Goal: Information Seeking & Learning: Learn about a topic

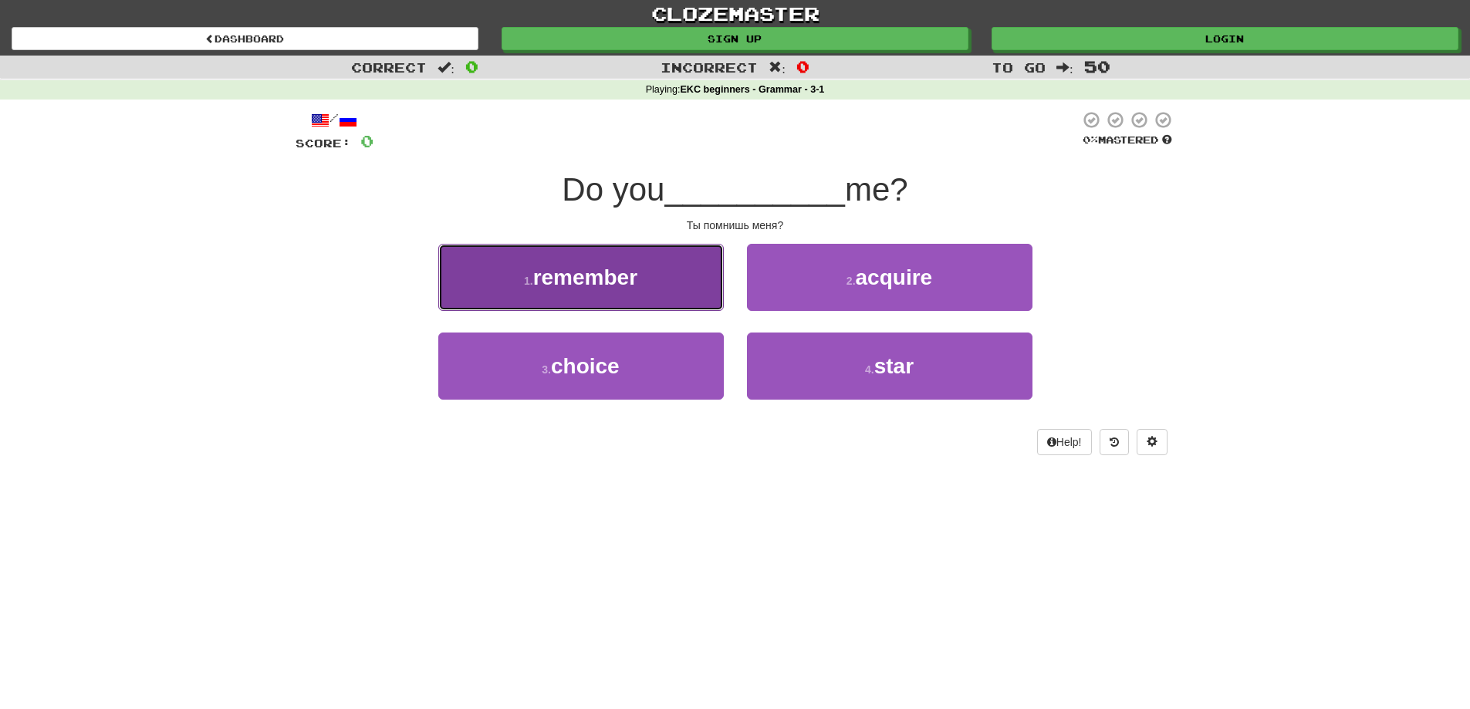
click at [603, 287] on span "remember" at bounding box center [585, 277] width 104 height 24
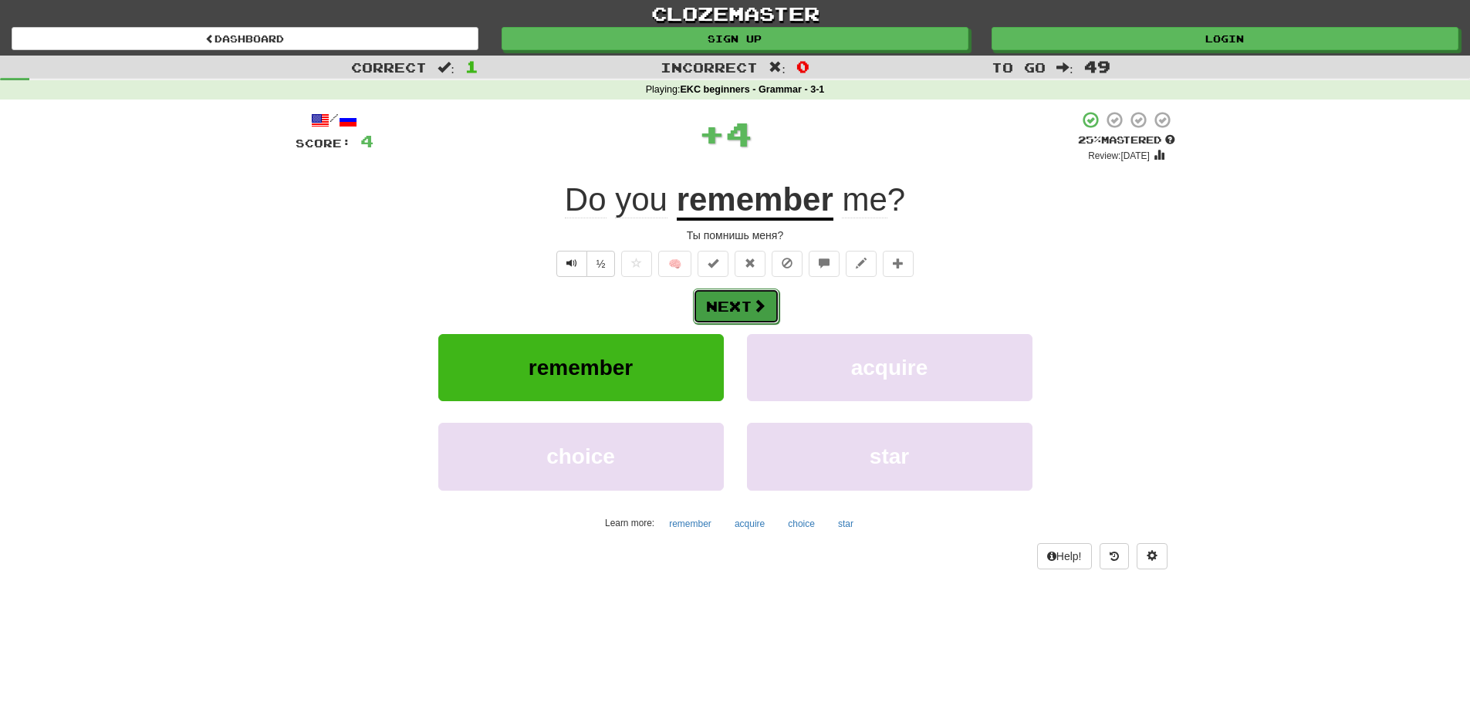
click at [740, 306] on button "Next" at bounding box center [736, 306] width 86 height 35
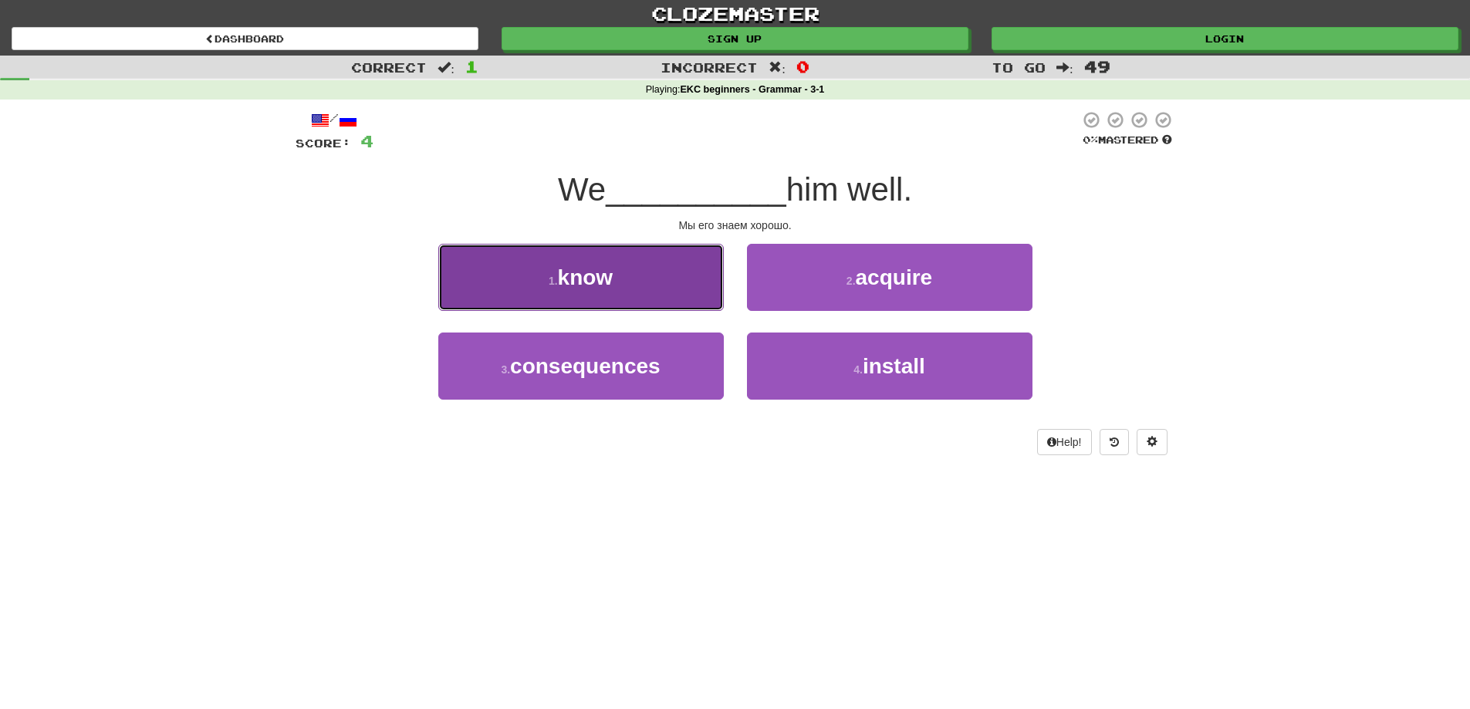
click at [663, 290] on button "1 . know" at bounding box center [580, 277] width 285 height 67
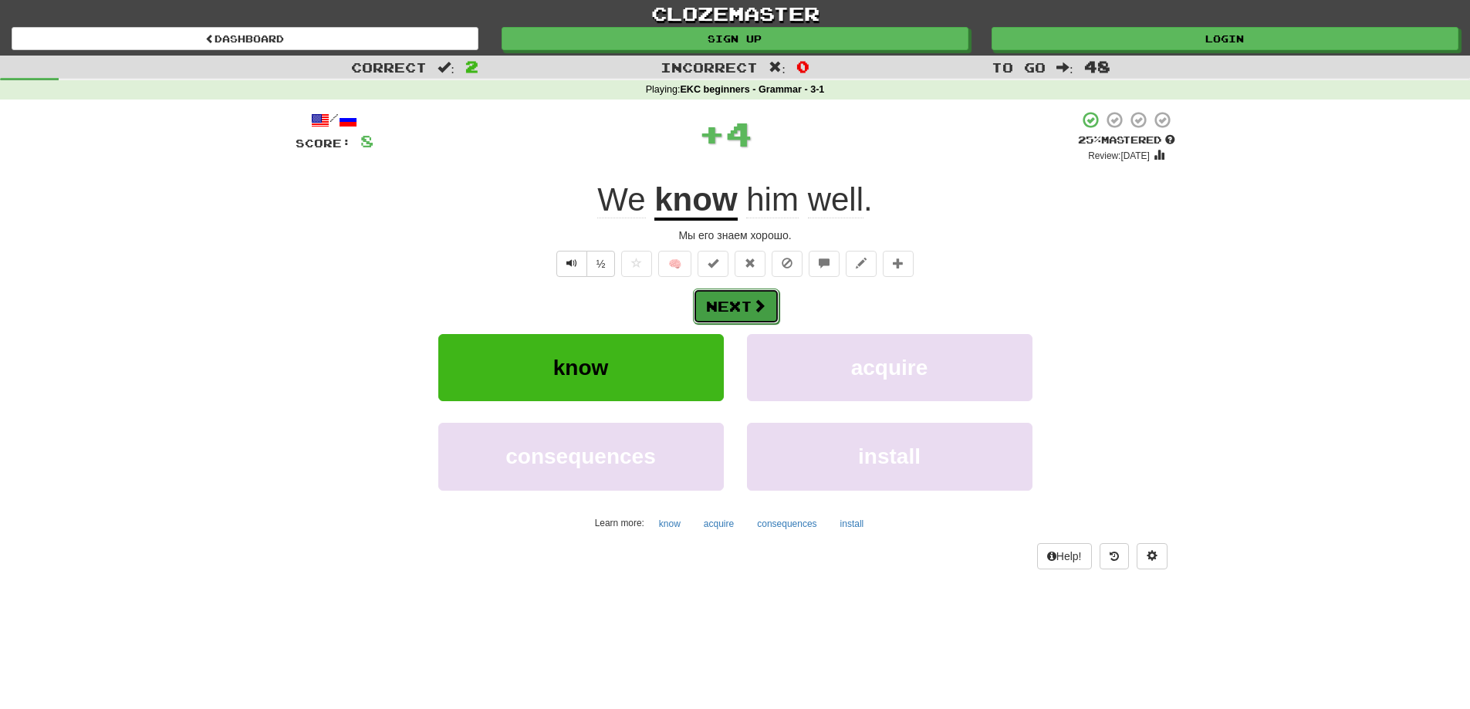
click at [714, 299] on button "Next" at bounding box center [736, 306] width 86 height 35
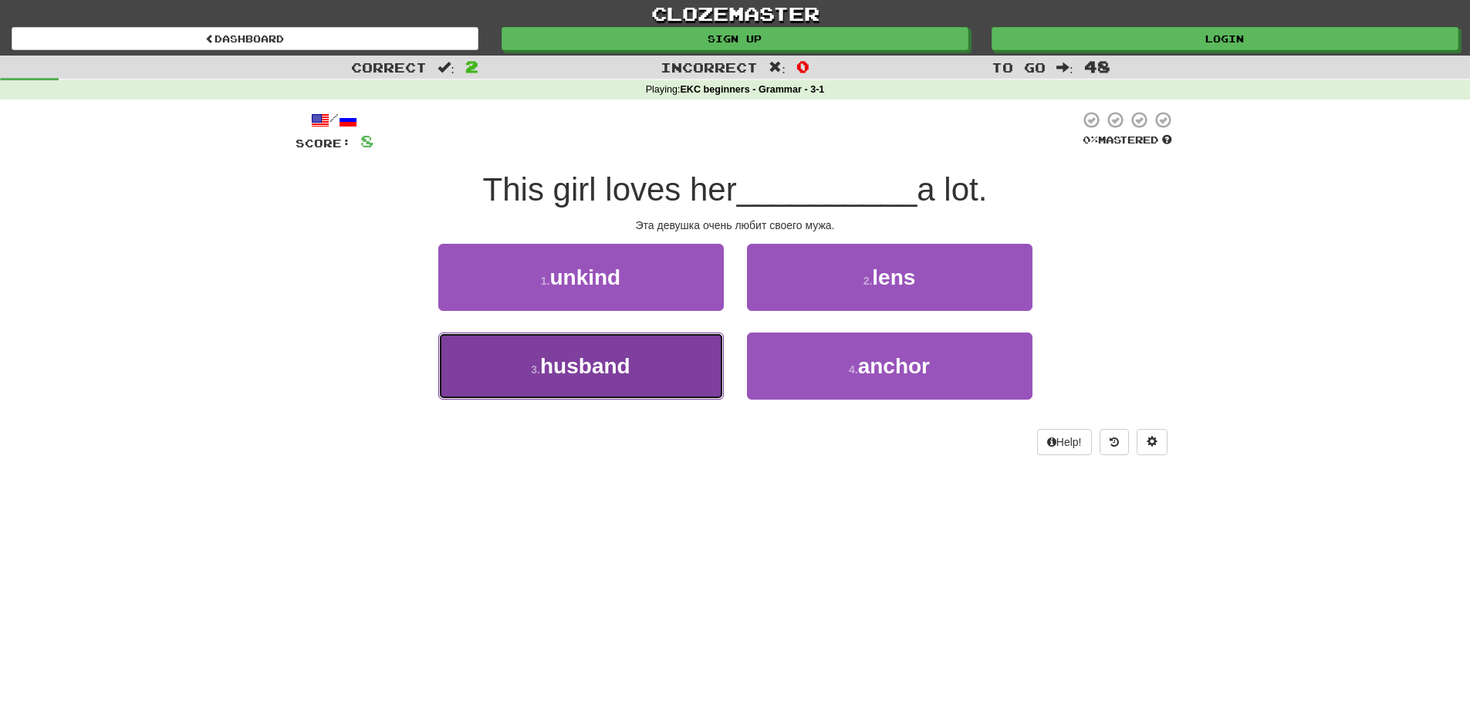
click at [567, 370] on span "husband" at bounding box center [585, 366] width 90 height 24
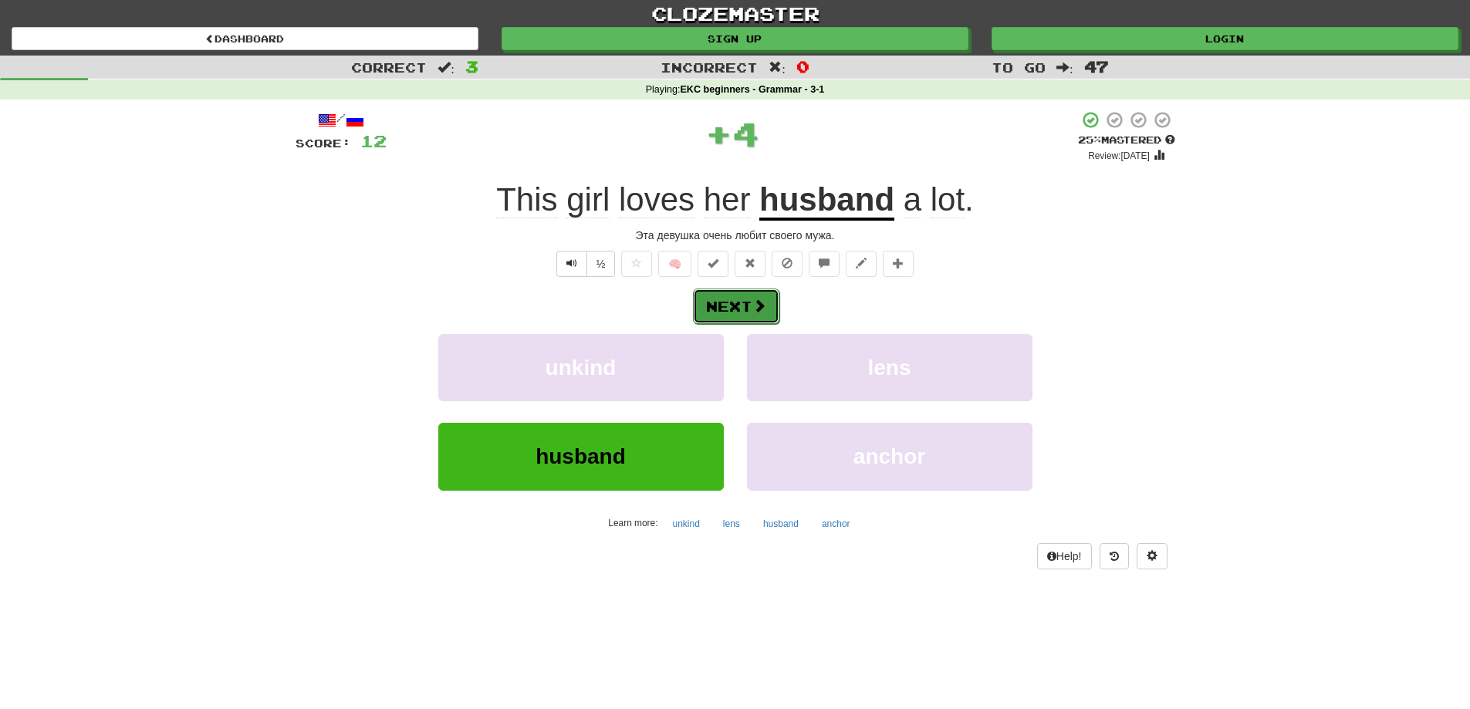
click at [753, 312] on span at bounding box center [759, 306] width 14 height 14
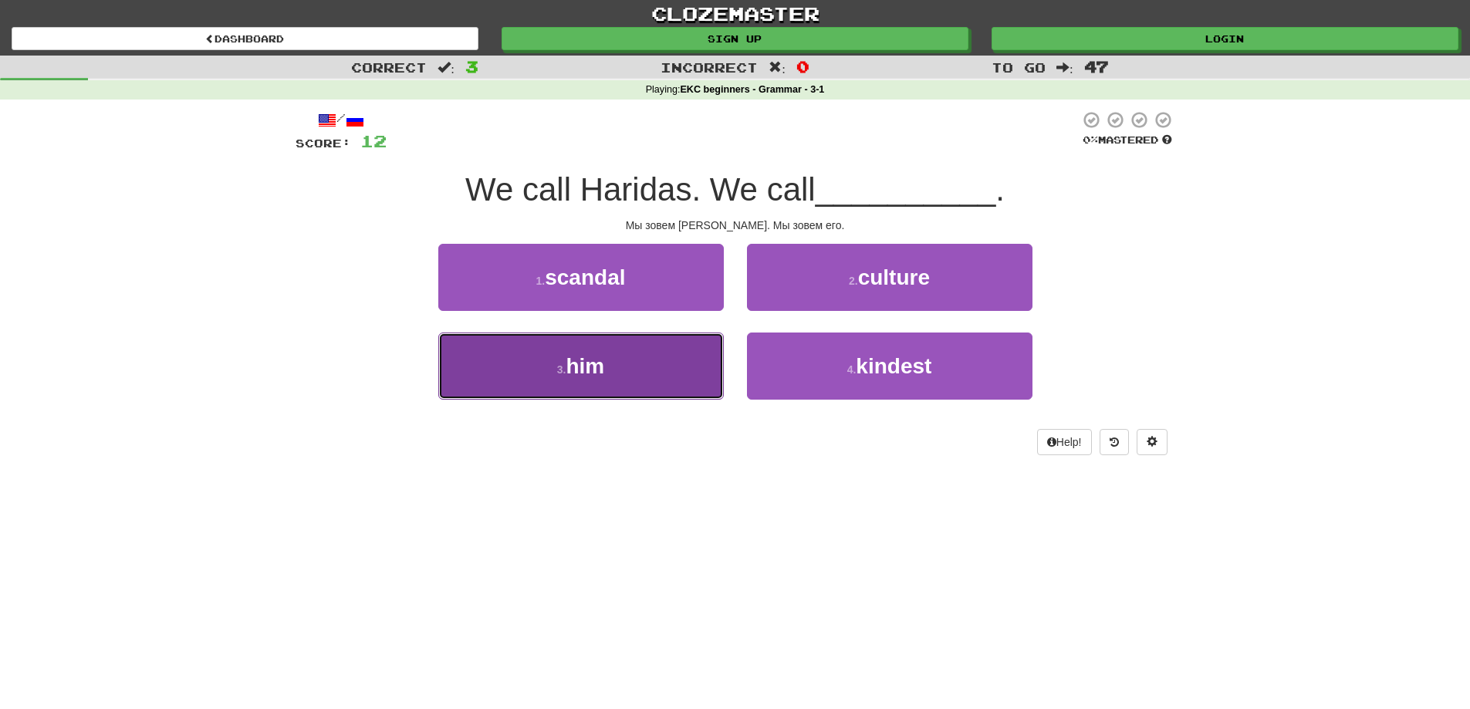
click at [598, 368] on span "him" at bounding box center [584, 366] width 39 height 24
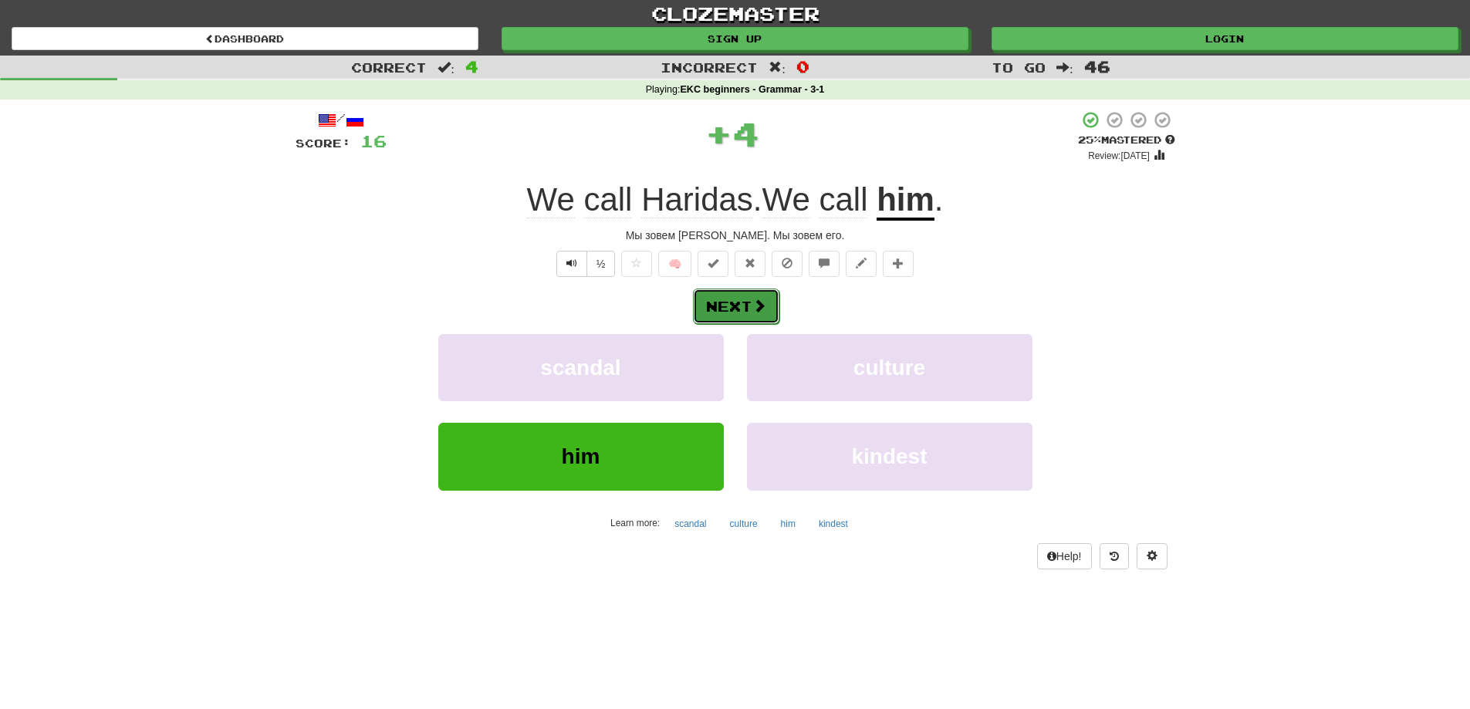
click at [745, 311] on button "Next" at bounding box center [736, 306] width 86 height 35
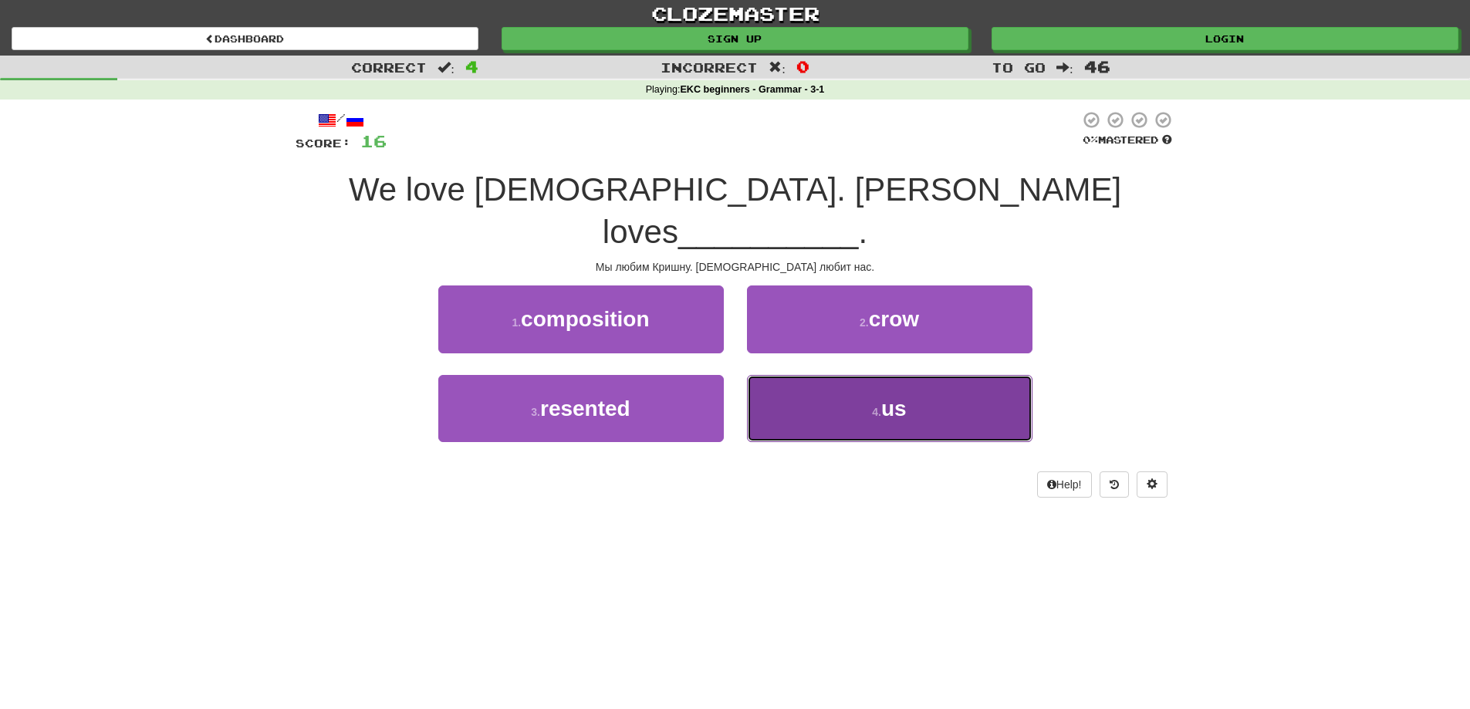
click at [940, 375] on button "4 . us" at bounding box center [889, 408] width 285 height 67
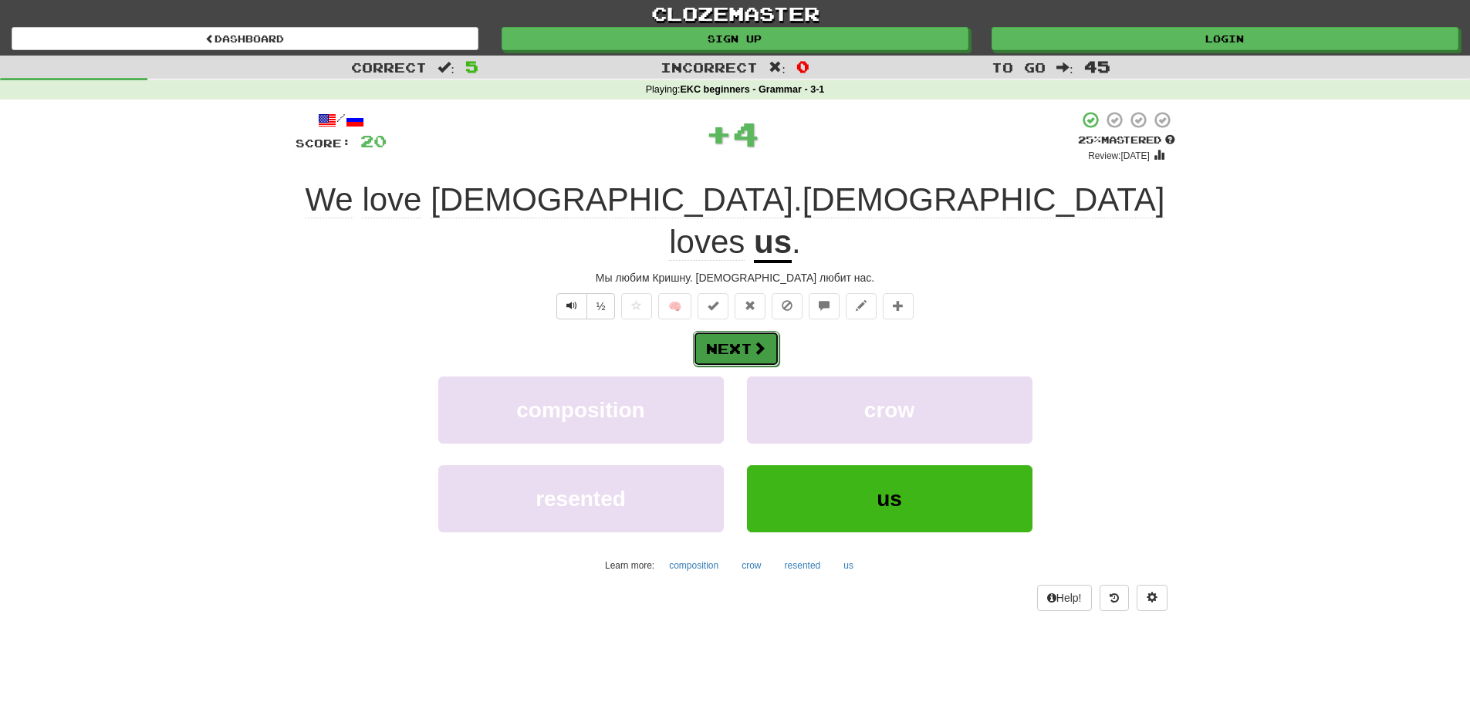
click at [740, 331] on button "Next" at bounding box center [736, 348] width 86 height 35
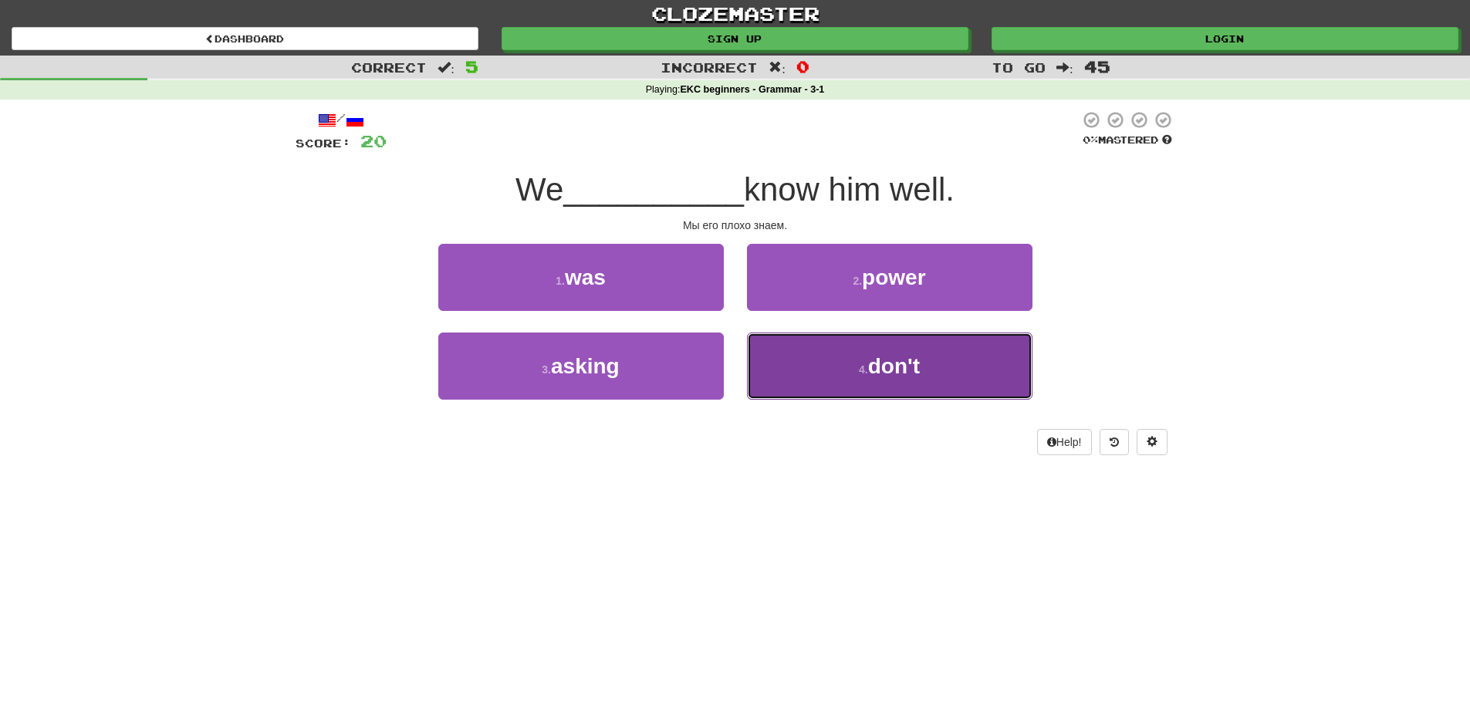
click at [870, 373] on span "don't" at bounding box center [894, 366] width 52 height 24
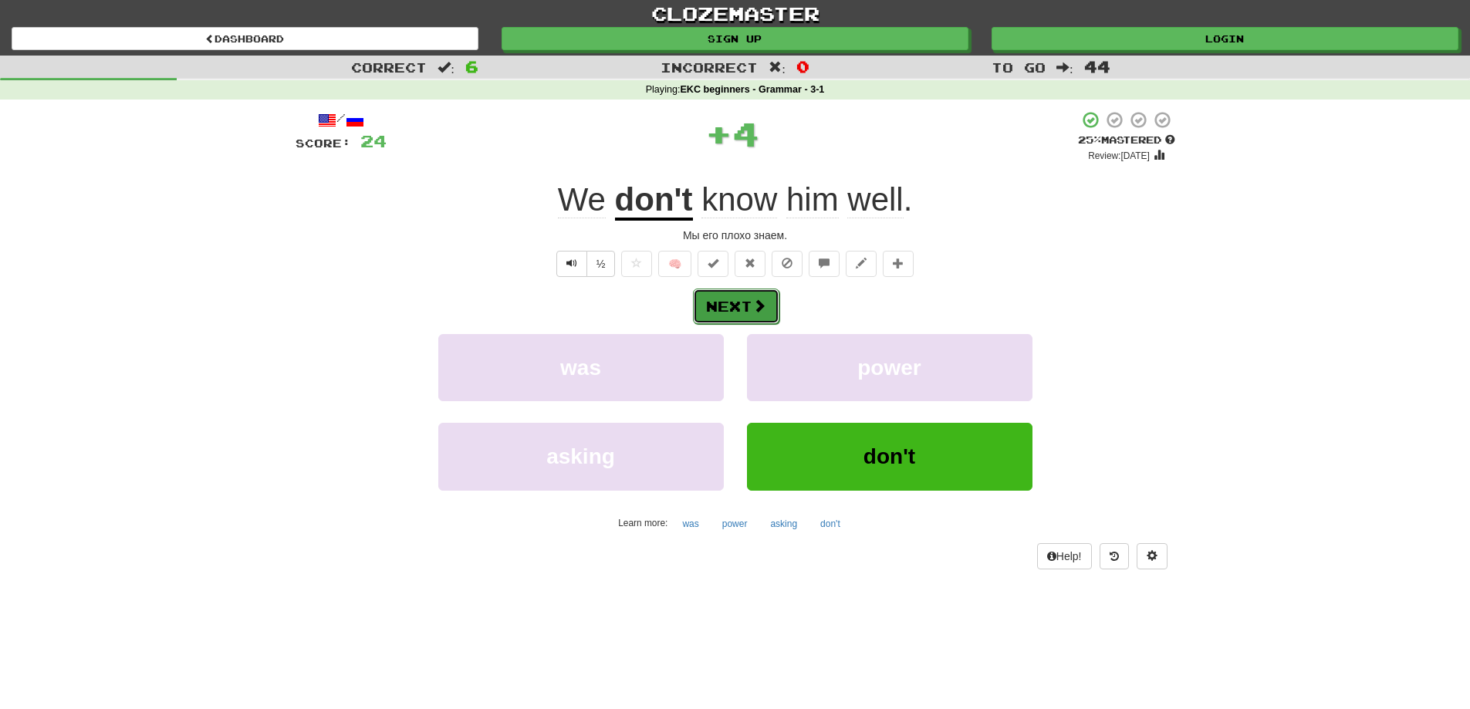
click at [753, 311] on span at bounding box center [759, 306] width 14 height 14
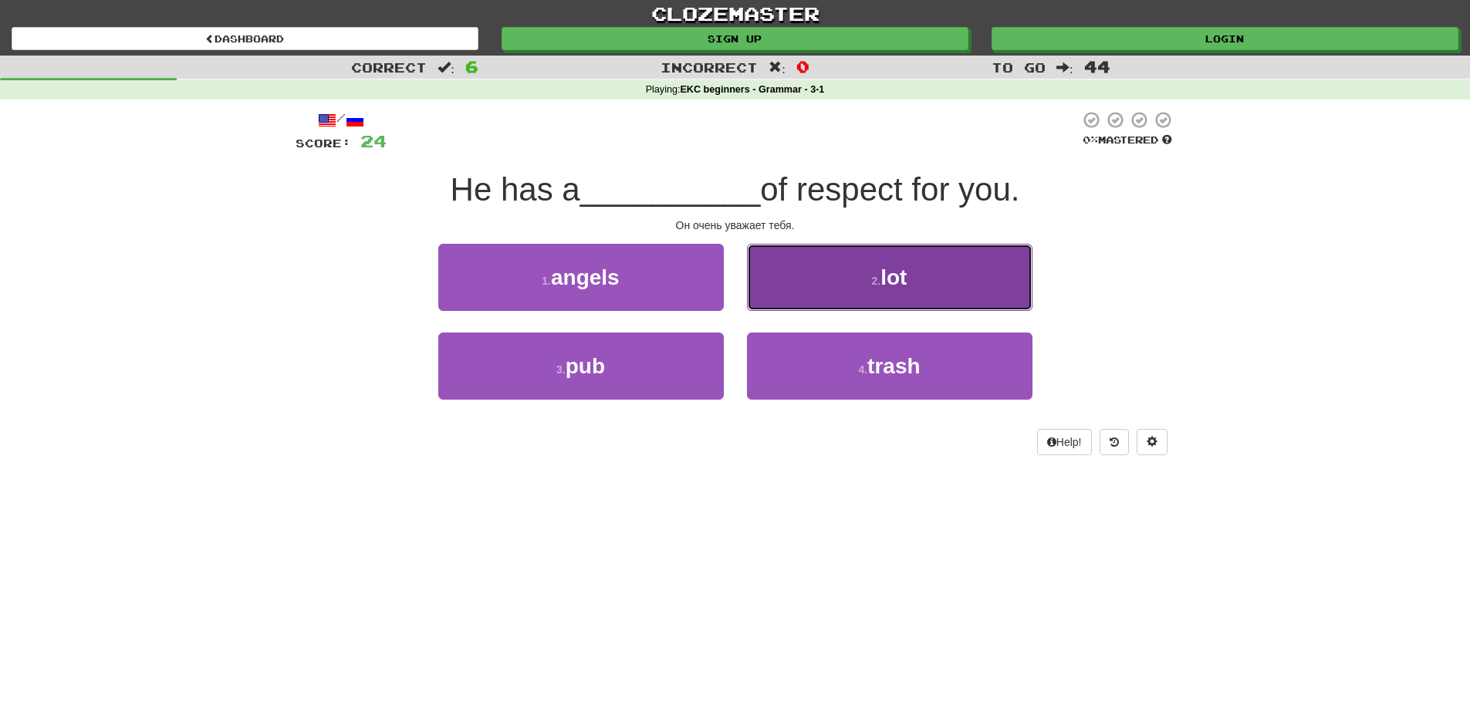
click at [989, 272] on button "2 . lot" at bounding box center [889, 277] width 285 height 67
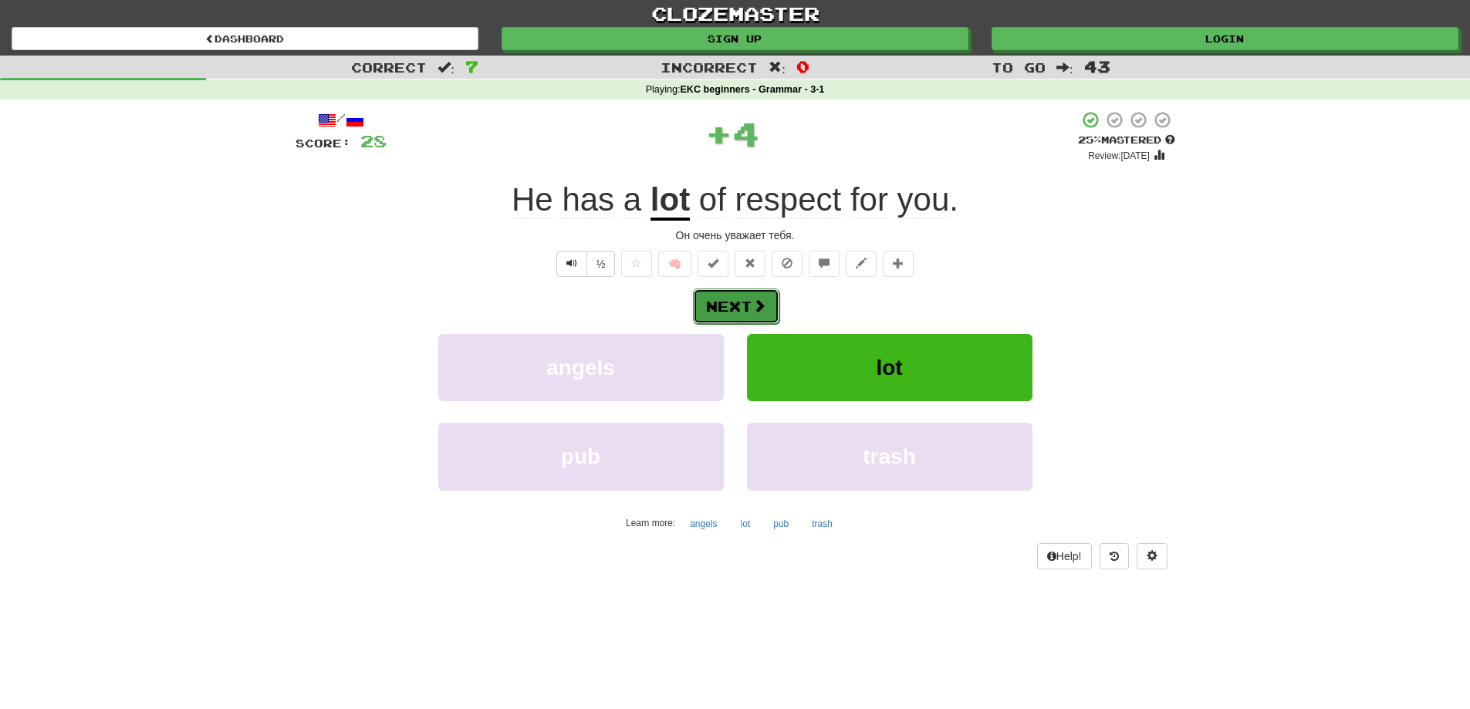
click at [741, 302] on button "Next" at bounding box center [736, 306] width 86 height 35
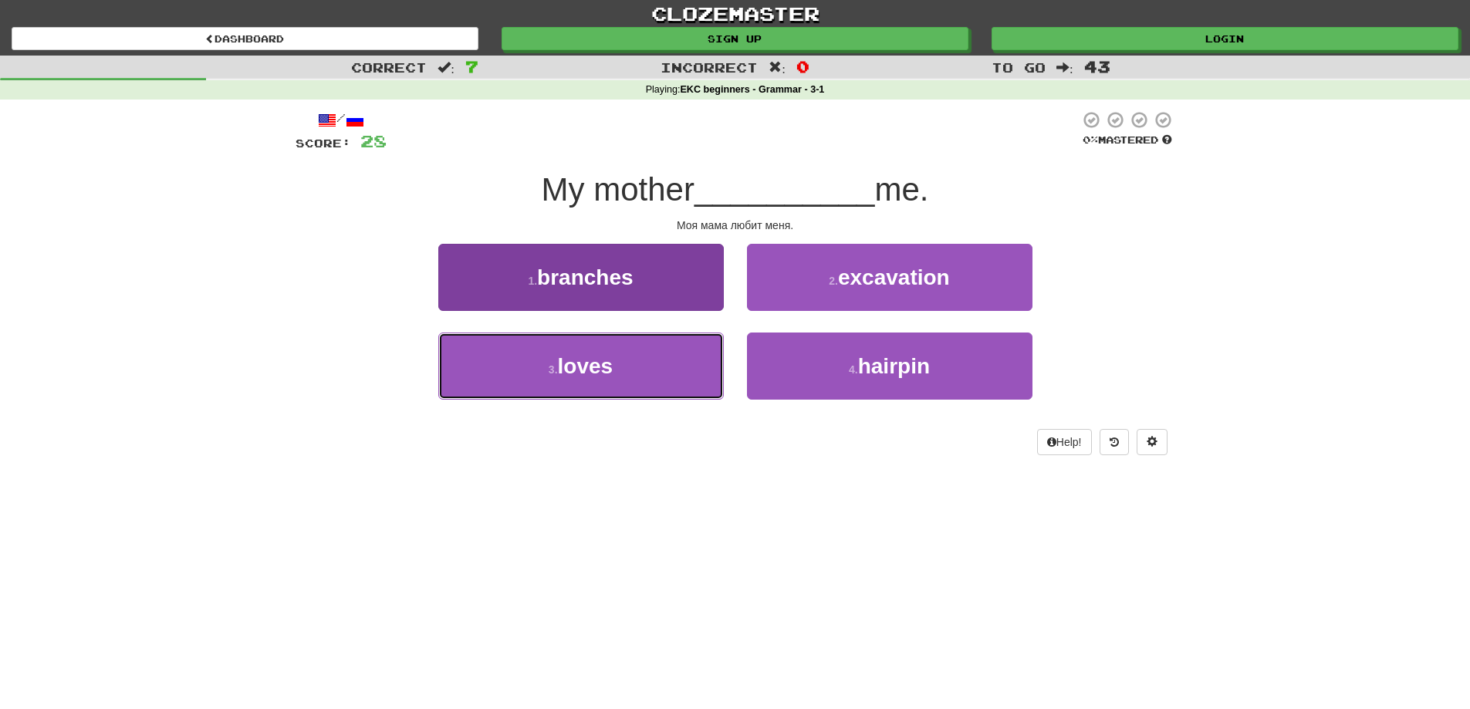
click at [606, 370] on span "loves" at bounding box center [586, 366] width 56 height 24
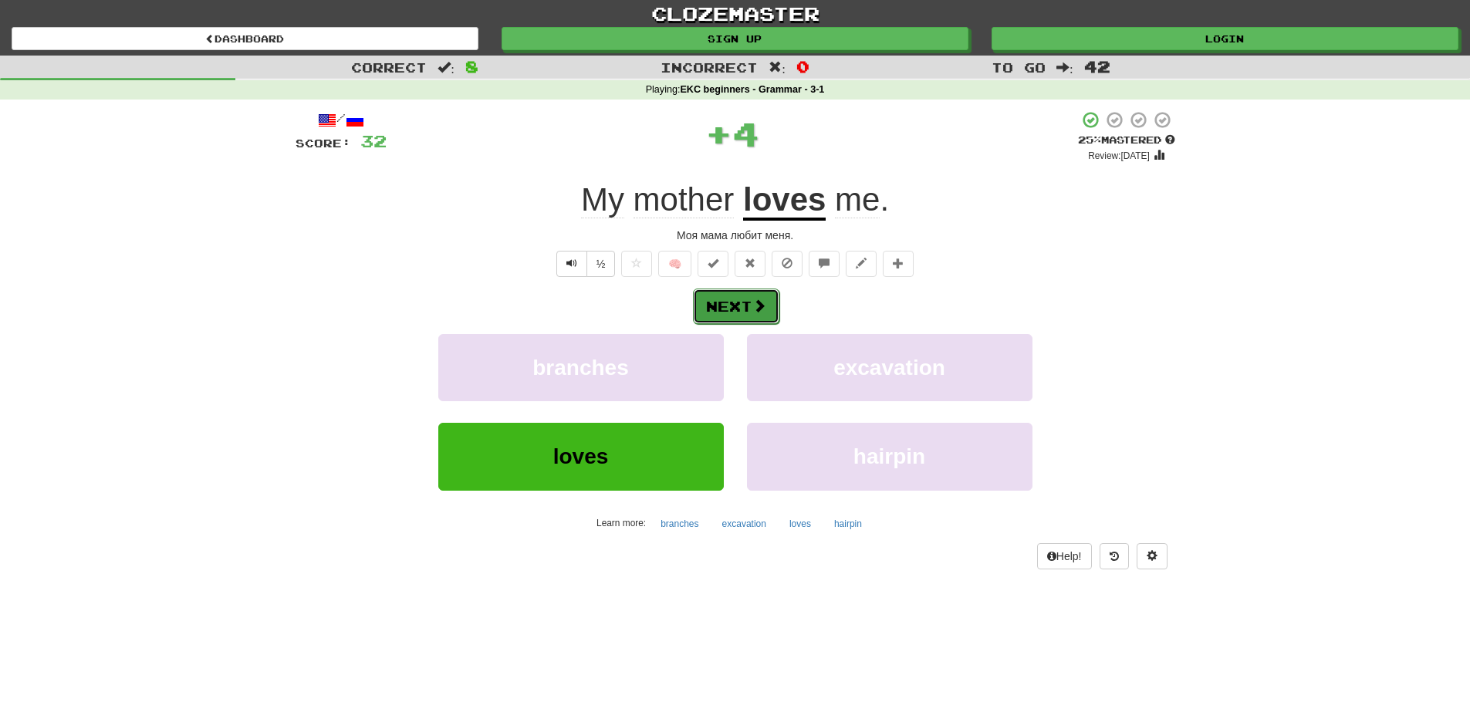
click at [758, 305] on span at bounding box center [759, 306] width 14 height 14
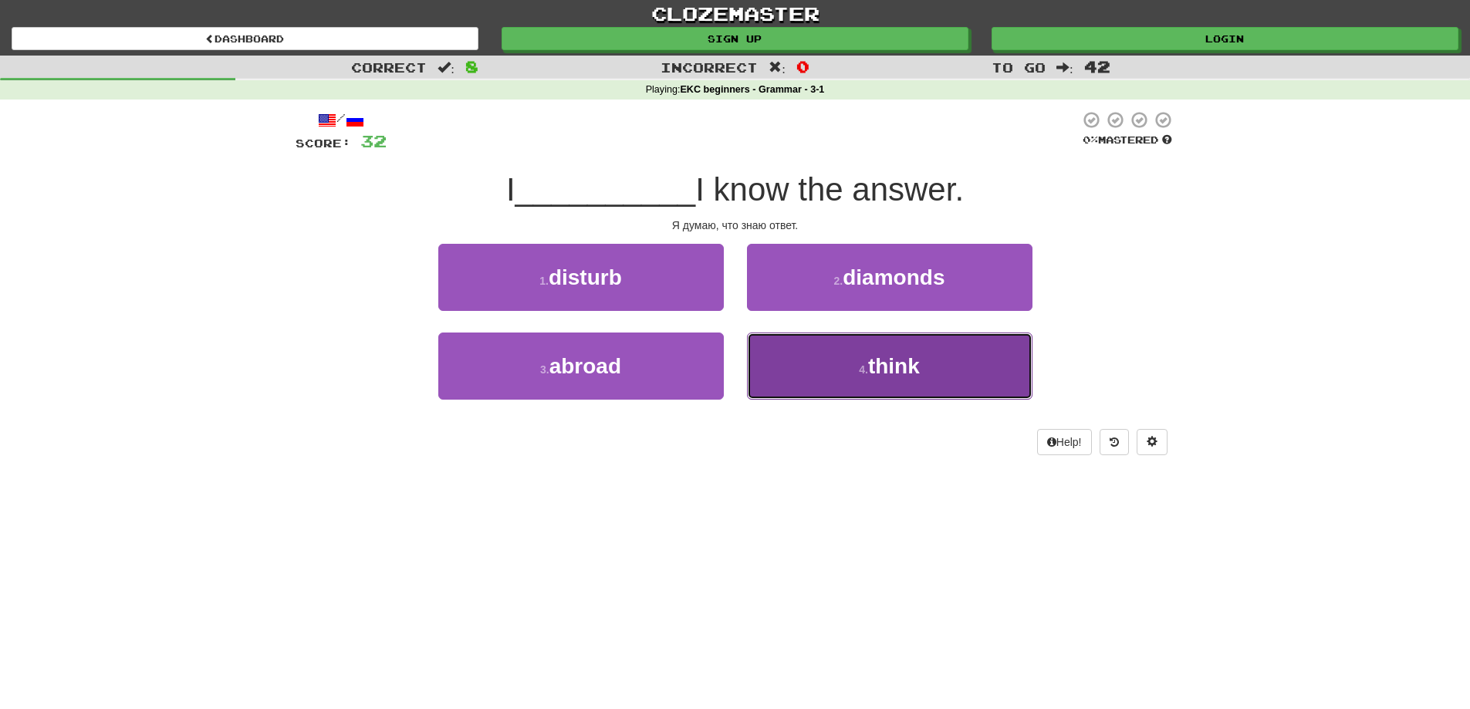
click at [911, 370] on span "think" at bounding box center [894, 366] width 52 height 24
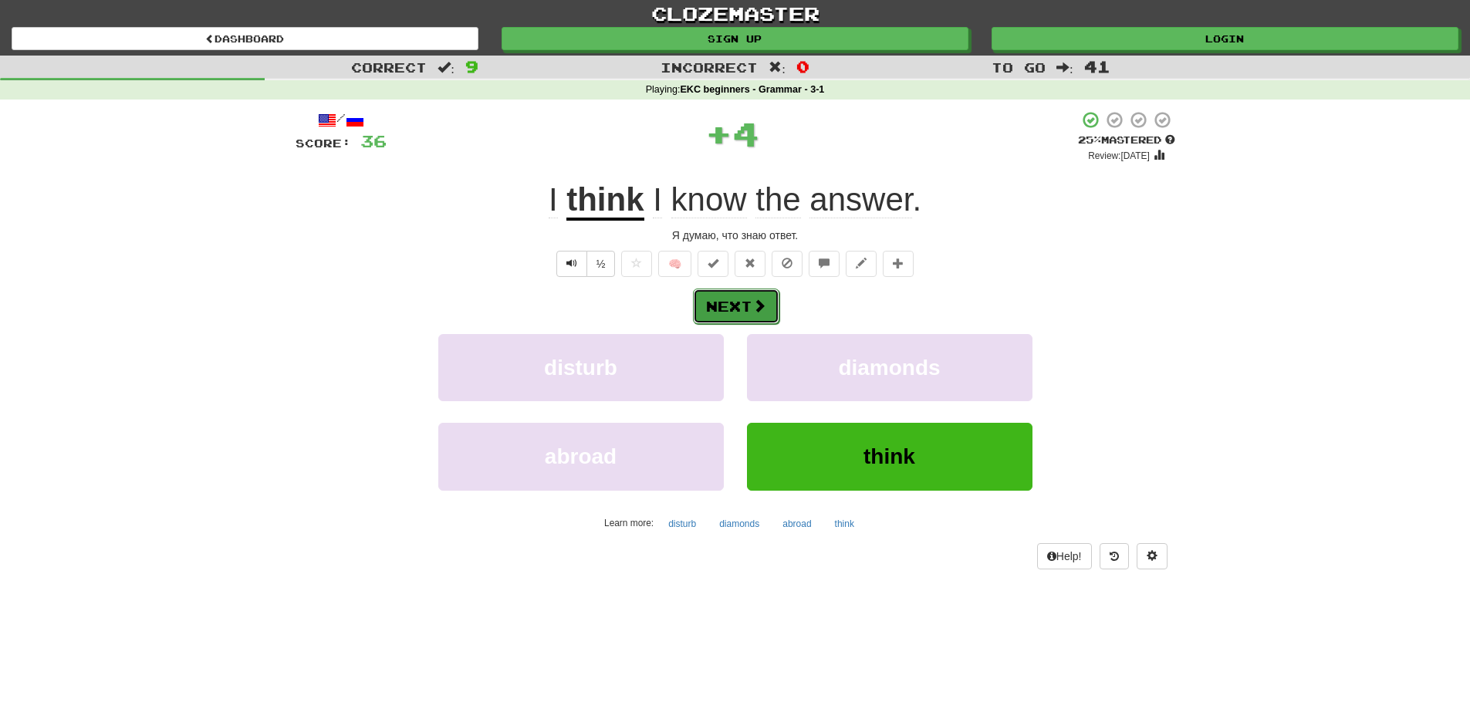
click at [744, 308] on button "Next" at bounding box center [736, 306] width 86 height 35
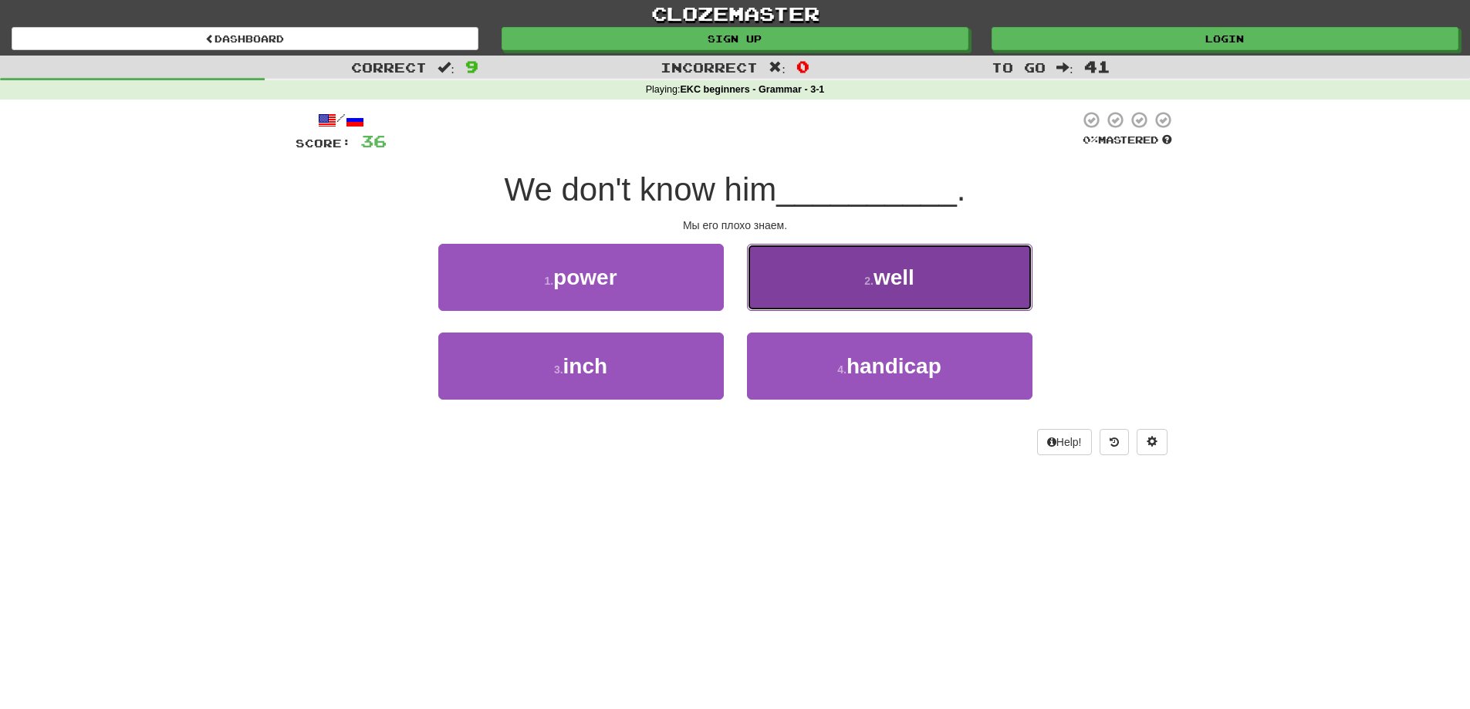
click at [844, 293] on button "2 . well" at bounding box center [889, 277] width 285 height 67
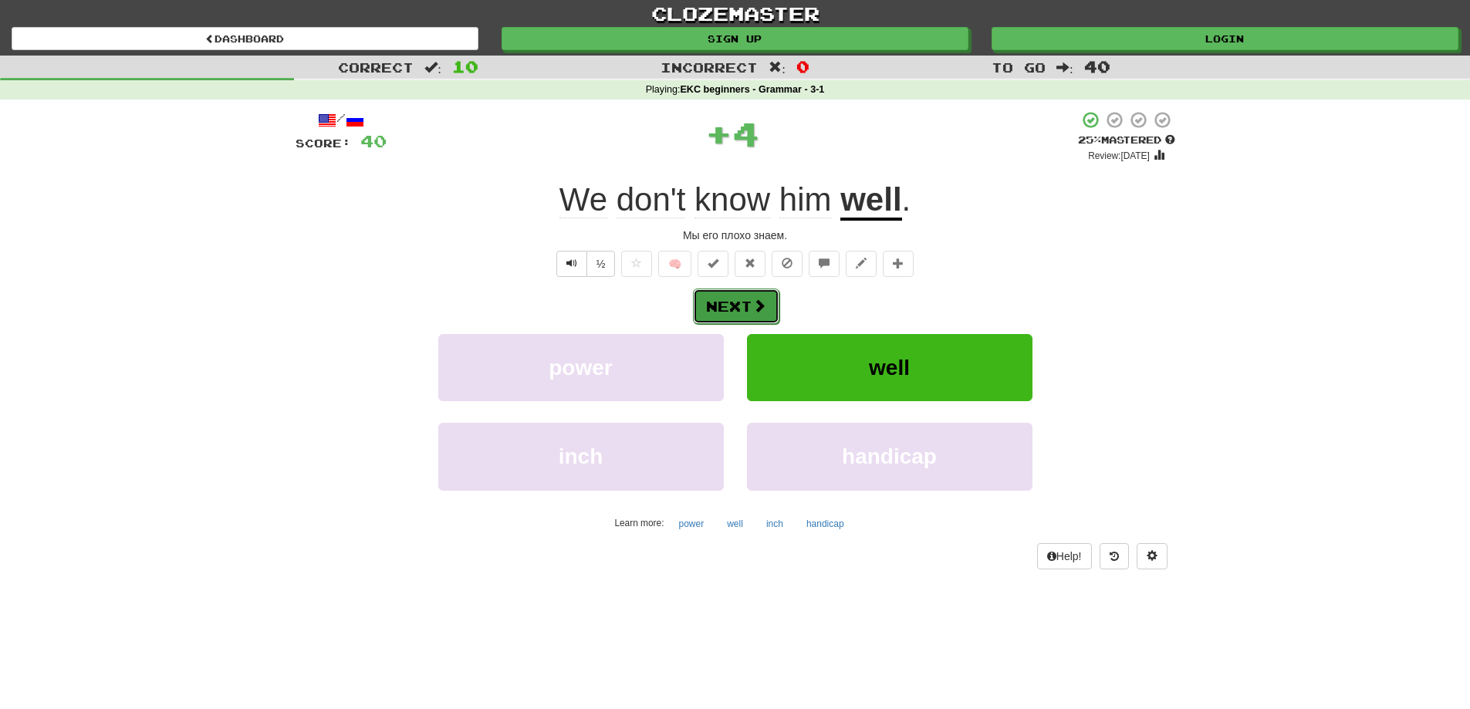
click at [733, 311] on button "Next" at bounding box center [736, 306] width 86 height 35
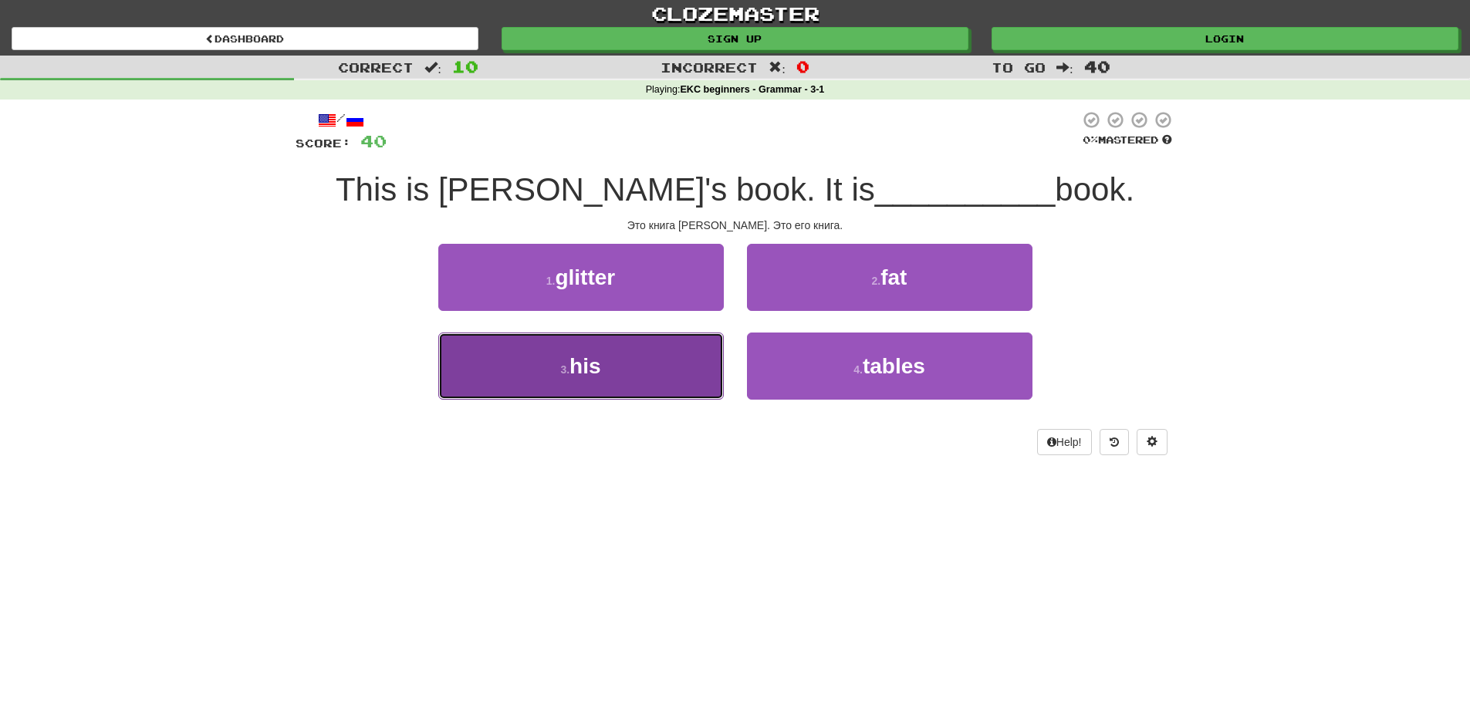
click at [676, 368] on button "3 . his" at bounding box center [580, 366] width 285 height 67
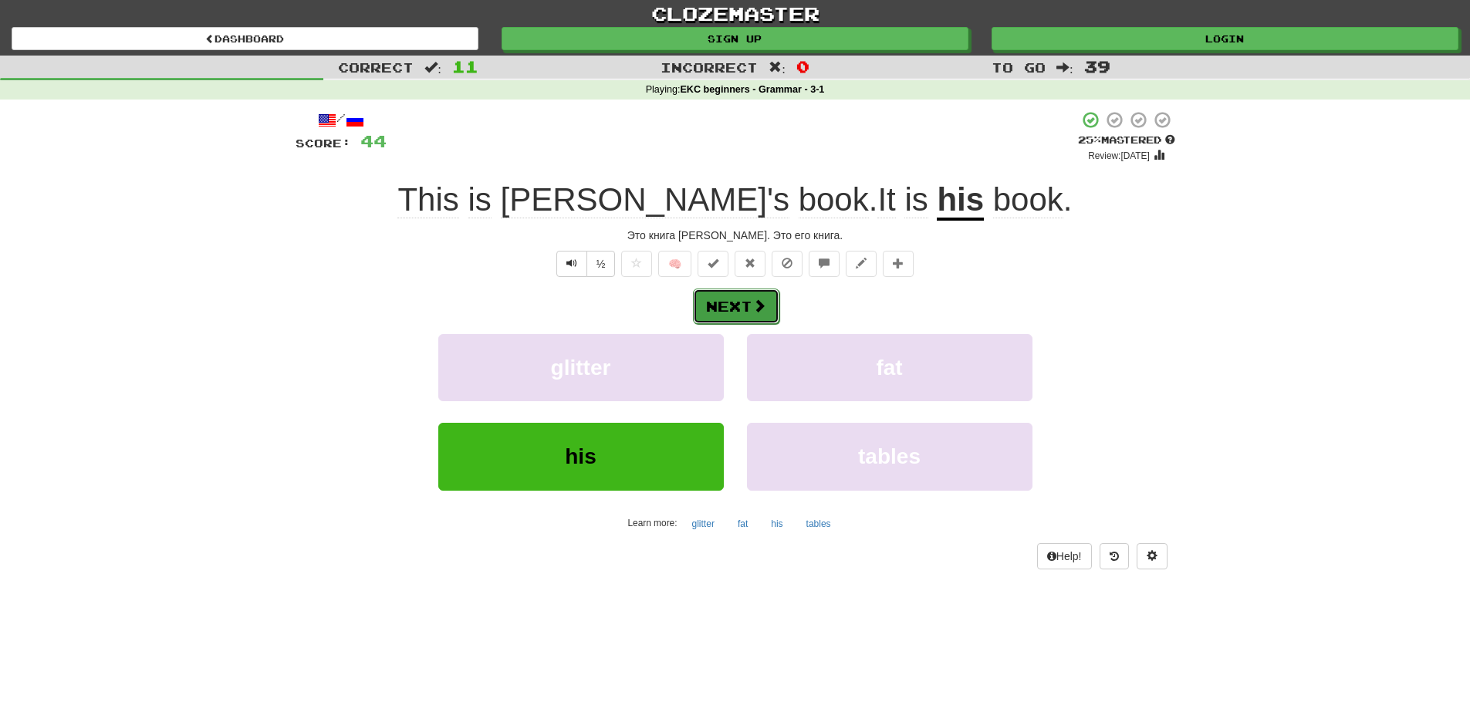
click at [752, 308] on span at bounding box center [759, 306] width 14 height 14
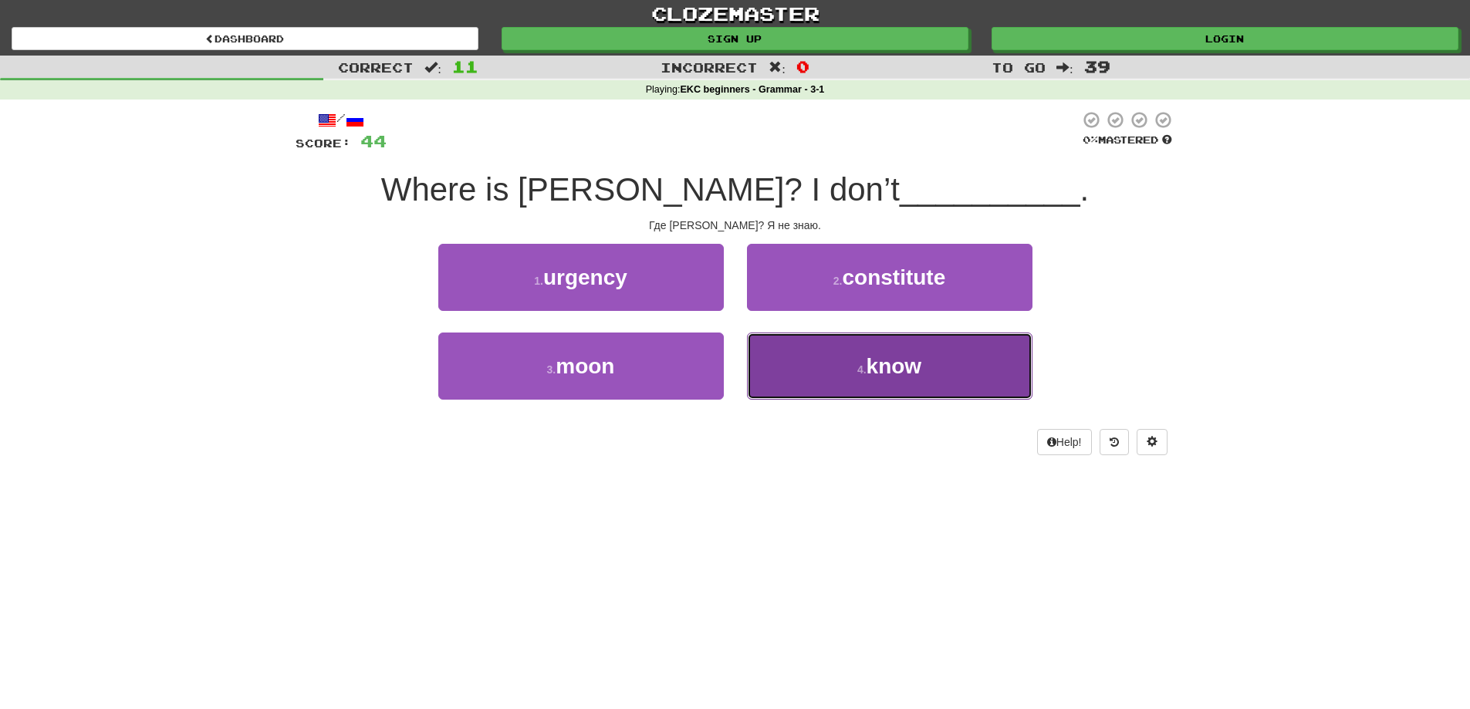
click at [845, 363] on button "4 . know" at bounding box center [889, 366] width 285 height 67
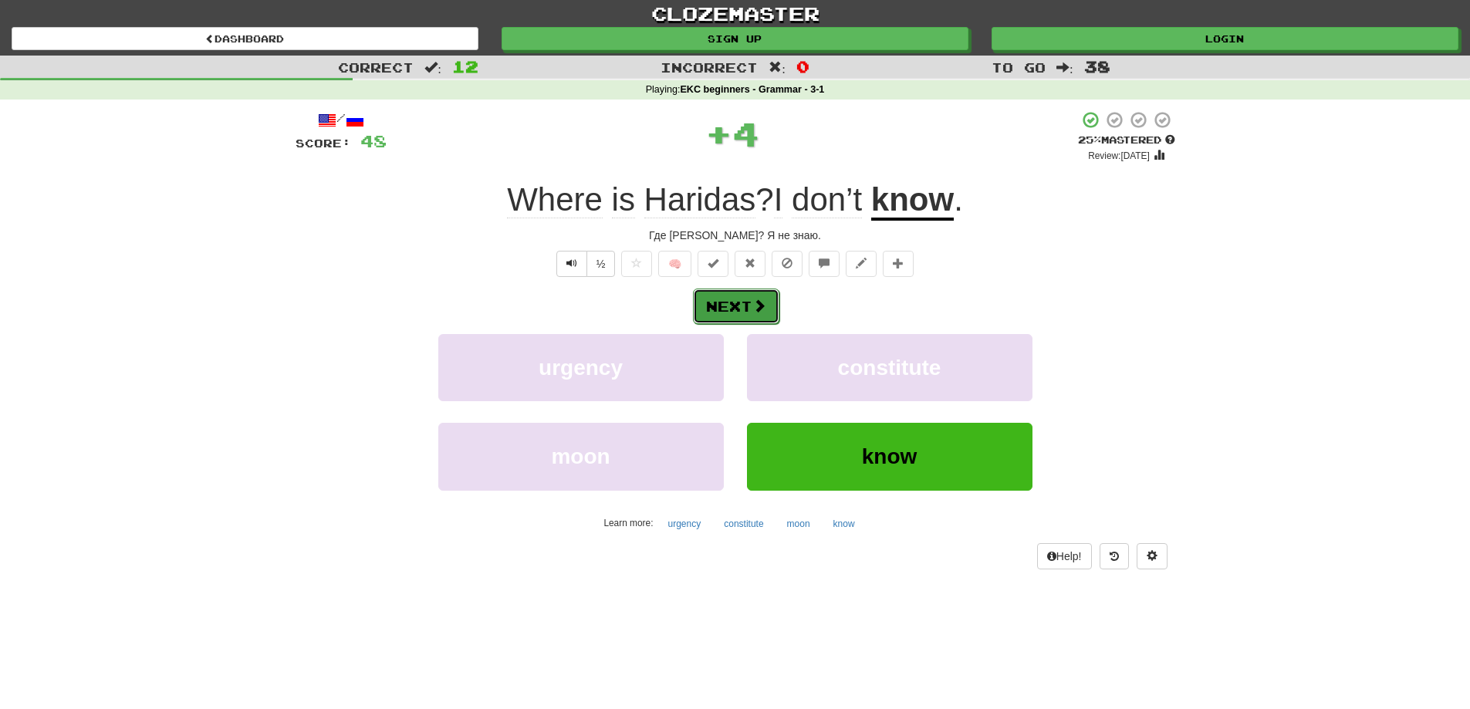
click at [748, 312] on button "Next" at bounding box center [736, 306] width 86 height 35
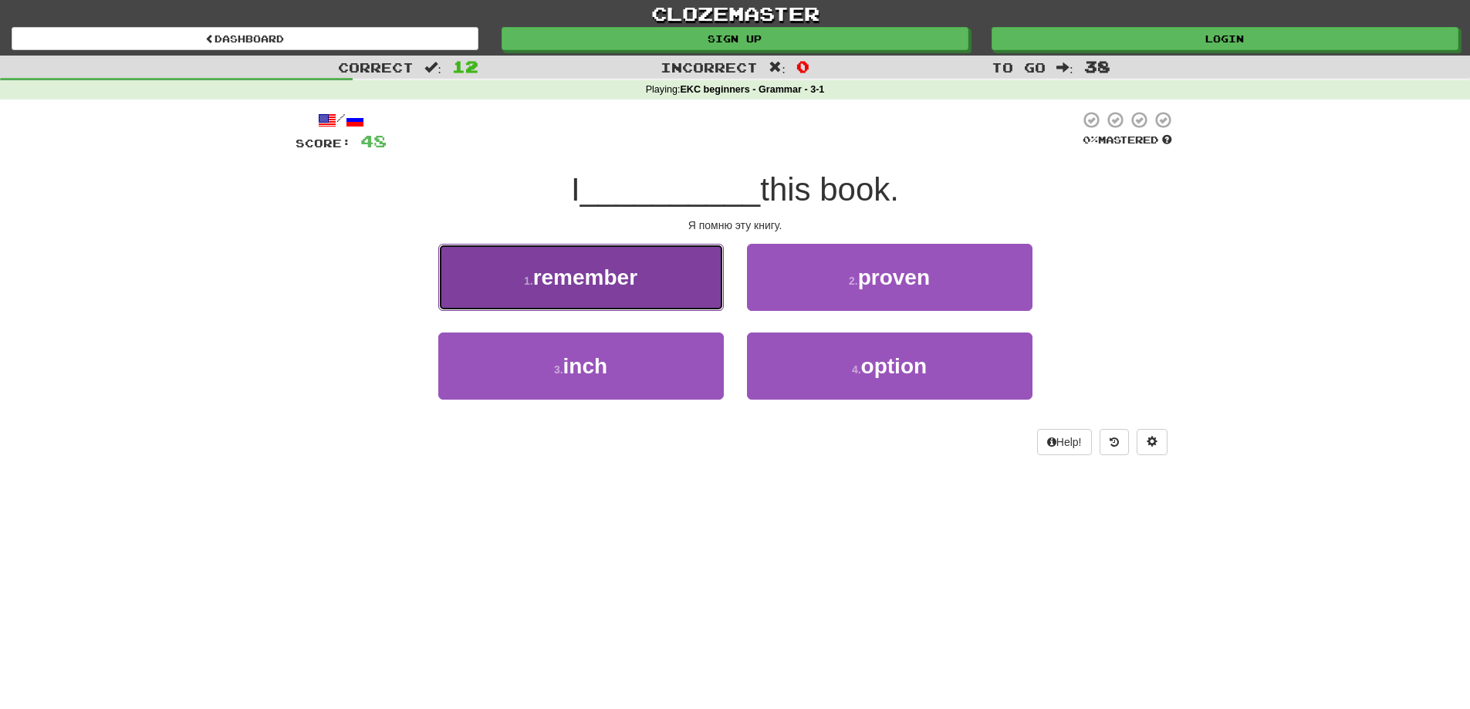
click at [670, 292] on button "1 . remember" at bounding box center [580, 277] width 285 height 67
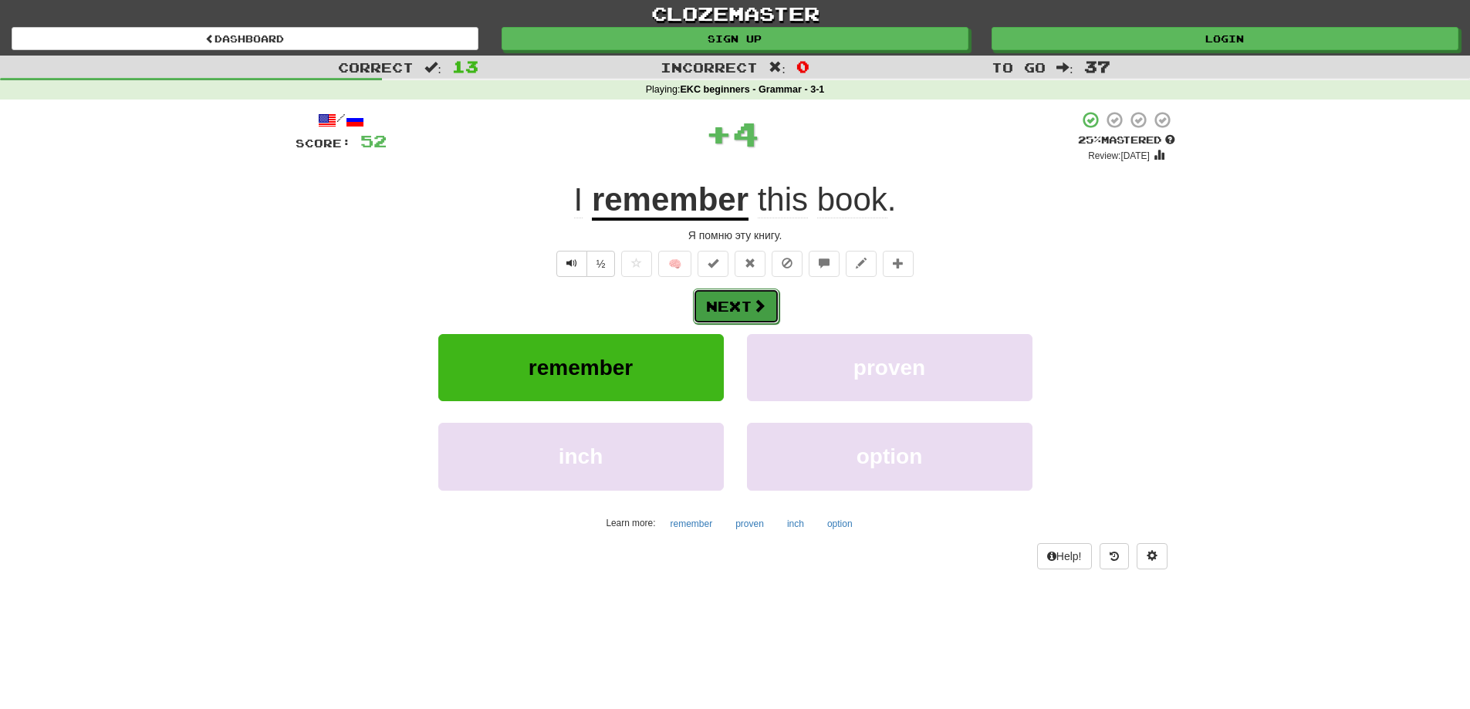
click at [751, 306] on button "Next" at bounding box center [736, 306] width 86 height 35
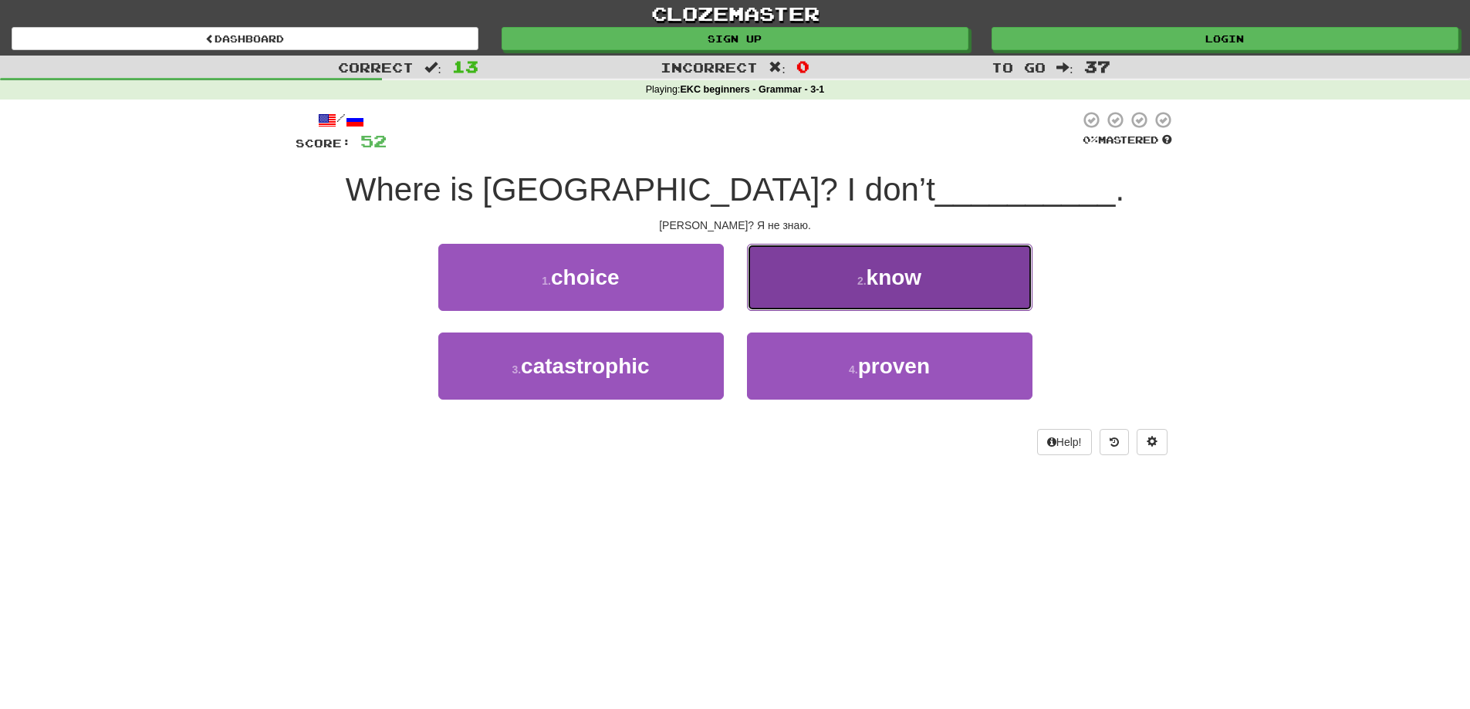
click at [888, 284] on span "know" at bounding box center [894, 277] width 56 height 24
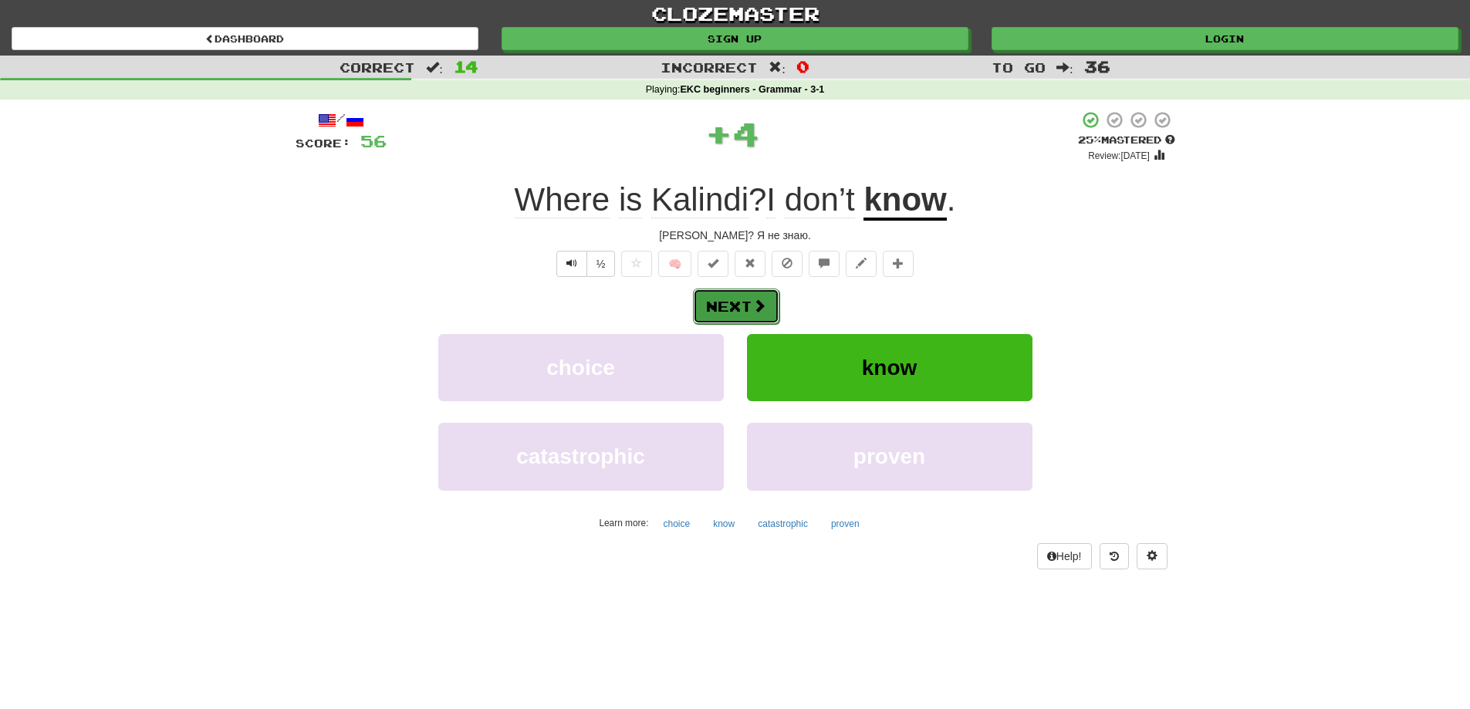
click at [748, 312] on button "Next" at bounding box center [736, 306] width 86 height 35
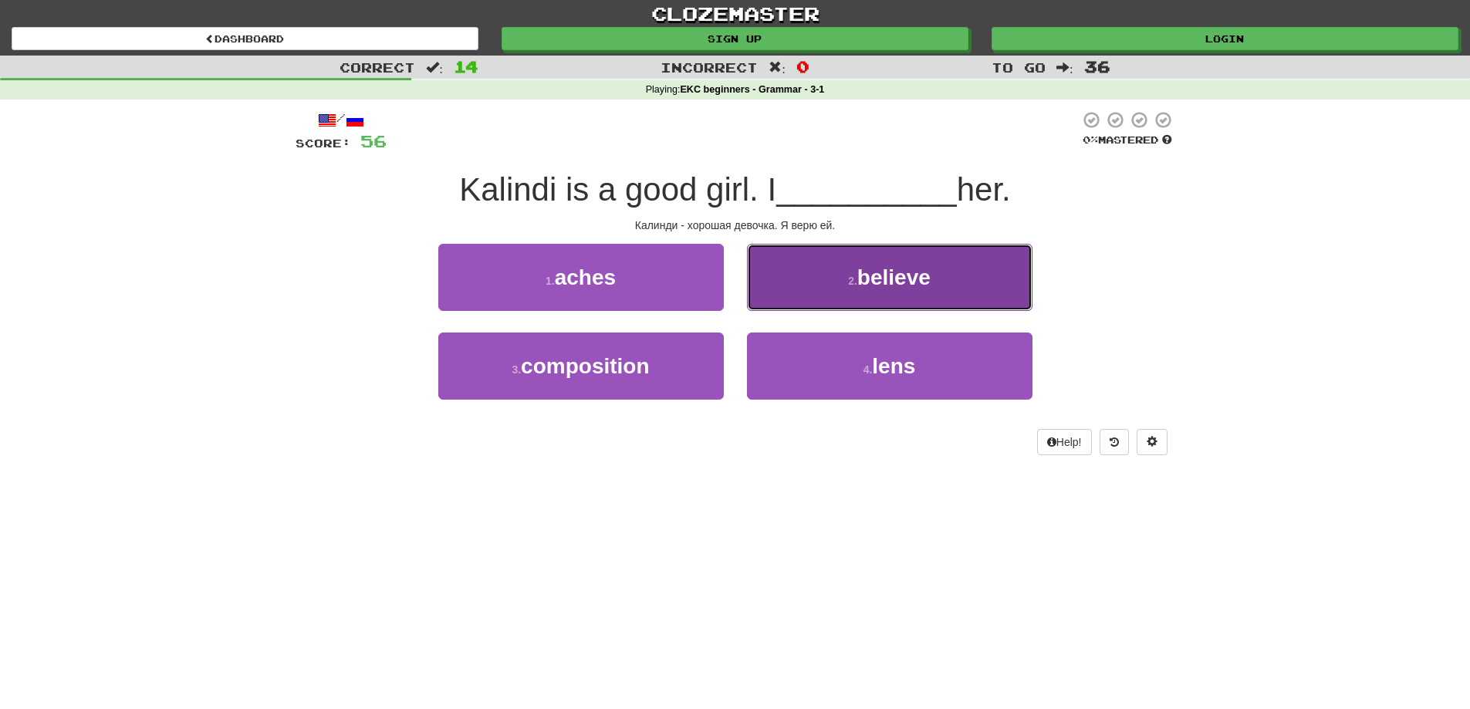
click at [909, 303] on button "2 . believe" at bounding box center [889, 277] width 285 height 67
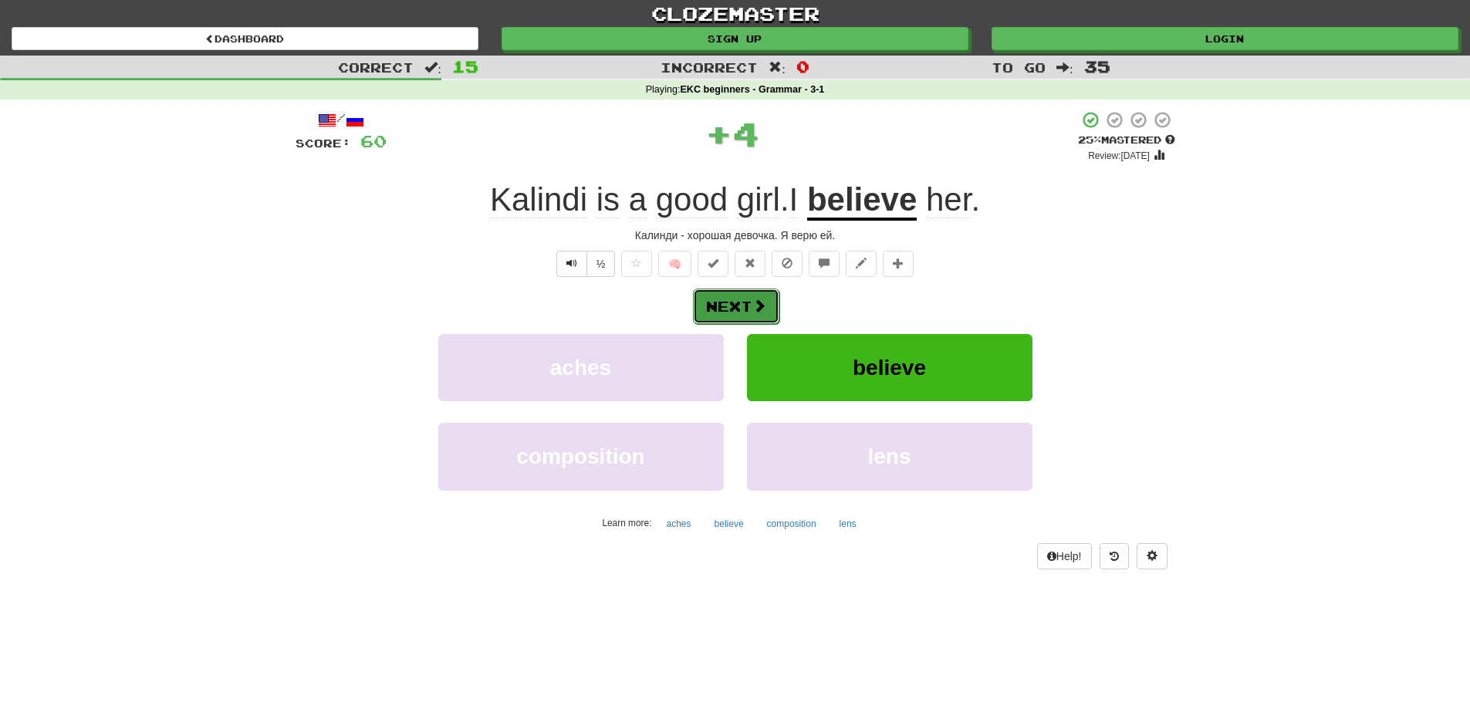
click at [735, 315] on button "Next" at bounding box center [736, 306] width 86 height 35
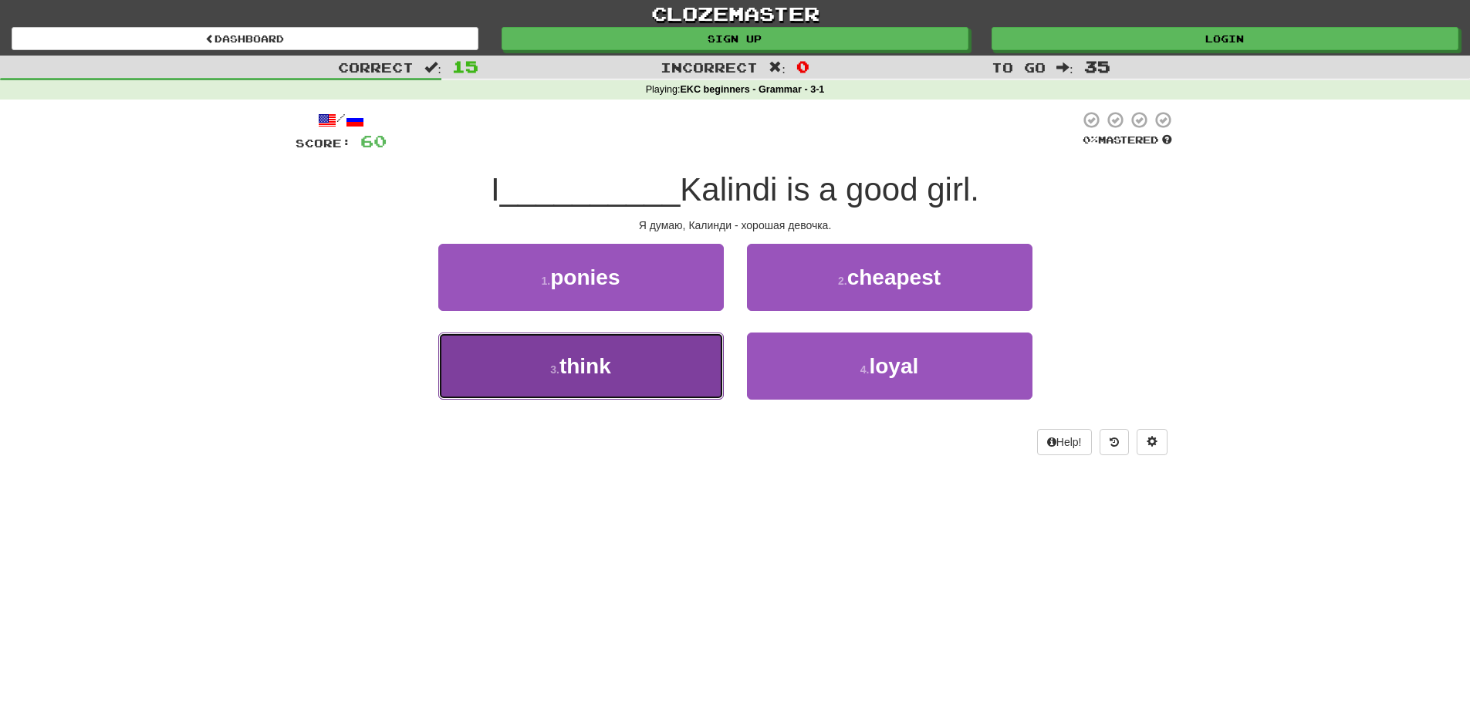
click at [642, 373] on button "3 . think" at bounding box center [580, 366] width 285 height 67
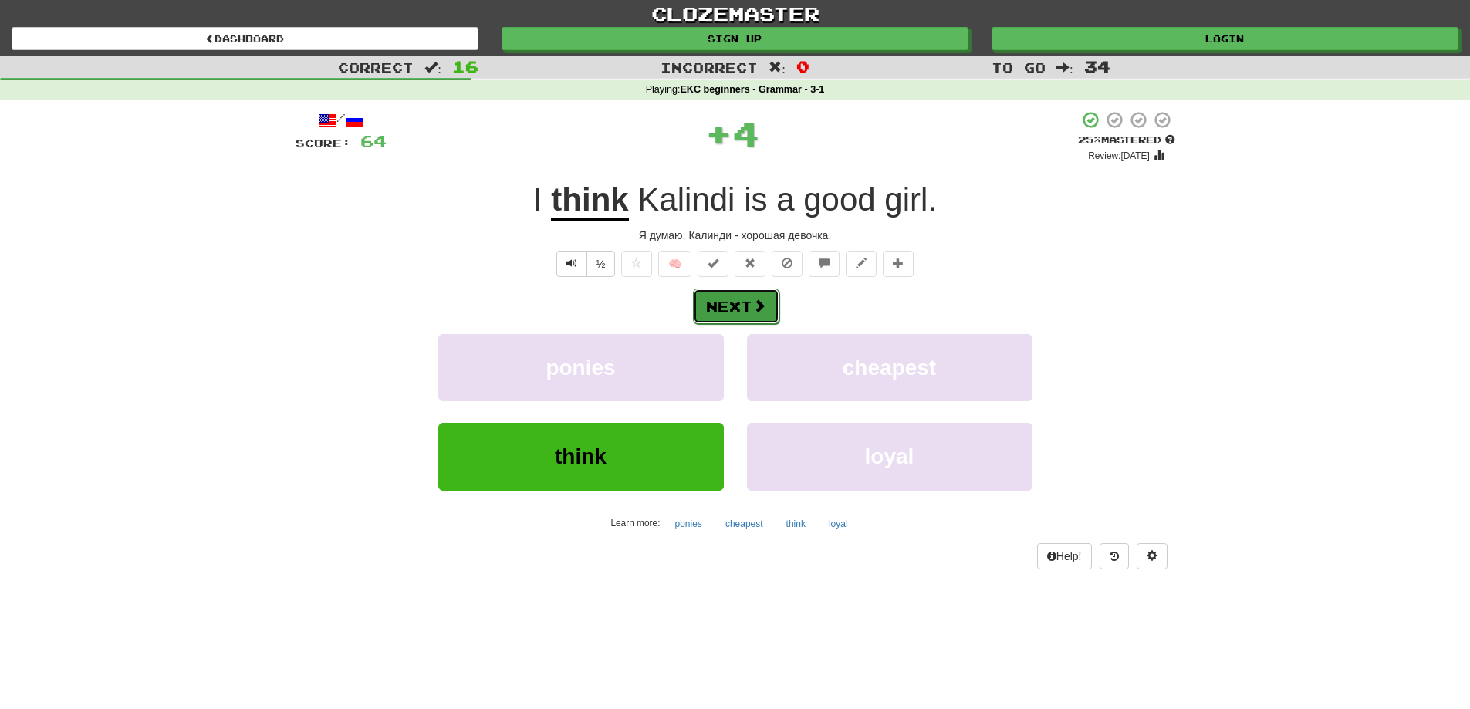
click at [739, 309] on button "Next" at bounding box center [736, 306] width 86 height 35
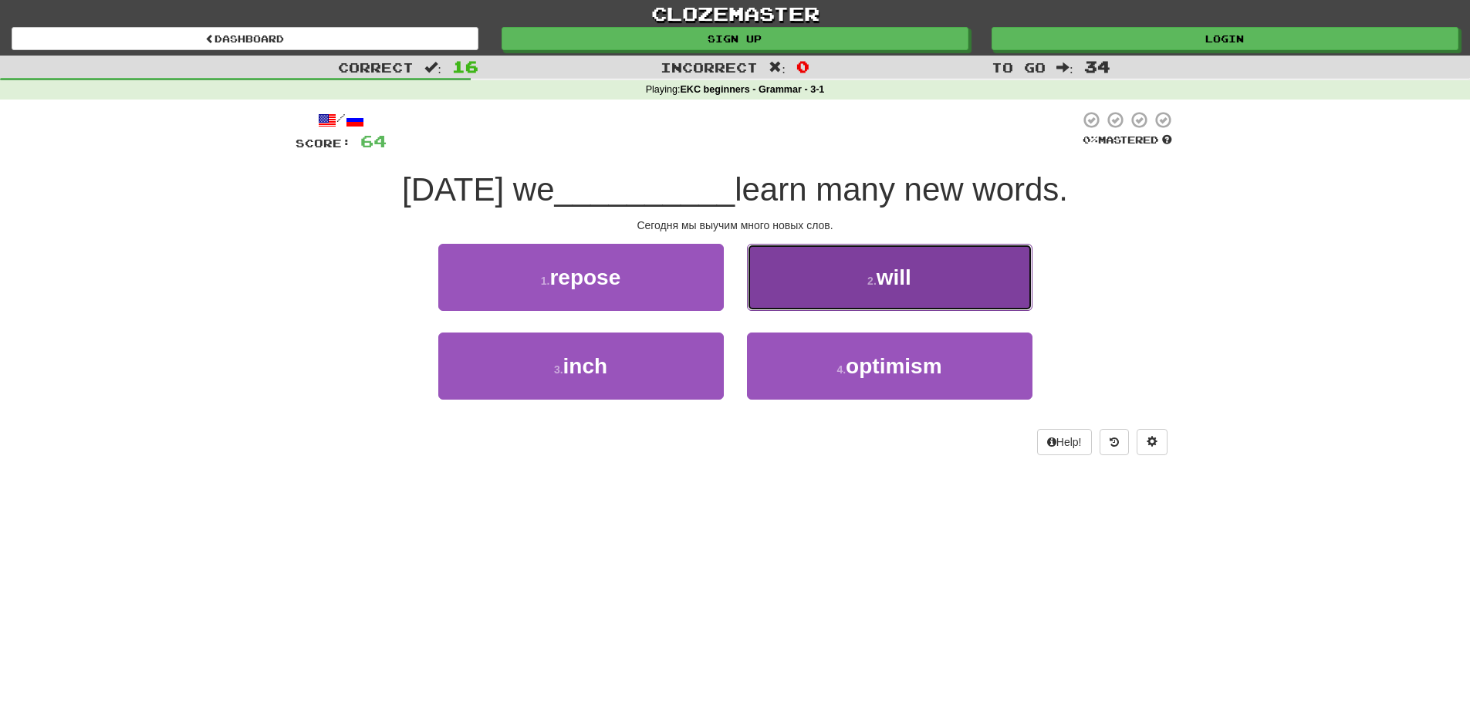
click at [861, 303] on button "2 . will" at bounding box center [889, 277] width 285 height 67
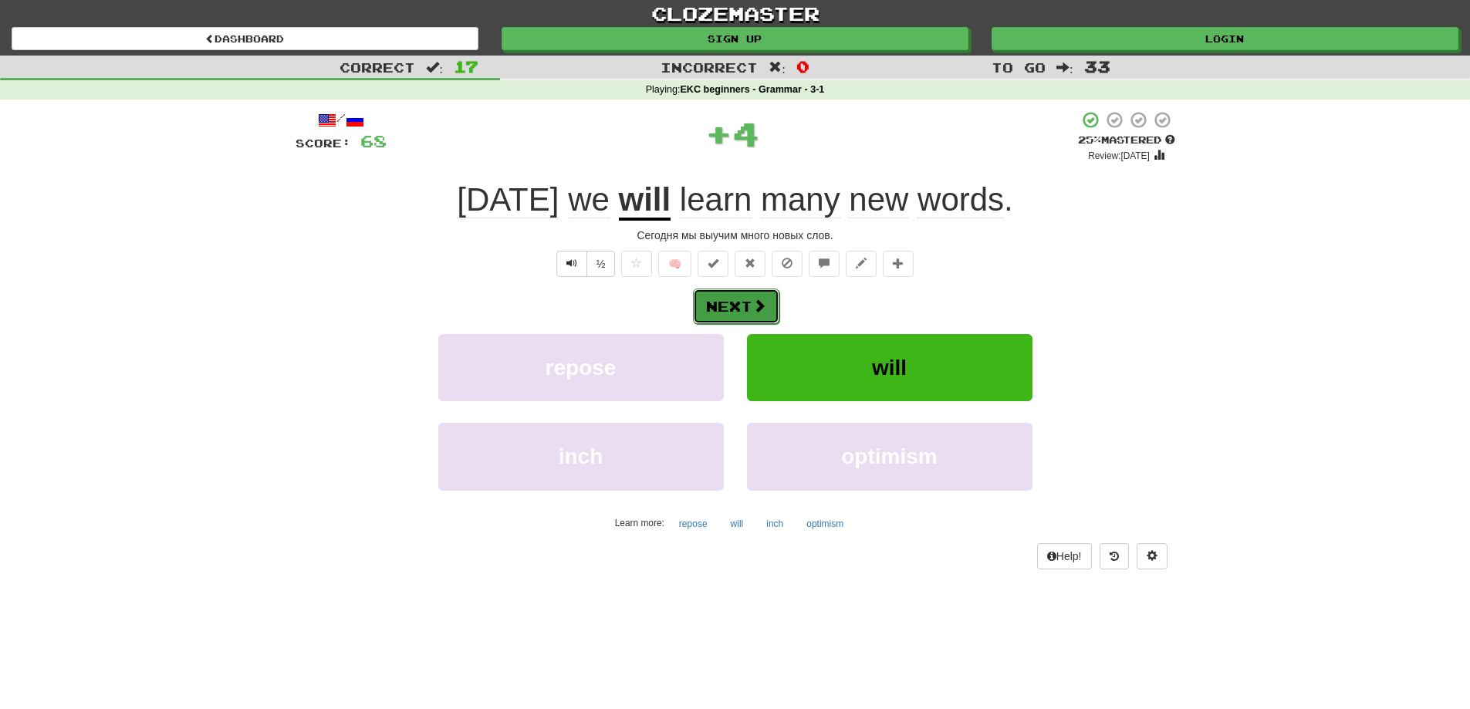
click at [744, 304] on button "Next" at bounding box center [736, 306] width 86 height 35
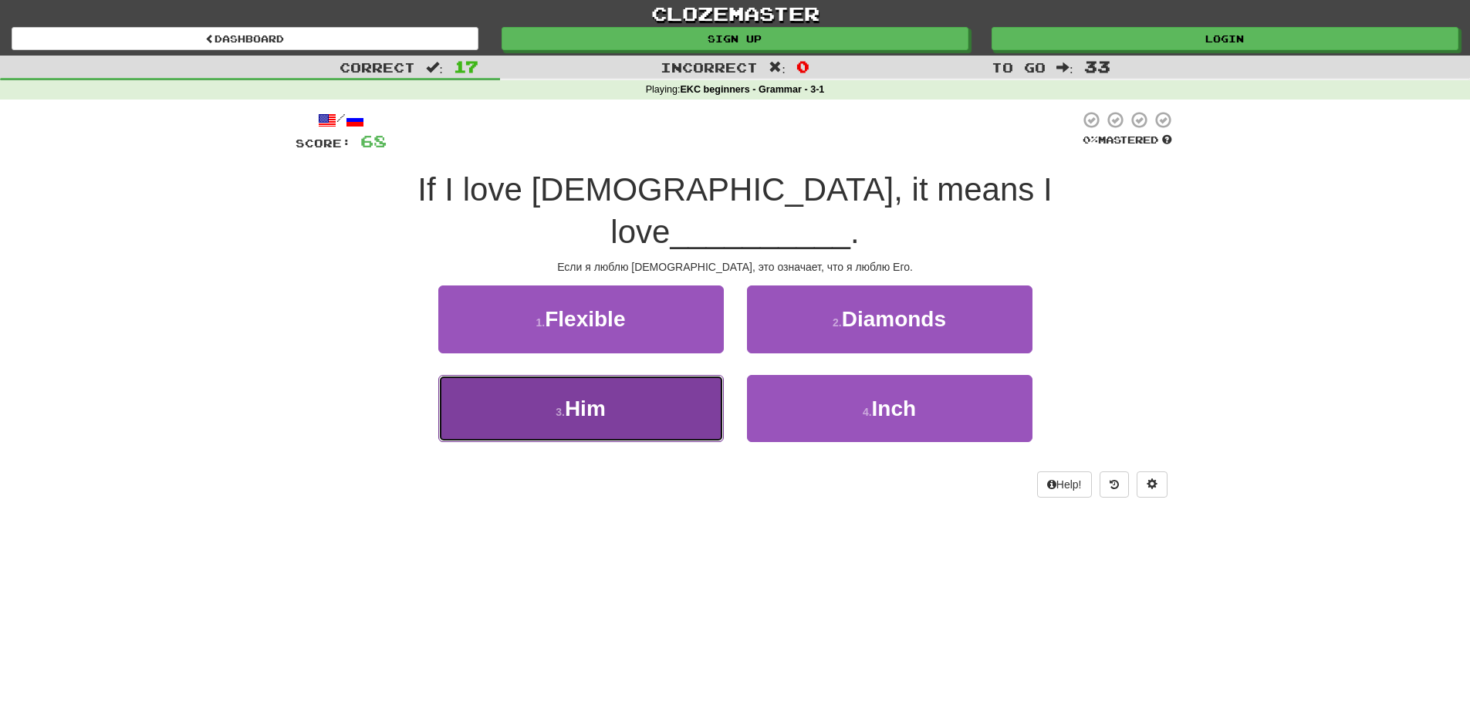
click at [613, 375] on button "3 . Him" at bounding box center [580, 408] width 285 height 67
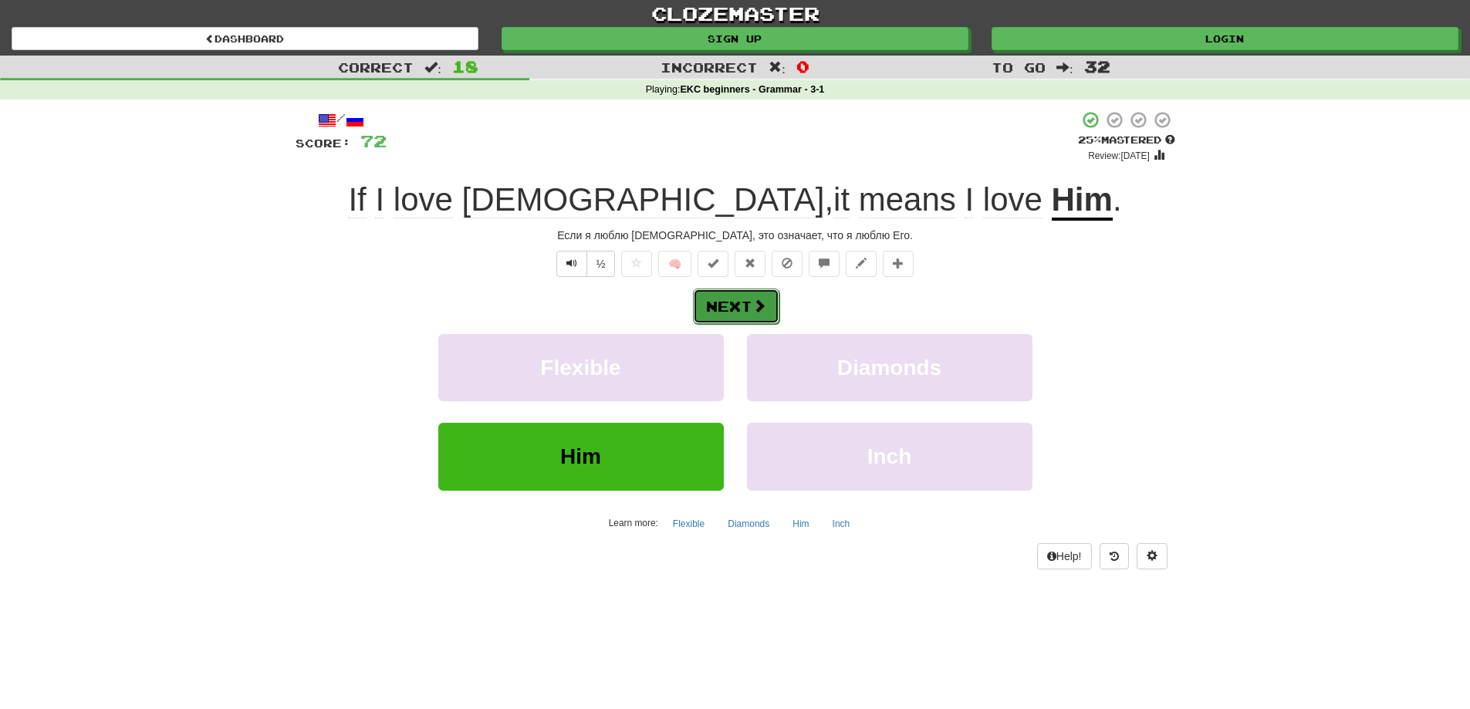
click at [738, 312] on button "Next" at bounding box center [736, 306] width 86 height 35
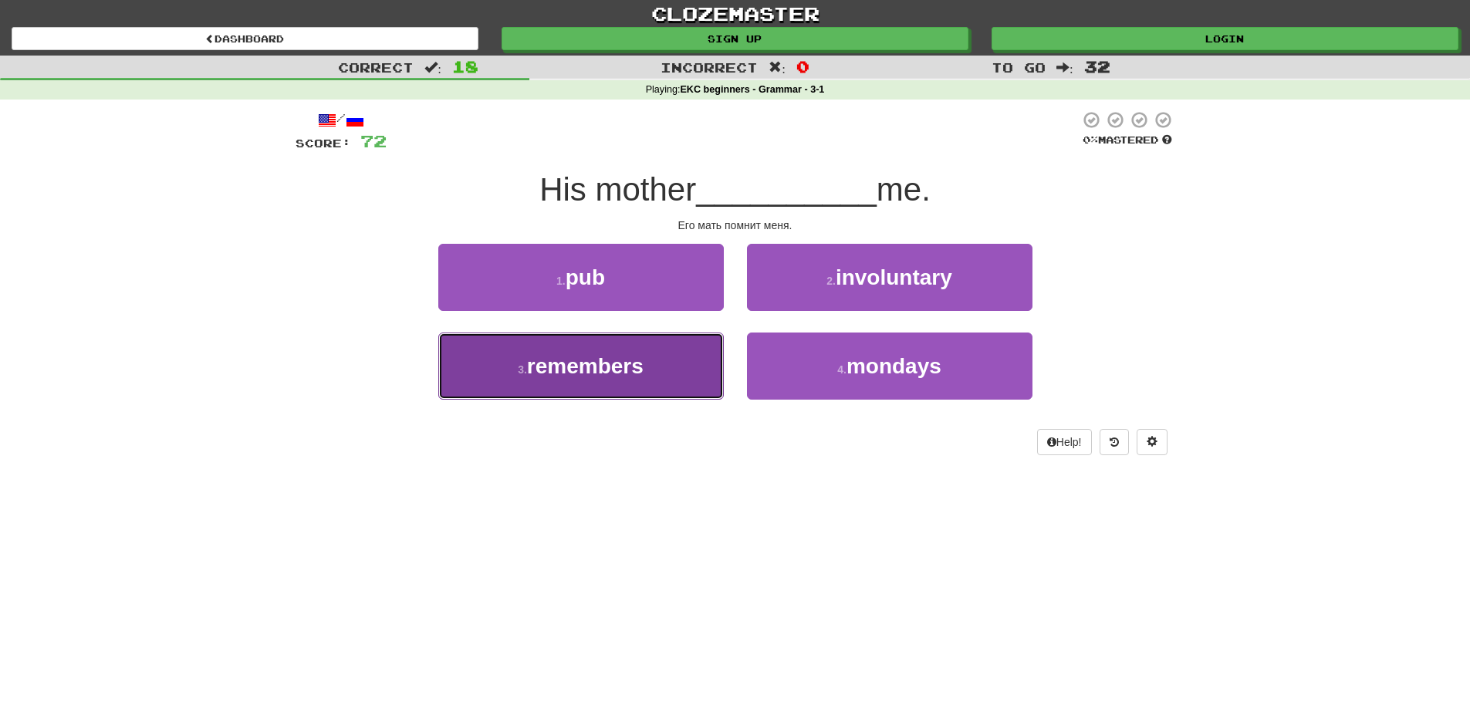
click at [591, 368] on span "remembers" at bounding box center [585, 366] width 116 height 24
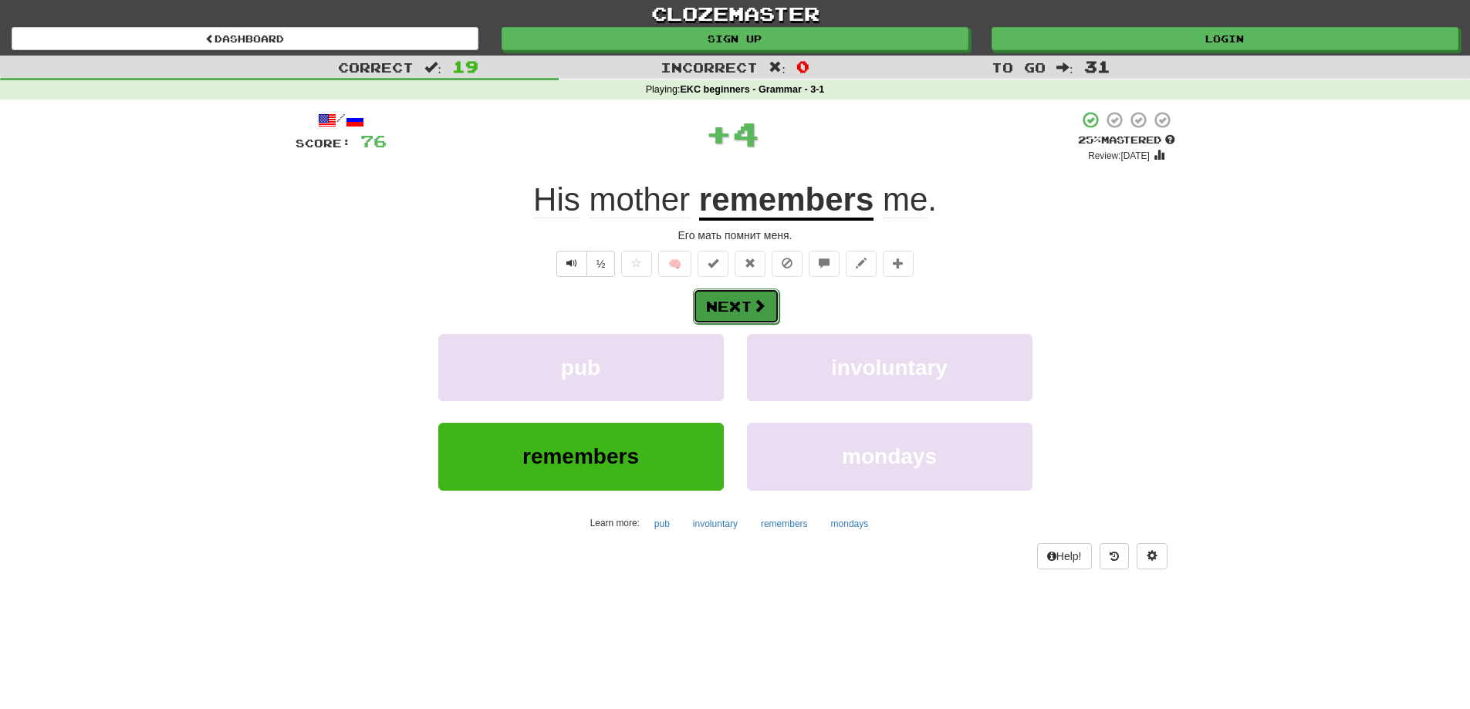
click at [743, 303] on button "Next" at bounding box center [736, 306] width 86 height 35
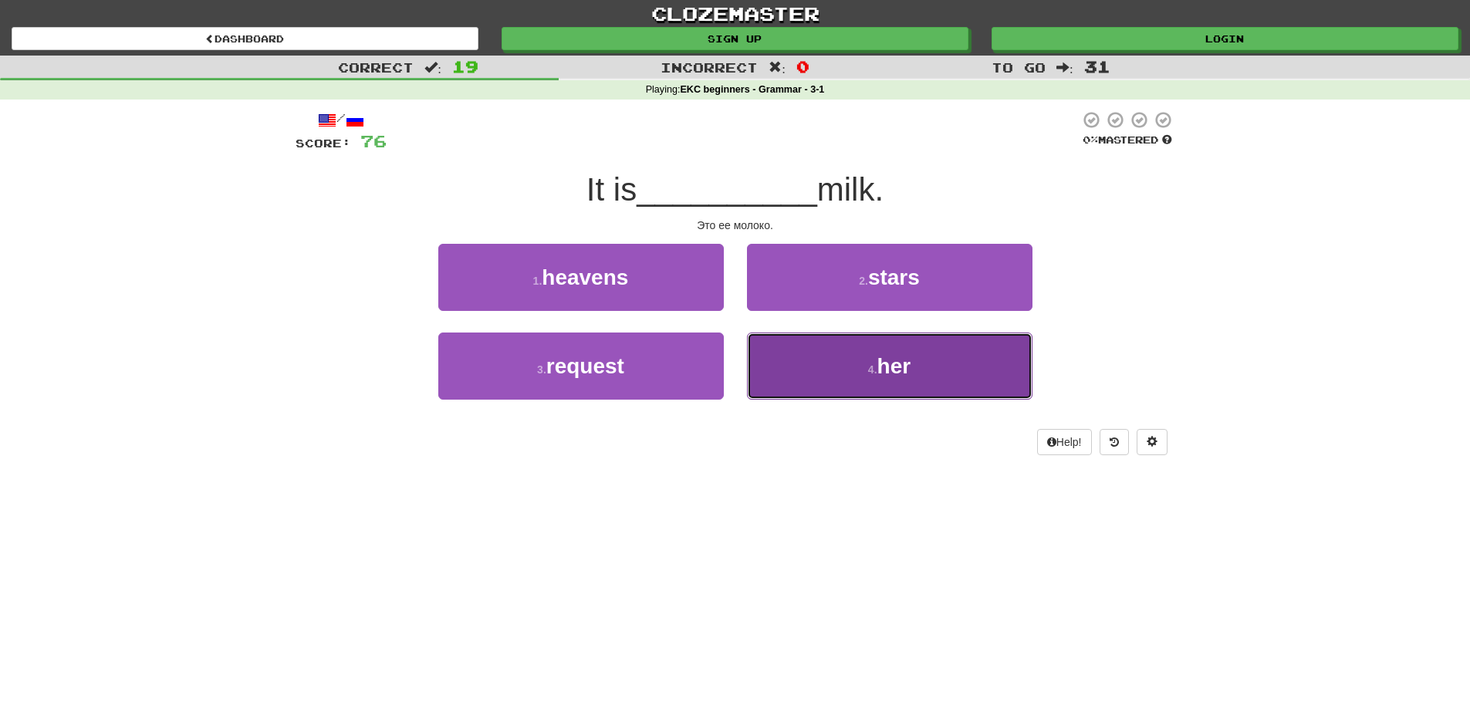
click at [835, 376] on button "4 . her" at bounding box center [889, 366] width 285 height 67
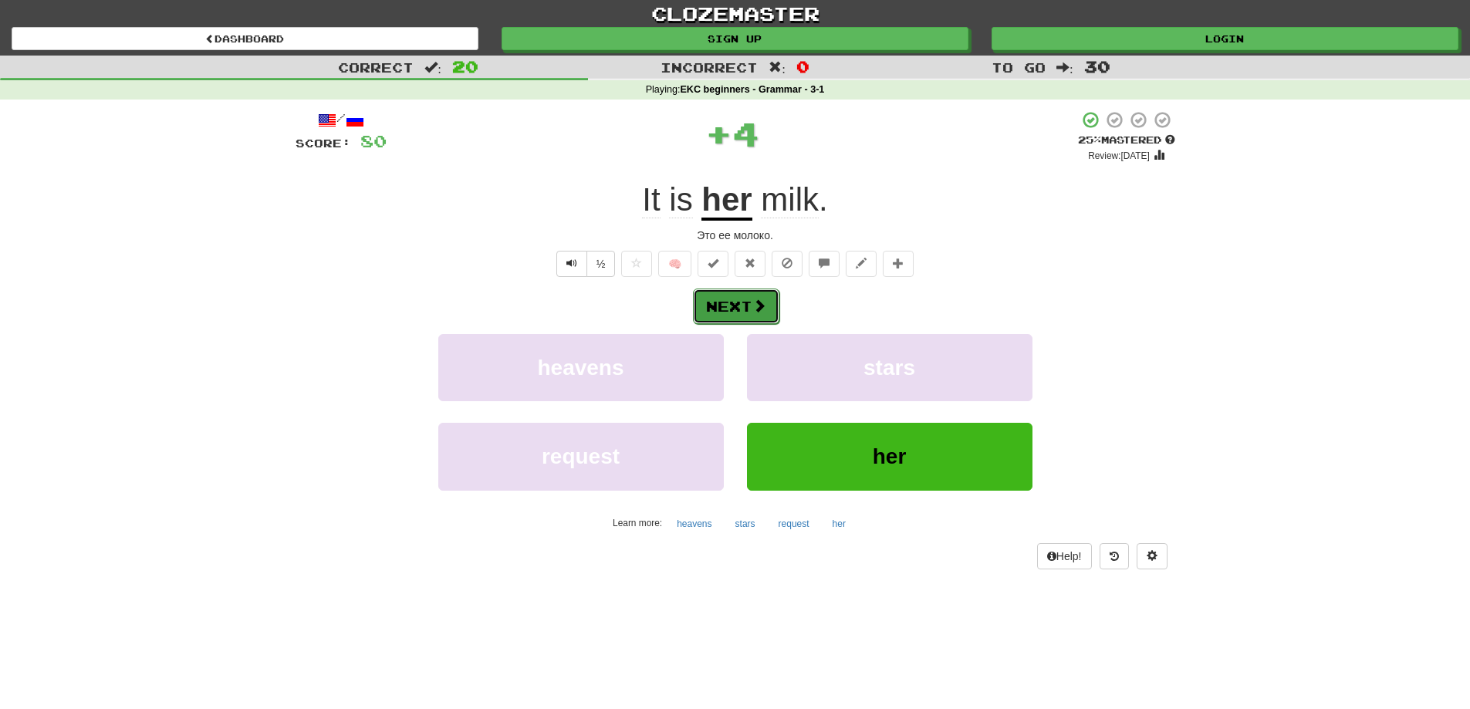
click at [727, 314] on button "Next" at bounding box center [736, 306] width 86 height 35
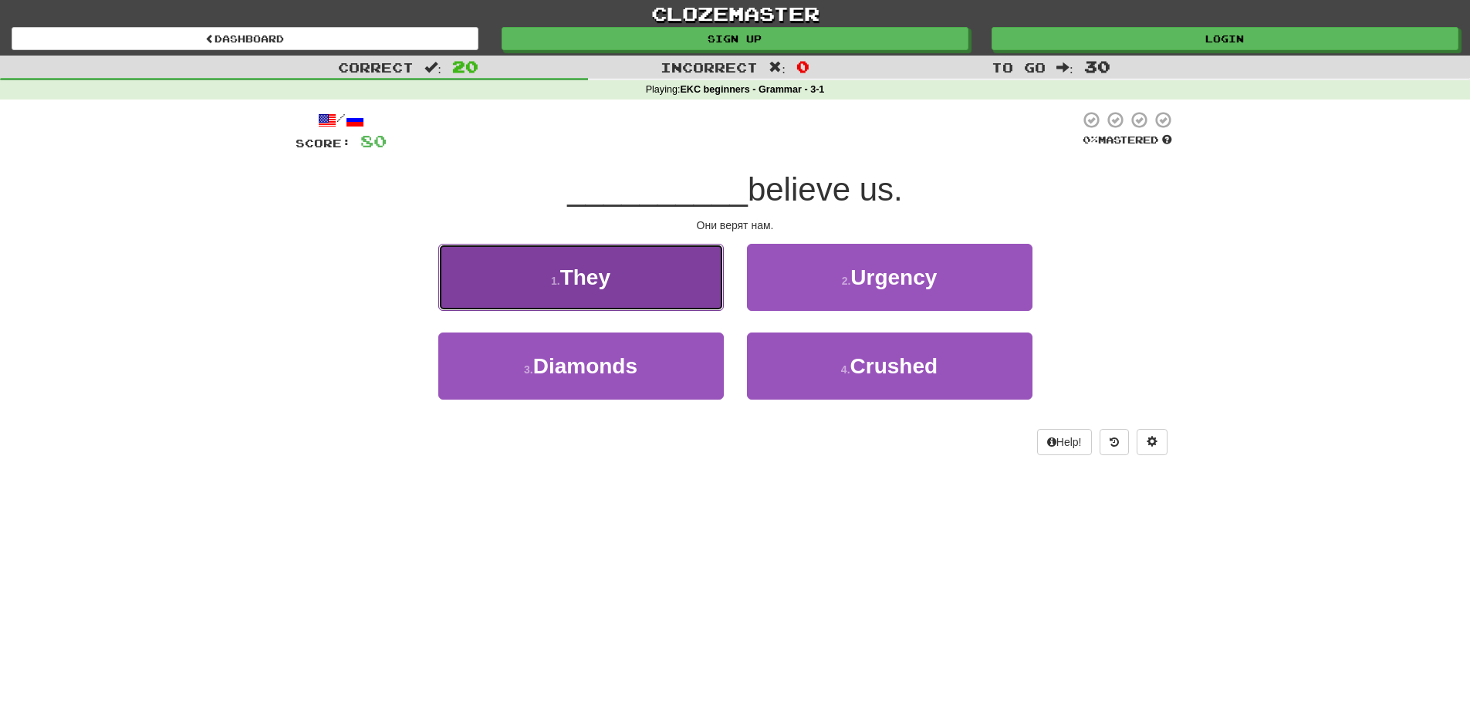
click at [595, 293] on button "1 . They" at bounding box center [580, 277] width 285 height 67
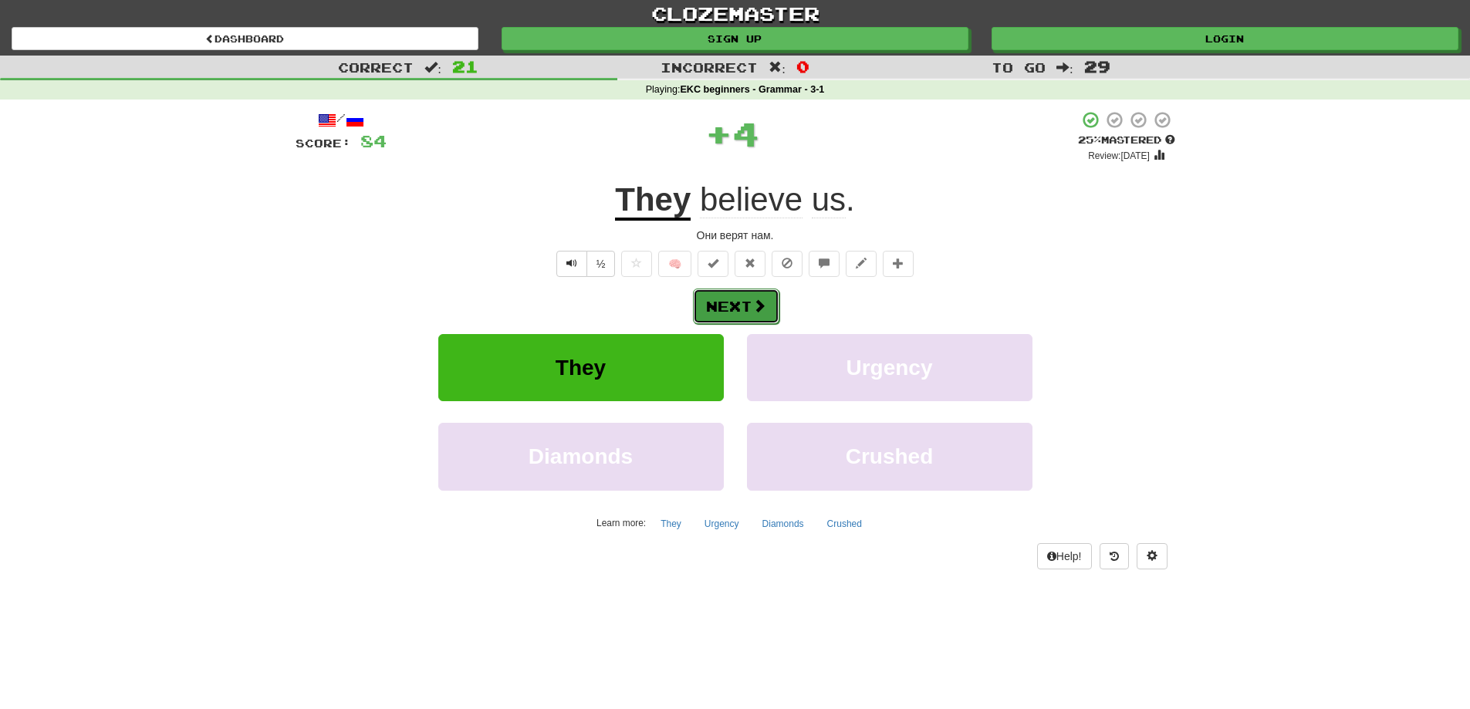
click at [747, 310] on button "Next" at bounding box center [736, 306] width 86 height 35
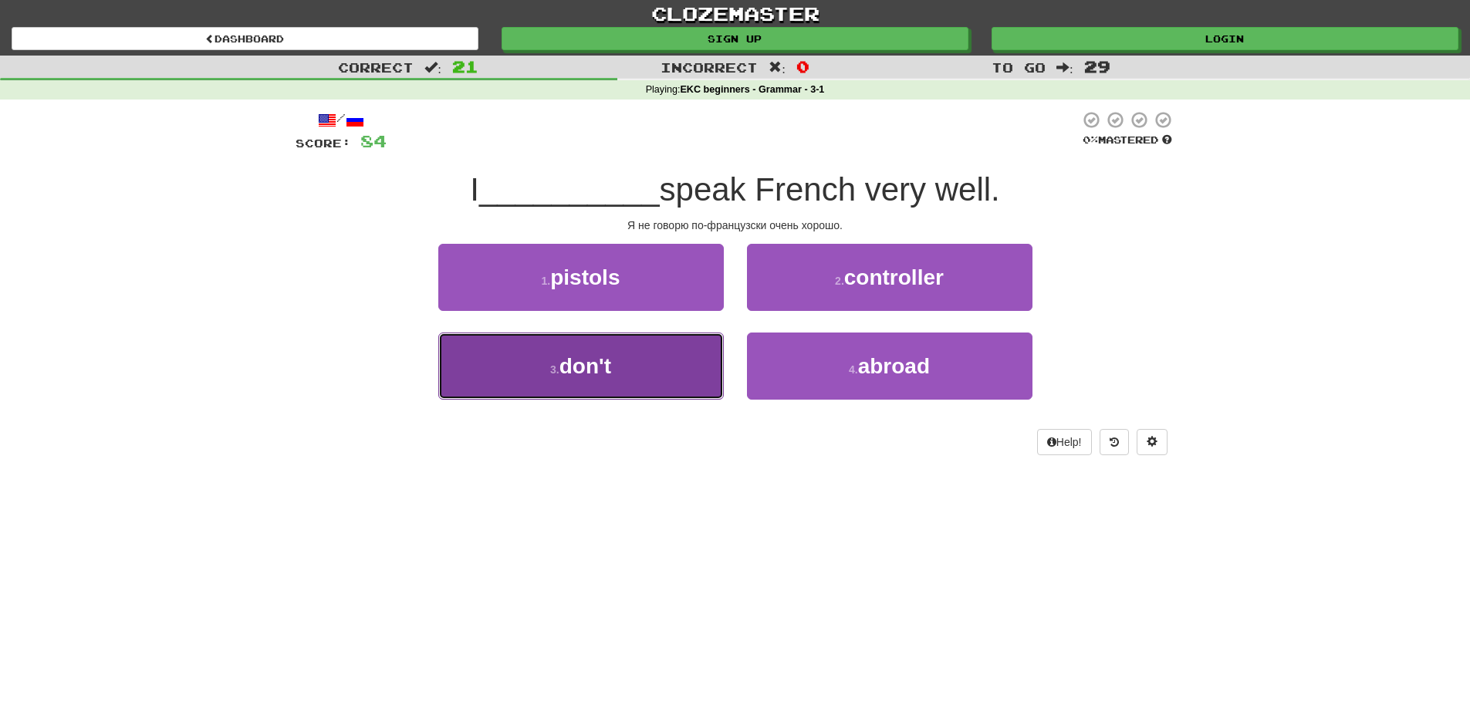
click at [611, 368] on span "don't" at bounding box center [585, 366] width 52 height 24
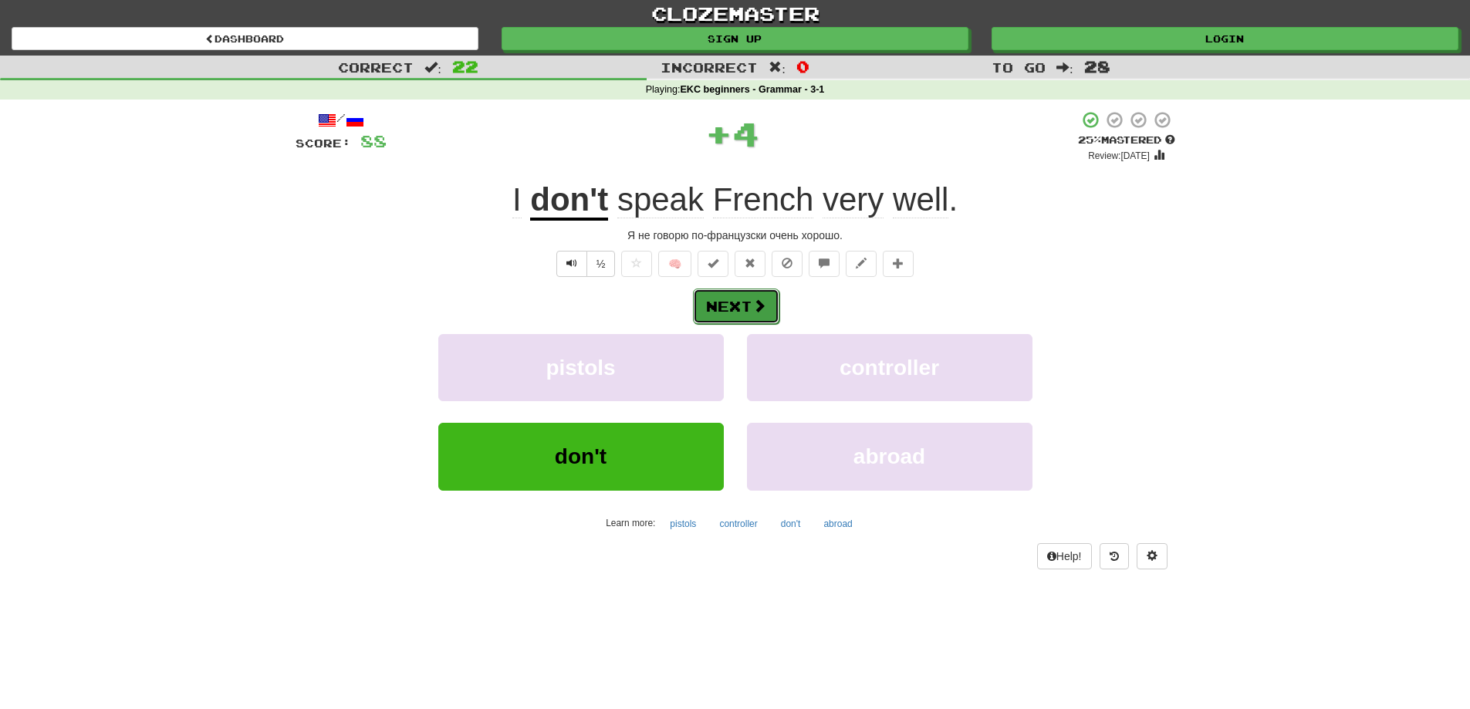
click at [725, 306] on button "Next" at bounding box center [736, 306] width 86 height 35
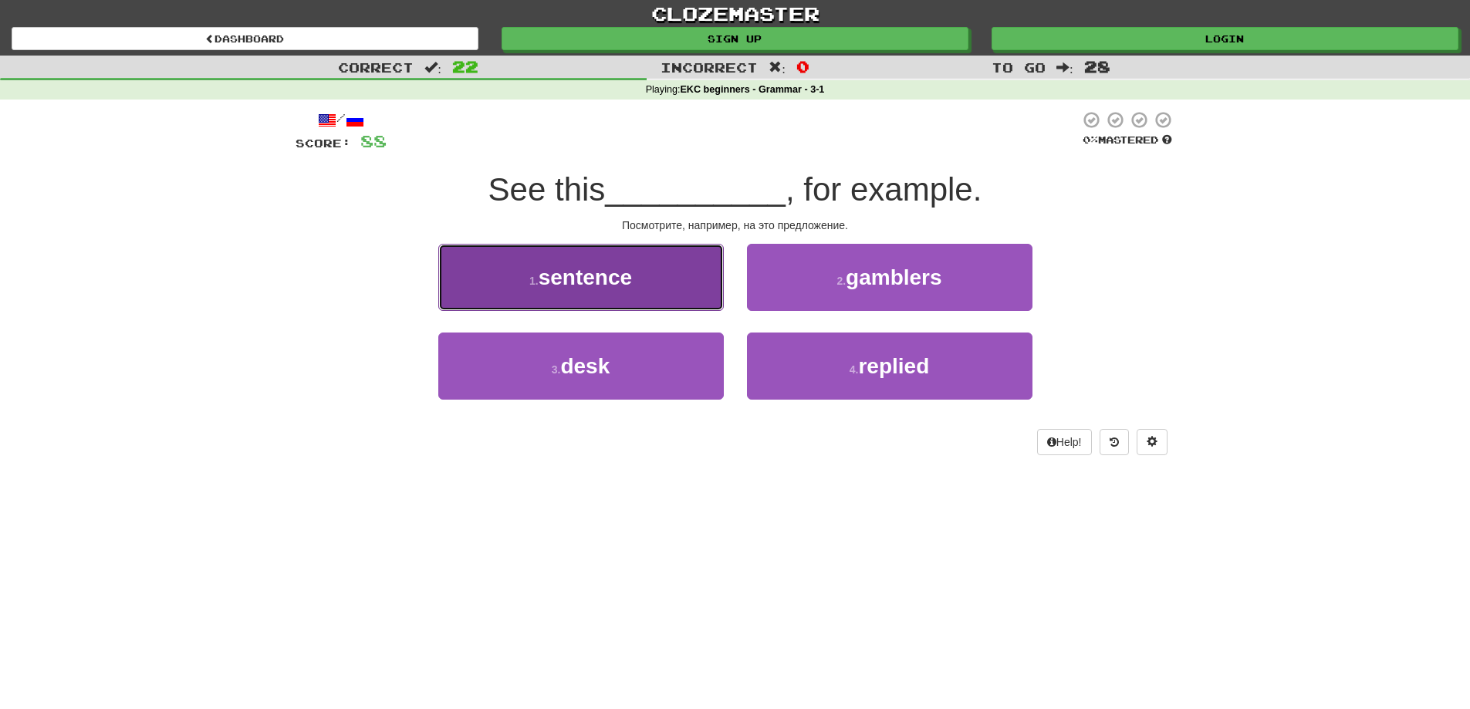
click at [601, 280] on span "sentence" at bounding box center [584, 277] width 93 height 24
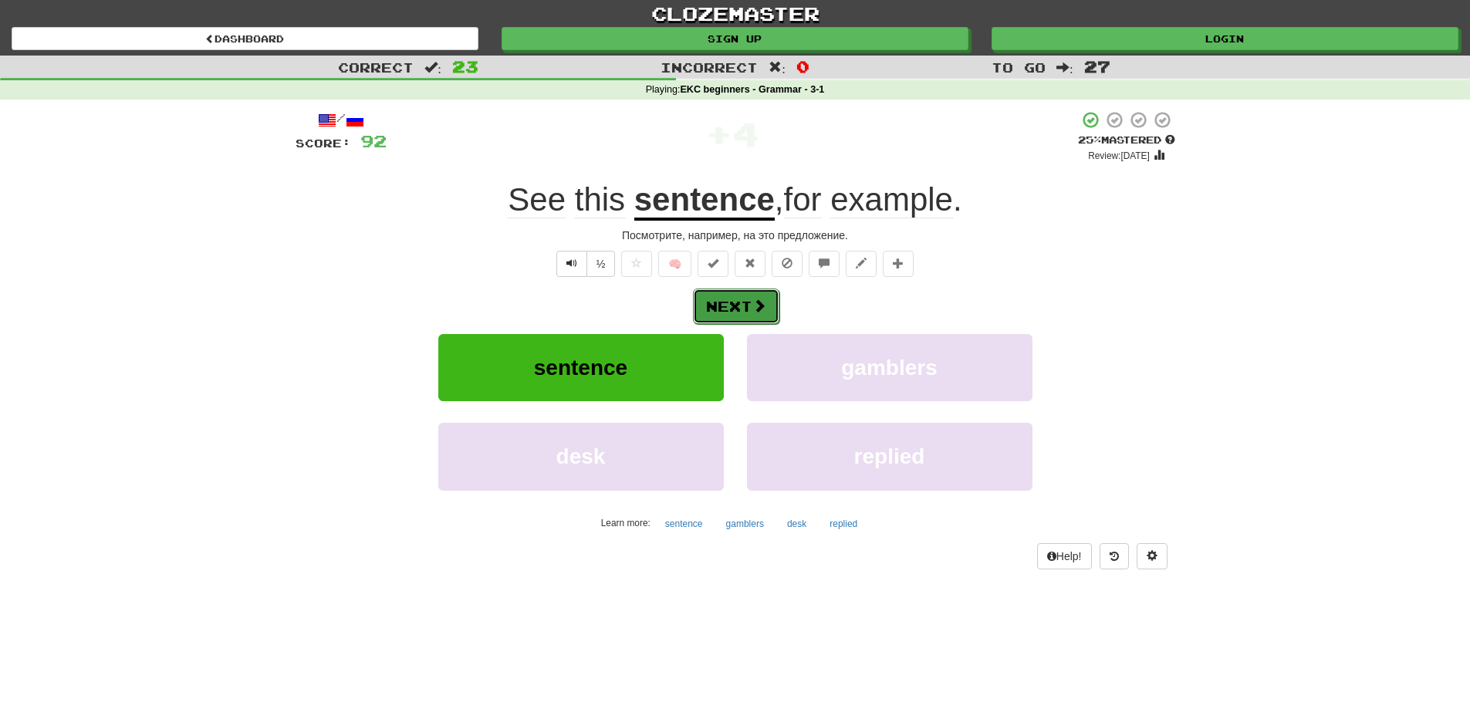
click at [724, 302] on button "Next" at bounding box center [736, 306] width 86 height 35
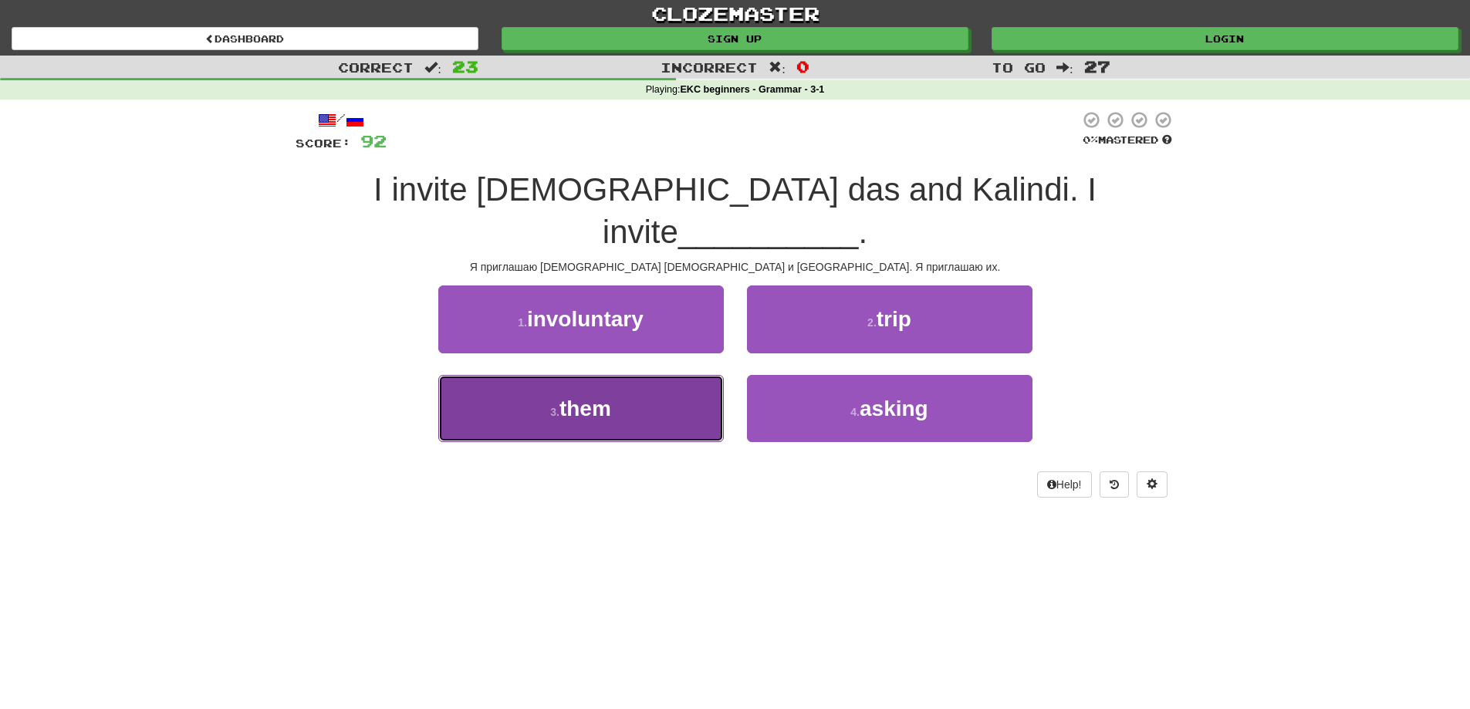
click at [576, 397] on span "them" at bounding box center [585, 409] width 52 height 24
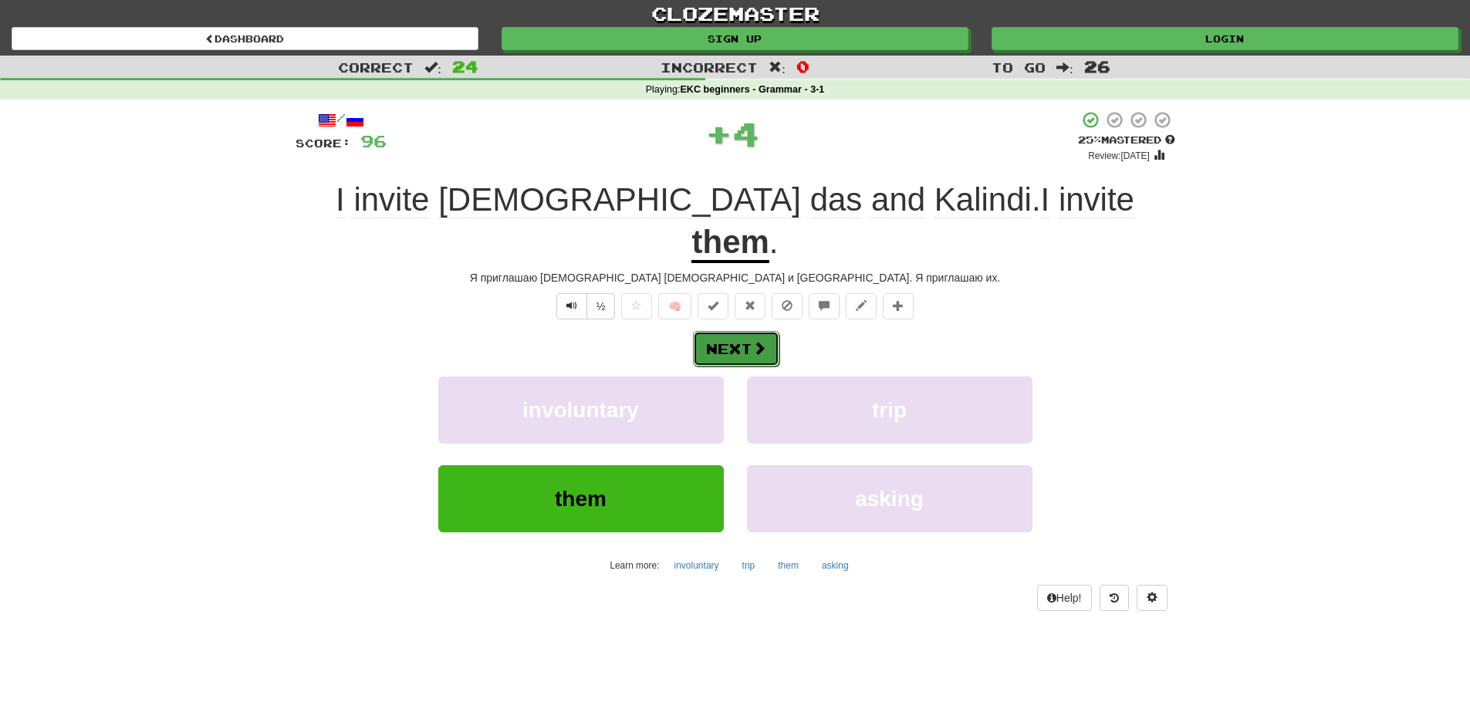
click at [727, 331] on button "Next" at bounding box center [736, 348] width 86 height 35
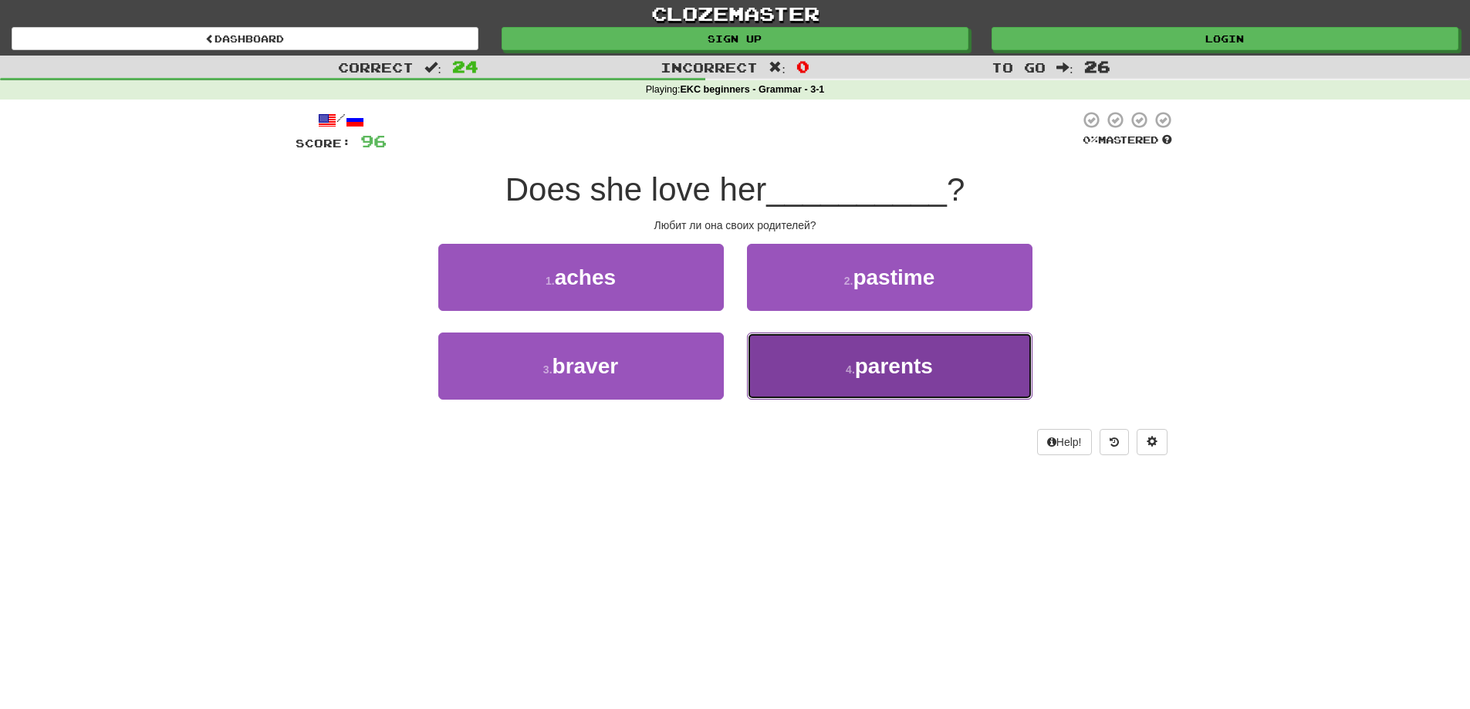
click at [825, 359] on button "4 . parents" at bounding box center [889, 366] width 285 height 67
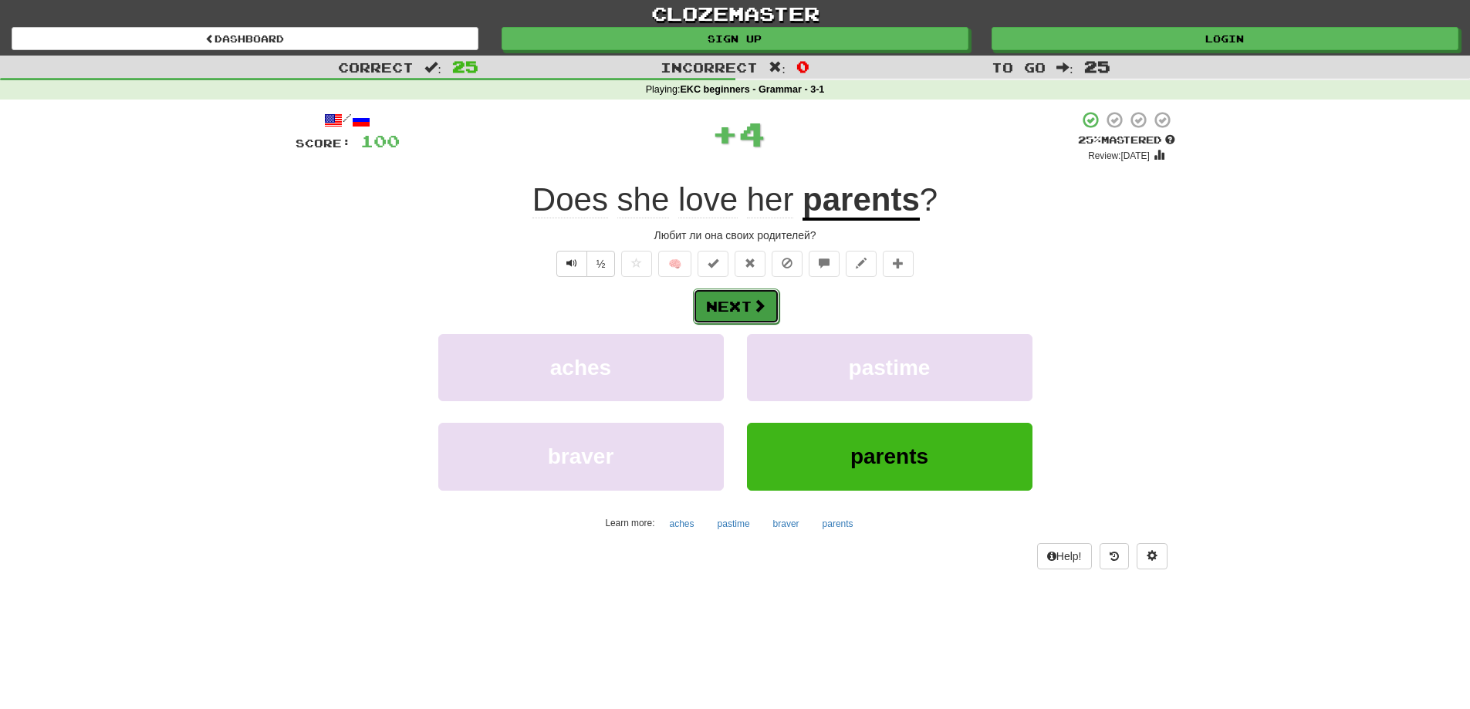
click at [713, 302] on button "Next" at bounding box center [736, 306] width 86 height 35
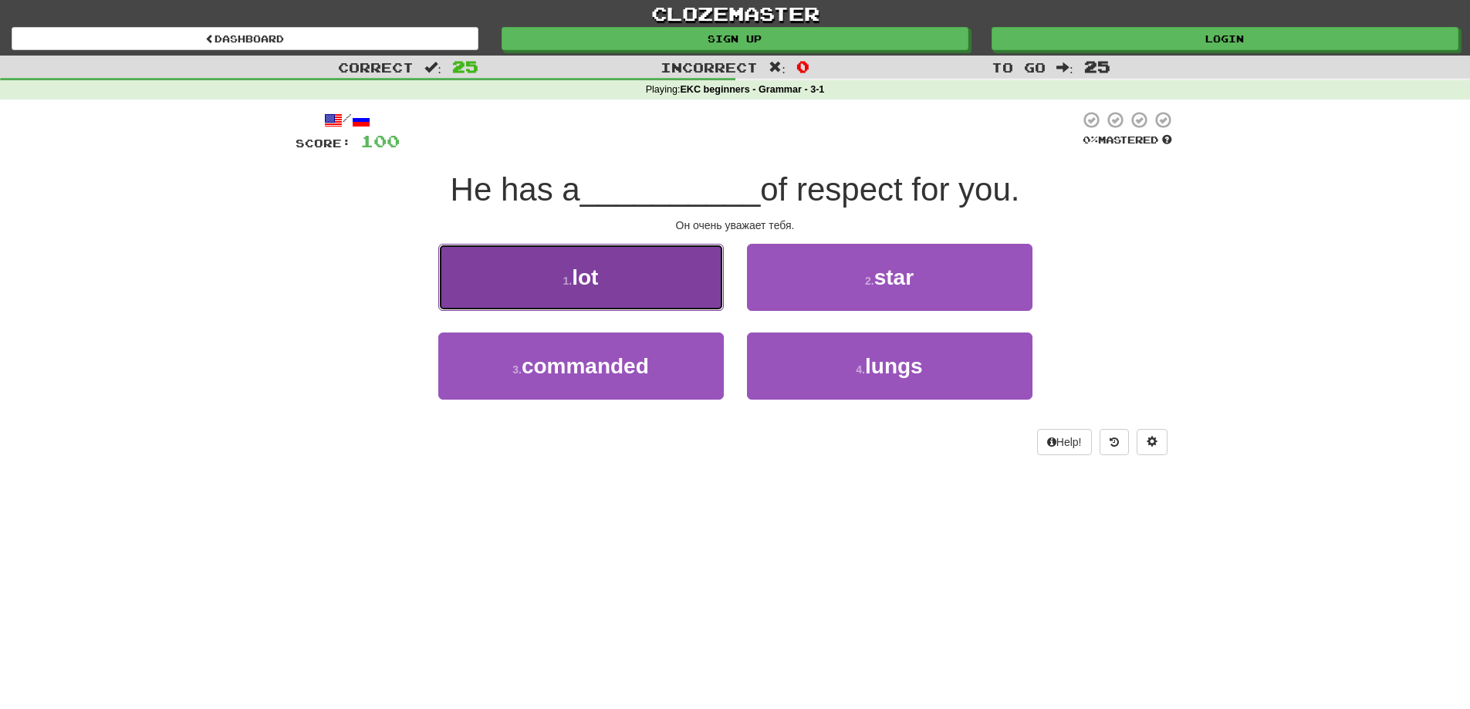
click at [594, 292] on button "1 . lot" at bounding box center [580, 277] width 285 height 67
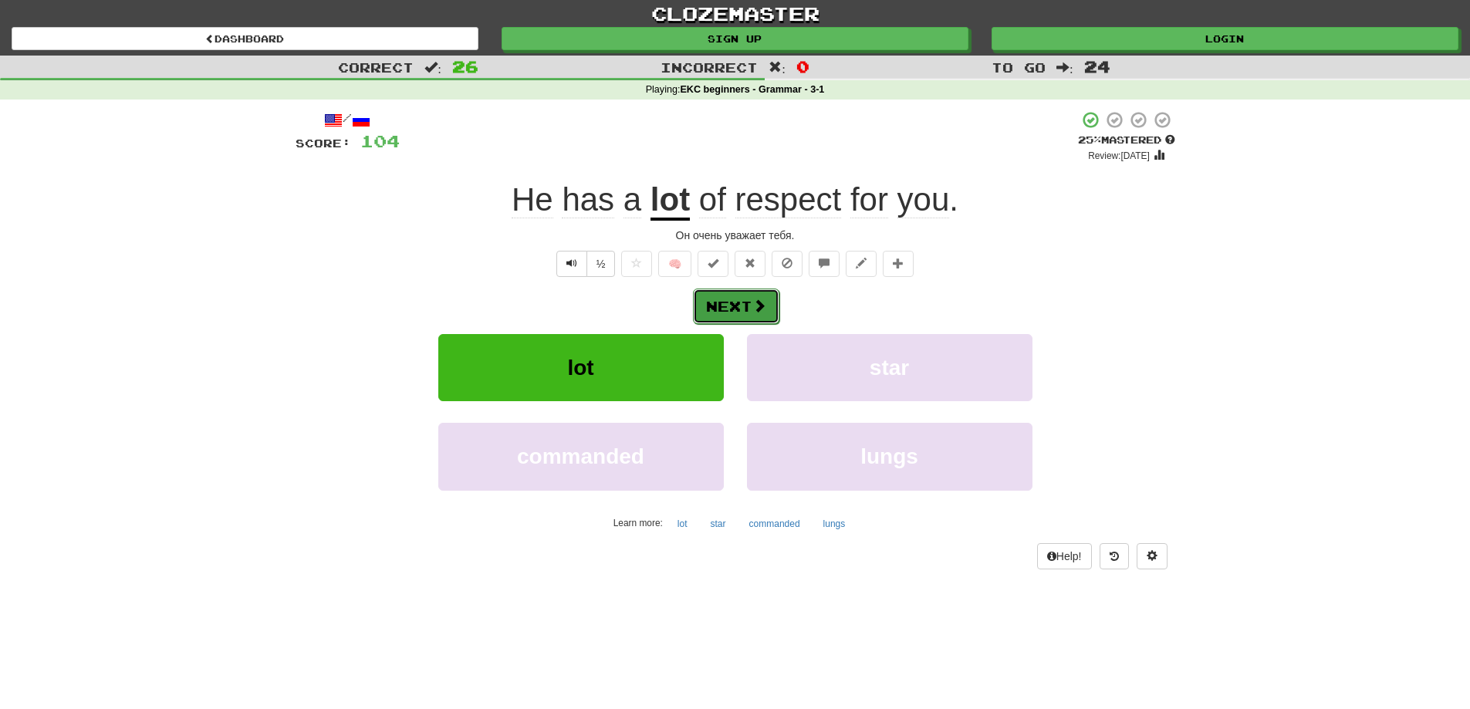
click at [740, 309] on button "Next" at bounding box center [736, 306] width 86 height 35
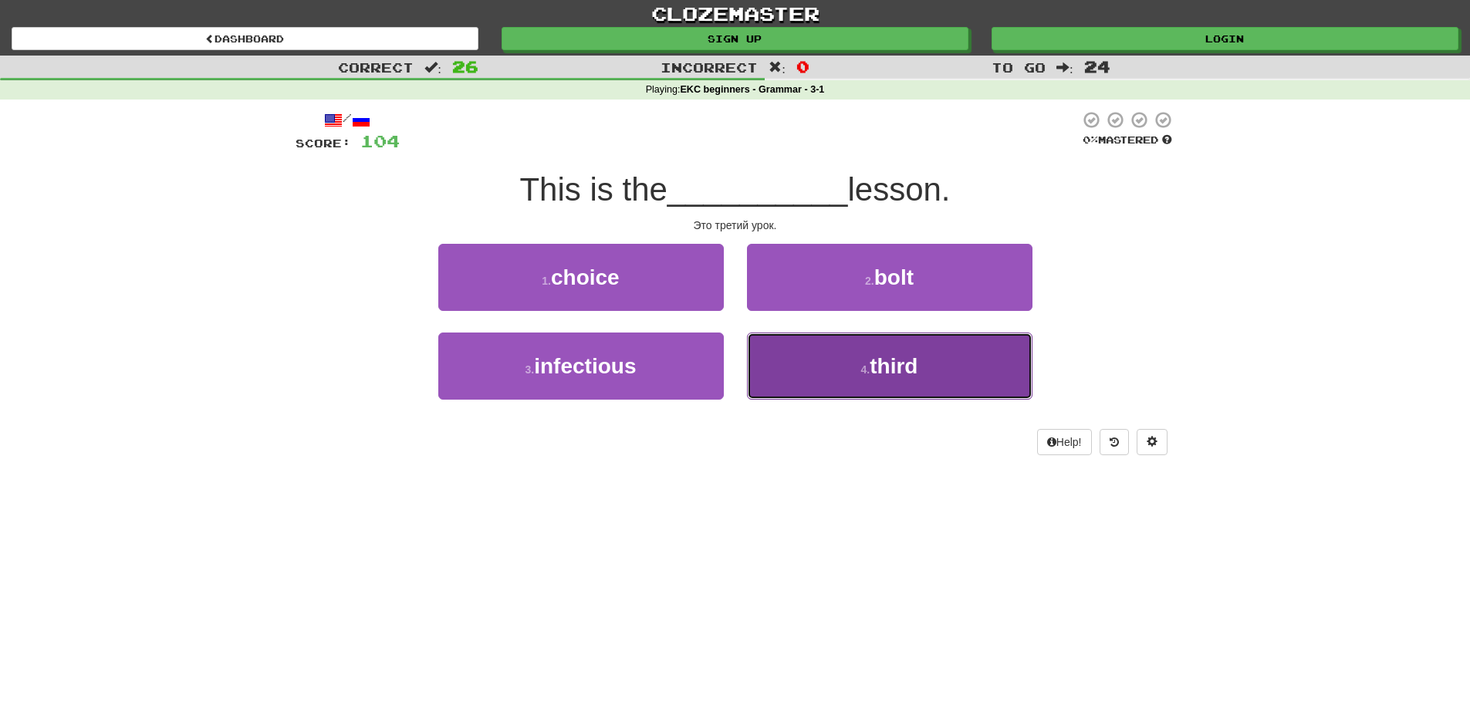
click at [869, 384] on button "4 . third" at bounding box center [889, 366] width 285 height 67
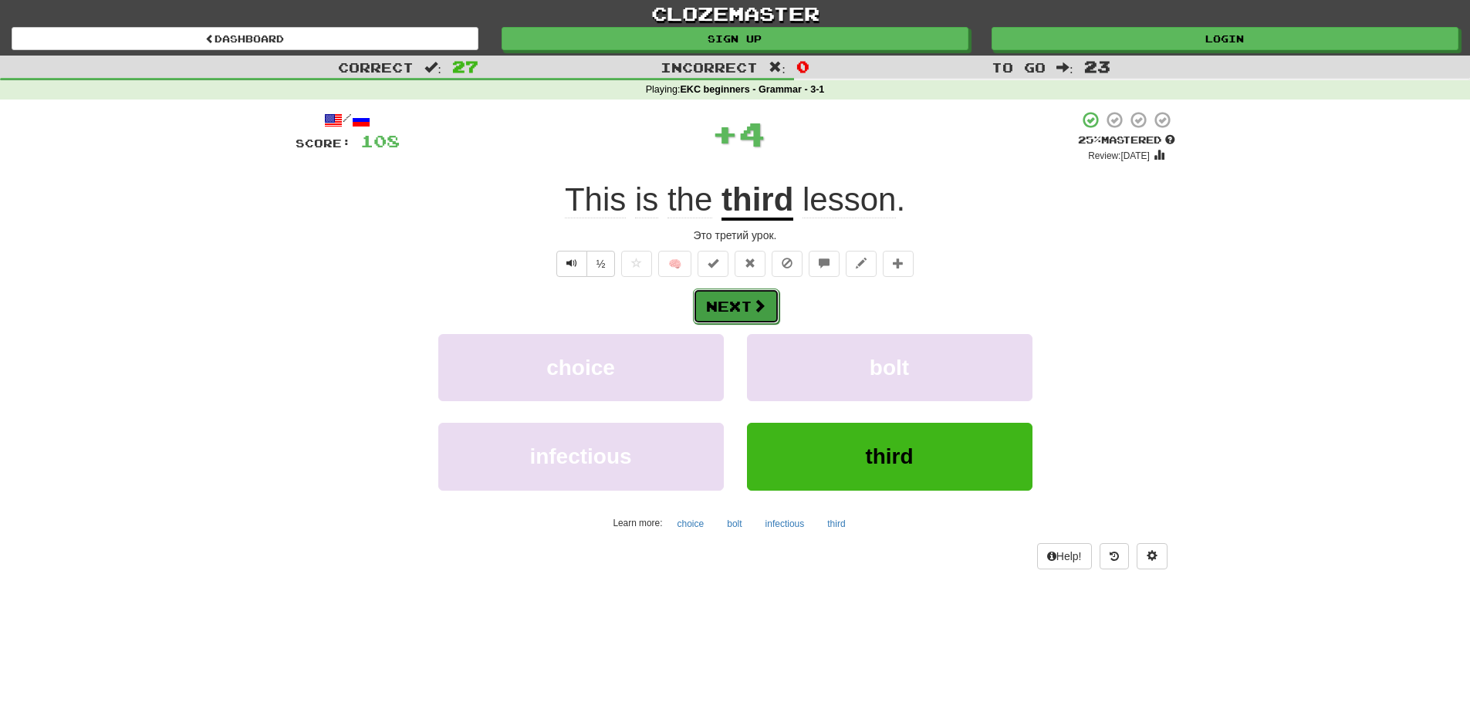
click at [732, 312] on button "Next" at bounding box center [736, 306] width 86 height 35
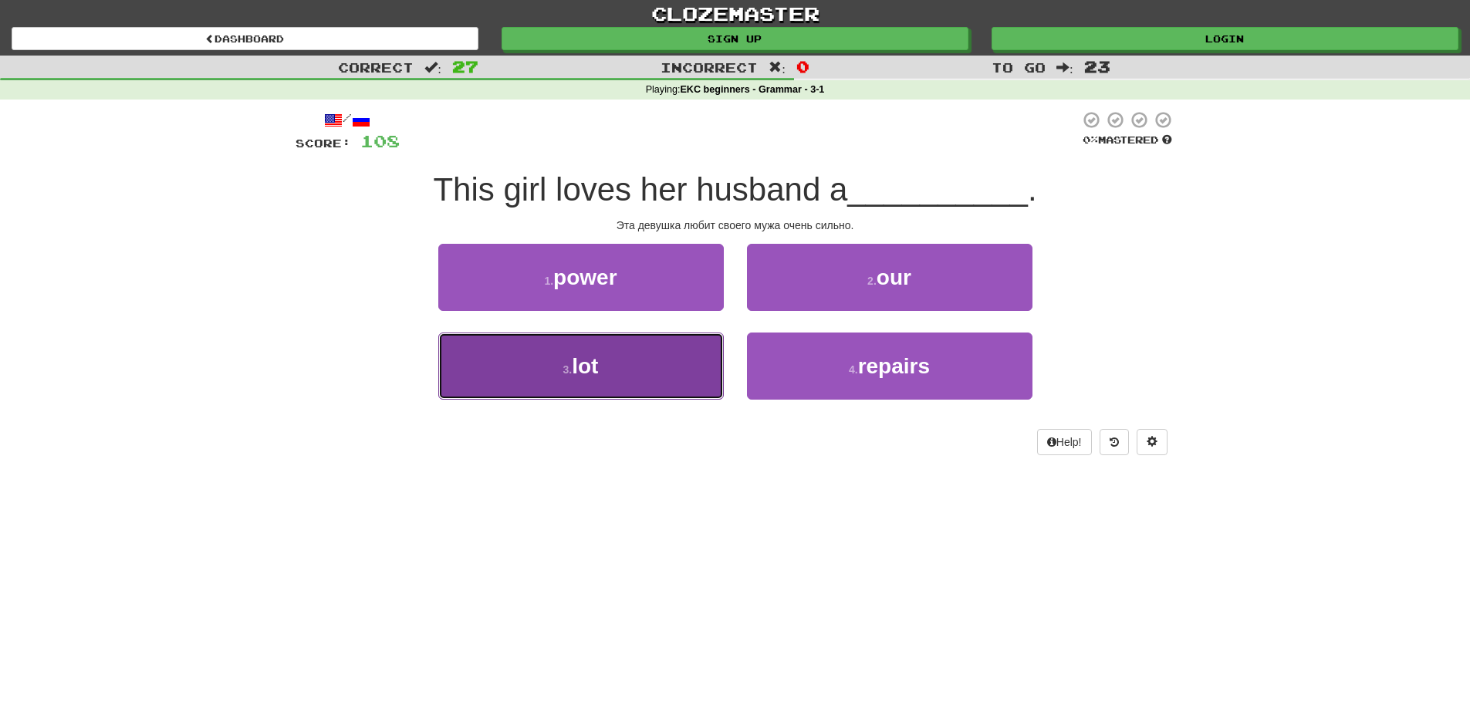
click at [579, 370] on span "lot" at bounding box center [585, 366] width 26 height 24
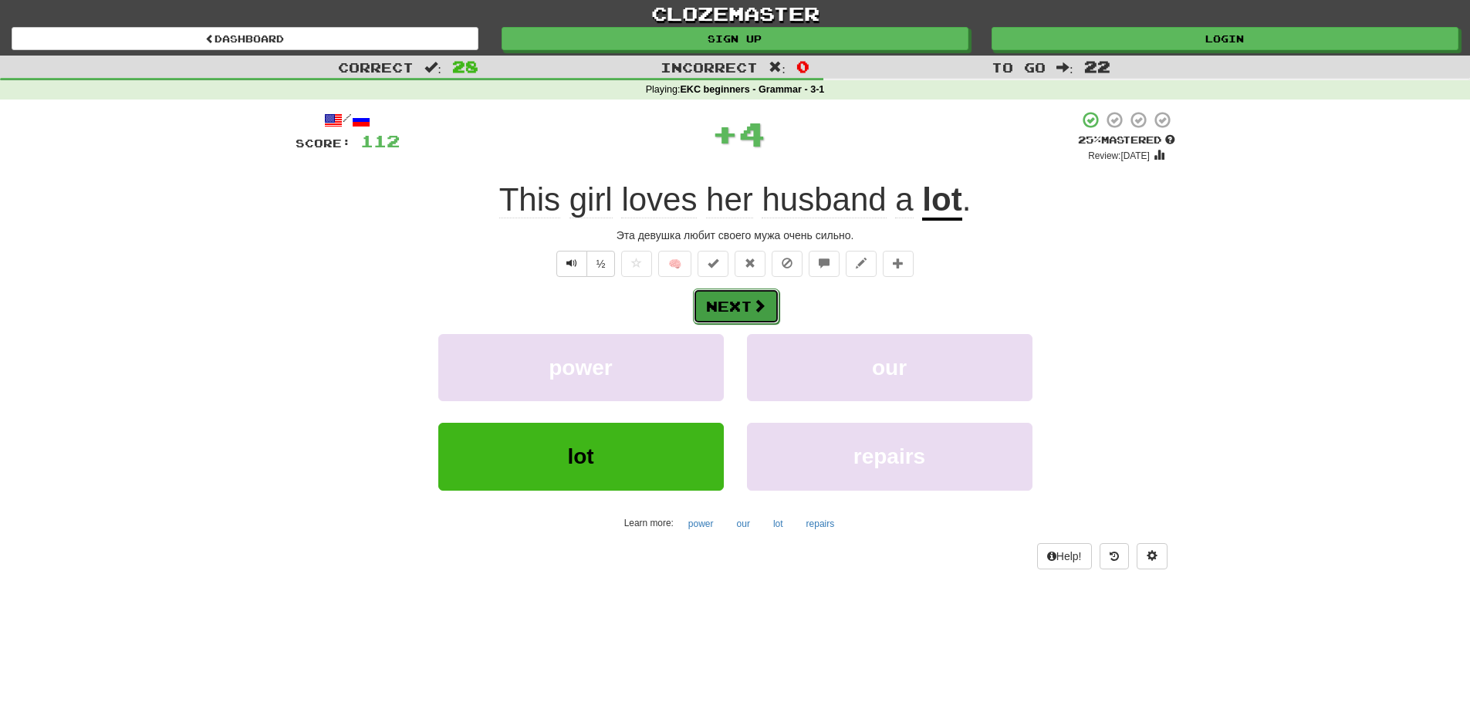
click at [727, 312] on button "Next" at bounding box center [736, 306] width 86 height 35
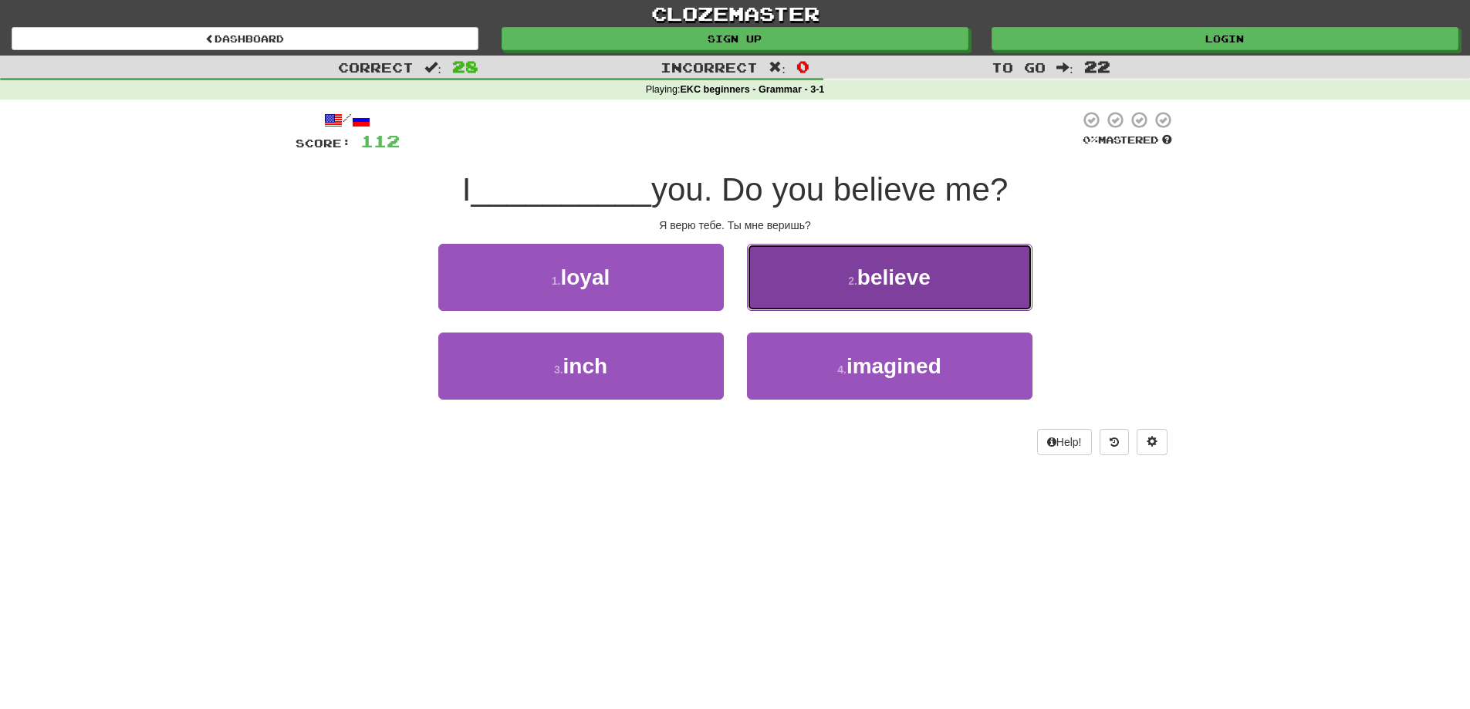
click at [836, 305] on button "2 . believe" at bounding box center [889, 277] width 285 height 67
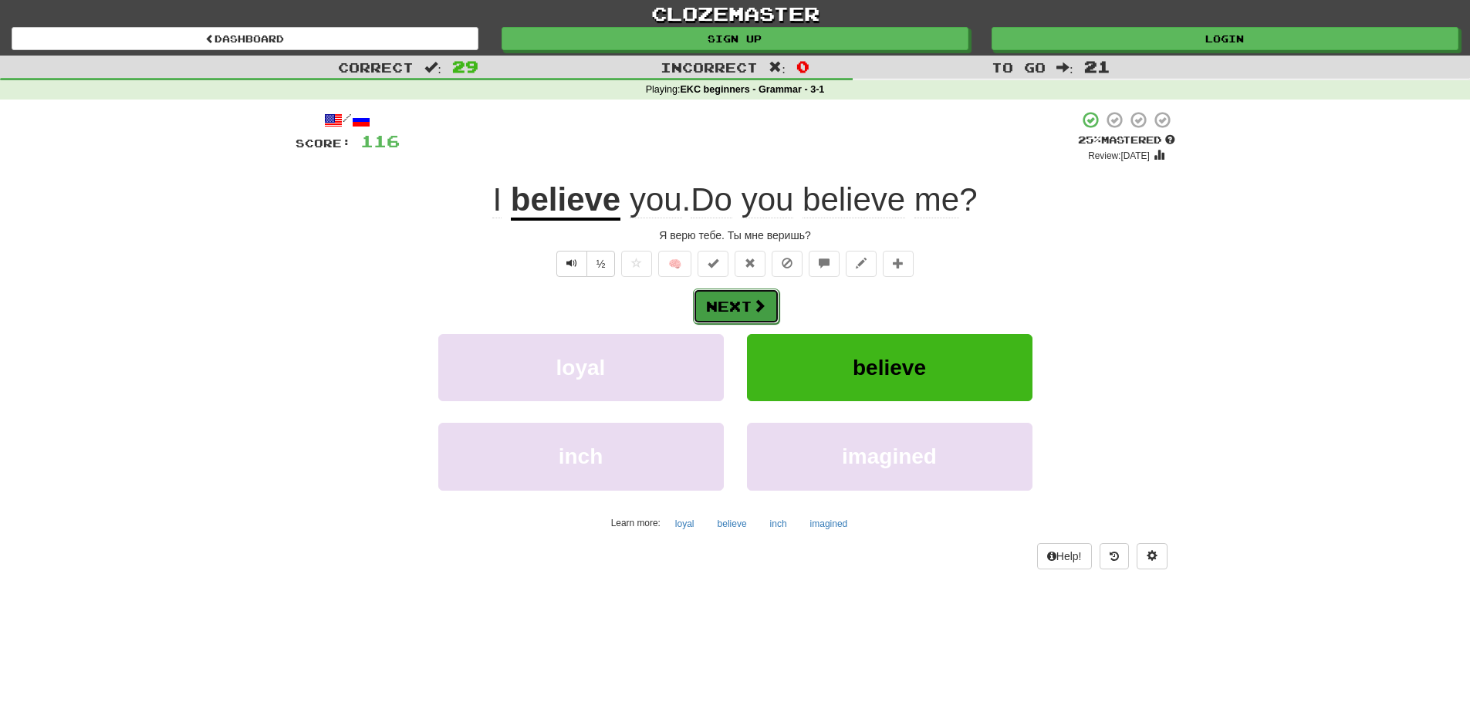
click at [753, 310] on span at bounding box center [759, 306] width 14 height 14
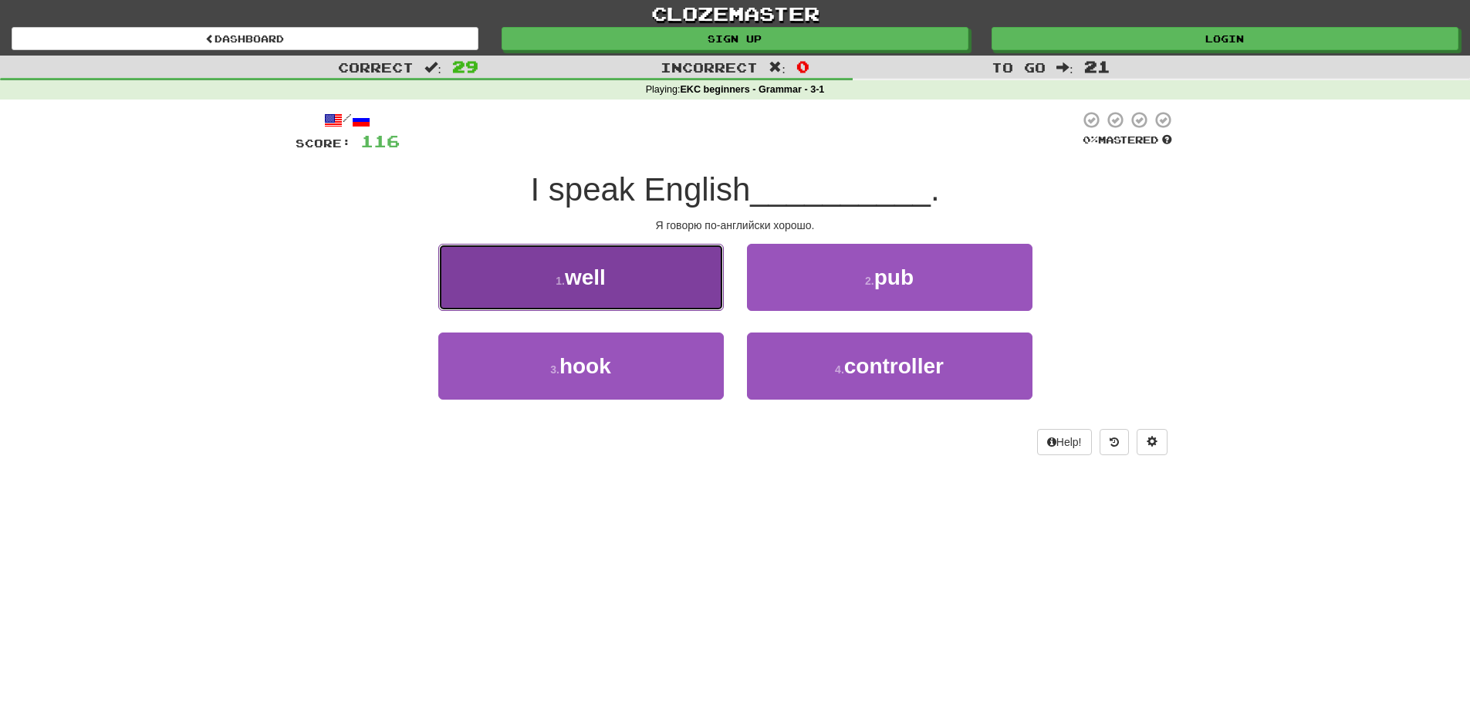
click at [609, 288] on button "1 . well" at bounding box center [580, 277] width 285 height 67
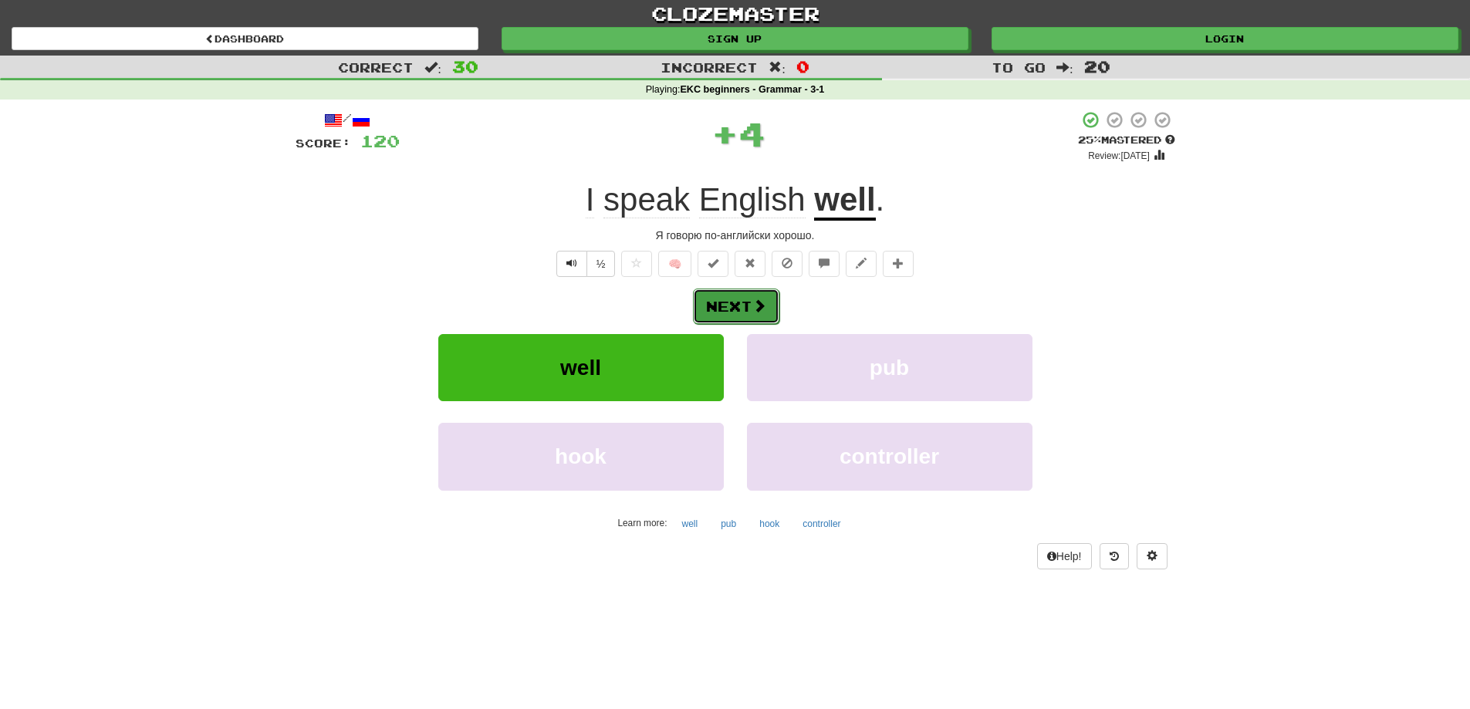
click at [724, 306] on button "Next" at bounding box center [736, 306] width 86 height 35
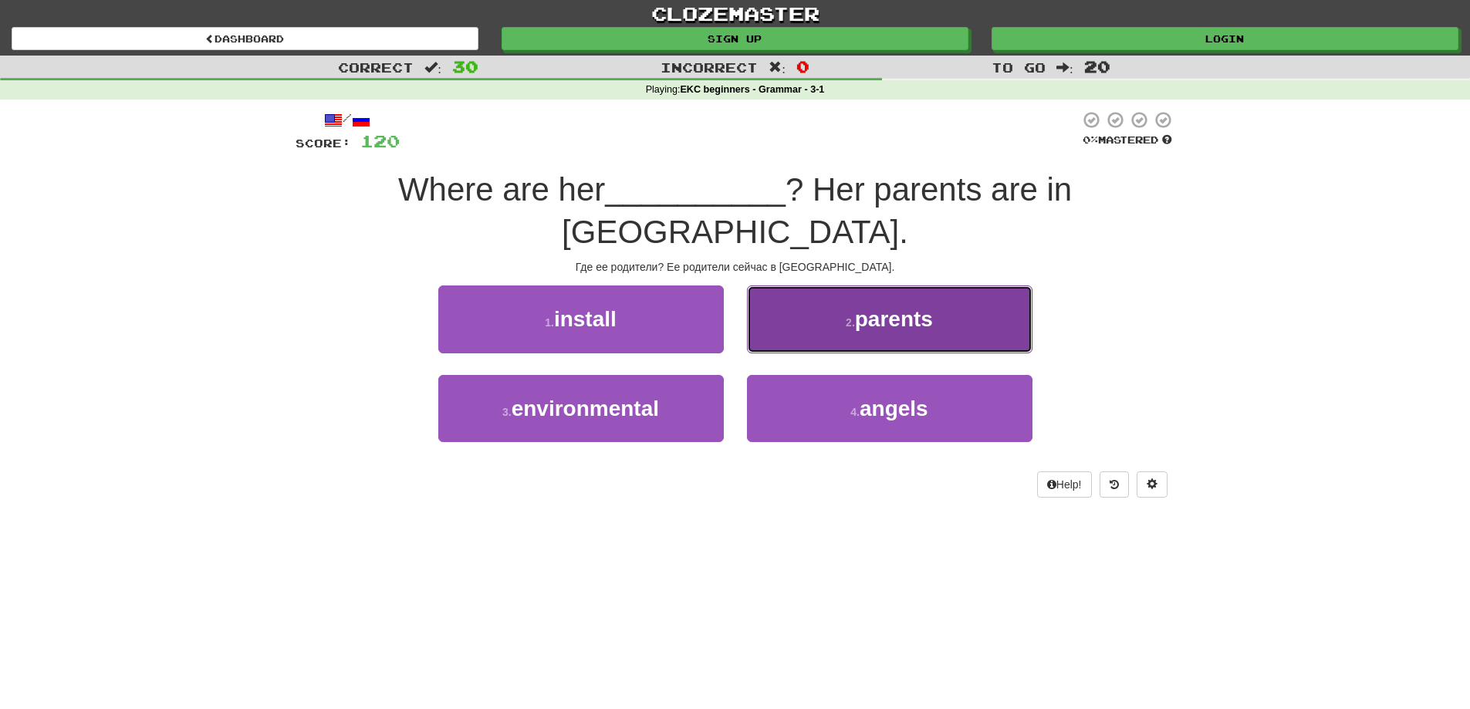
click at [893, 299] on button "2 . parents" at bounding box center [889, 318] width 285 height 67
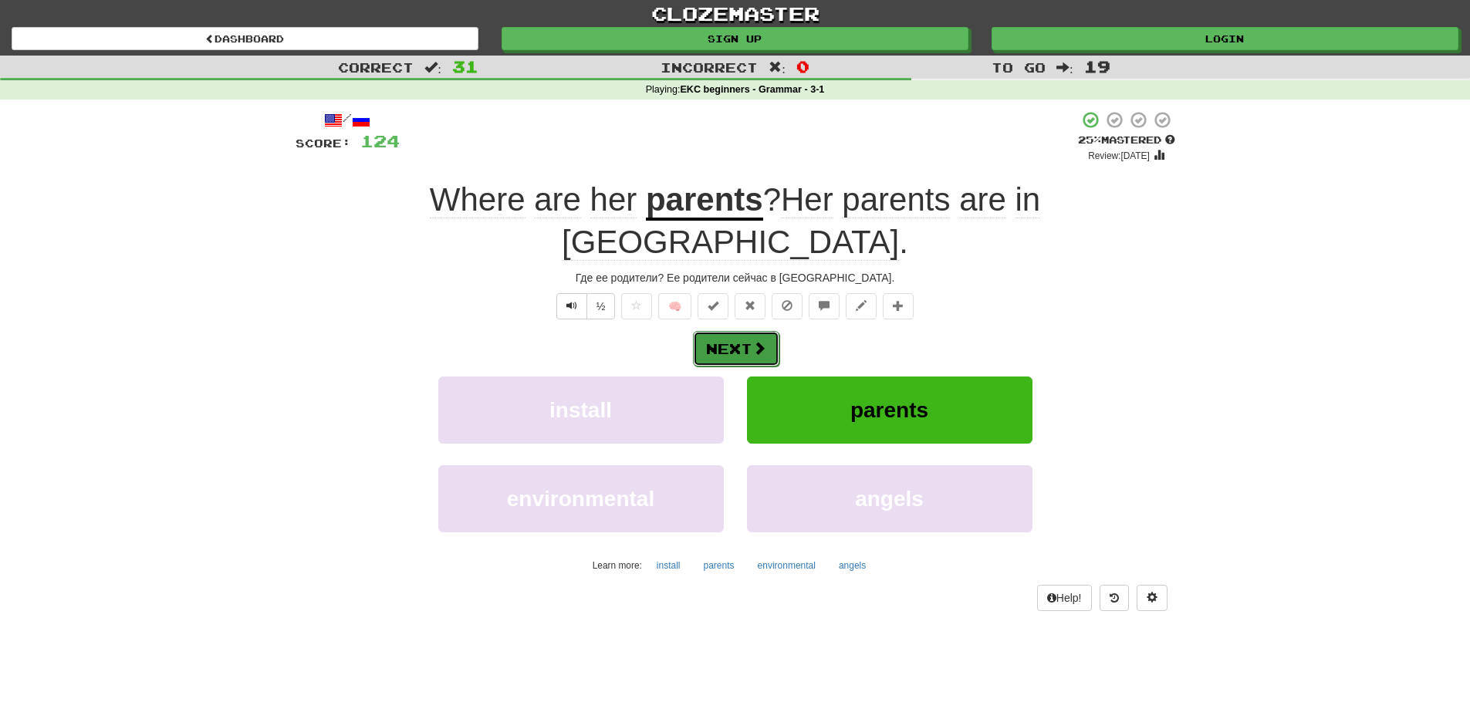
click at [726, 331] on button "Next" at bounding box center [736, 348] width 86 height 35
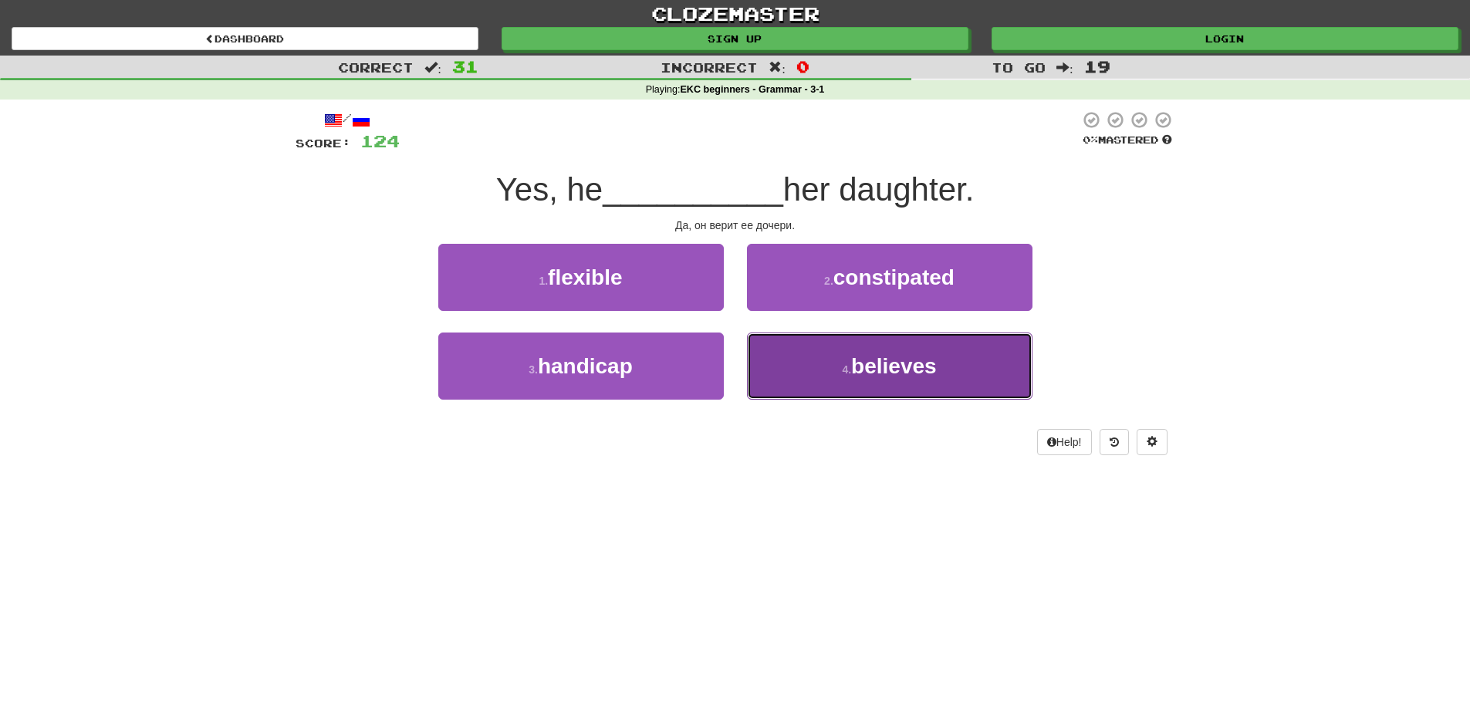
click at [810, 372] on button "4 . believes" at bounding box center [889, 366] width 285 height 67
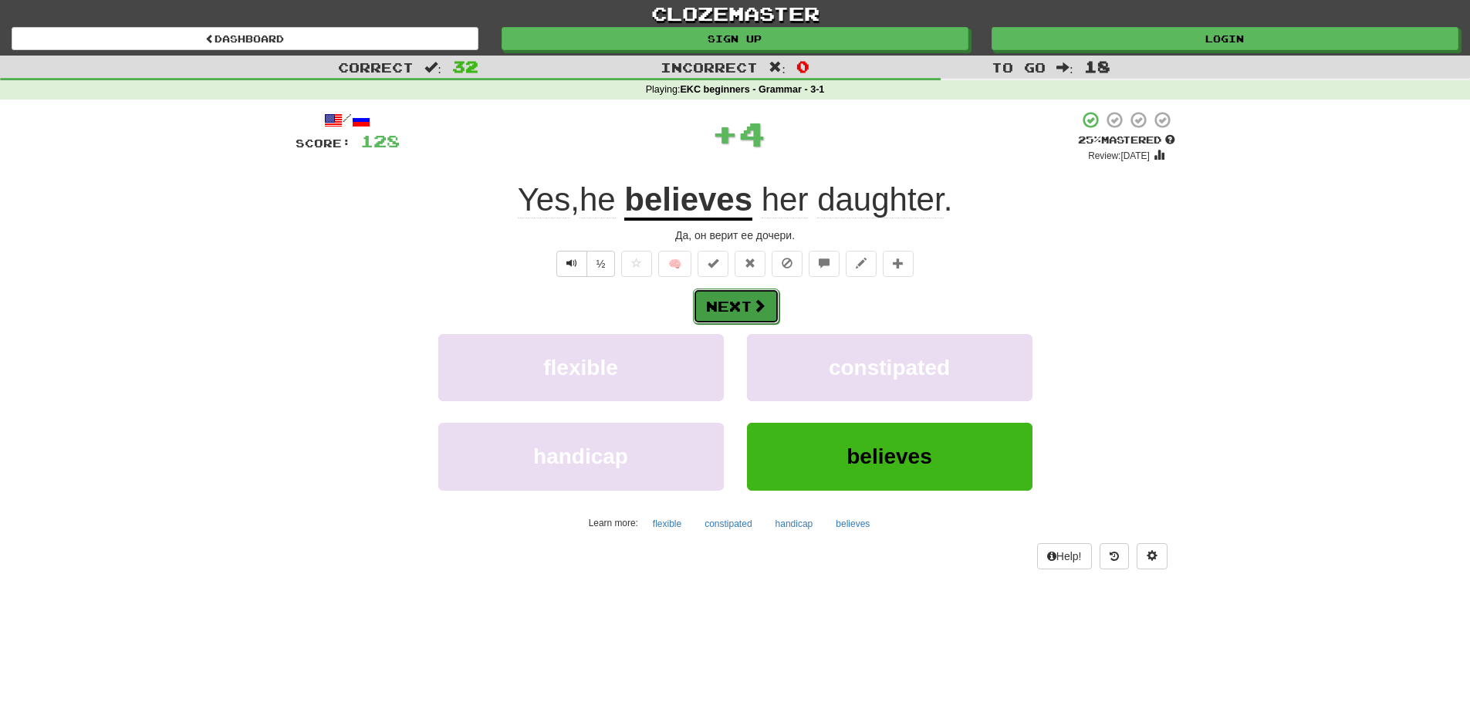
click at [715, 312] on button "Next" at bounding box center [736, 306] width 86 height 35
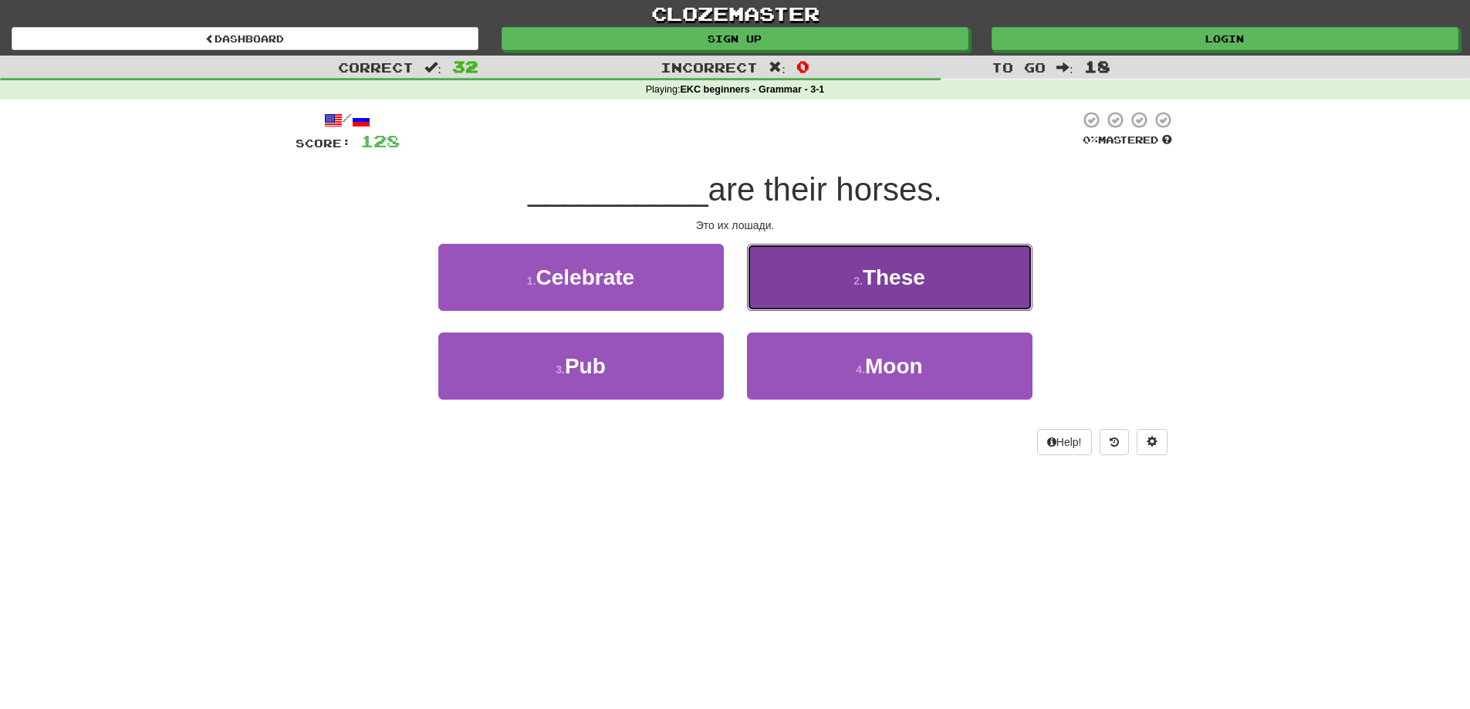
click at [812, 282] on button "2 . These" at bounding box center [889, 277] width 285 height 67
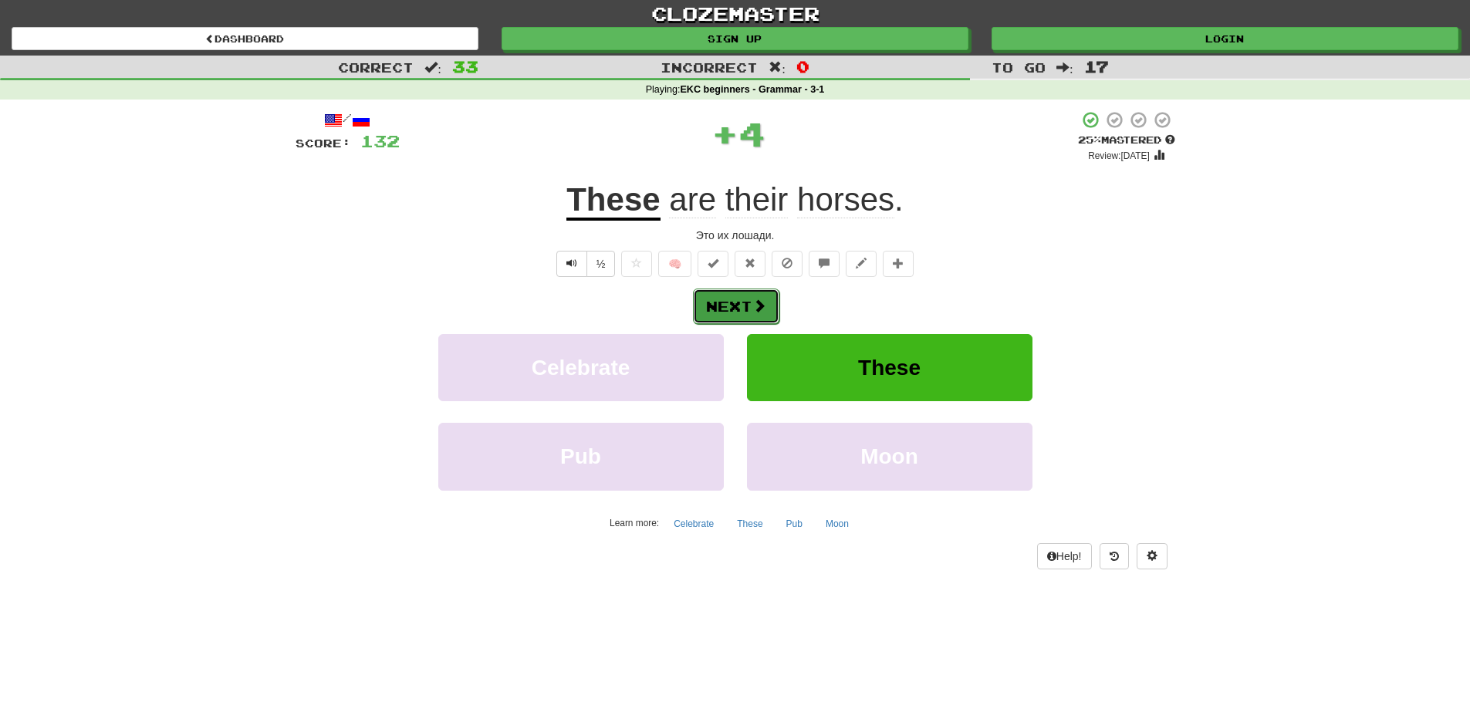
click at [734, 302] on button "Next" at bounding box center [736, 306] width 86 height 35
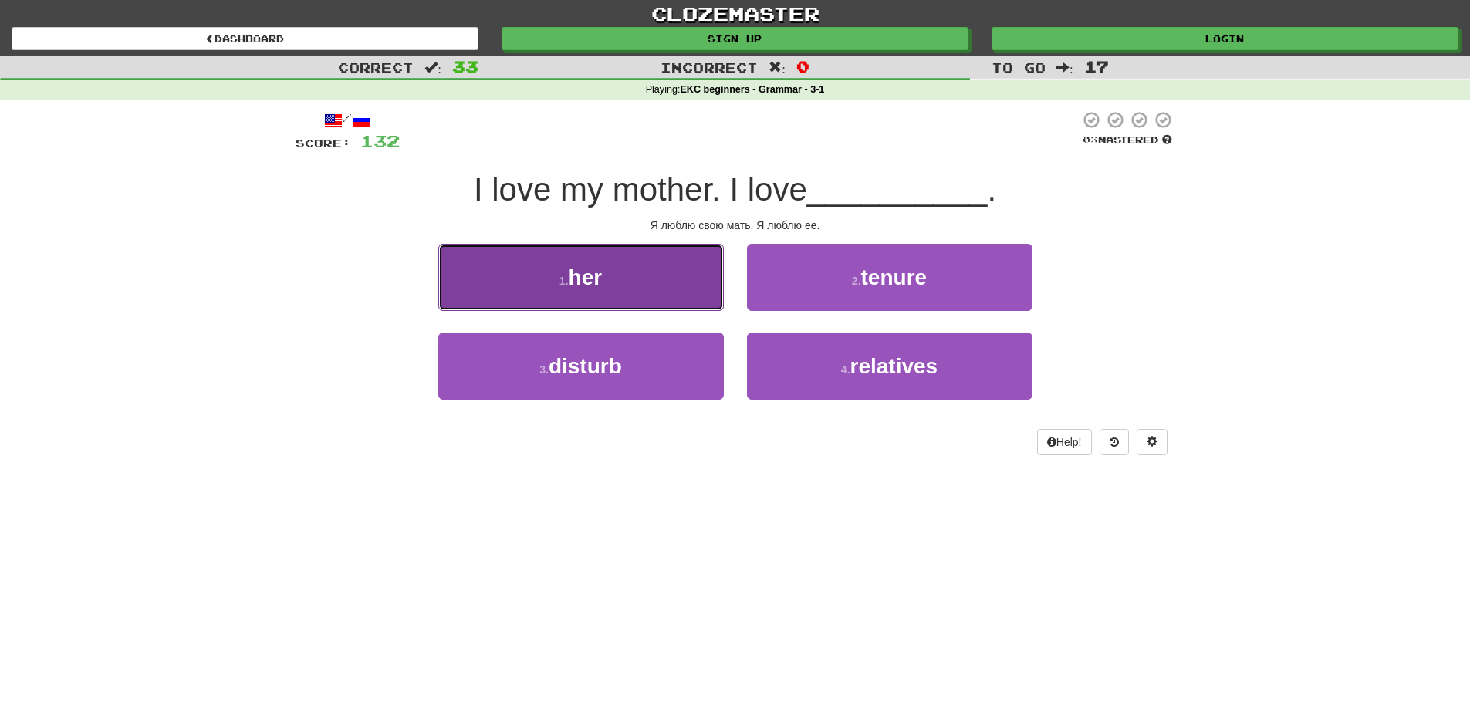
click at [661, 295] on button "1 . her" at bounding box center [580, 277] width 285 height 67
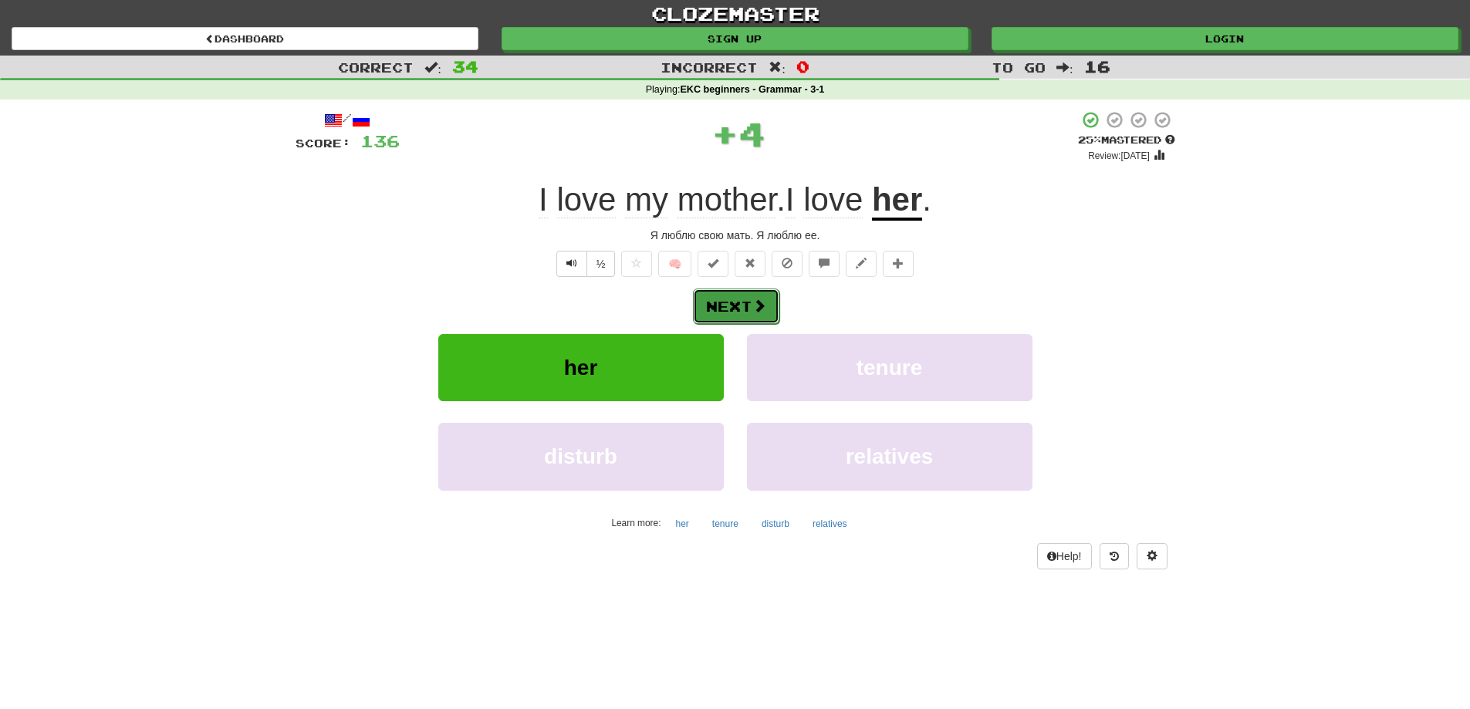
click at [733, 302] on button "Next" at bounding box center [736, 306] width 86 height 35
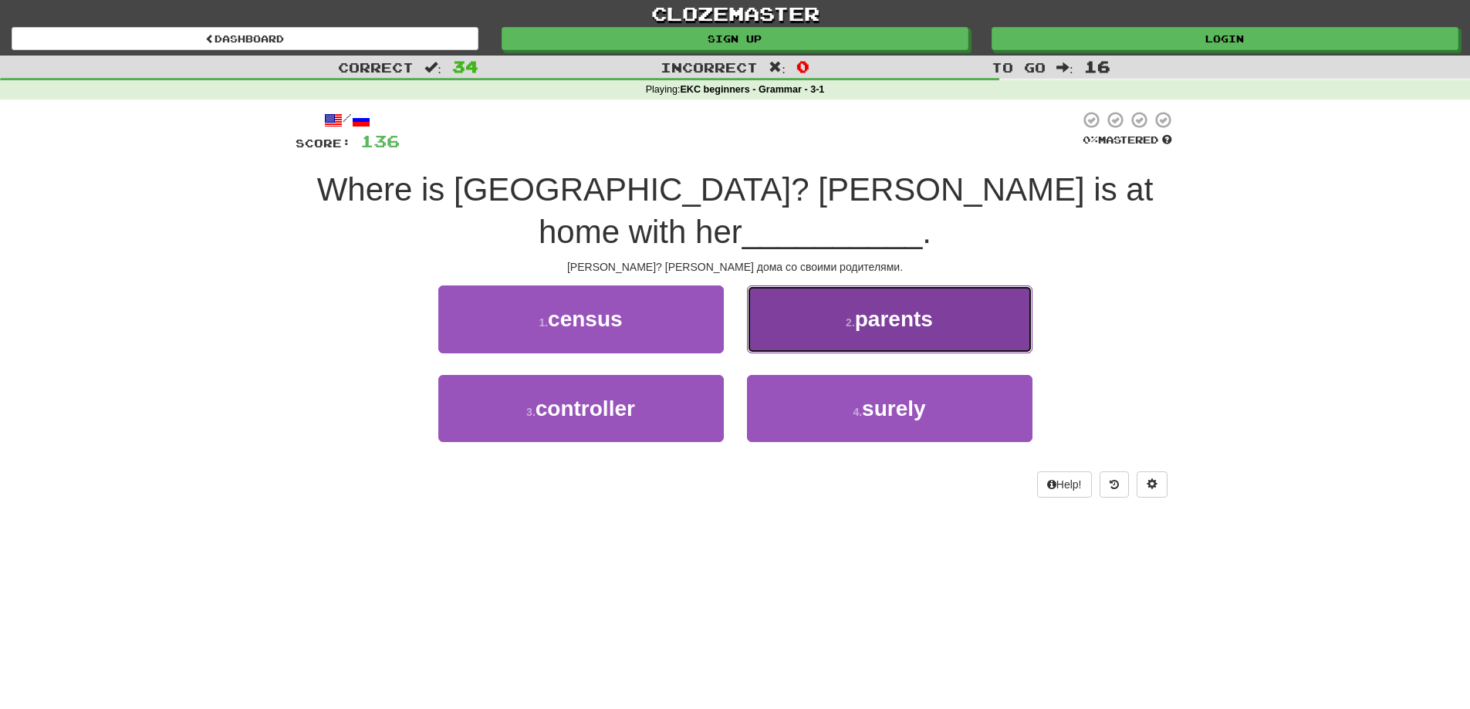
click at [838, 292] on button "2 . parents" at bounding box center [889, 318] width 285 height 67
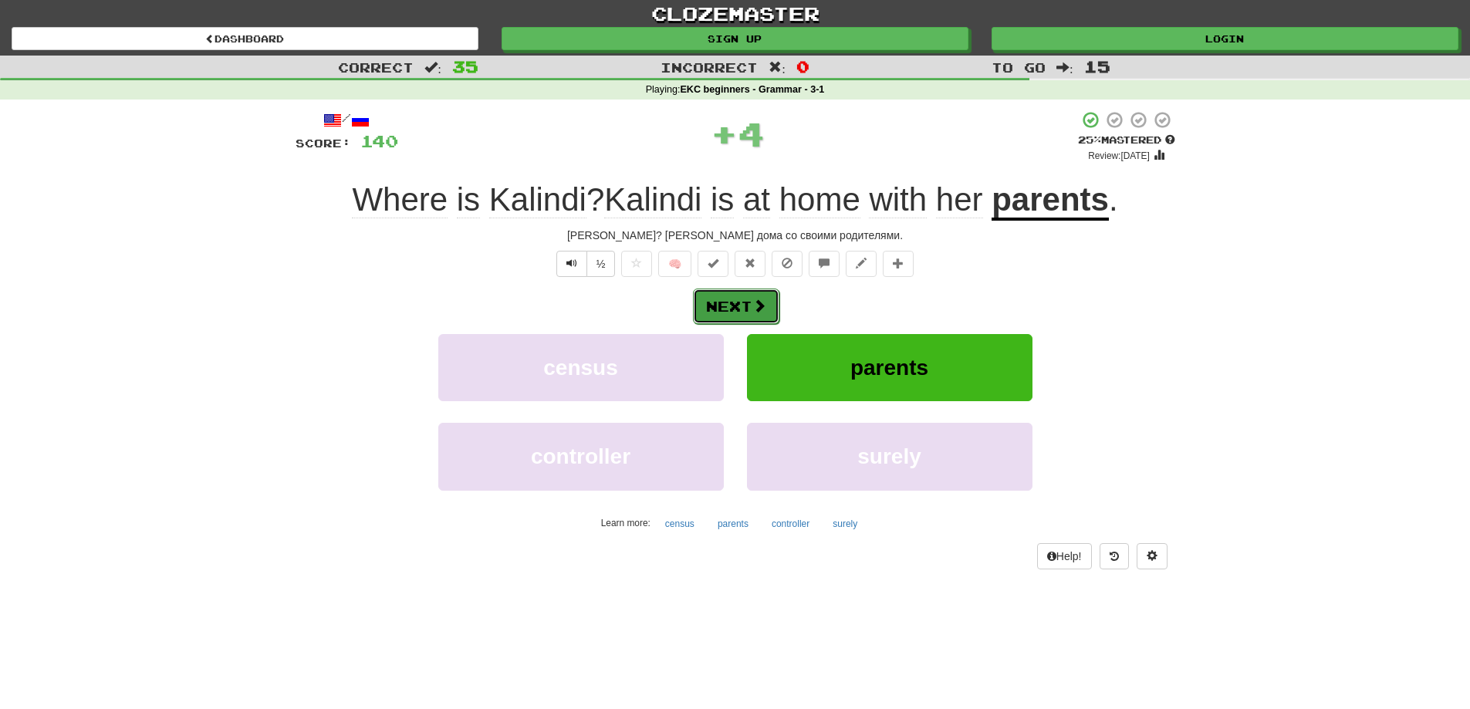
click at [733, 310] on button "Next" at bounding box center [736, 306] width 86 height 35
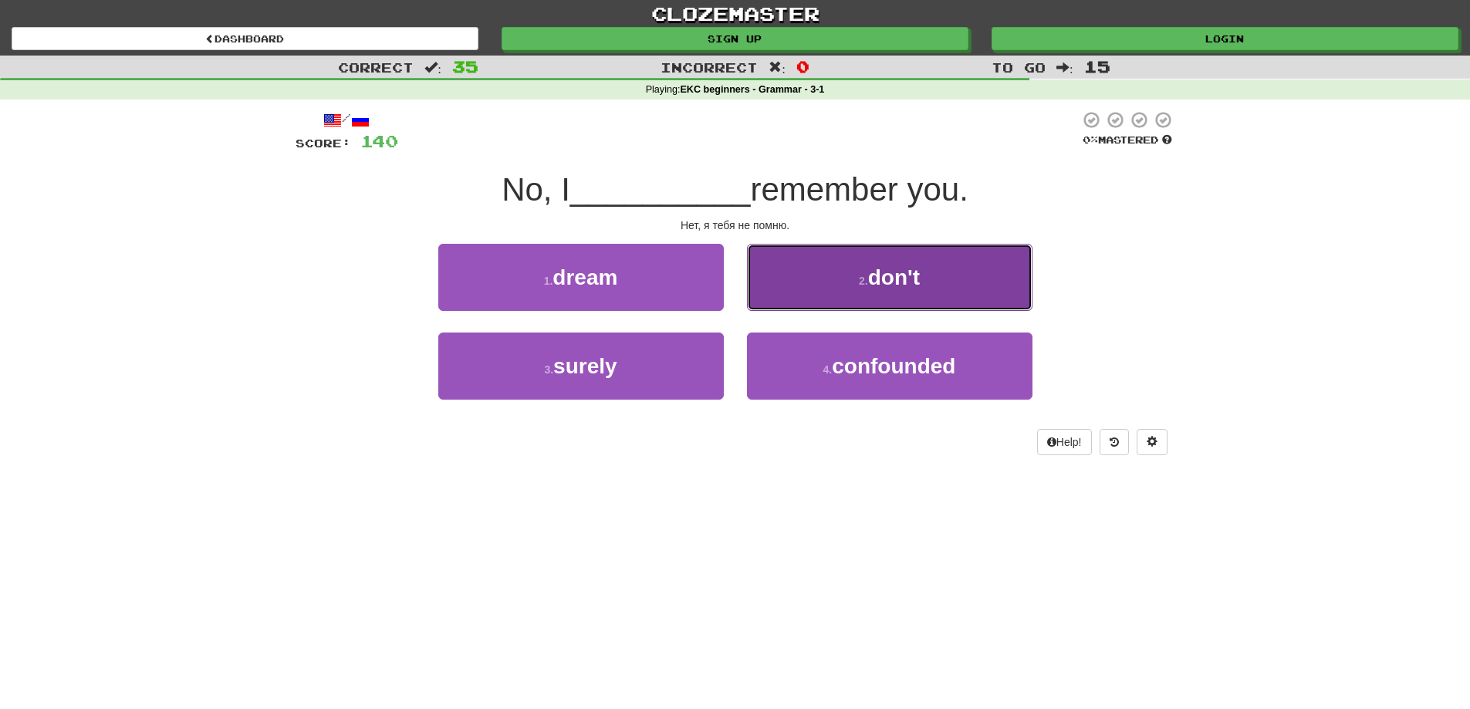
click at [801, 296] on button "2 . don't" at bounding box center [889, 277] width 285 height 67
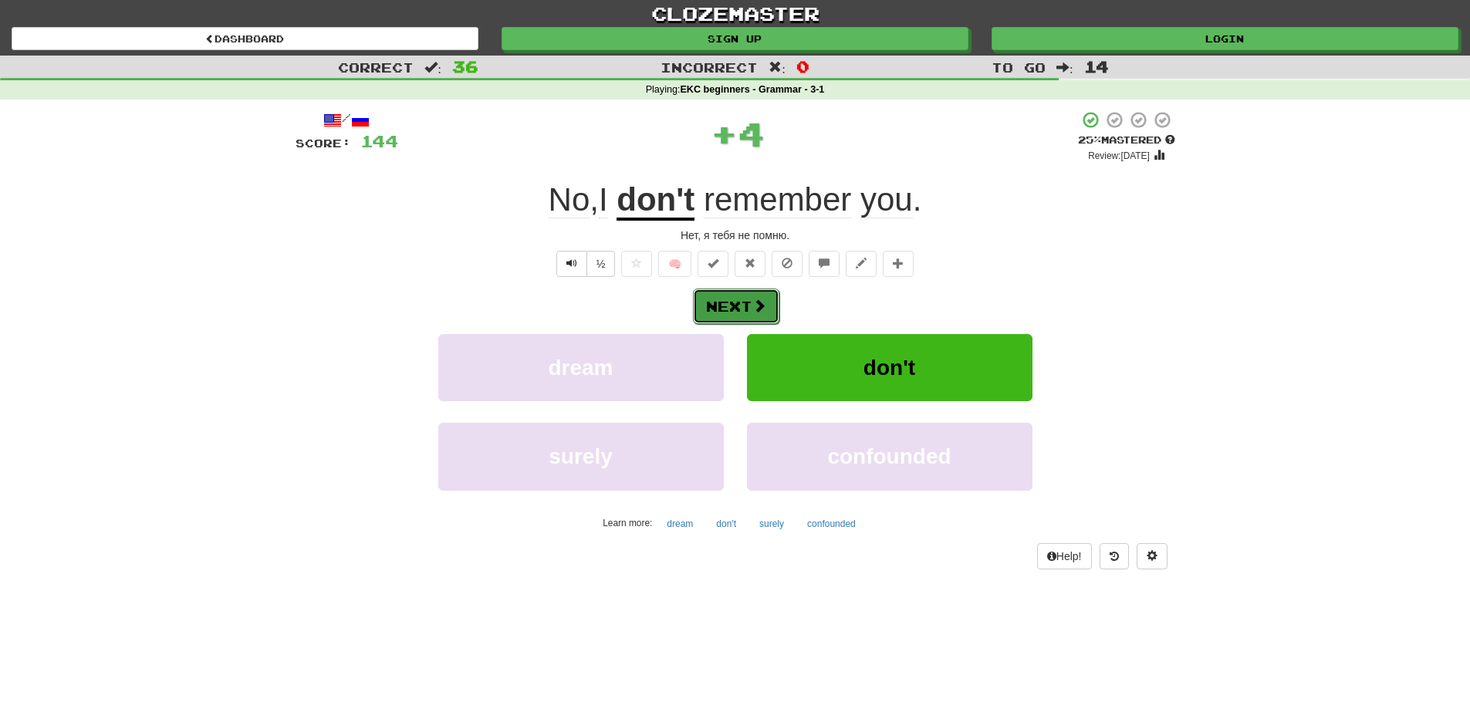
click at [731, 302] on button "Next" at bounding box center [736, 306] width 86 height 35
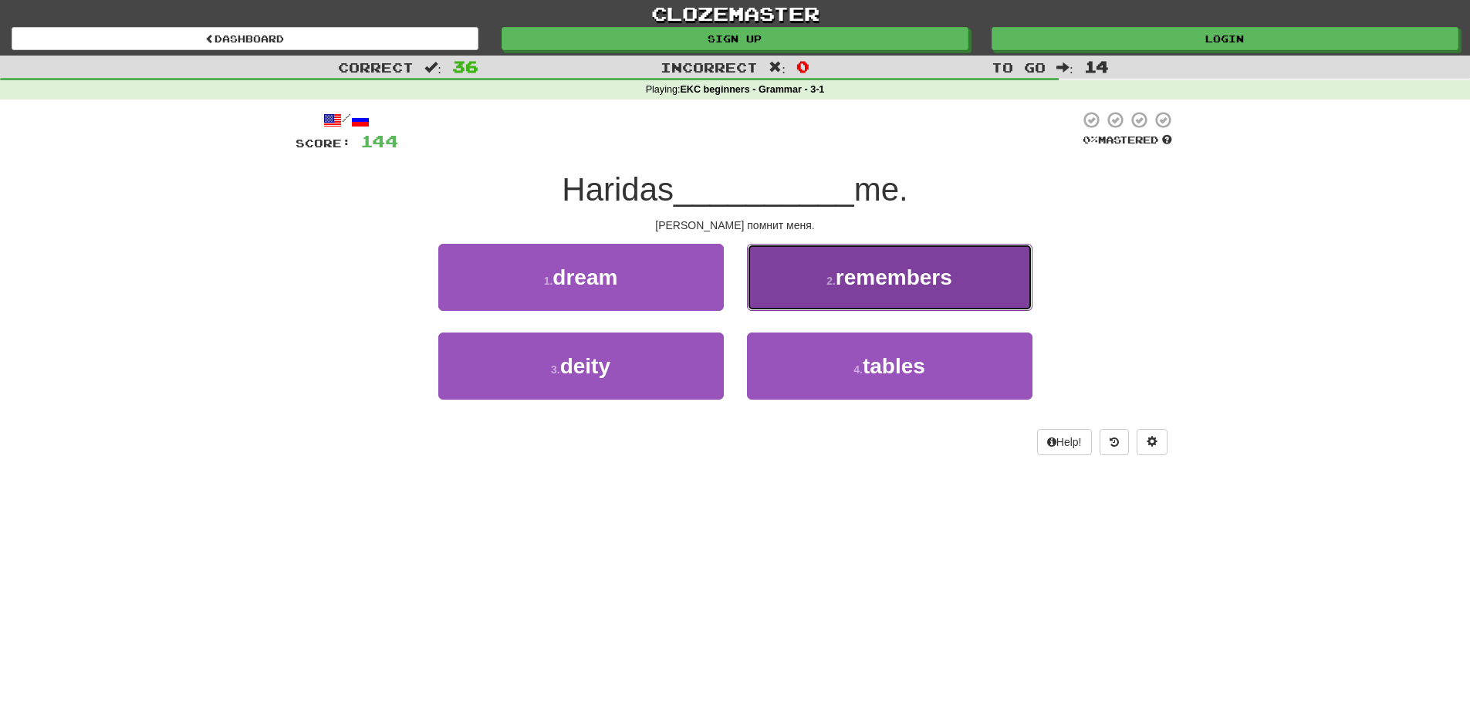
click at [829, 289] on button "2 . remembers" at bounding box center [889, 277] width 285 height 67
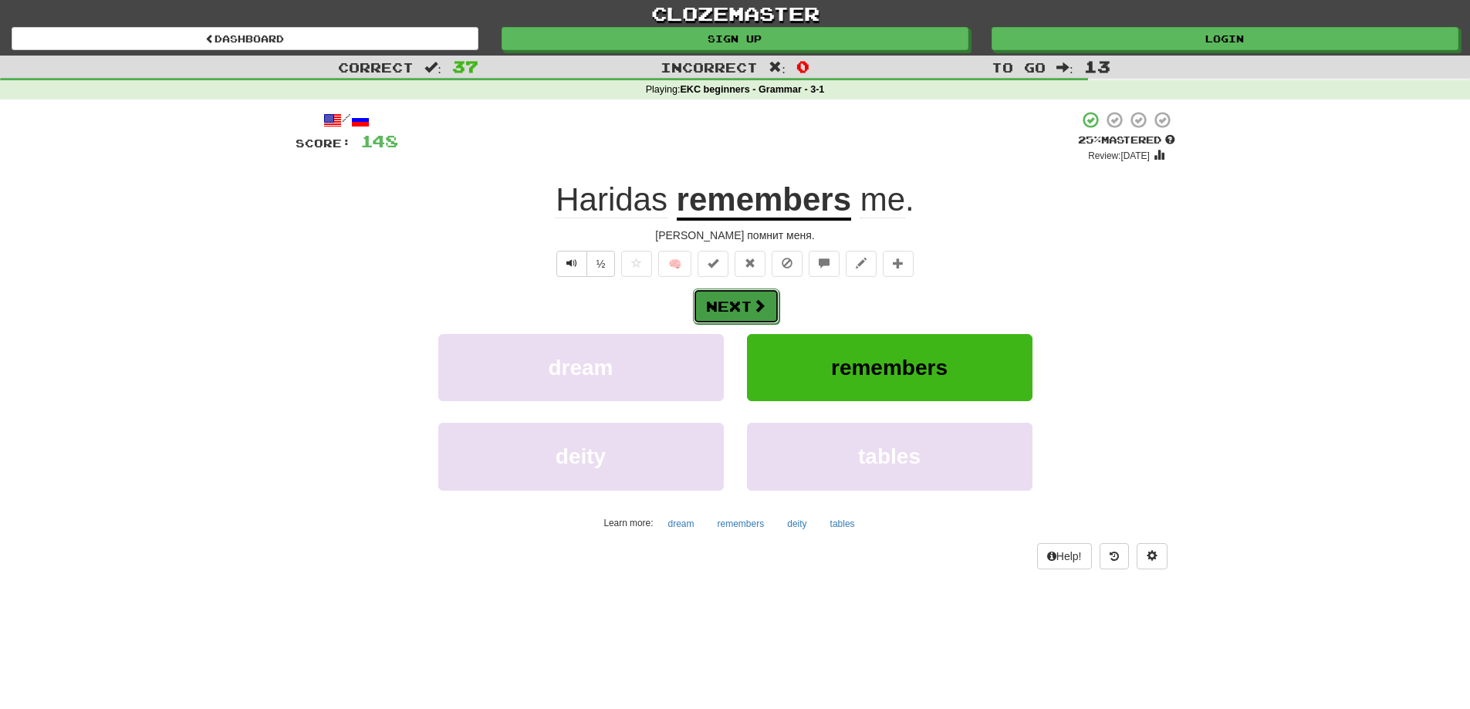
click at [741, 306] on button "Next" at bounding box center [736, 306] width 86 height 35
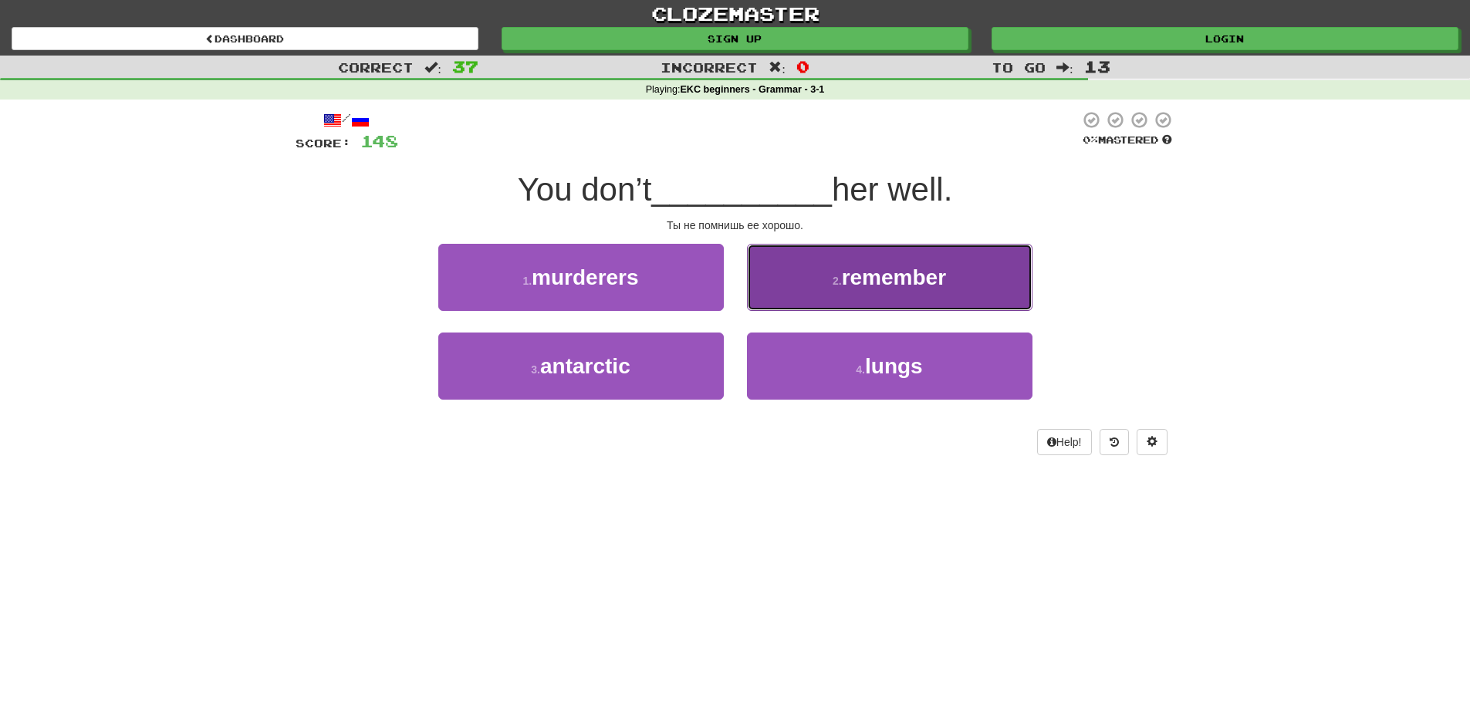
click at [872, 283] on span "remember" at bounding box center [894, 277] width 104 height 24
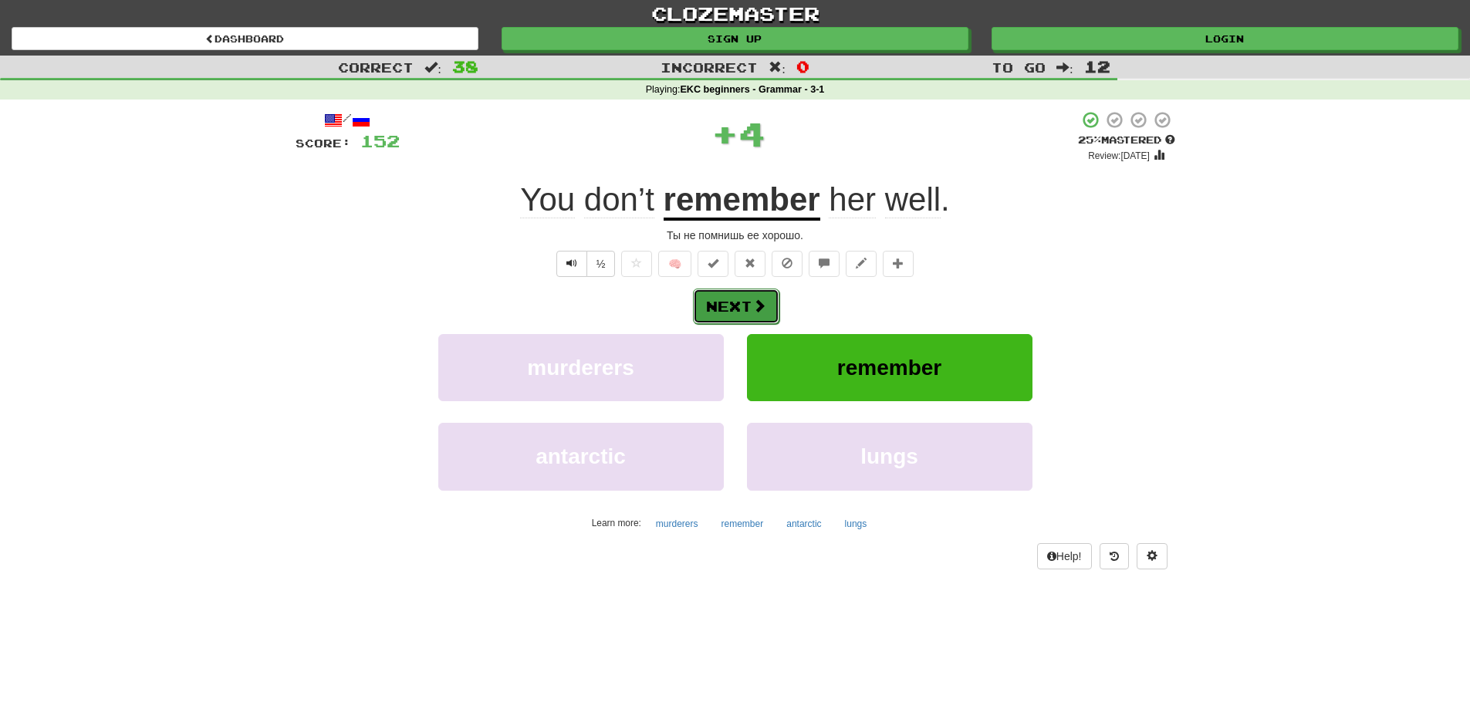
click at [733, 305] on button "Next" at bounding box center [736, 306] width 86 height 35
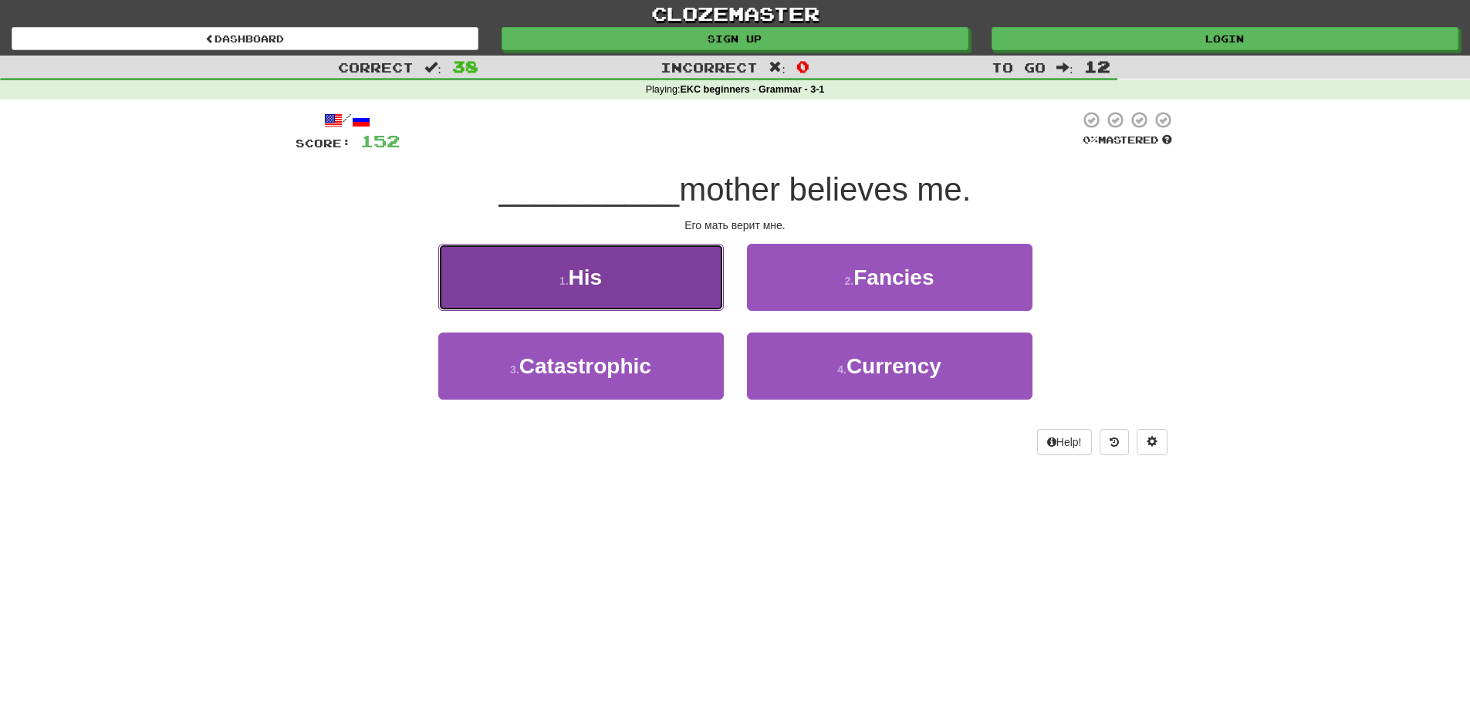
click at [604, 301] on button "1 . His" at bounding box center [580, 277] width 285 height 67
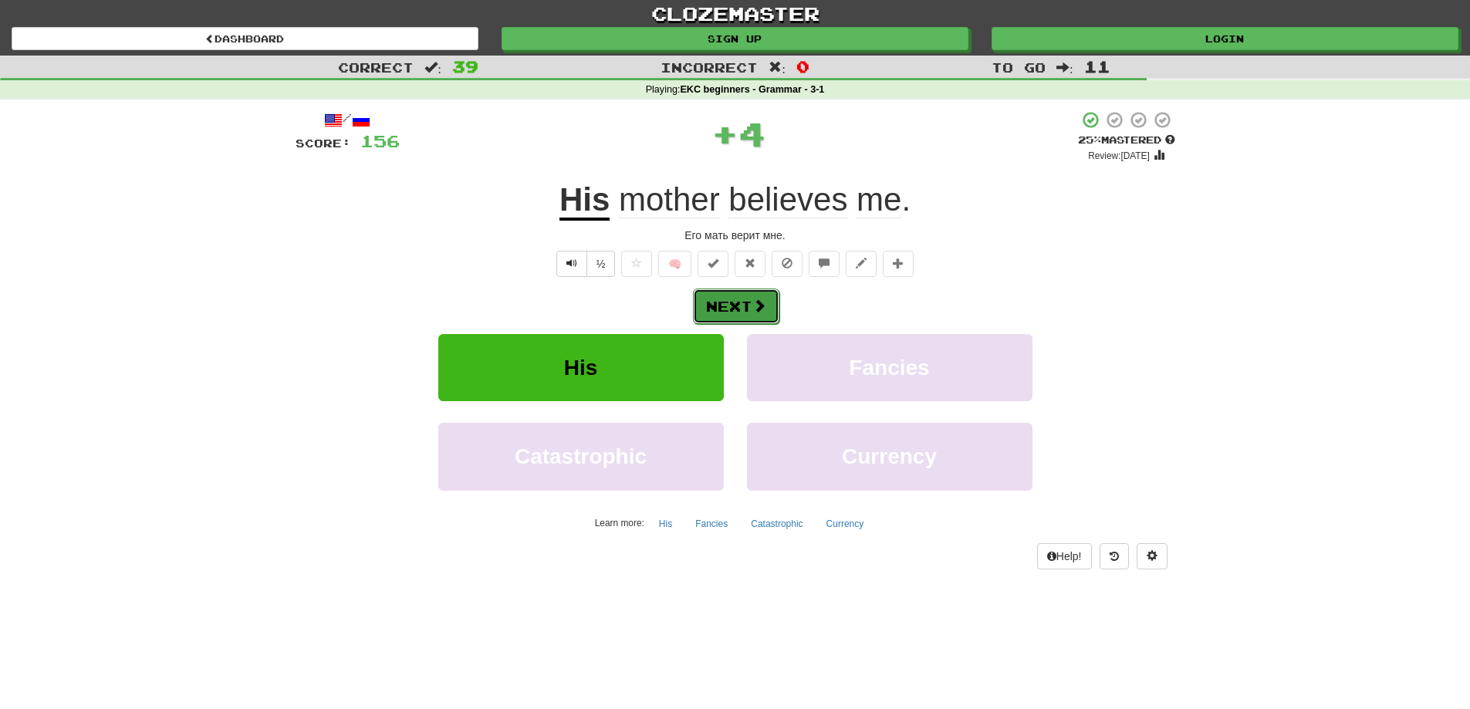
click at [741, 302] on button "Next" at bounding box center [736, 306] width 86 height 35
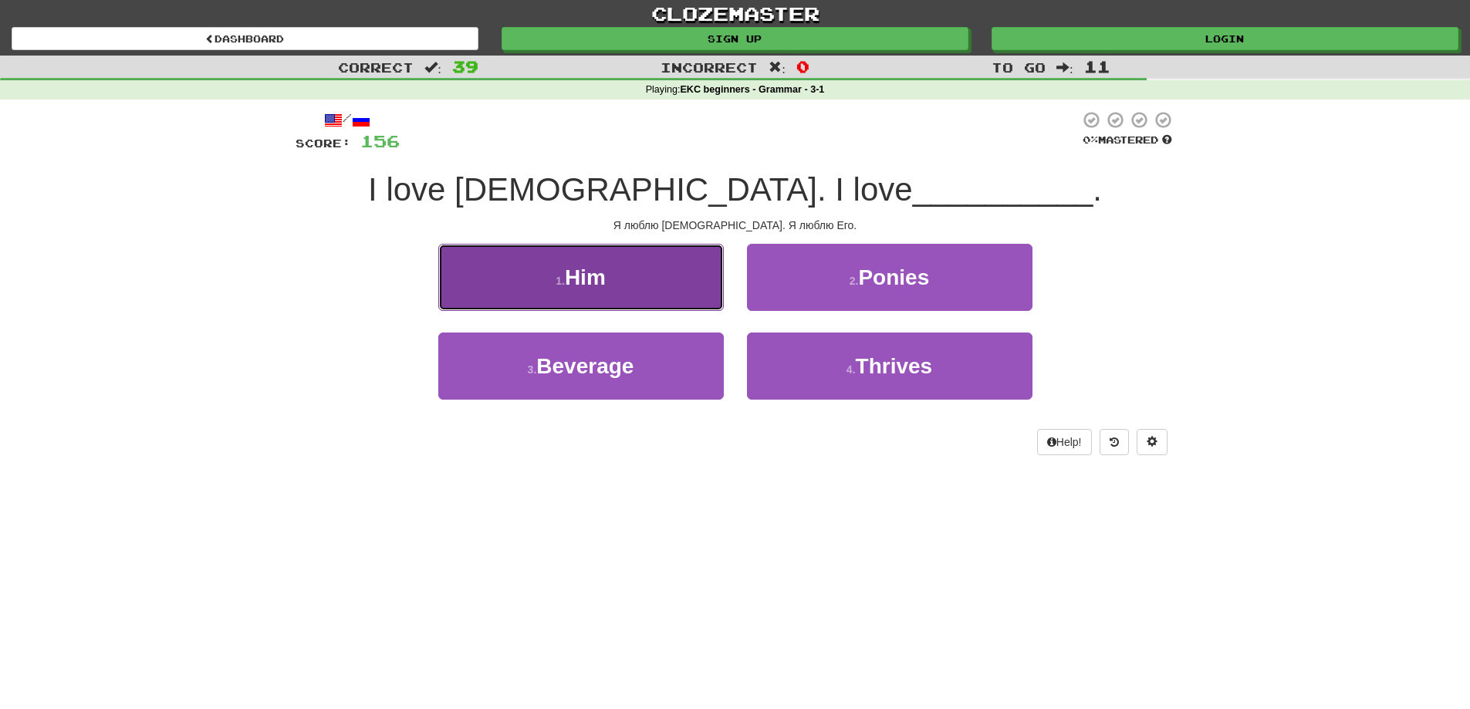
click at [655, 281] on button "1 . Him" at bounding box center [580, 277] width 285 height 67
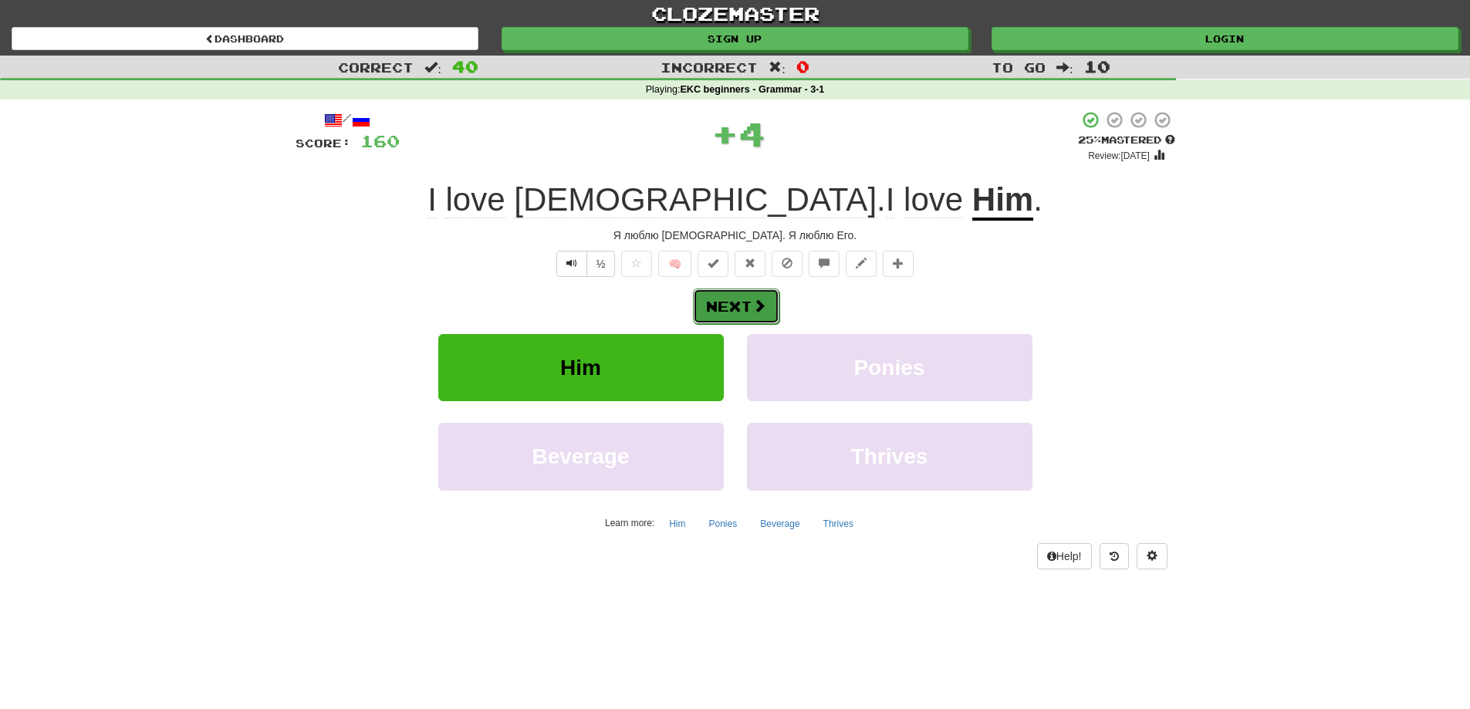
click at [747, 309] on button "Next" at bounding box center [736, 306] width 86 height 35
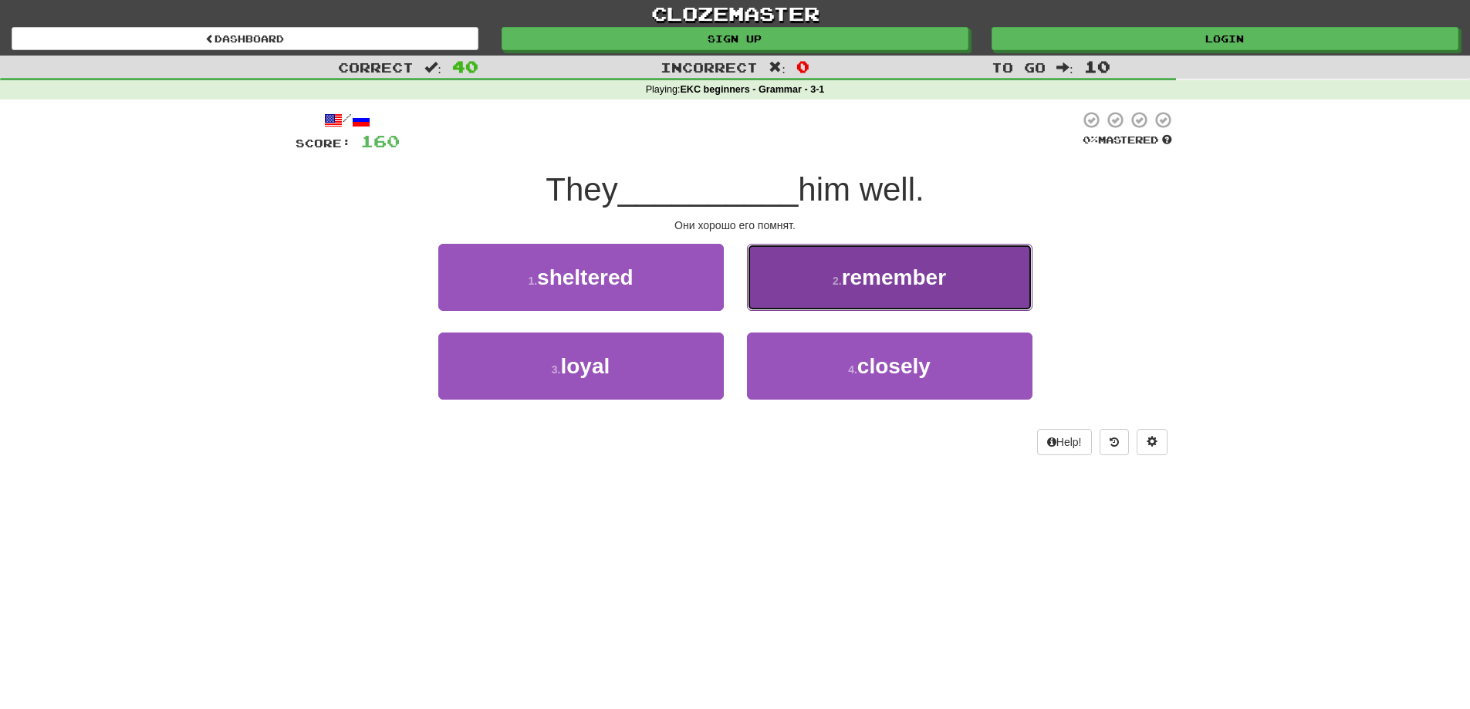
click at [819, 284] on button "2 . remember" at bounding box center [889, 277] width 285 height 67
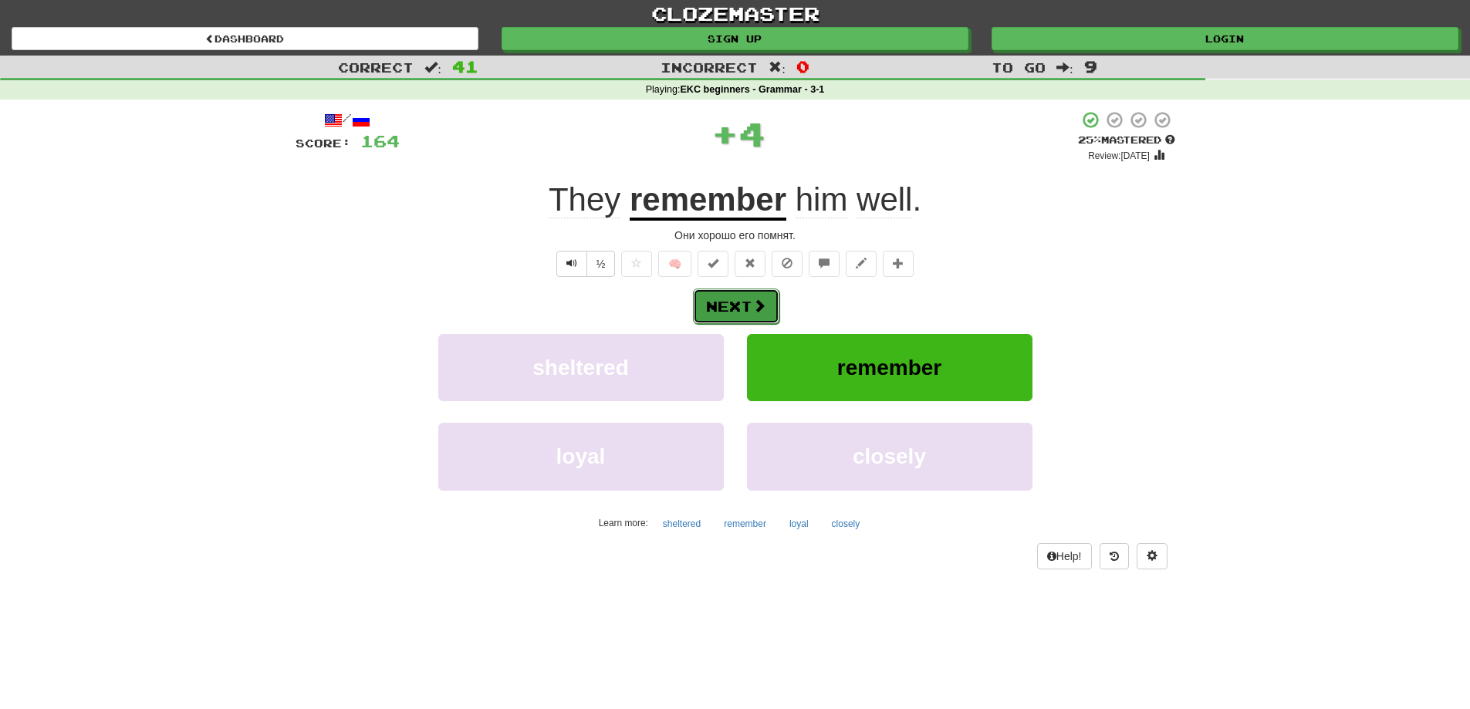
click at [723, 302] on button "Next" at bounding box center [736, 306] width 86 height 35
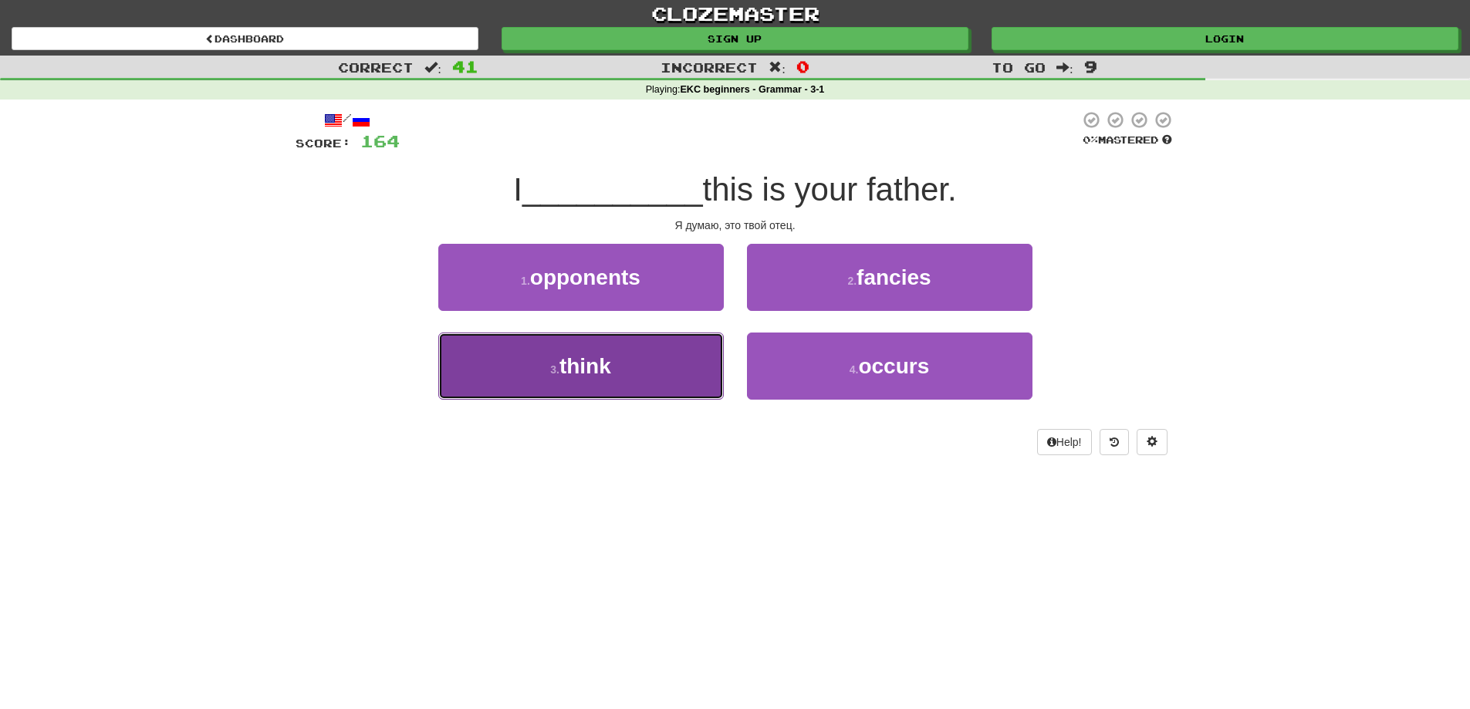
click at [625, 366] on button "3 . think" at bounding box center [580, 366] width 285 height 67
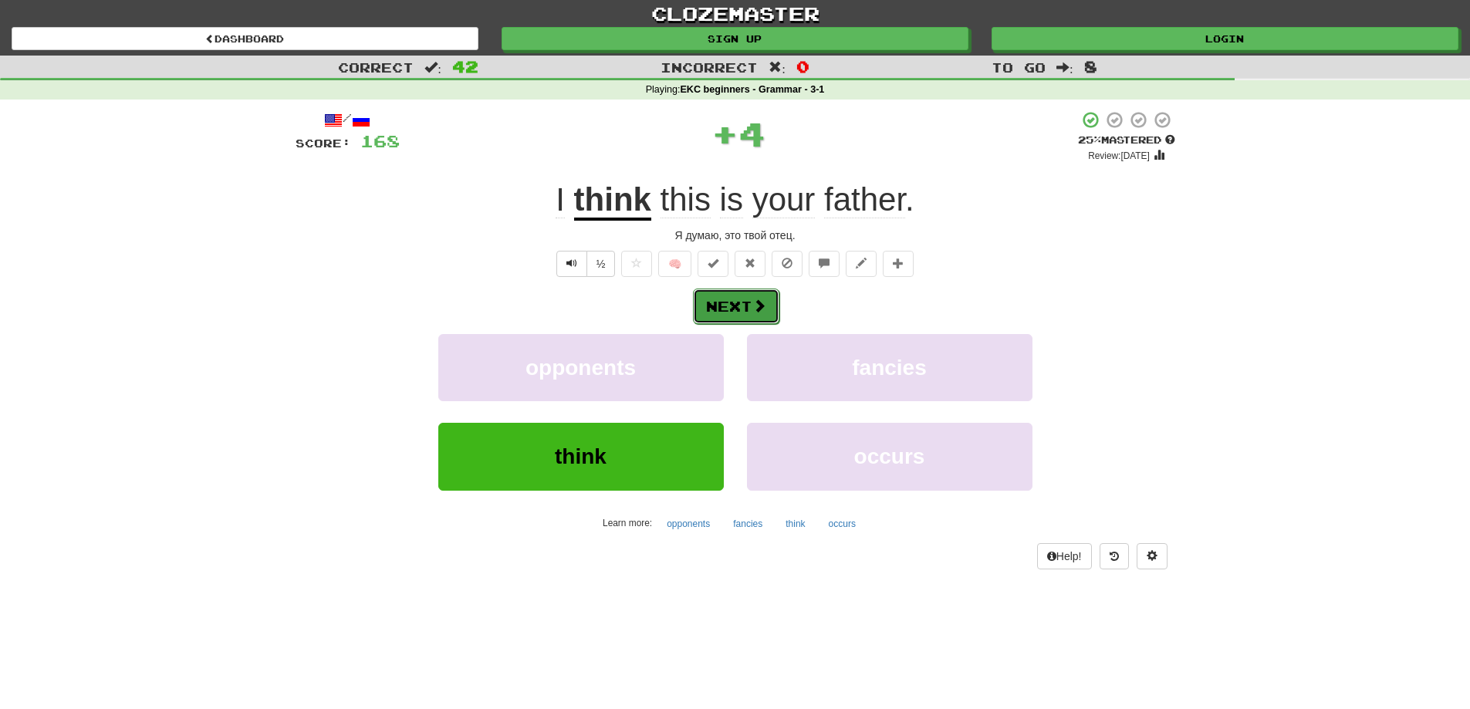
click at [755, 306] on span at bounding box center [759, 306] width 14 height 14
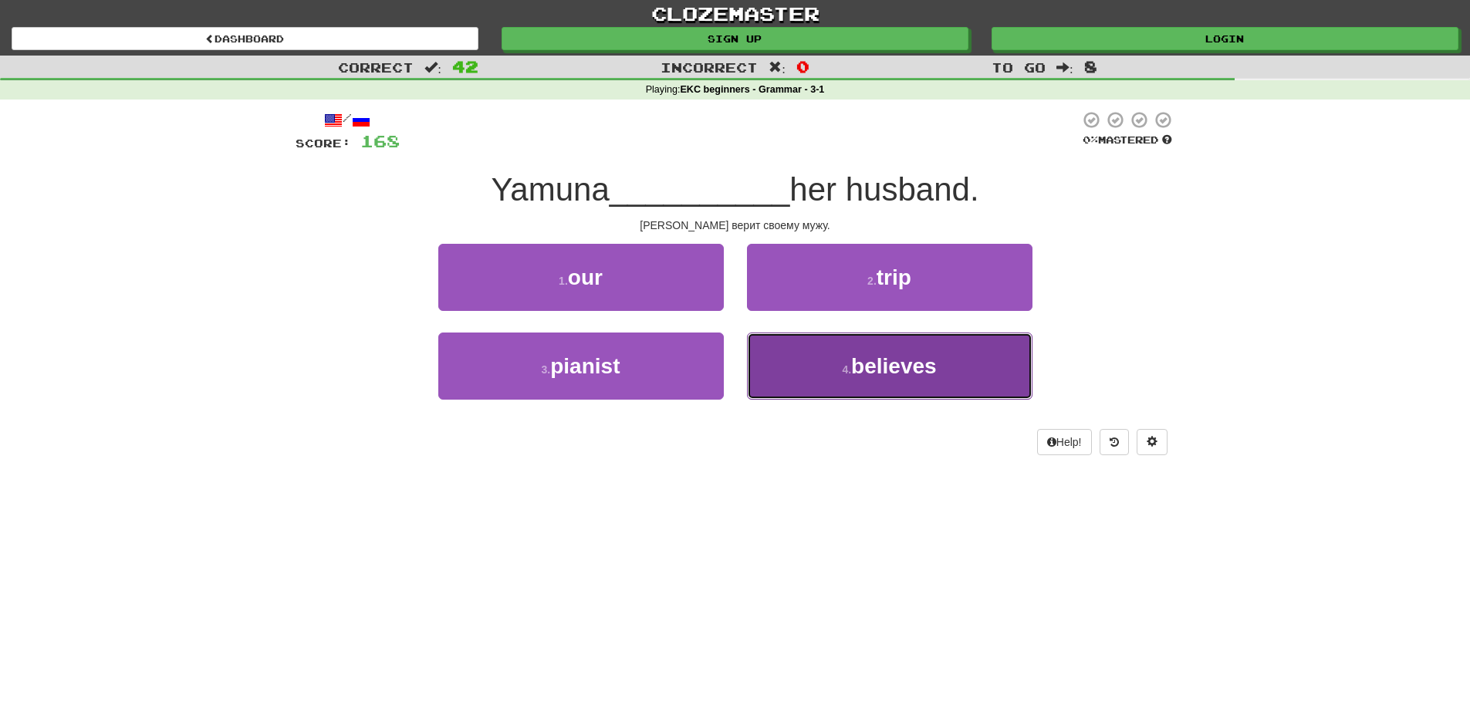
click at [859, 383] on button "4 . believes" at bounding box center [889, 366] width 285 height 67
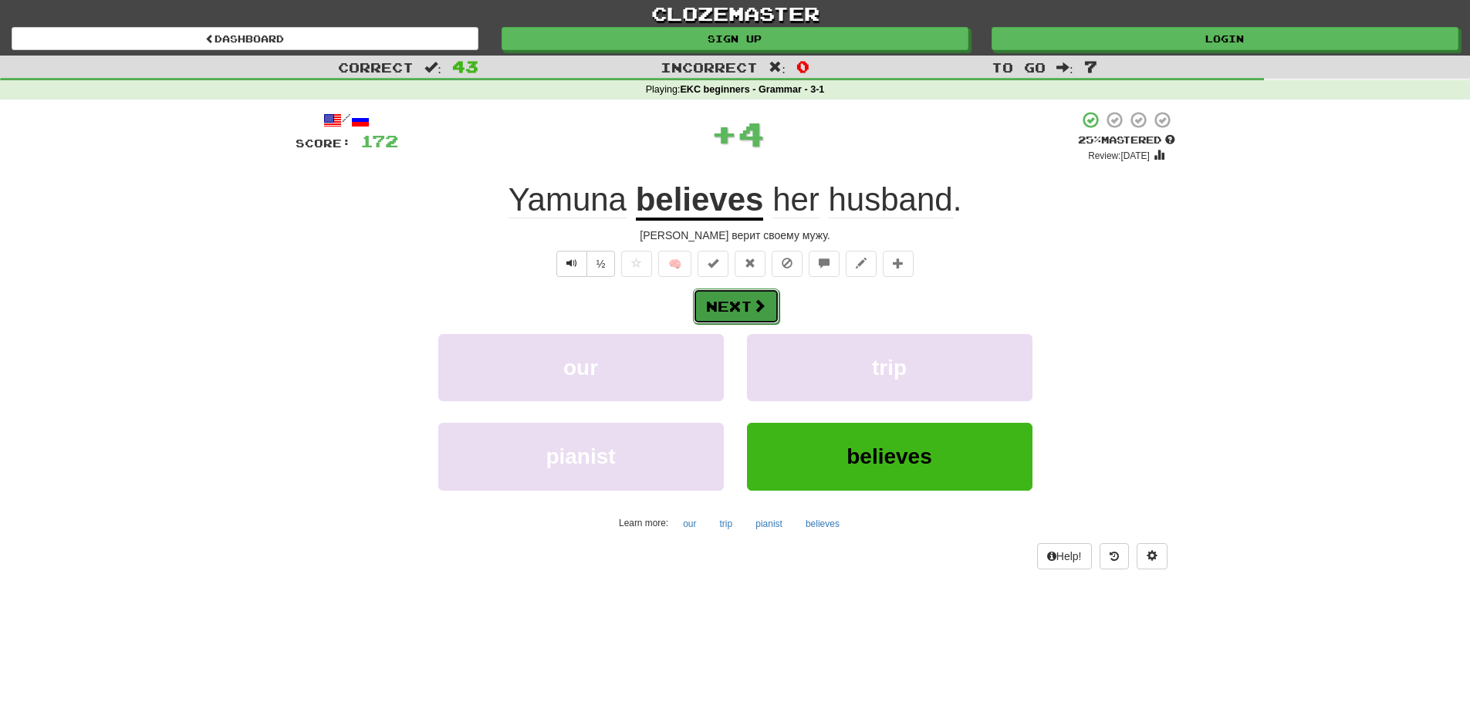
click at [745, 309] on button "Next" at bounding box center [736, 306] width 86 height 35
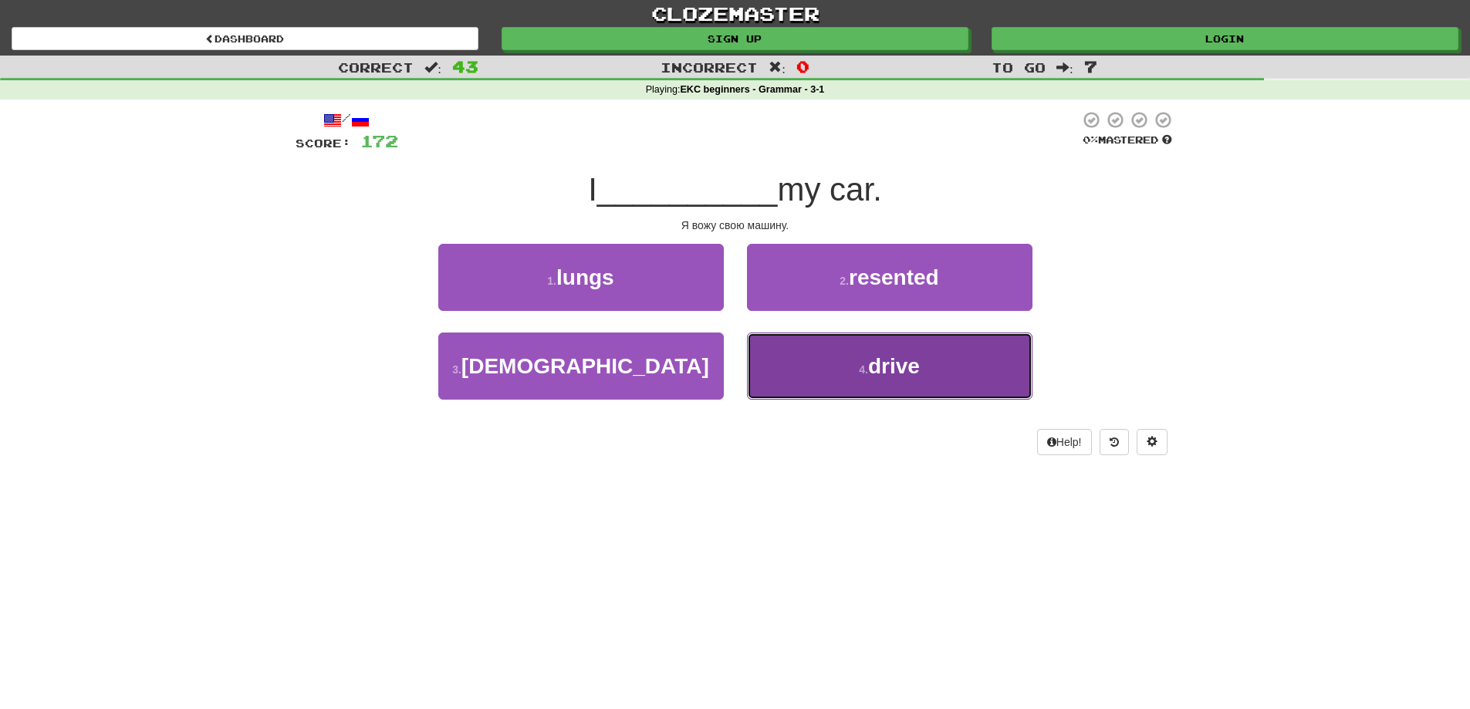
click at [818, 375] on button "4 . drive" at bounding box center [889, 366] width 285 height 67
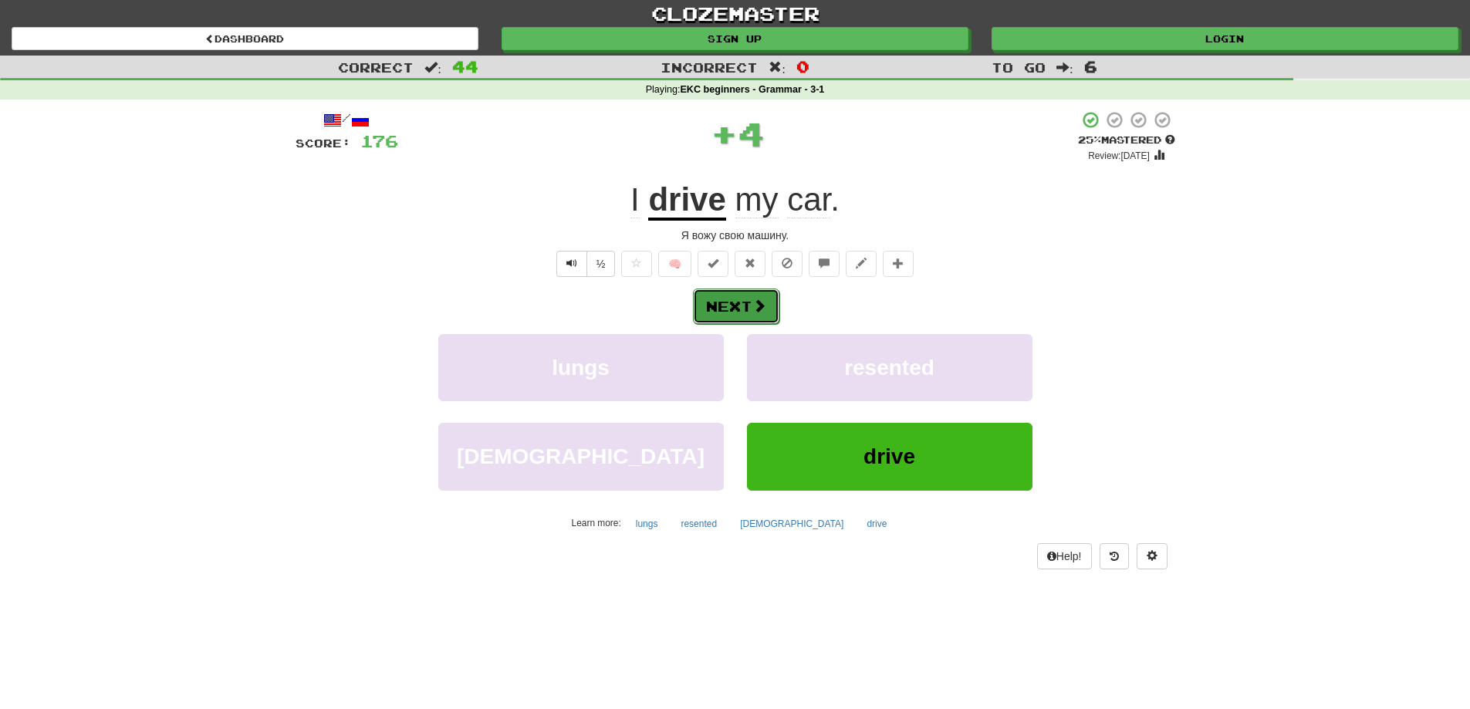
click at [741, 310] on button "Next" at bounding box center [736, 306] width 86 height 35
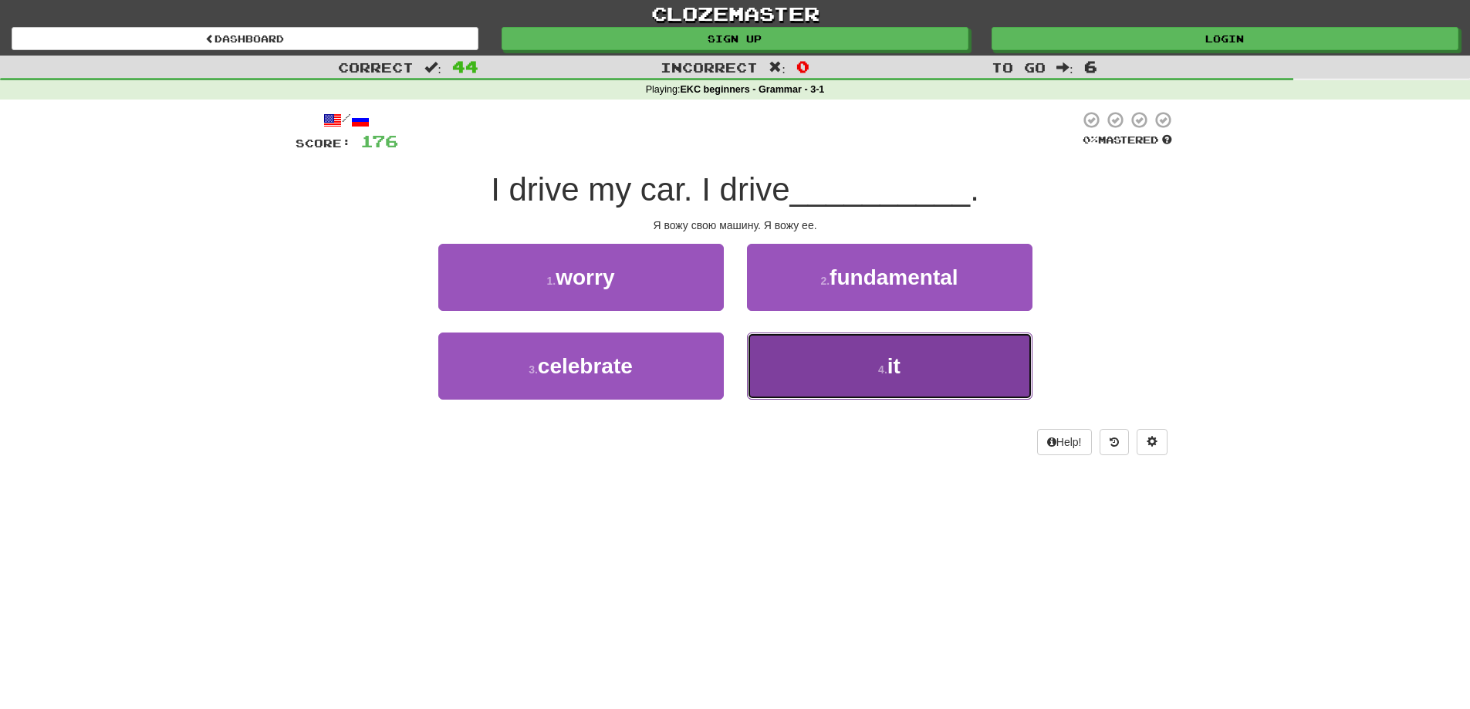
click at [971, 370] on button "4 . it" at bounding box center [889, 366] width 285 height 67
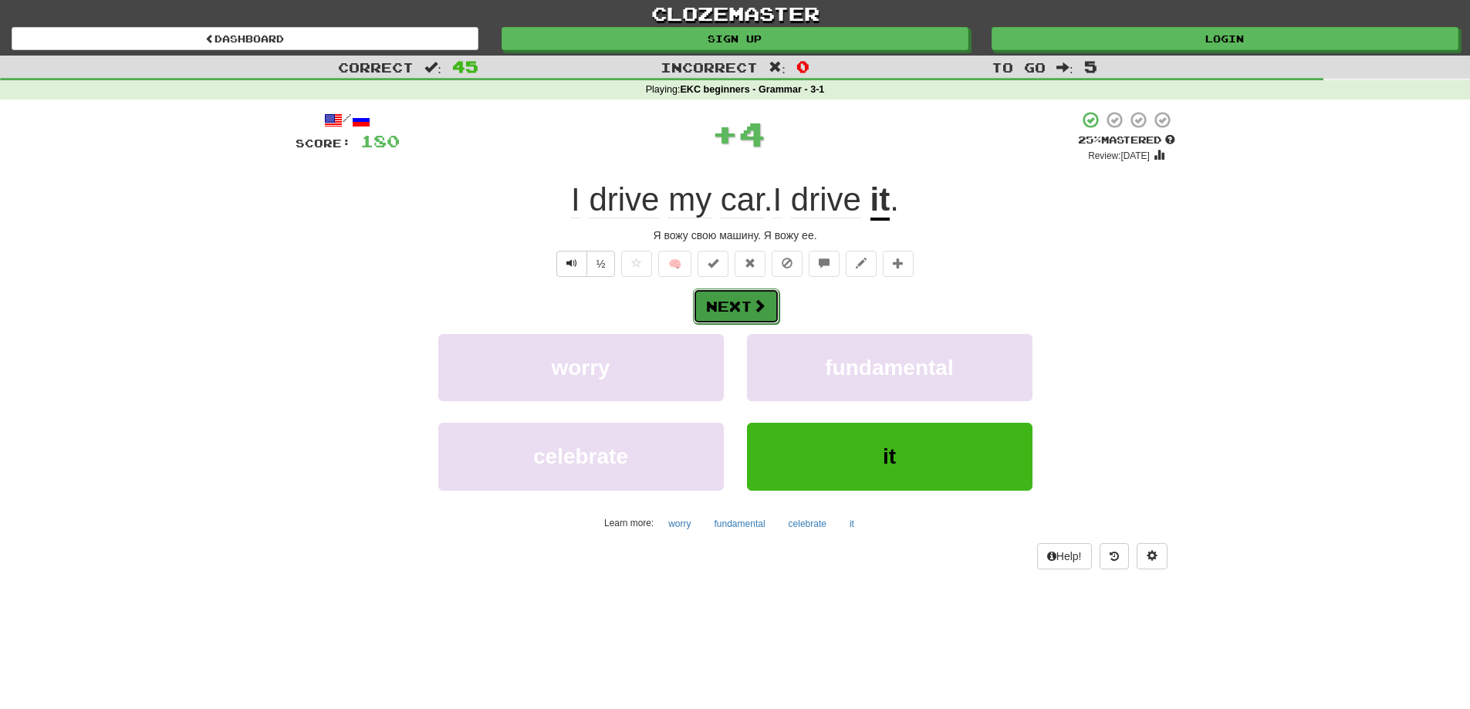
click at [731, 304] on button "Next" at bounding box center [736, 306] width 86 height 35
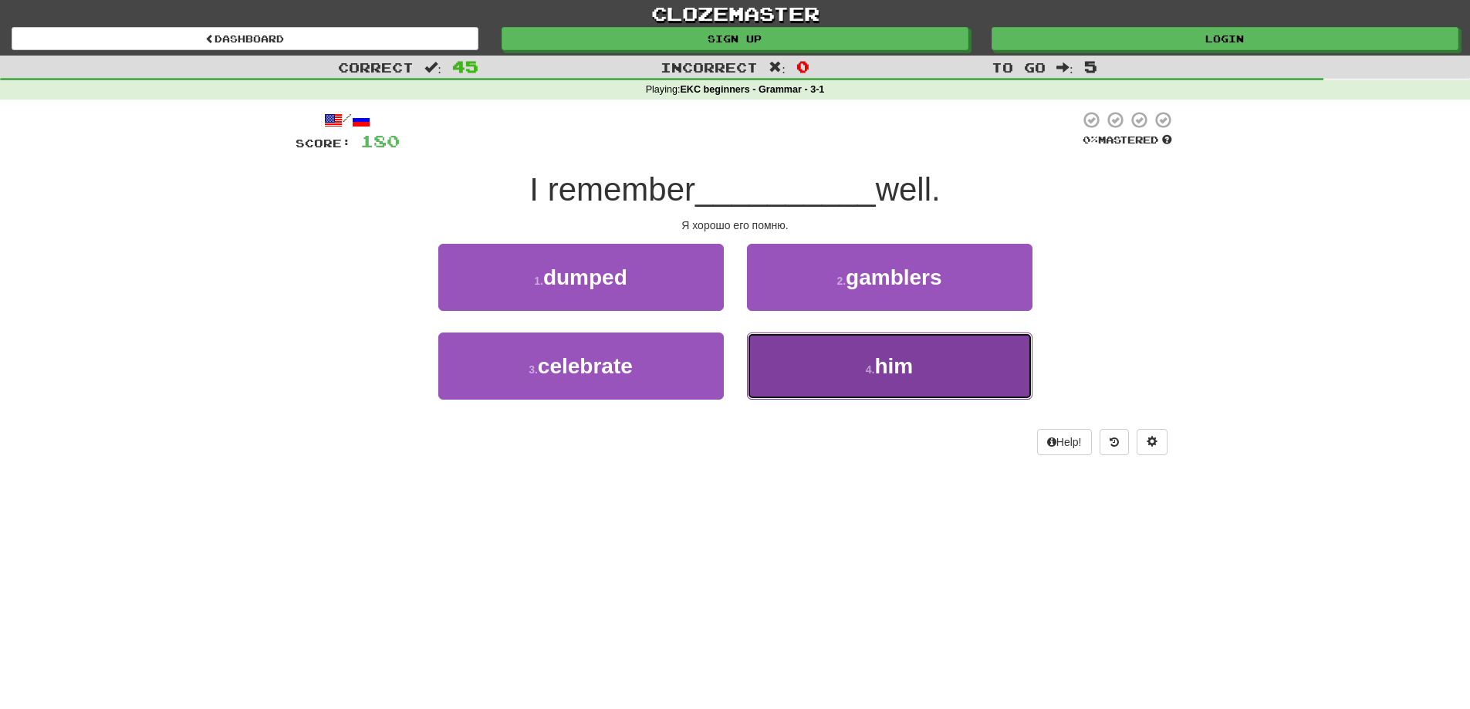
click at [842, 365] on button "4 . him" at bounding box center [889, 366] width 285 height 67
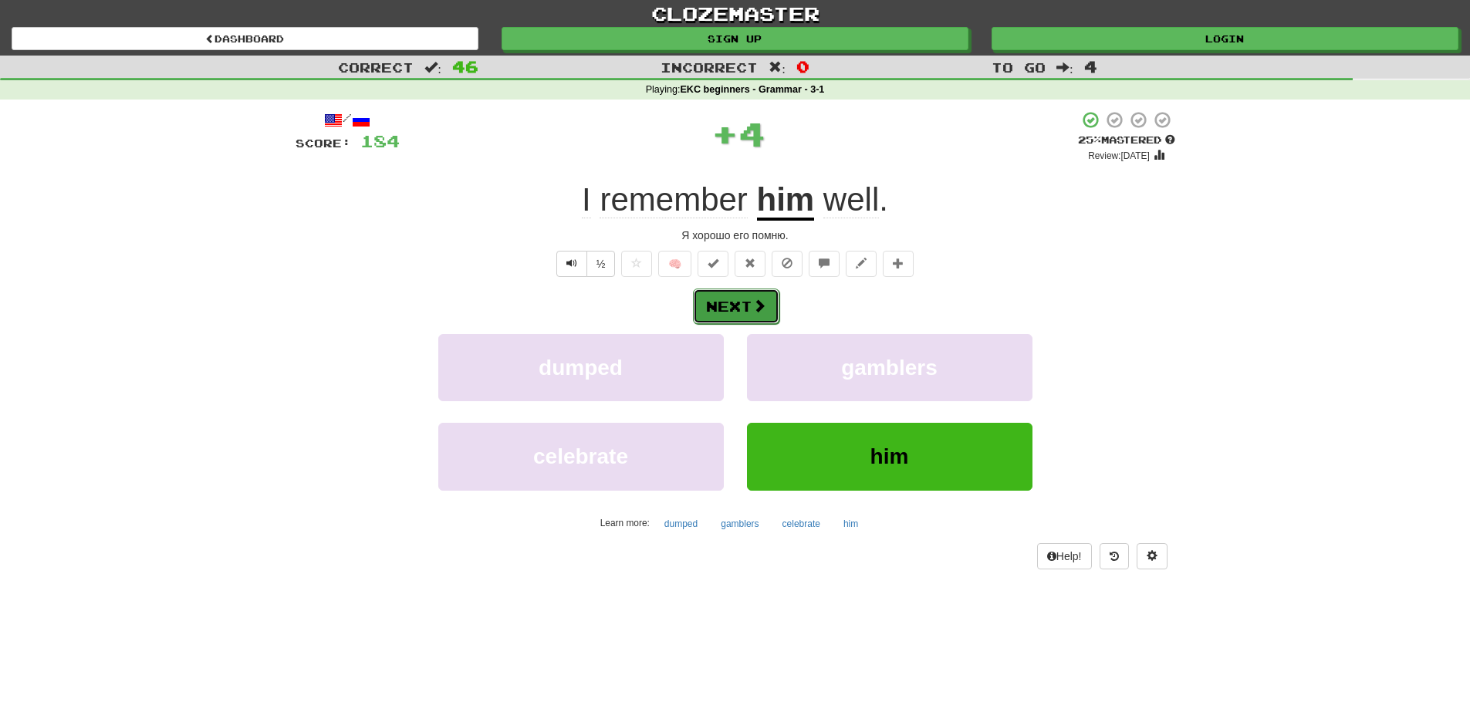
click at [750, 304] on button "Next" at bounding box center [736, 306] width 86 height 35
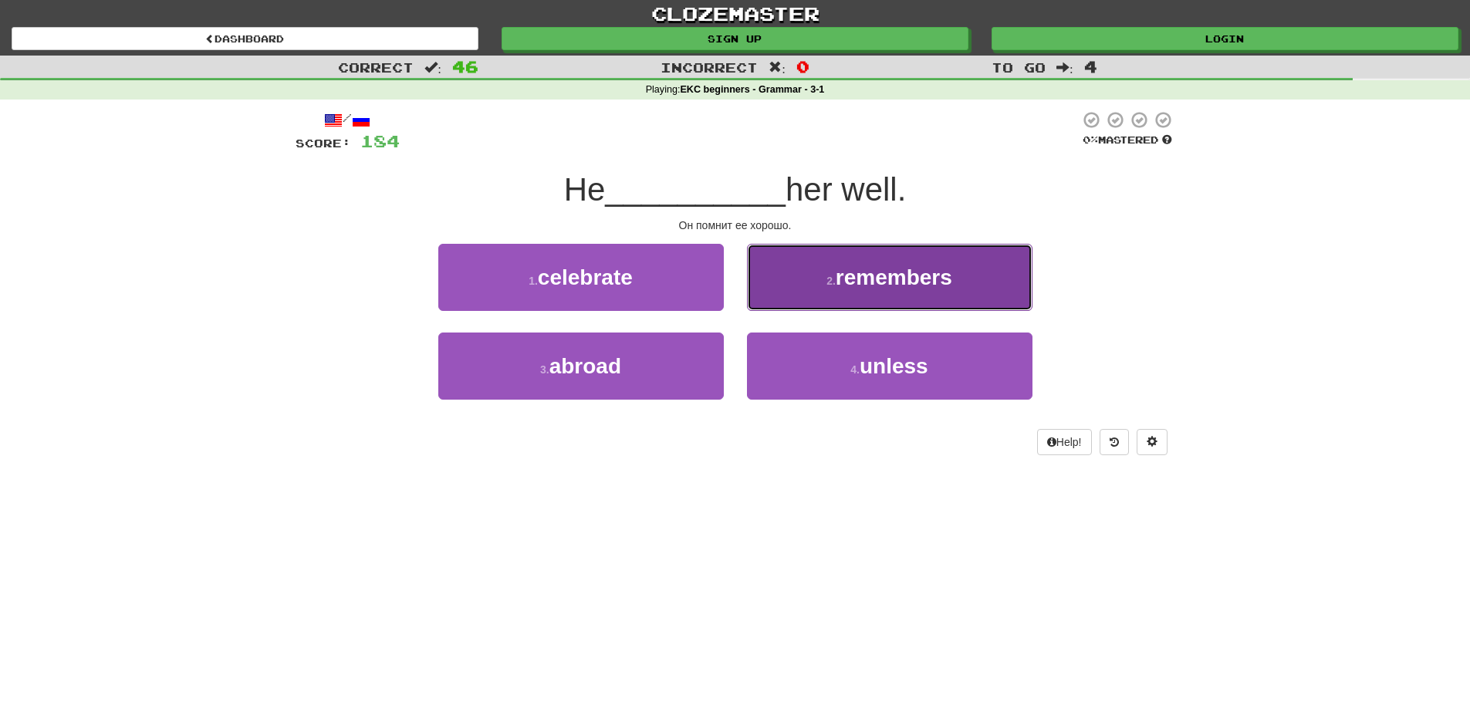
click at [820, 306] on button "2 . remembers" at bounding box center [889, 277] width 285 height 67
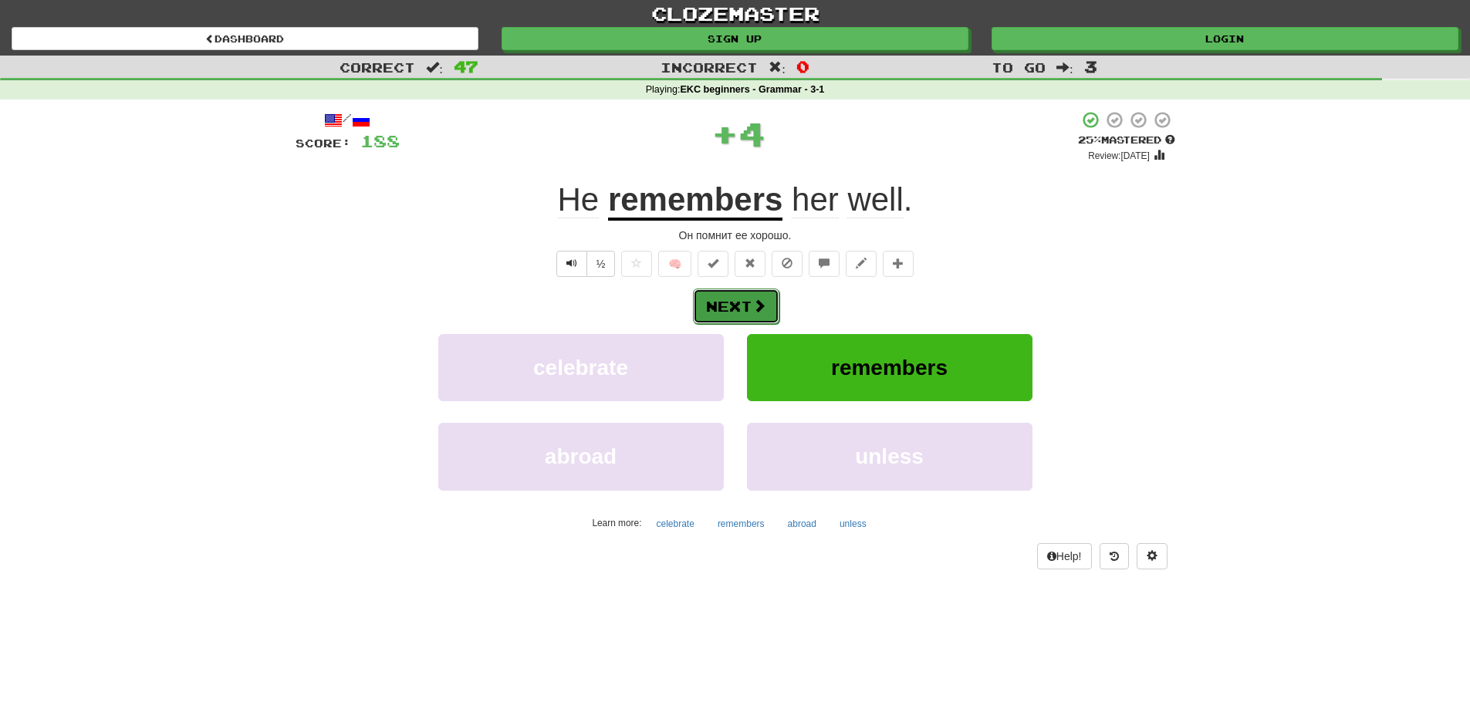
click at [732, 306] on button "Next" at bounding box center [736, 306] width 86 height 35
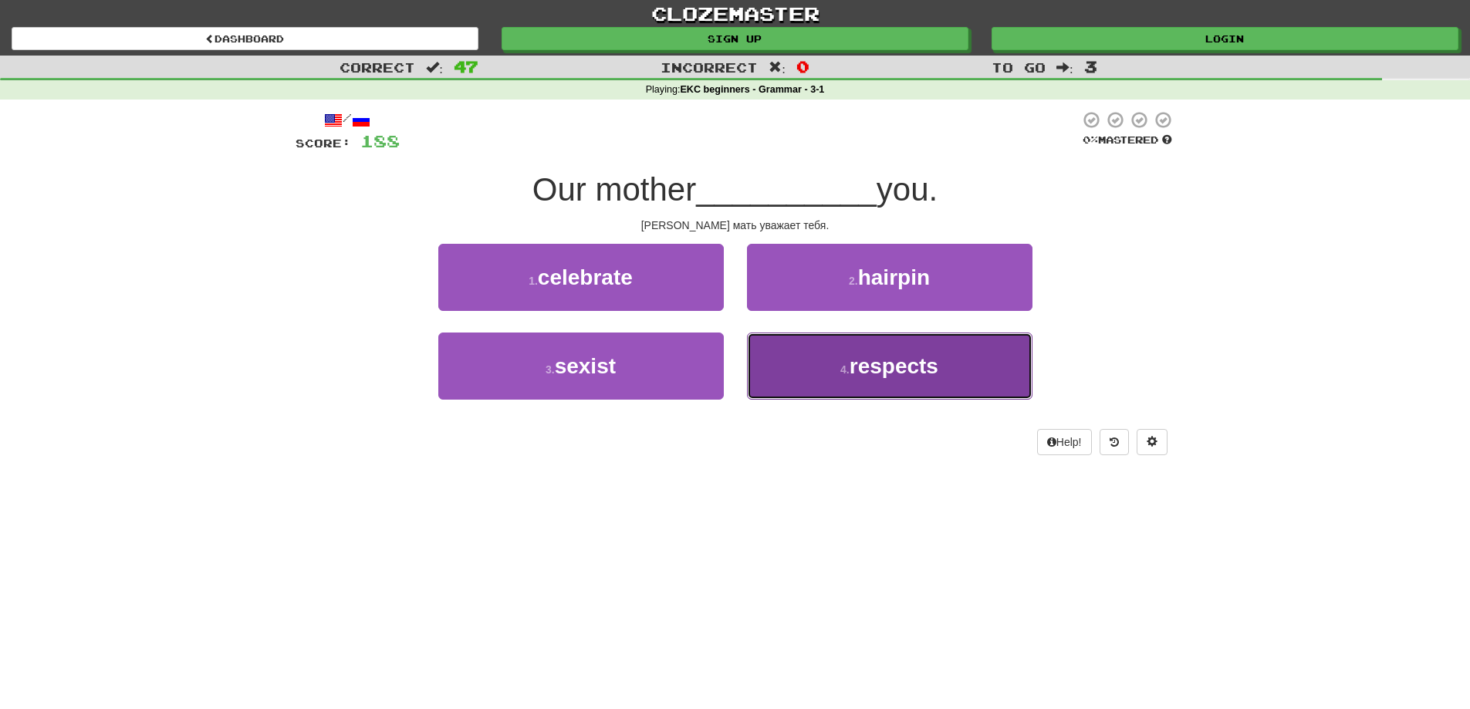
click at [797, 374] on button "4 . respects" at bounding box center [889, 366] width 285 height 67
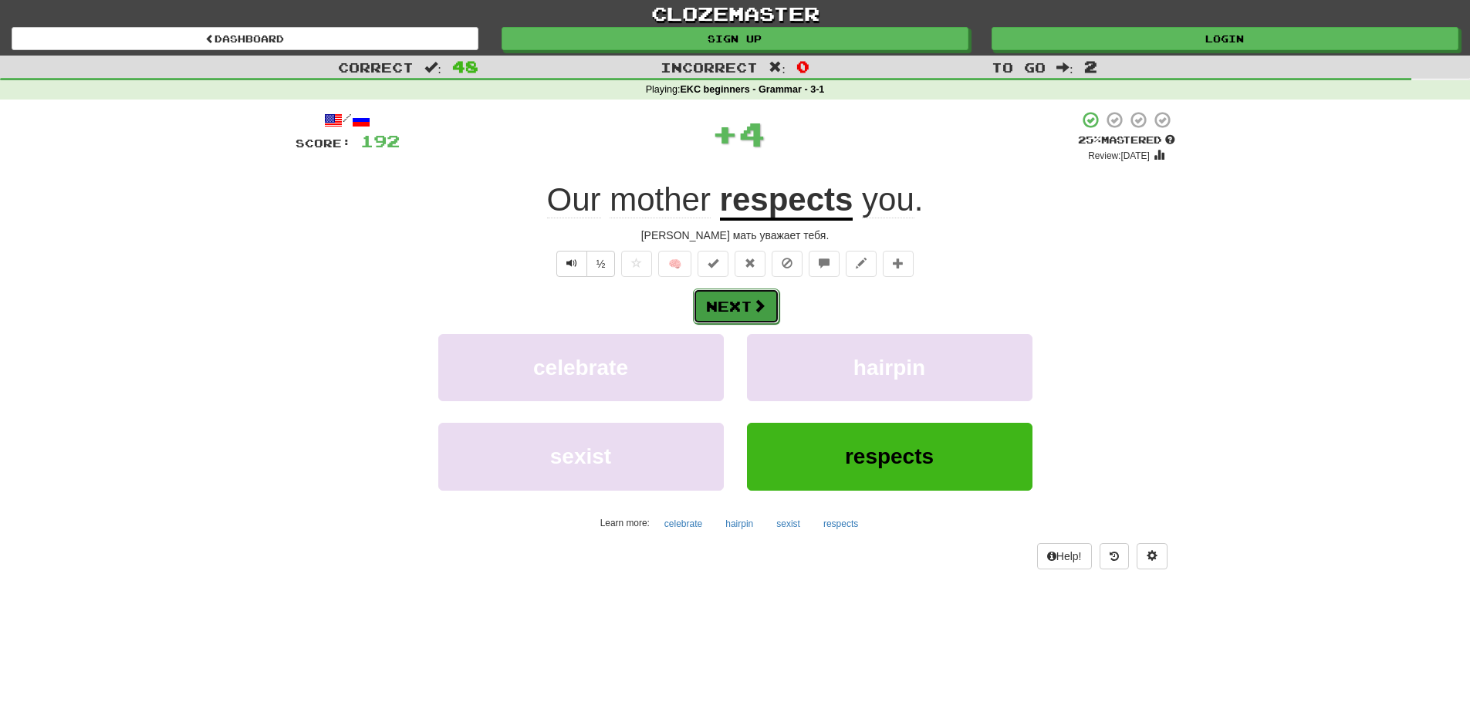
click at [744, 304] on button "Next" at bounding box center [736, 306] width 86 height 35
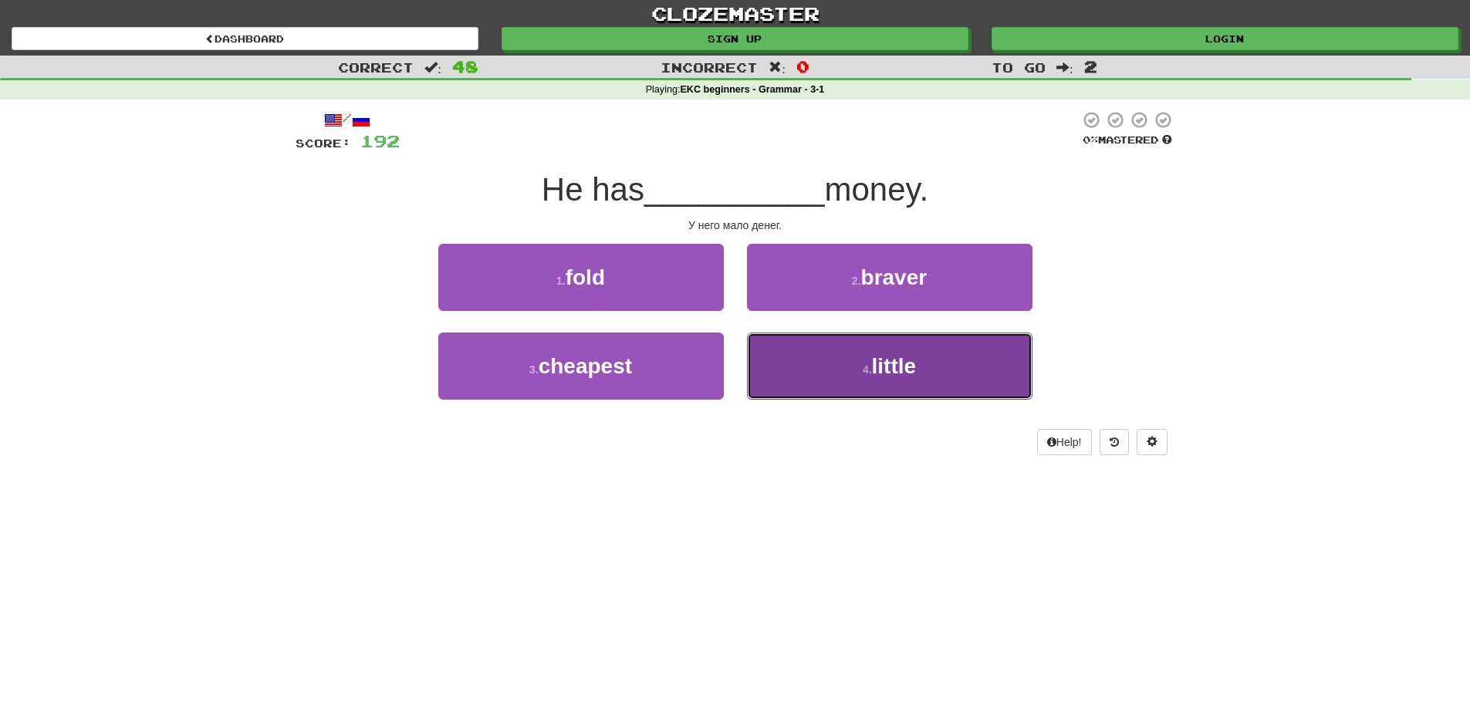
click at [831, 366] on button "4 . little" at bounding box center [889, 366] width 285 height 67
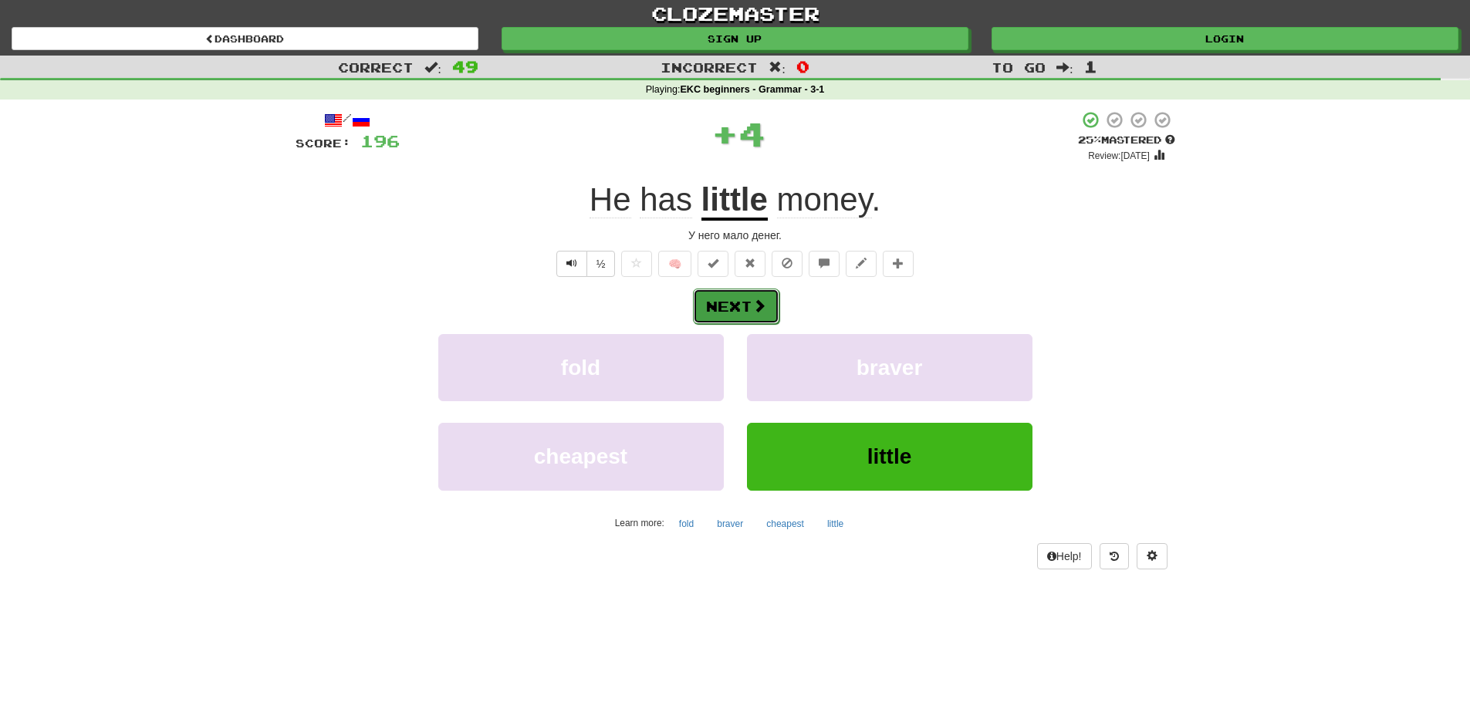
click at [745, 303] on button "Next" at bounding box center [736, 306] width 86 height 35
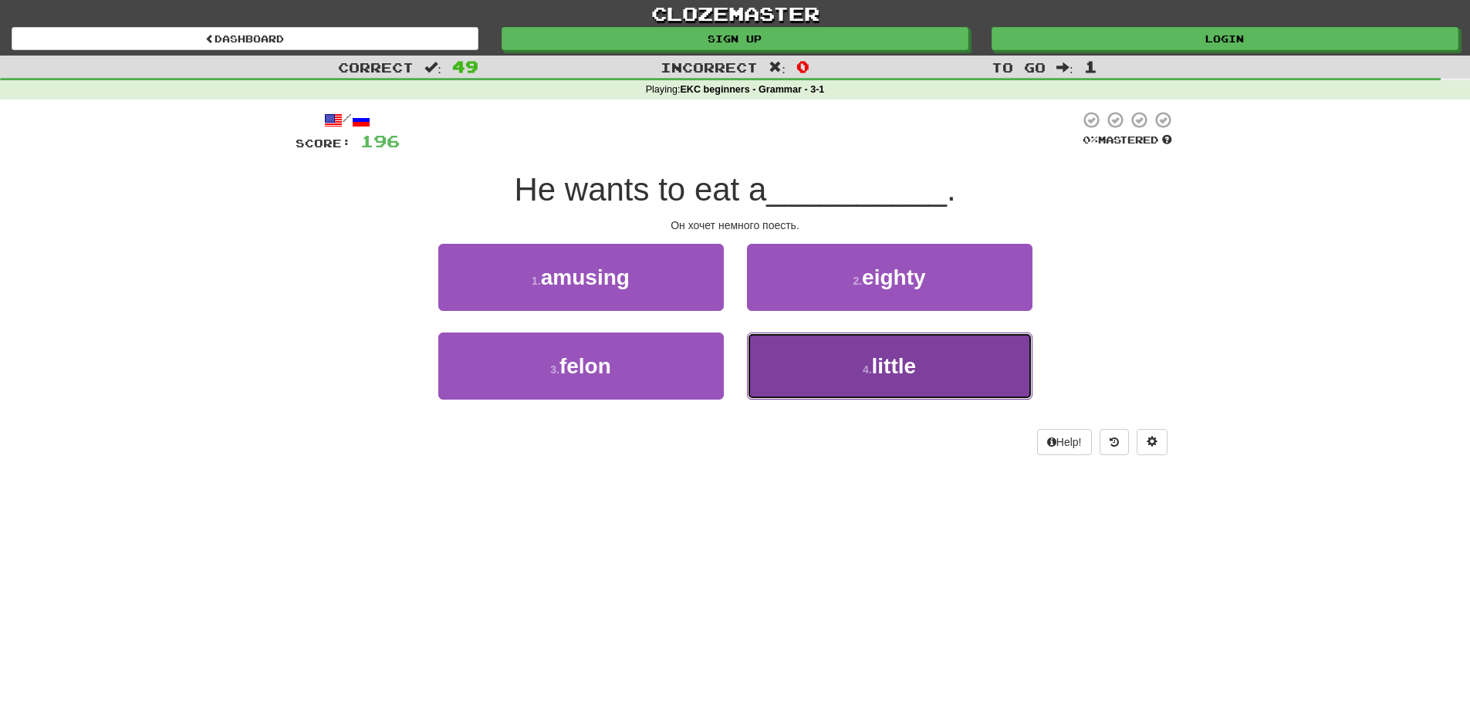
click at [836, 370] on button "4 . little" at bounding box center [889, 366] width 285 height 67
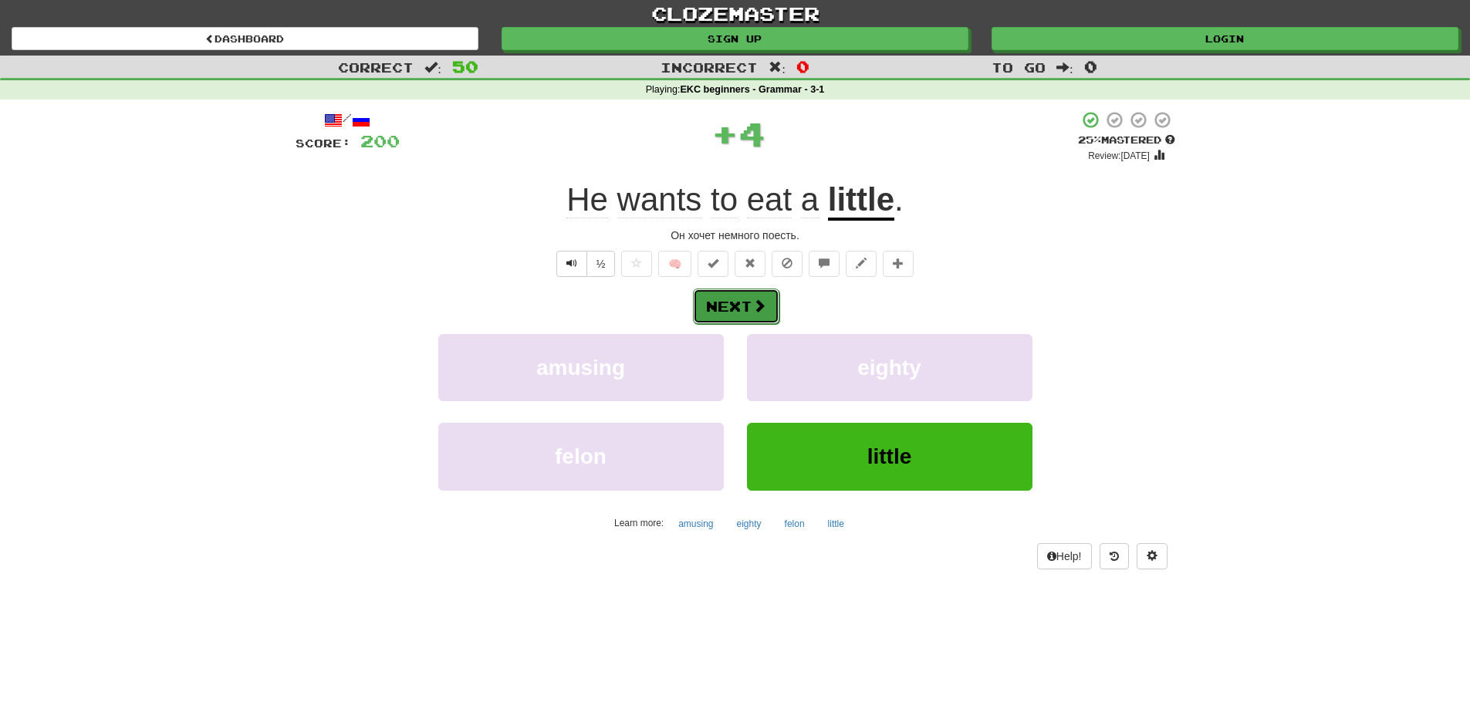
click at [732, 306] on button "Next" at bounding box center [736, 306] width 86 height 35
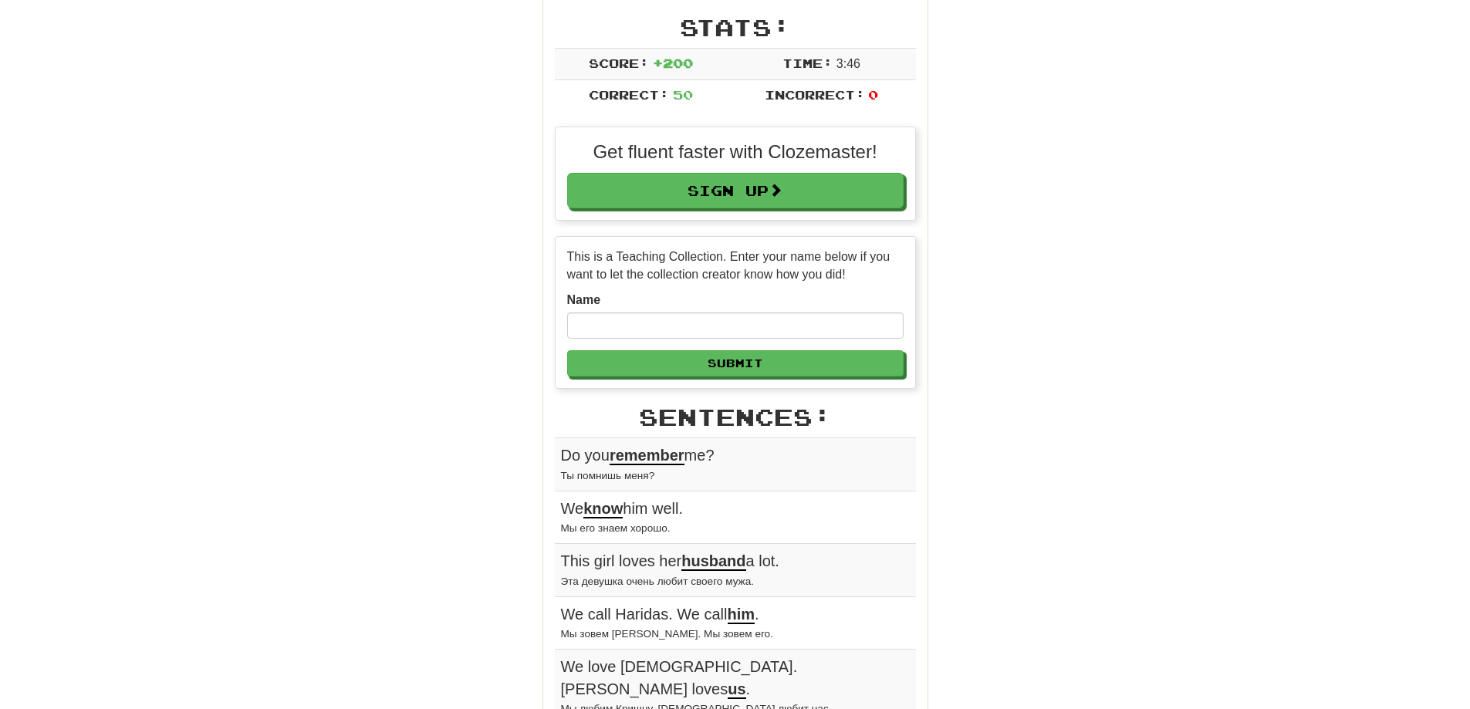
scroll to position [231, 0]
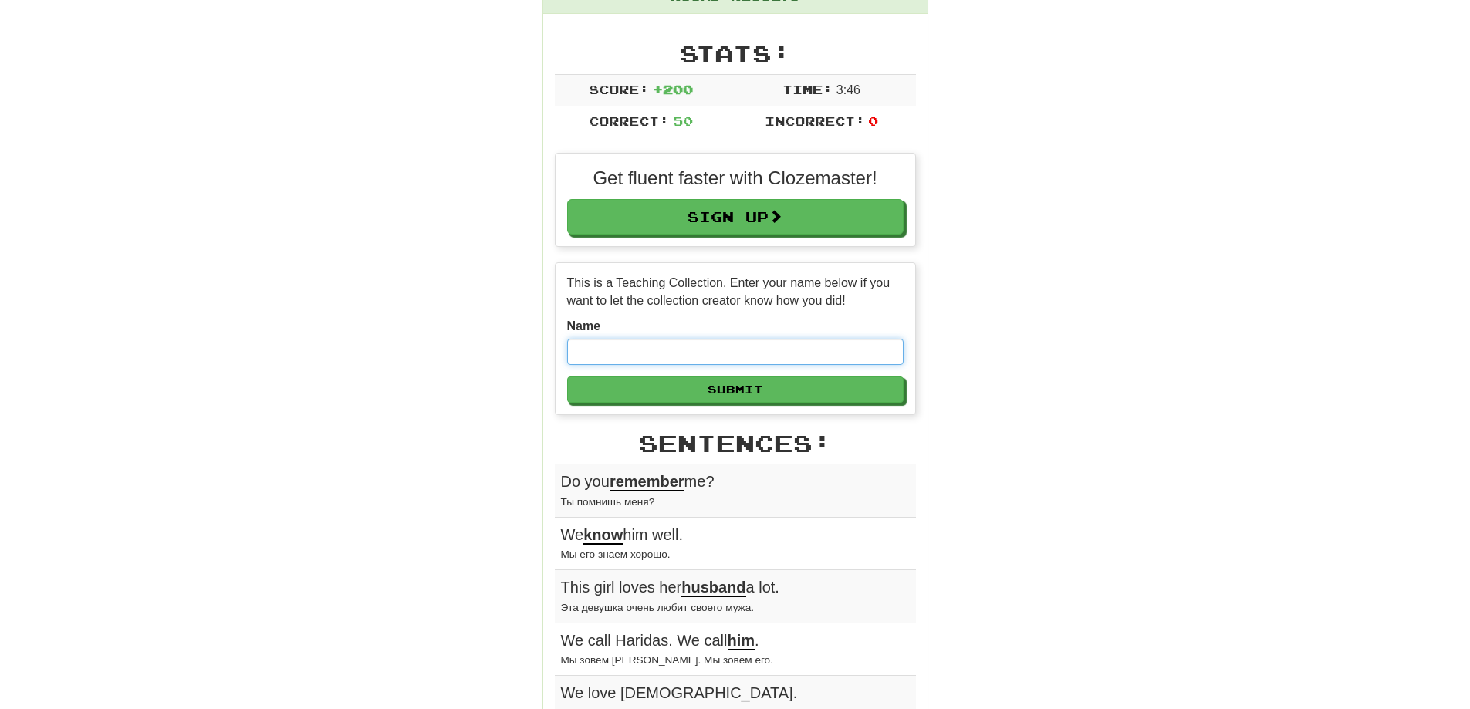
click at [599, 361] on input "text" at bounding box center [735, 352] width 336 height 26
click at [579, 349] on input "*****" at bounding box center [735, 352] width 336 height 26
click at [586, 349] on input "*****" at bounding box center [735, 352] width 336 height 26
click at [582, 352] on input "*****" at bounding box center [735, 352] width 336 height 26
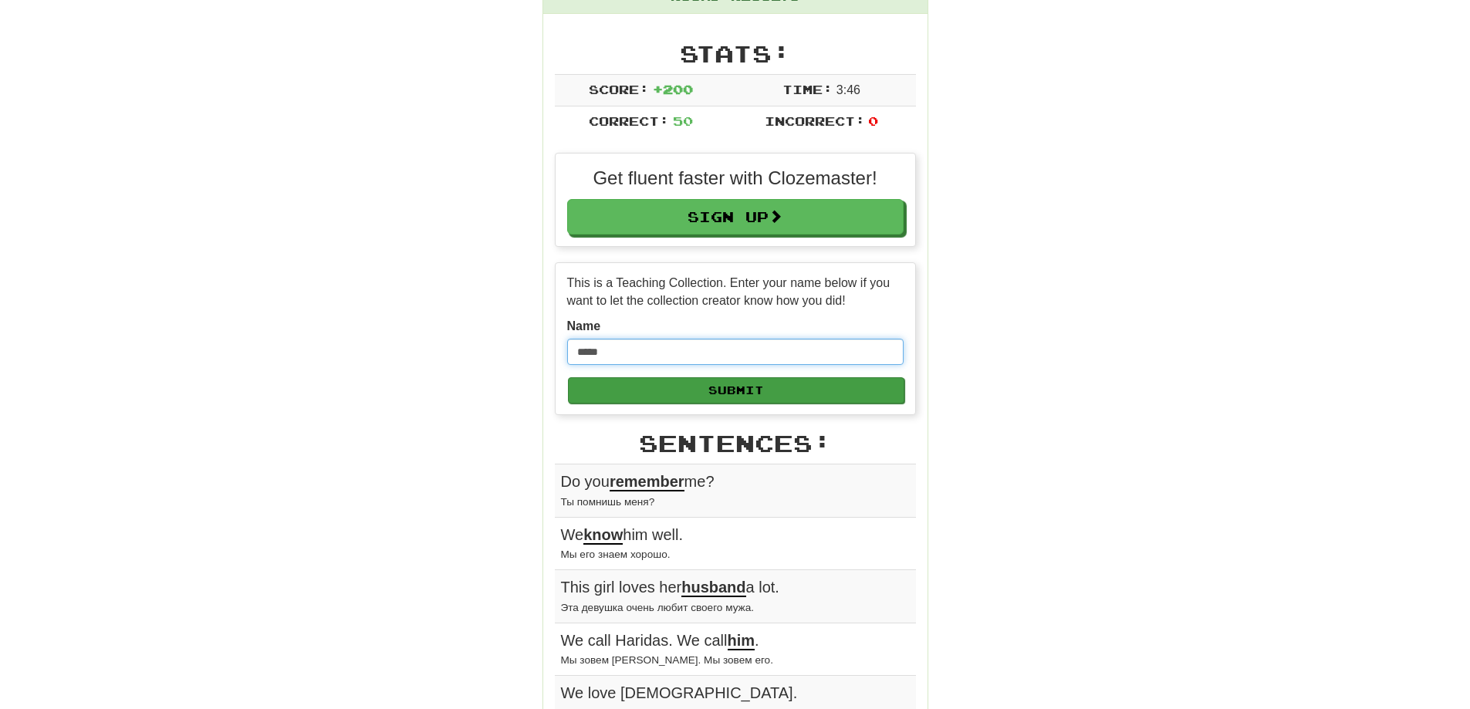
type input "*****"
click at [710, 395] on button "Submit" at bounding box center [736, 390] width 336 height 26
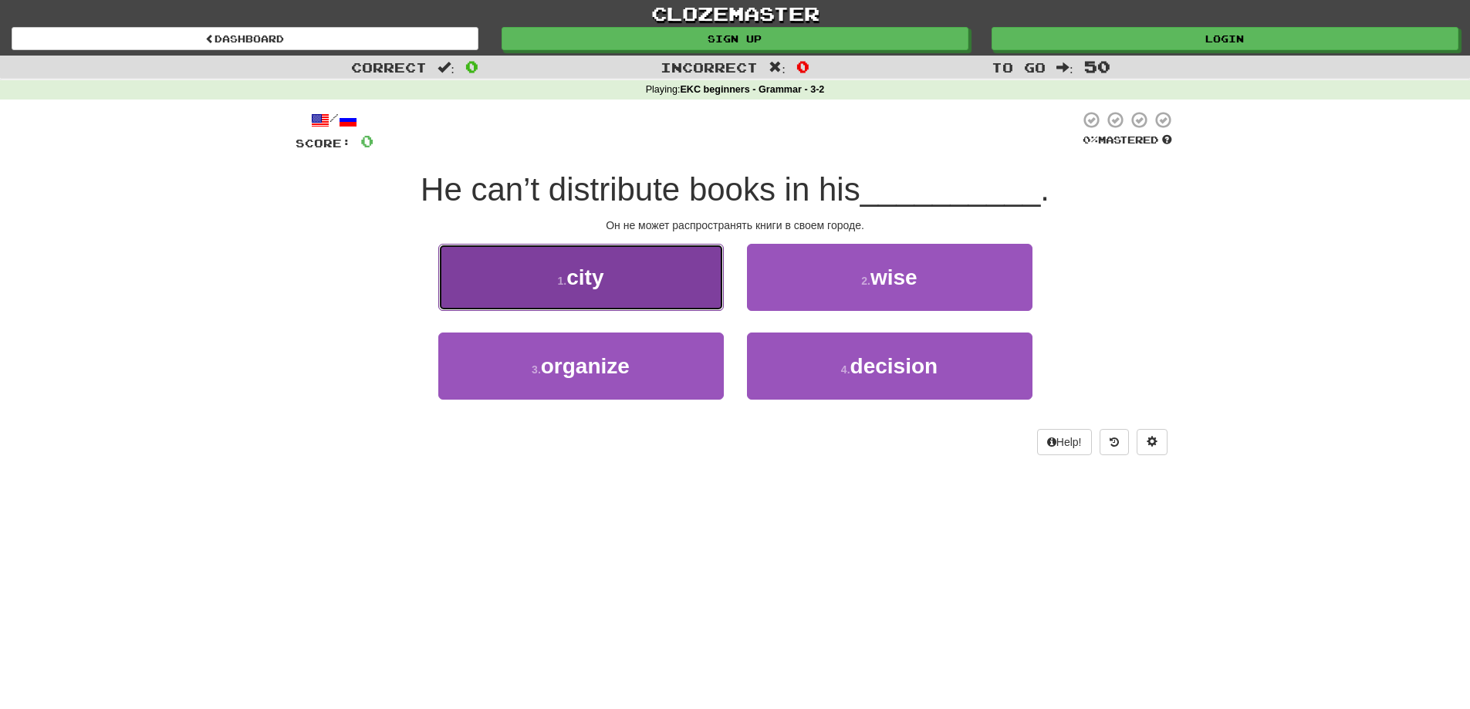
click at [629, 302] on button "1 . city" at bounding box center [580, 277] width 285 height 67
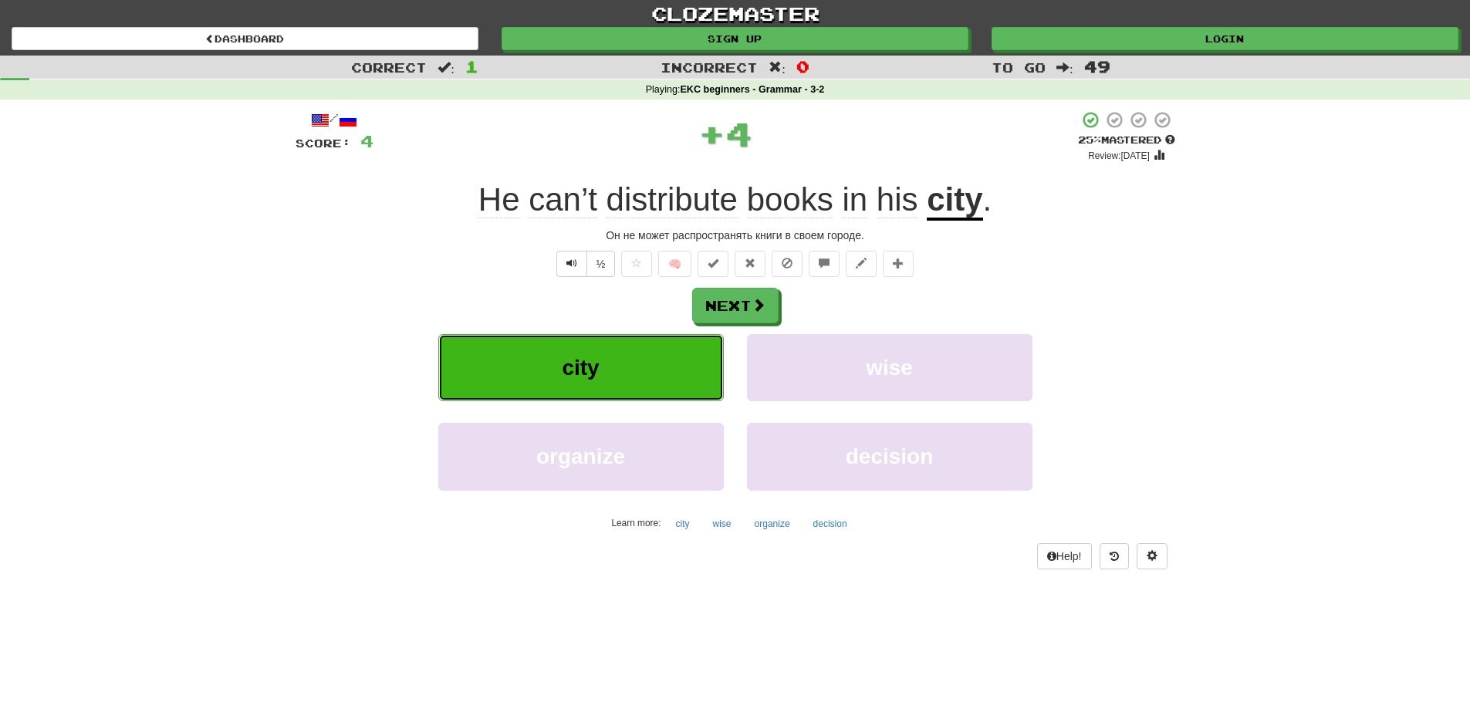
click at [655, 374] on button "city" at bounding box center [580, 367] width 285 height 67
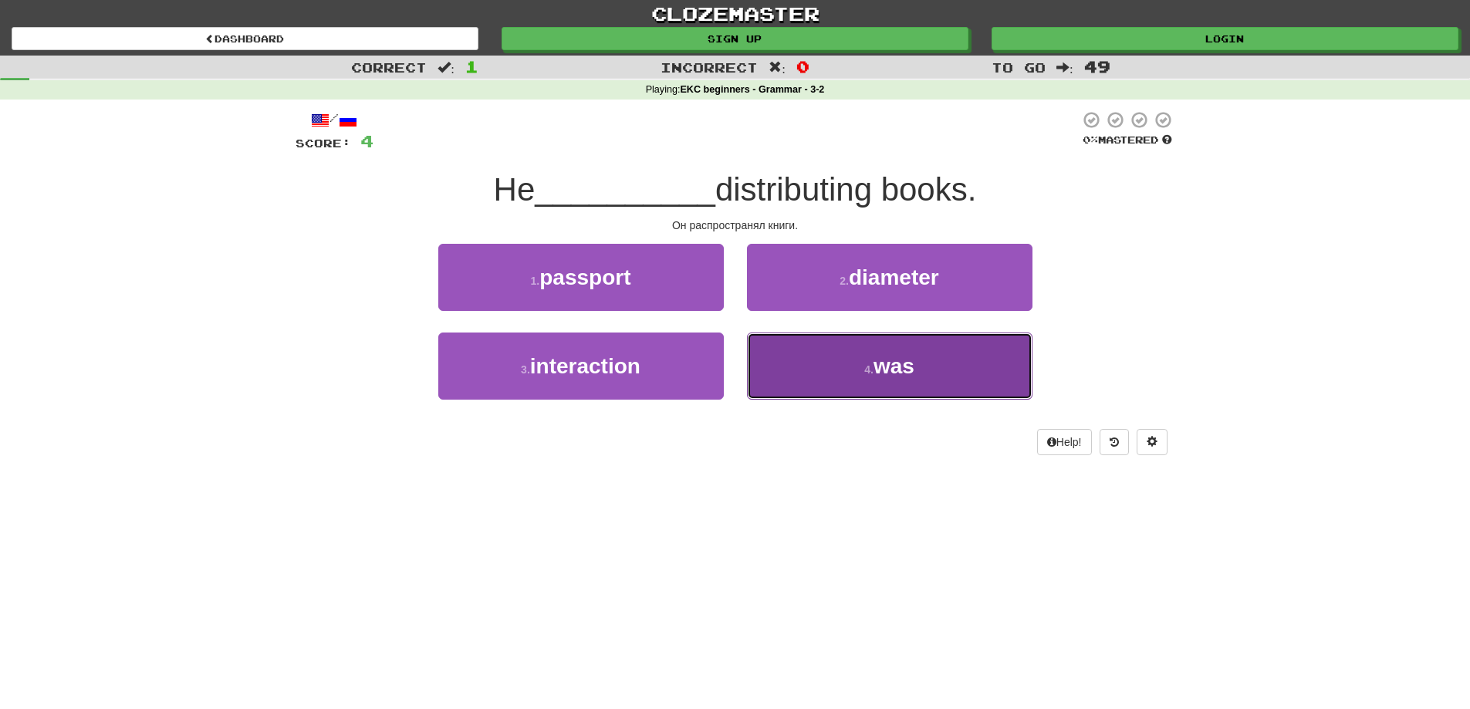
click at [877, 355] on span "was" at bounding box center [893, 366] width 41 height 24
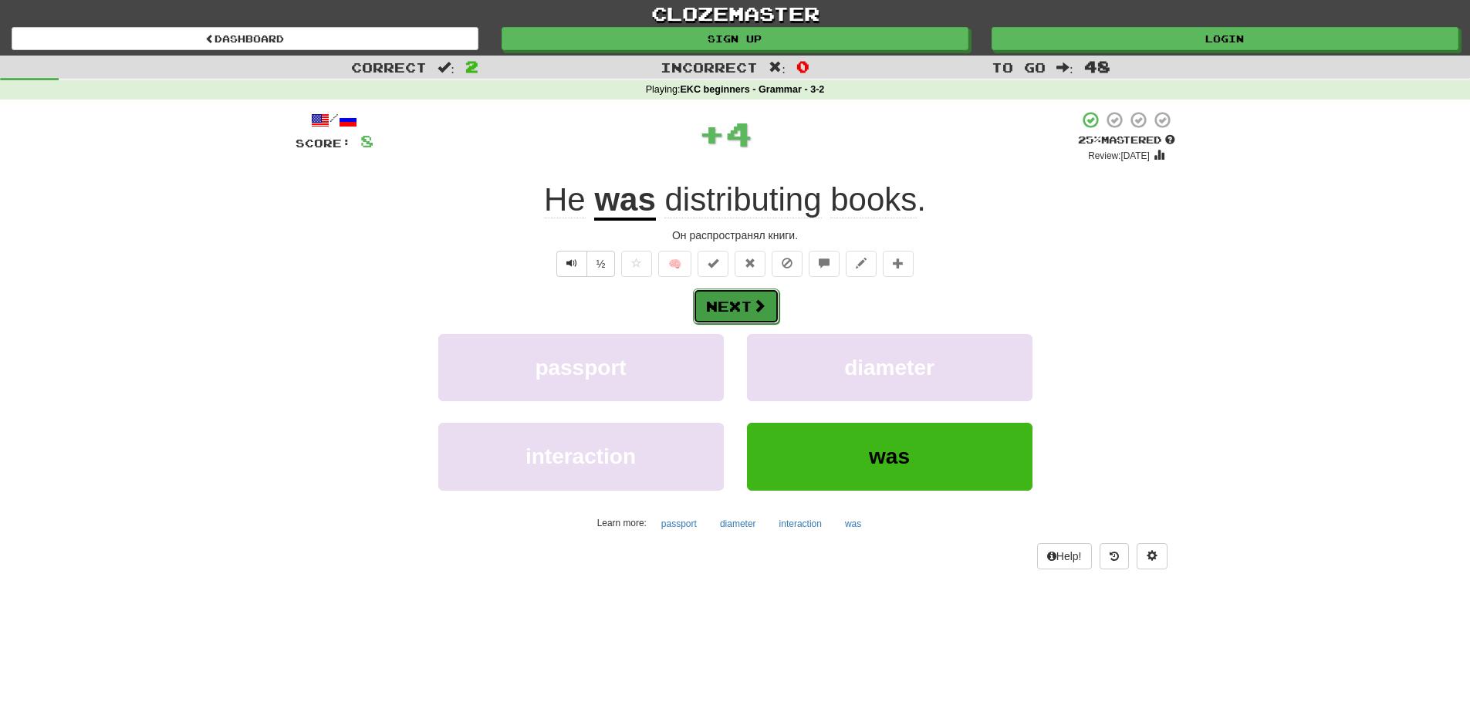
click at [727, 311] on button "Next" at bounding box center [736, 306] width 86 height 35
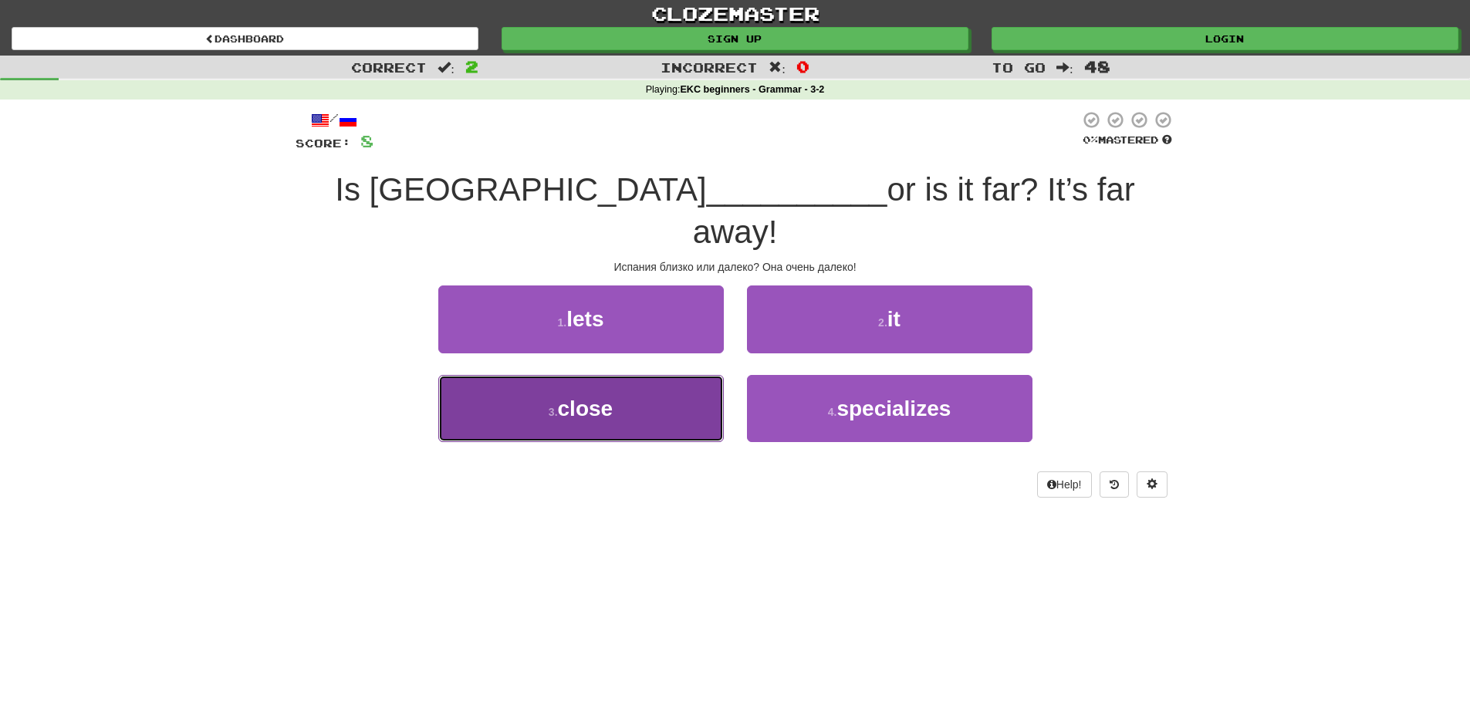
click at [671, 375] on button "3 . close" at bounding box center [580, 408] width 285 height 67
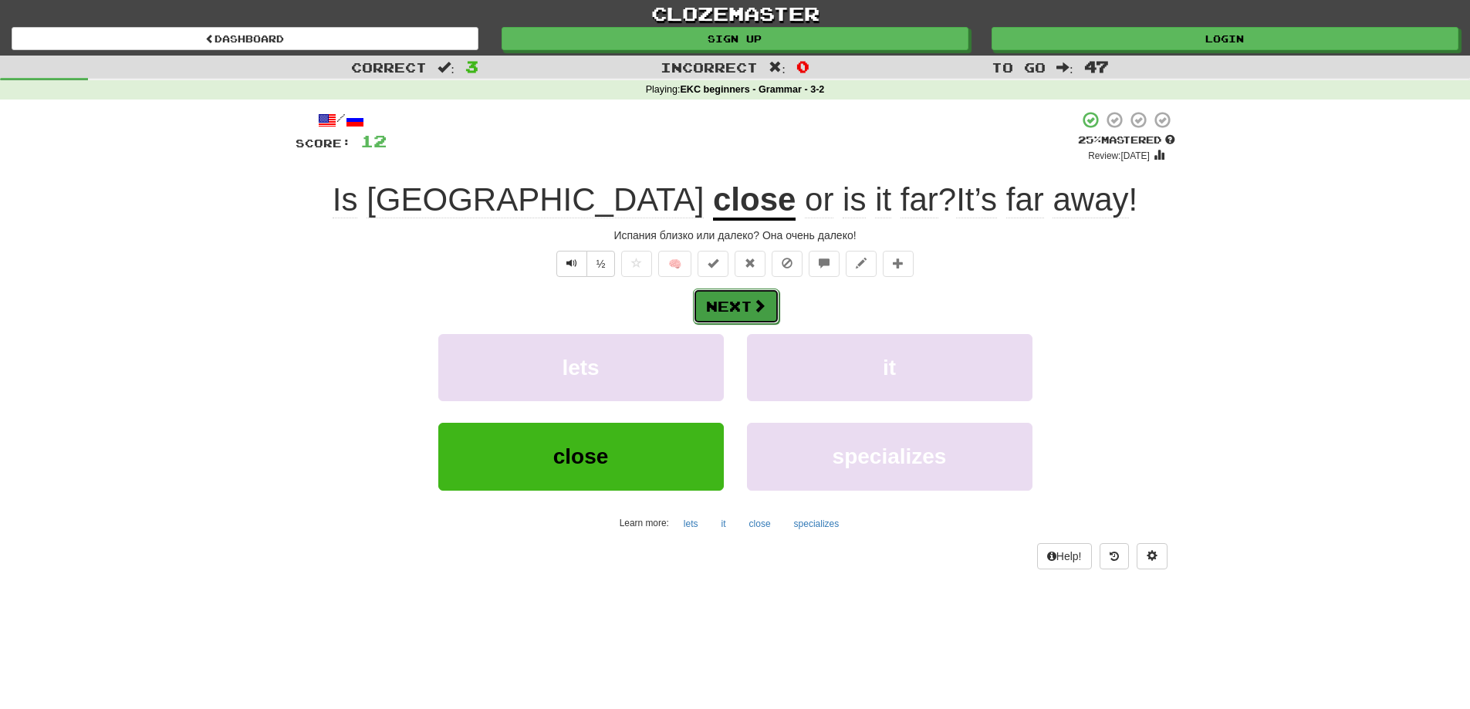
click at [761, 303] on span at bounding box center [759, 306] width 14 height 14
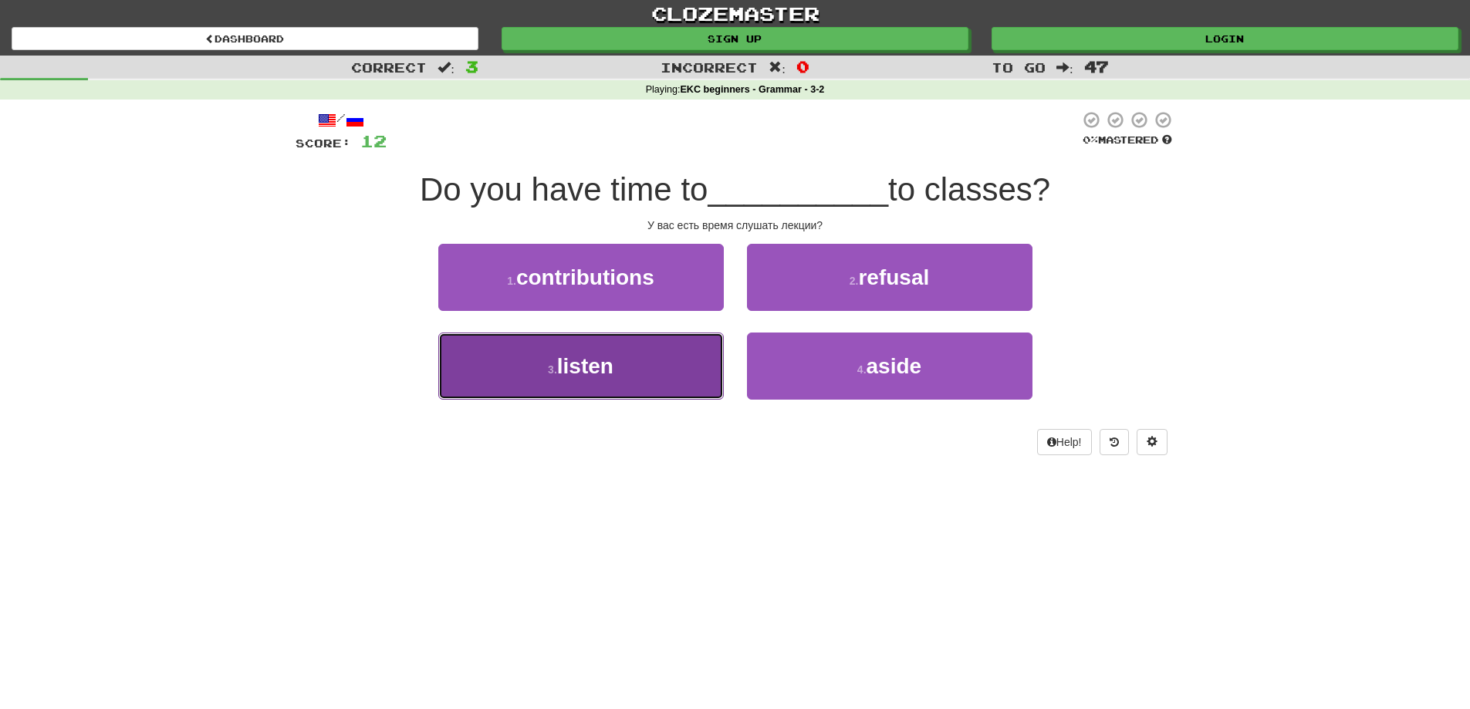
click at [633, 368] on button "3 . listen" at bounding box center [580, 366] width 285 height 67
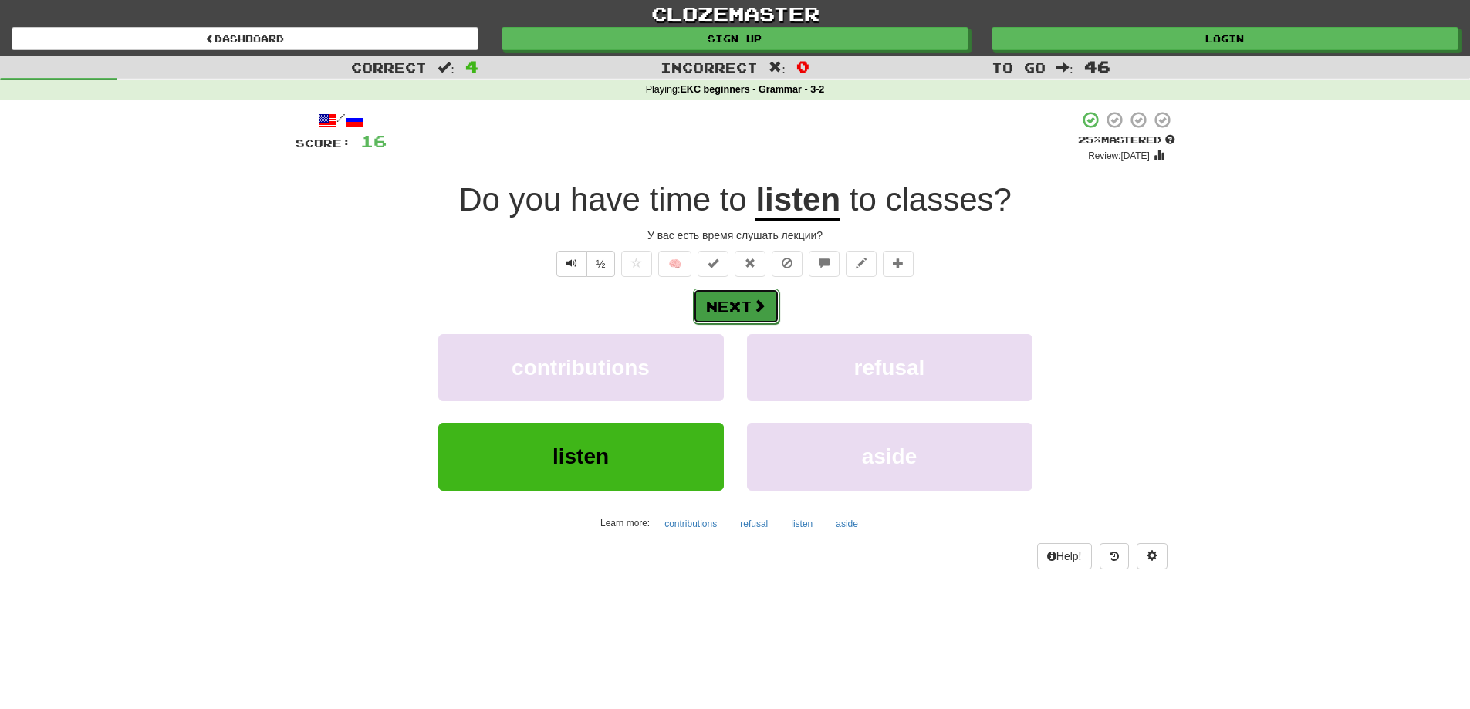
click at [731, 306] on button "Next" at bounding box center [736, 306] width 86 height 35
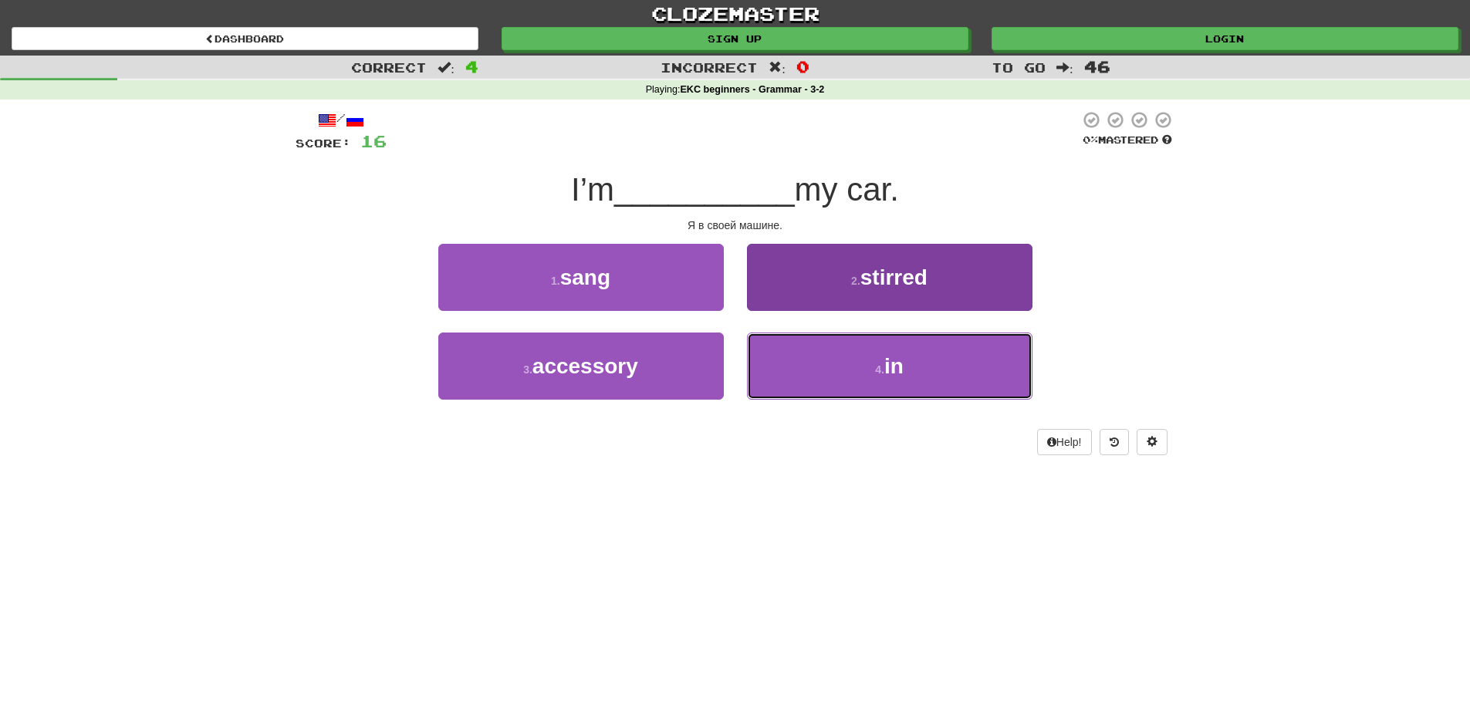
drag, startPoint x: 876, startPoint y: 361, endPoint x: 863, endPoint y: 373, distance: 16.9
click at [876, 364] on button "4 . in" at bounding box center [889, 366] width 285 height 67
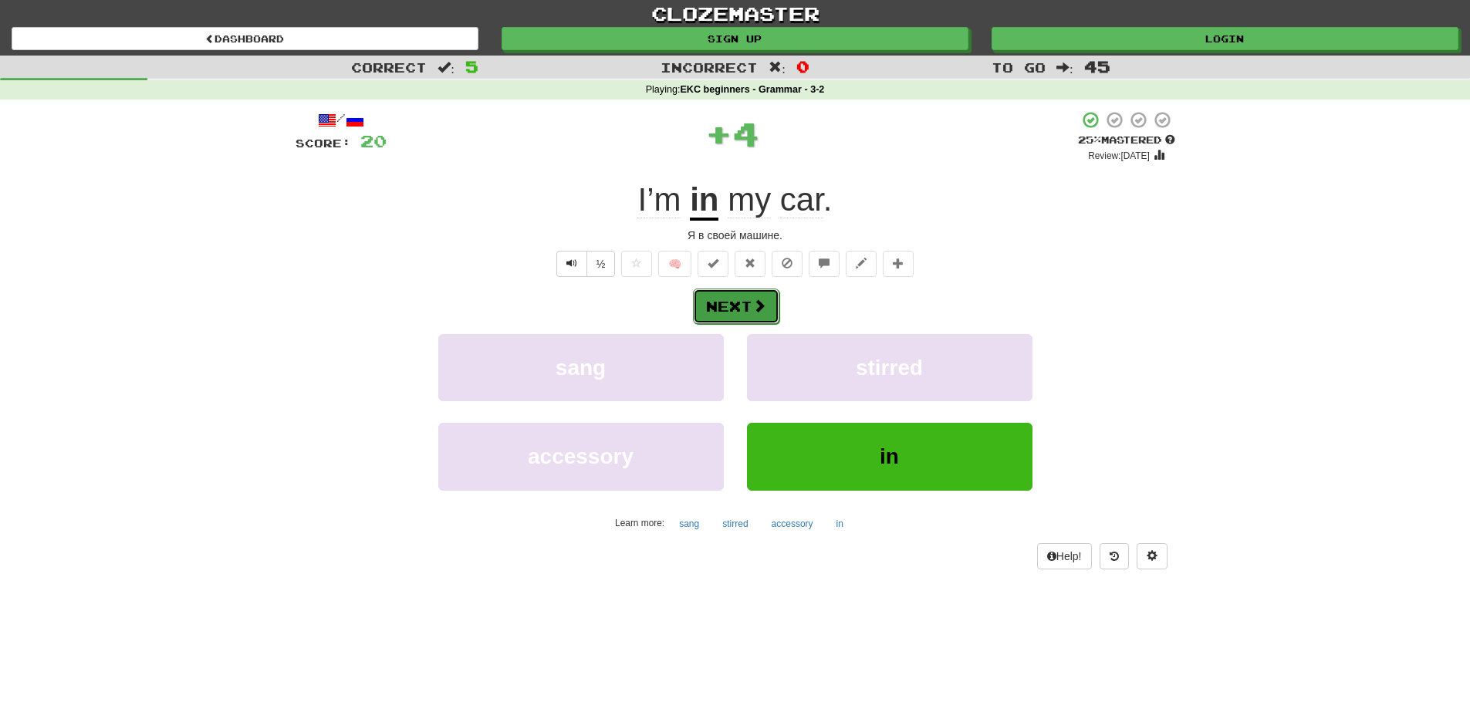
click at [731, 306] on button "Next" at bounding box center [736, 306] width 86 height 35
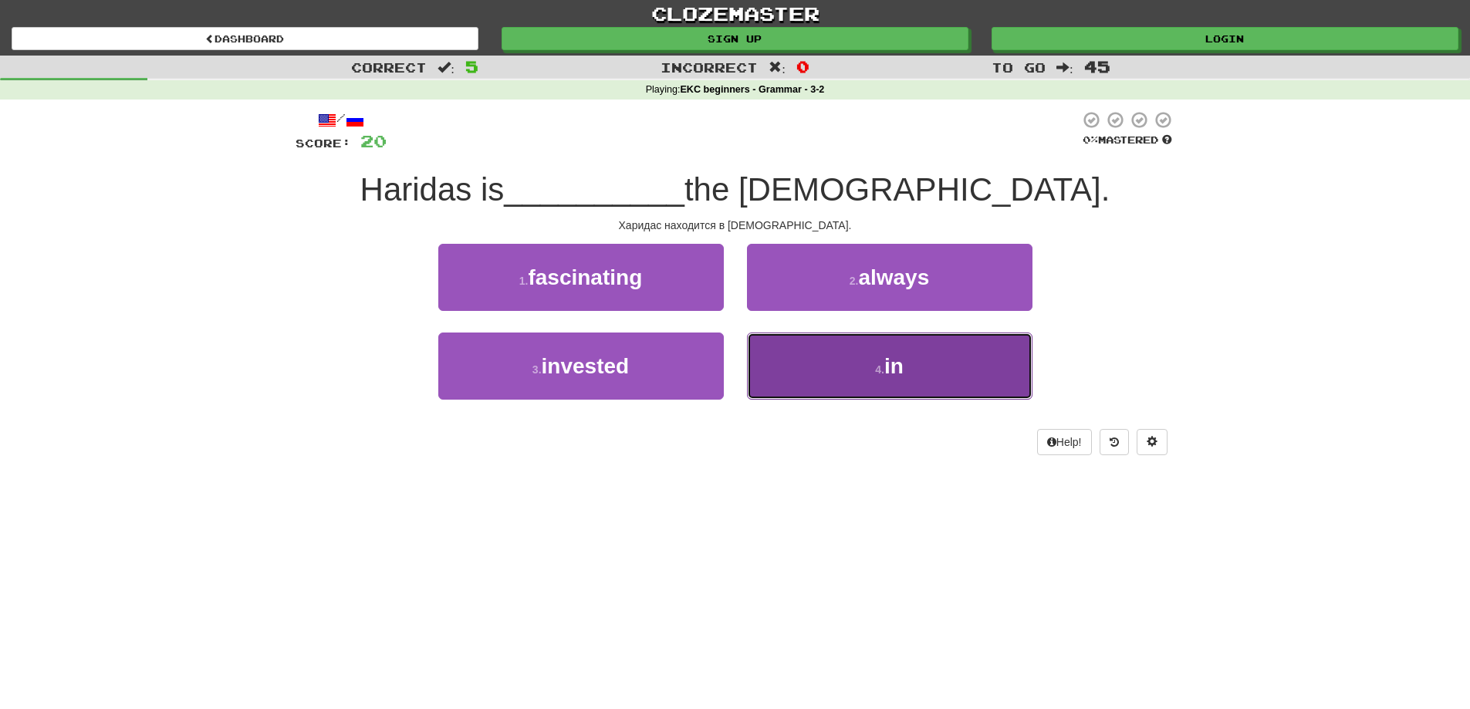
click at [822, 360] on button "4 . in" at bounding box center [889, 366] width 285 height 67
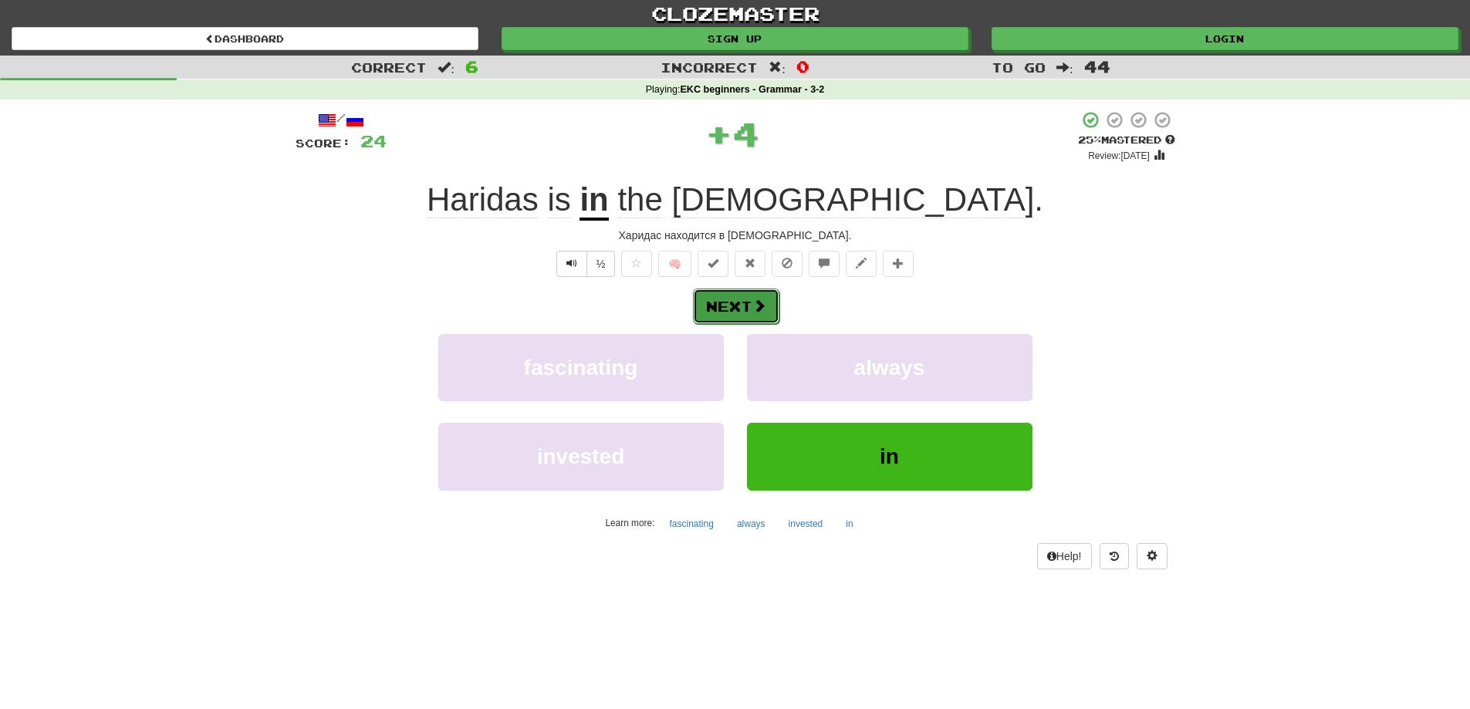
click at [741, 307] on button "Next" at bounding box center [736, 306] width 86 height 35
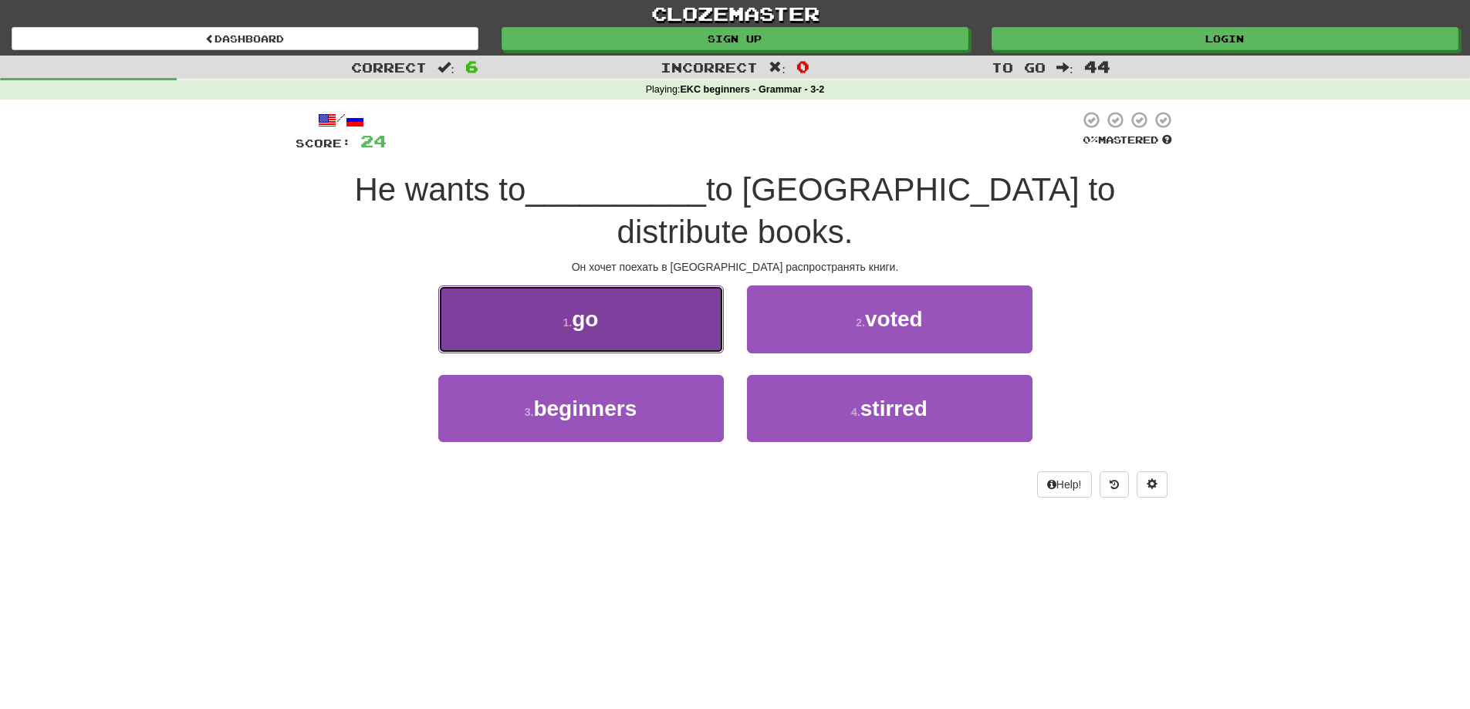
click at [667, 292] on button "1 . go" at bounding box center [580, 318] width 285 height 67
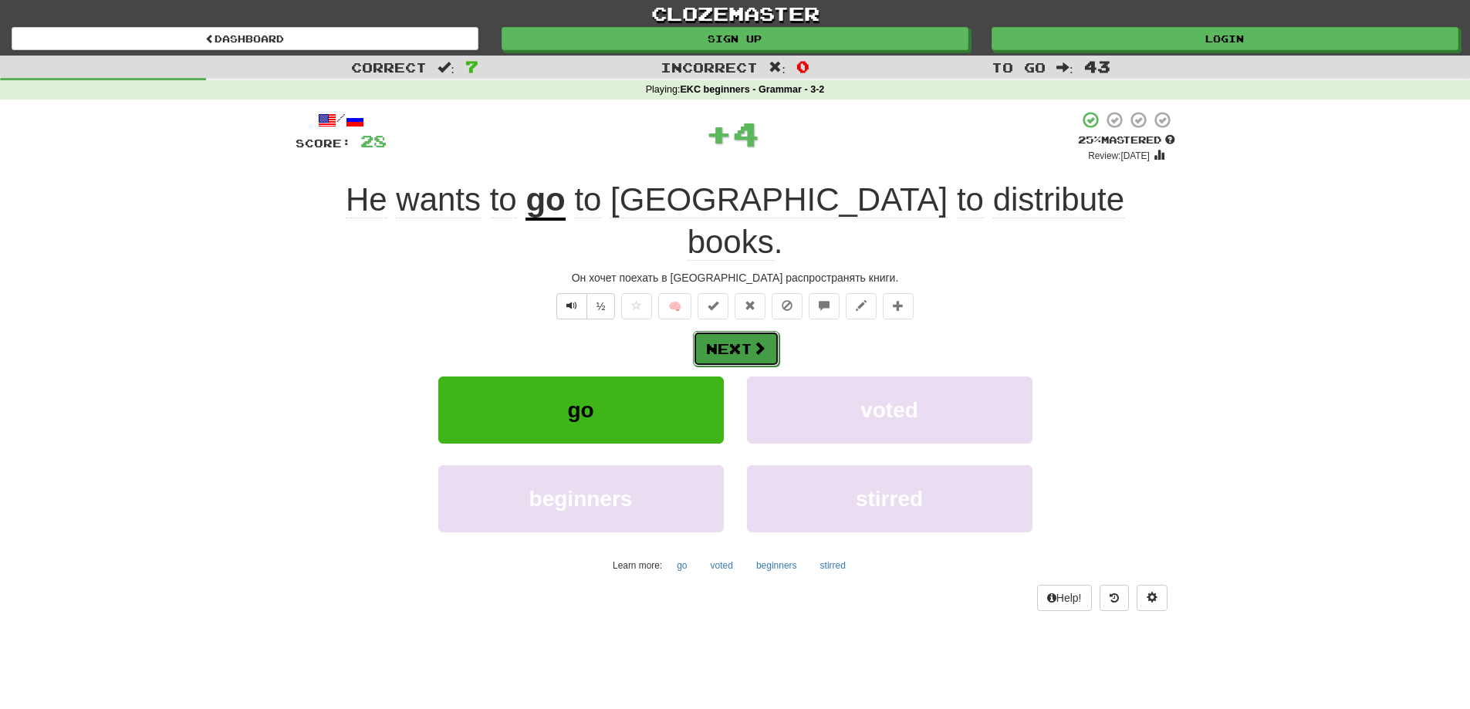
click at [731, 331] on button "Next" at bounding box center [736, 348] width 86 height 35
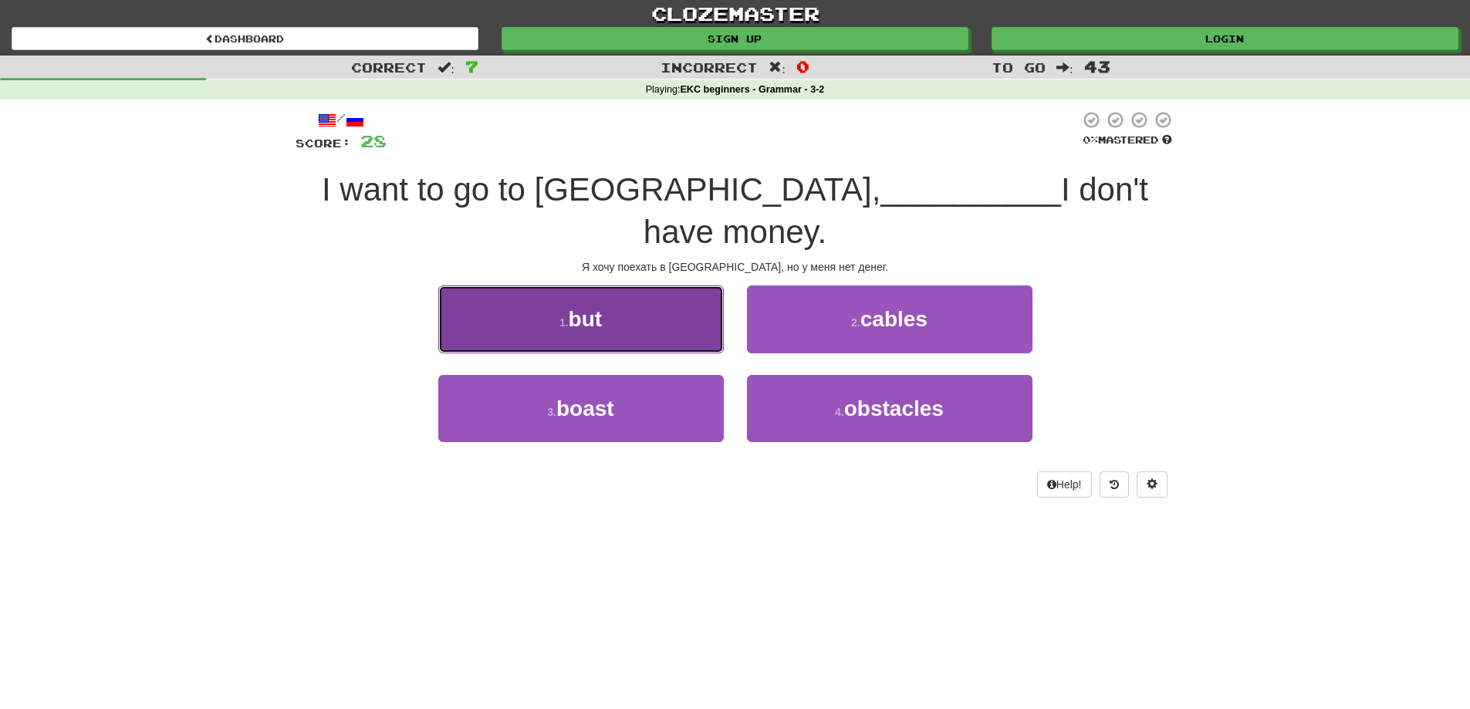
click at [687, 288] on button "1 . but" at bounding box center [580, 318] width 285 height 67
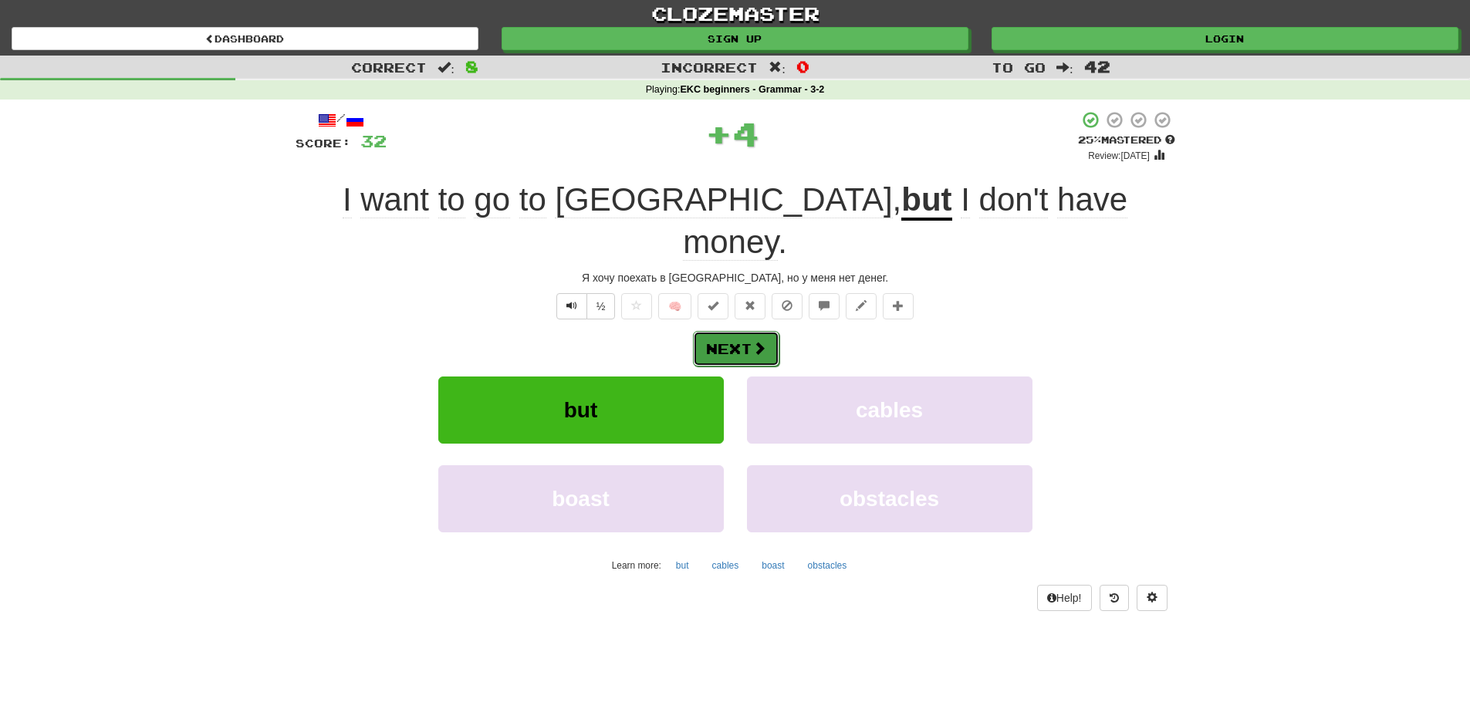
click at [737, 331] on button "Next" at bounding box center [736, 348] width 86 height 35
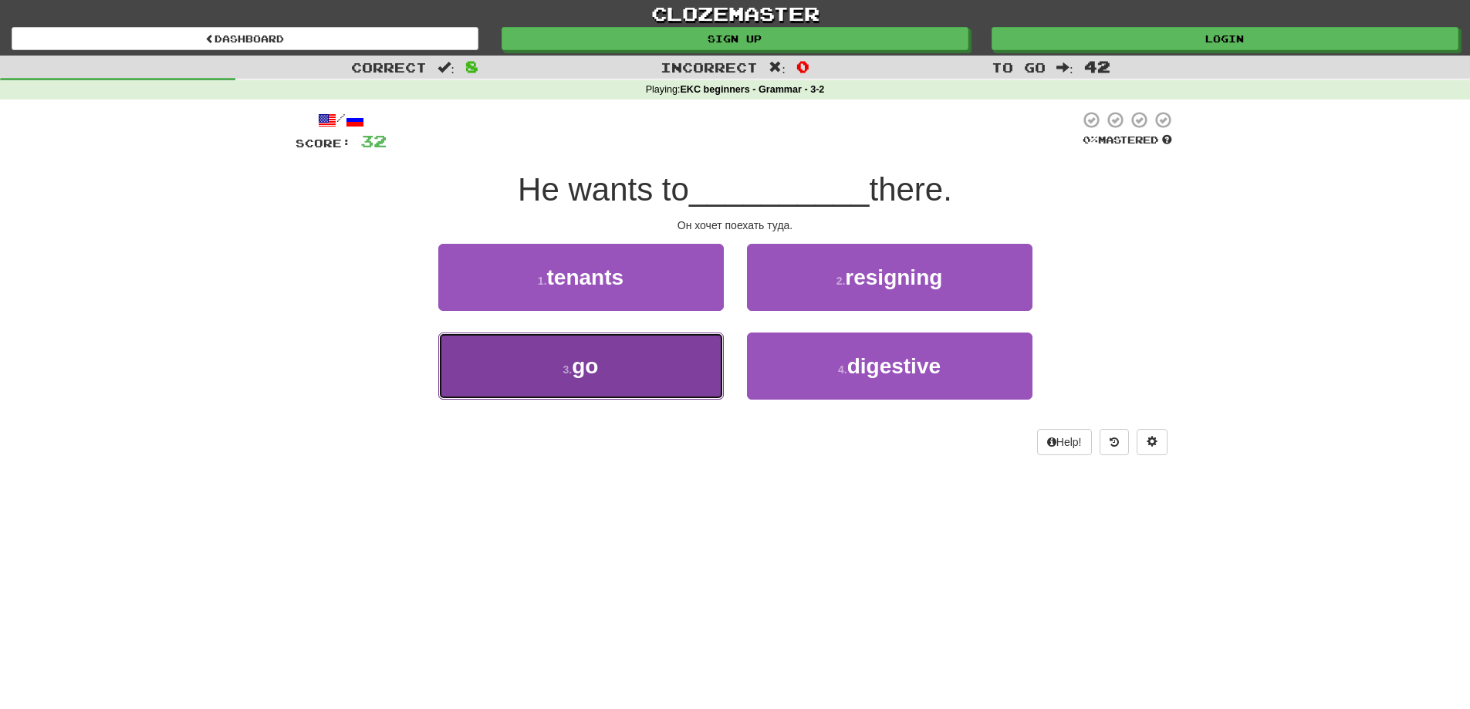
click at [616, 372] on button "3 . go" at bounding box center [580, 366] width 285 height 67
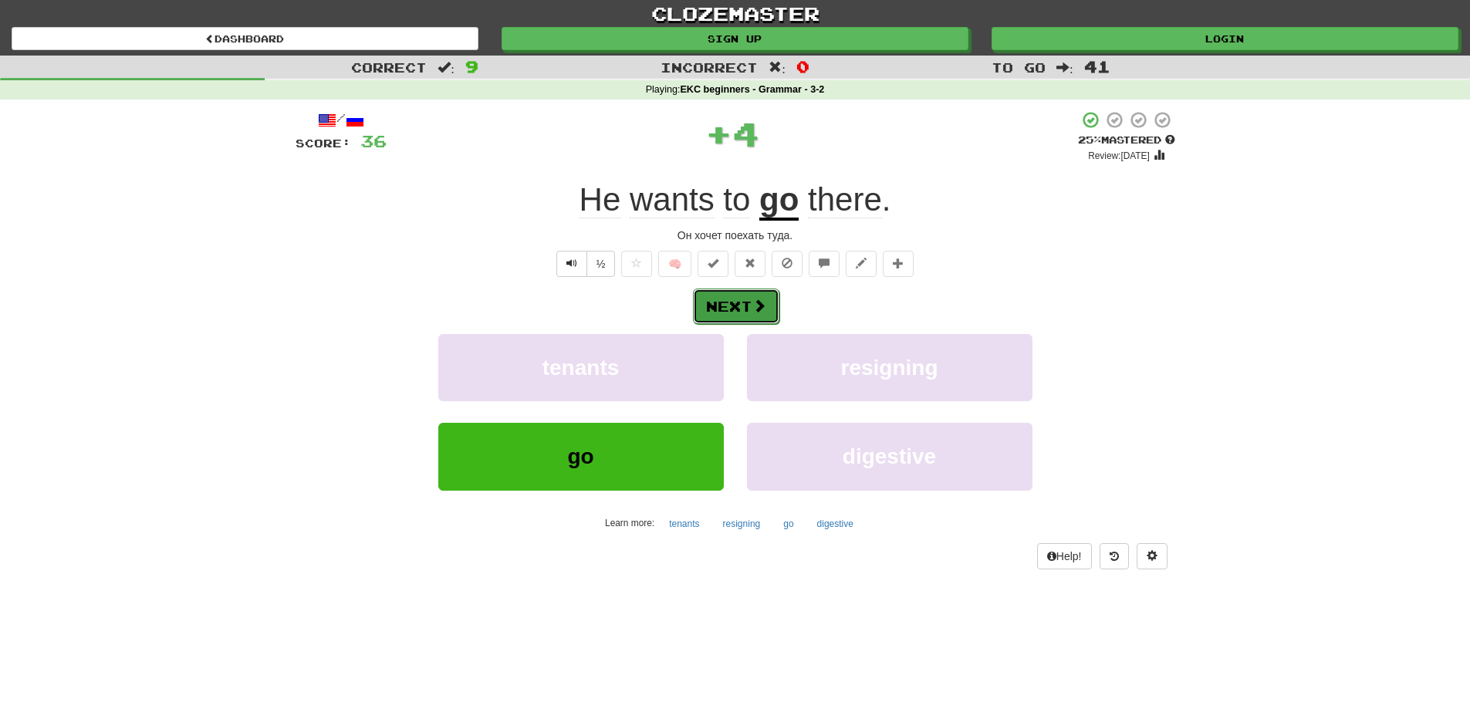
click at [741, 309] on button "Next" at bounding box center [736, 306] width 86 height 35
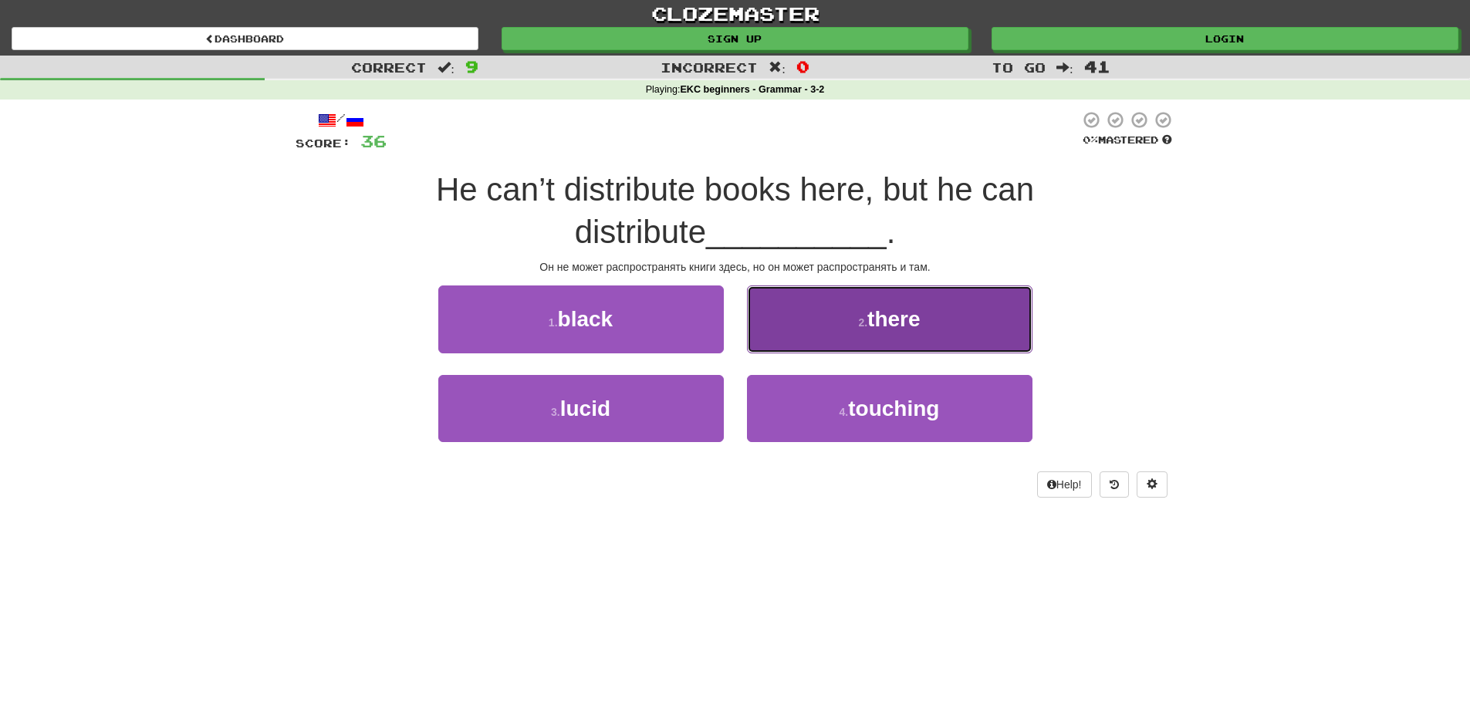
click at [855, 324] on button "2 . there" at bounding box center [889, 318] width 285 height 67
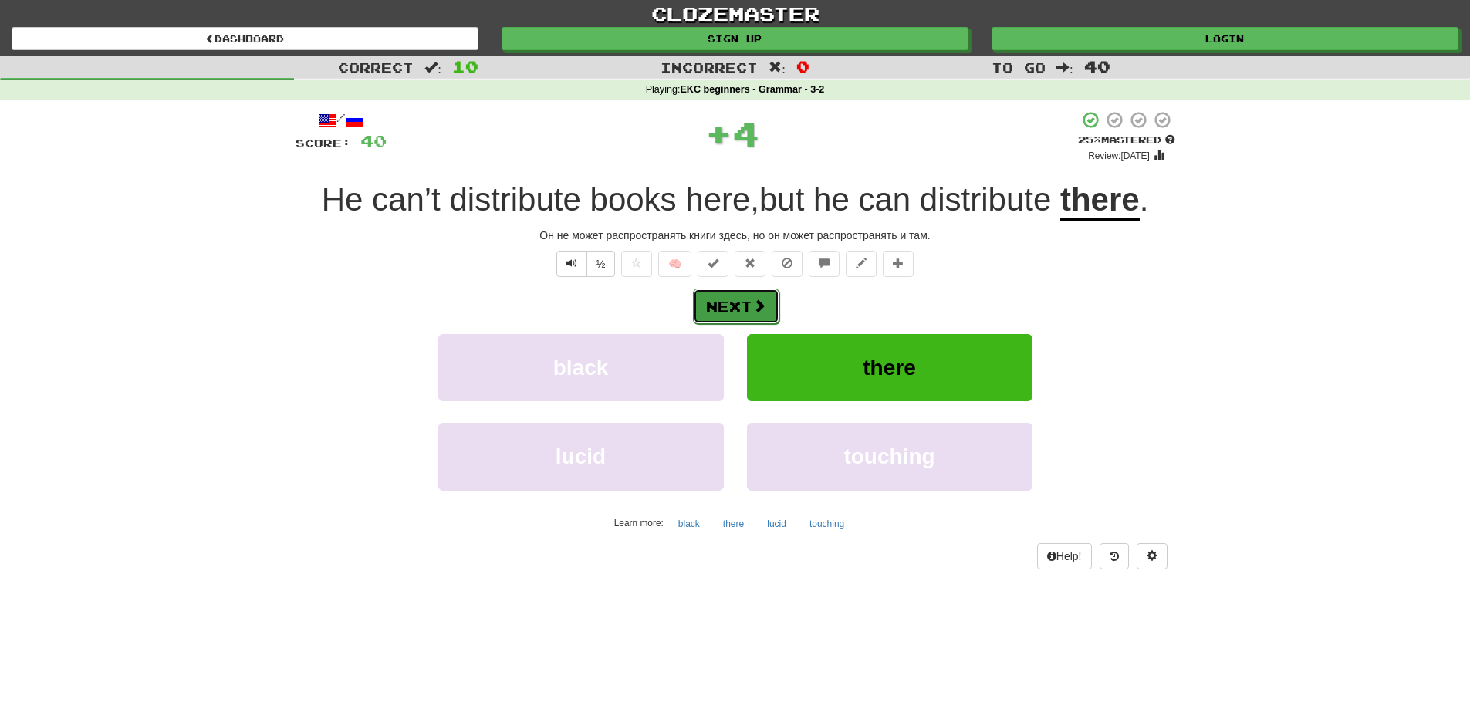
click at [721, 302] on button "Next" at bounding box center [736, 306] width 86 height 35
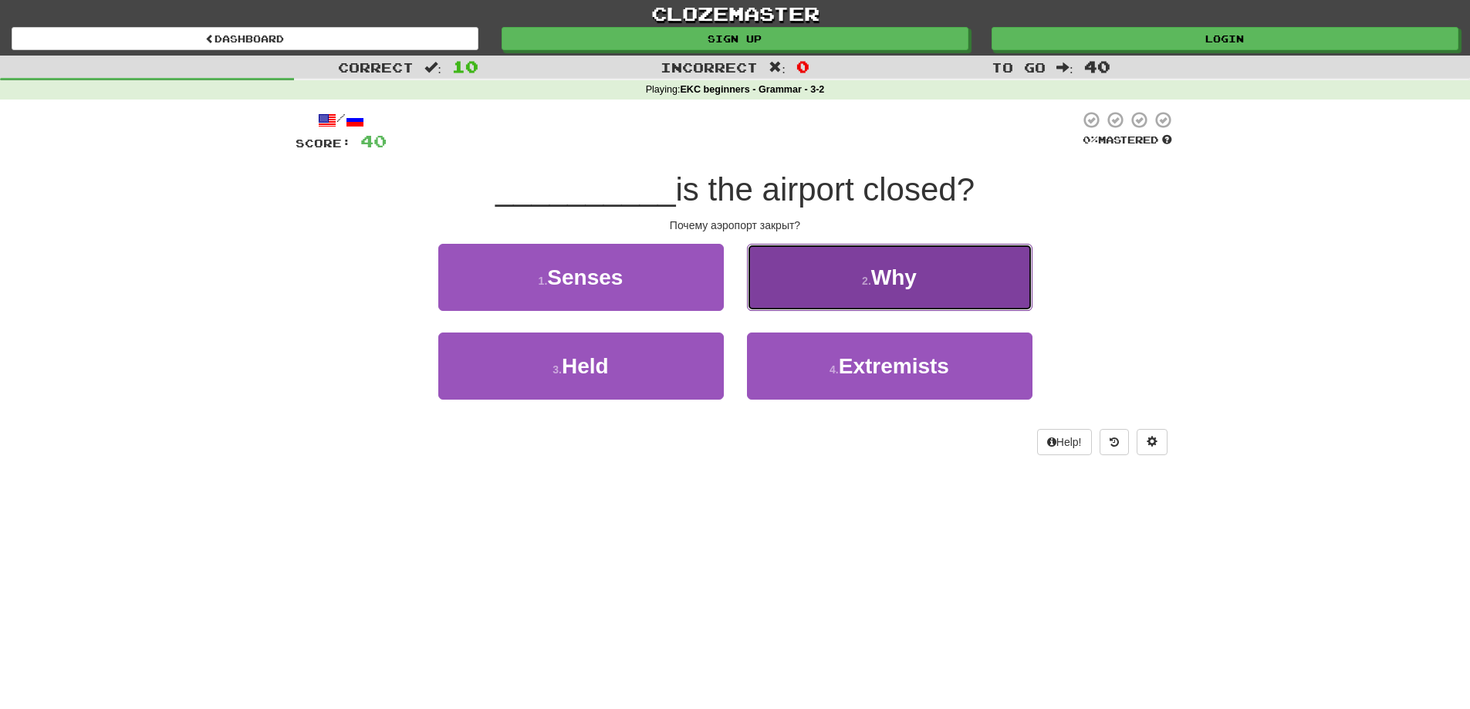
click at [895, 289] on span "Why" at bounding box center [894, 277] width 46 height 24
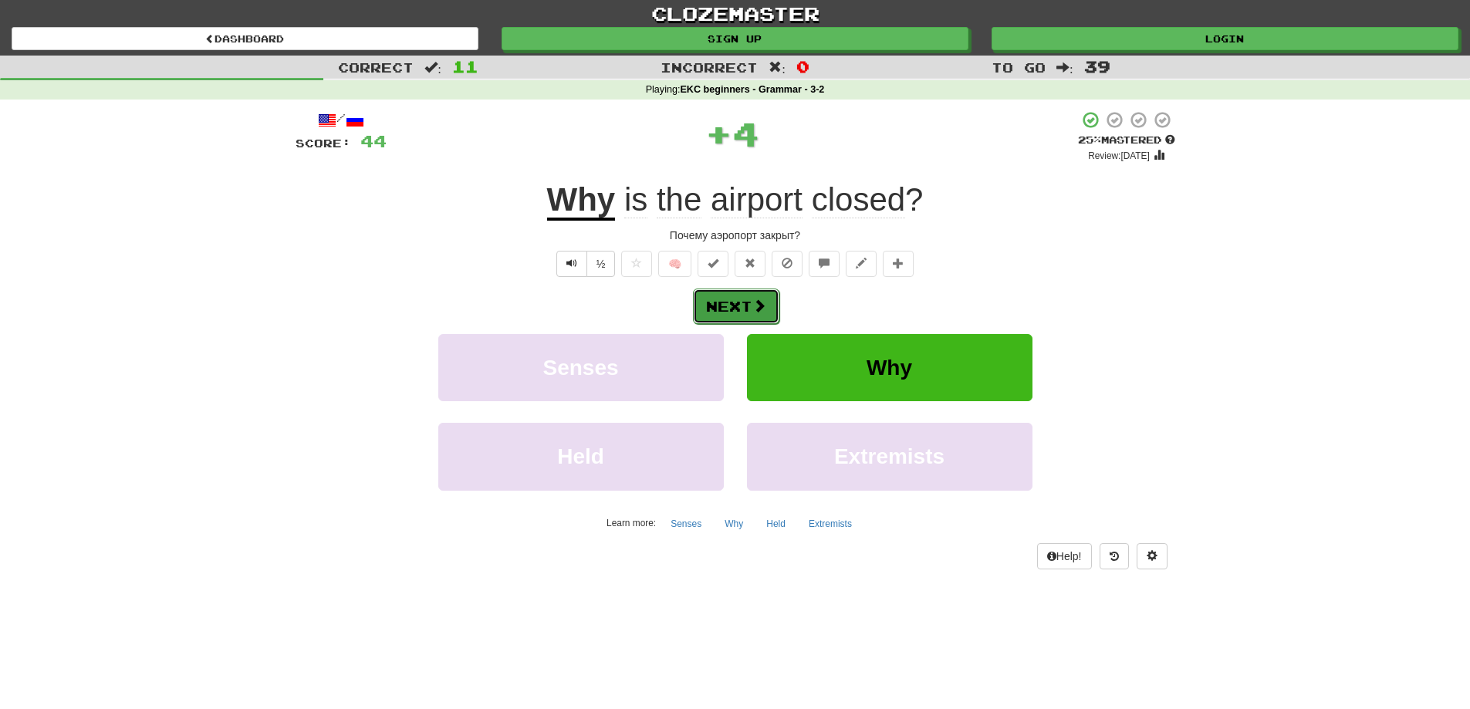
click at [738, 308] on button "Next" at bounding box center [736, 306] width 86 height 35
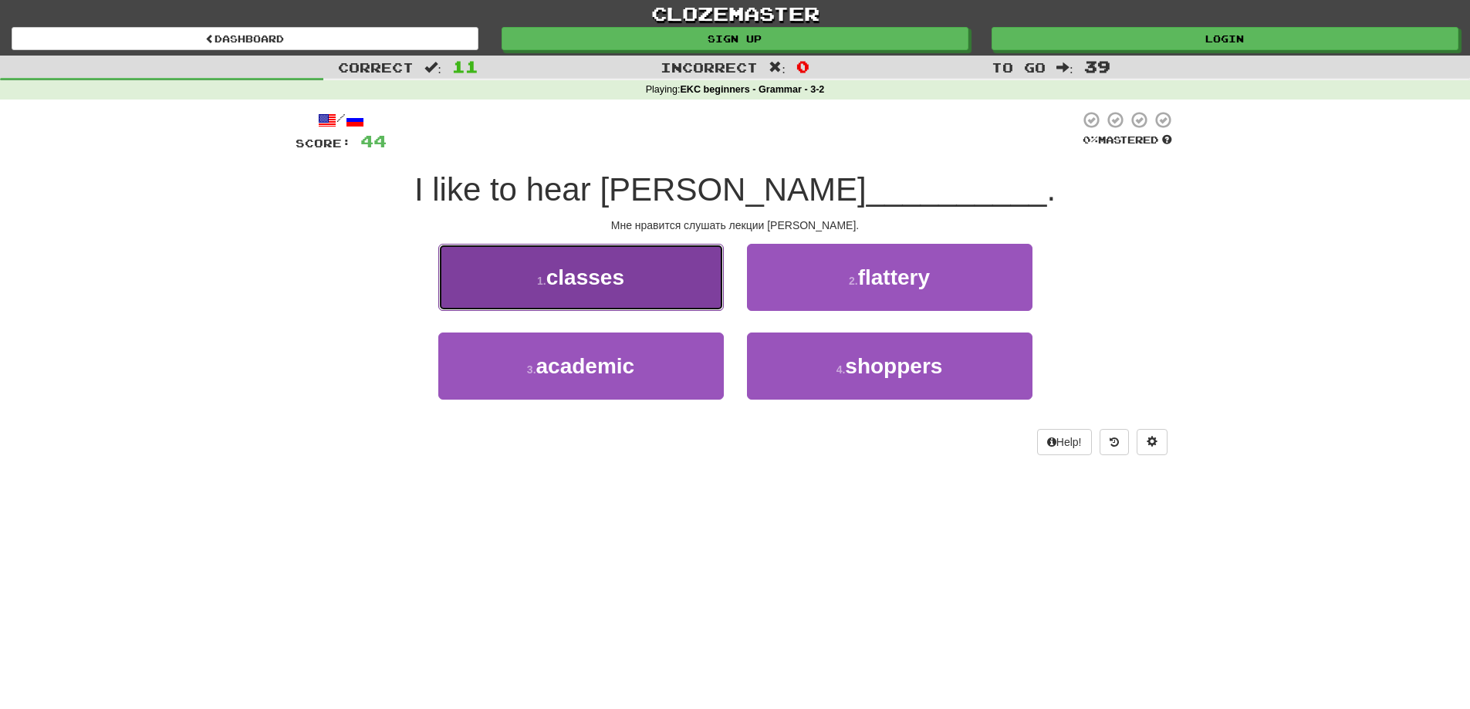
click at [663, 283] on button "1 . classes" at bounding box center [580, 277] width 285 height 67
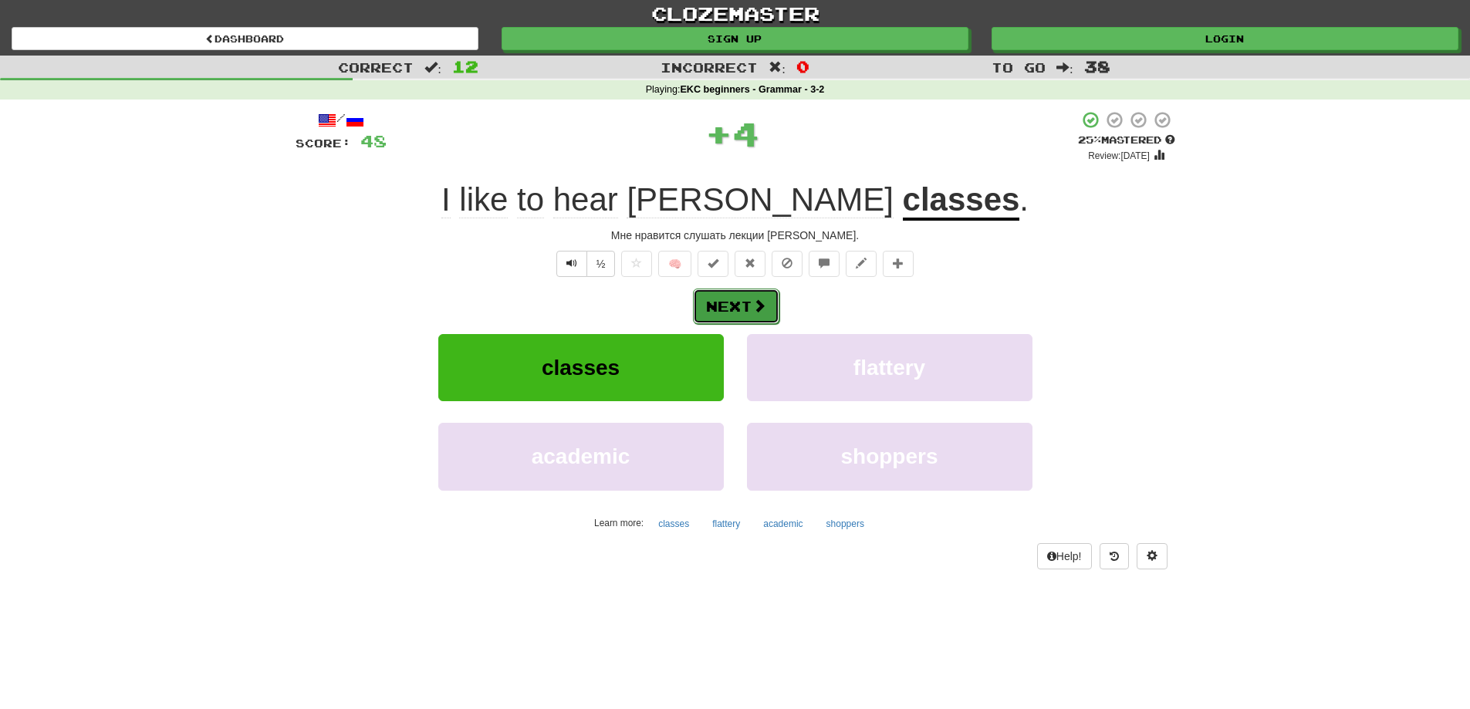
click at [741, 311] on button "Next" at bounding box center [736, 306] width 86 height 35
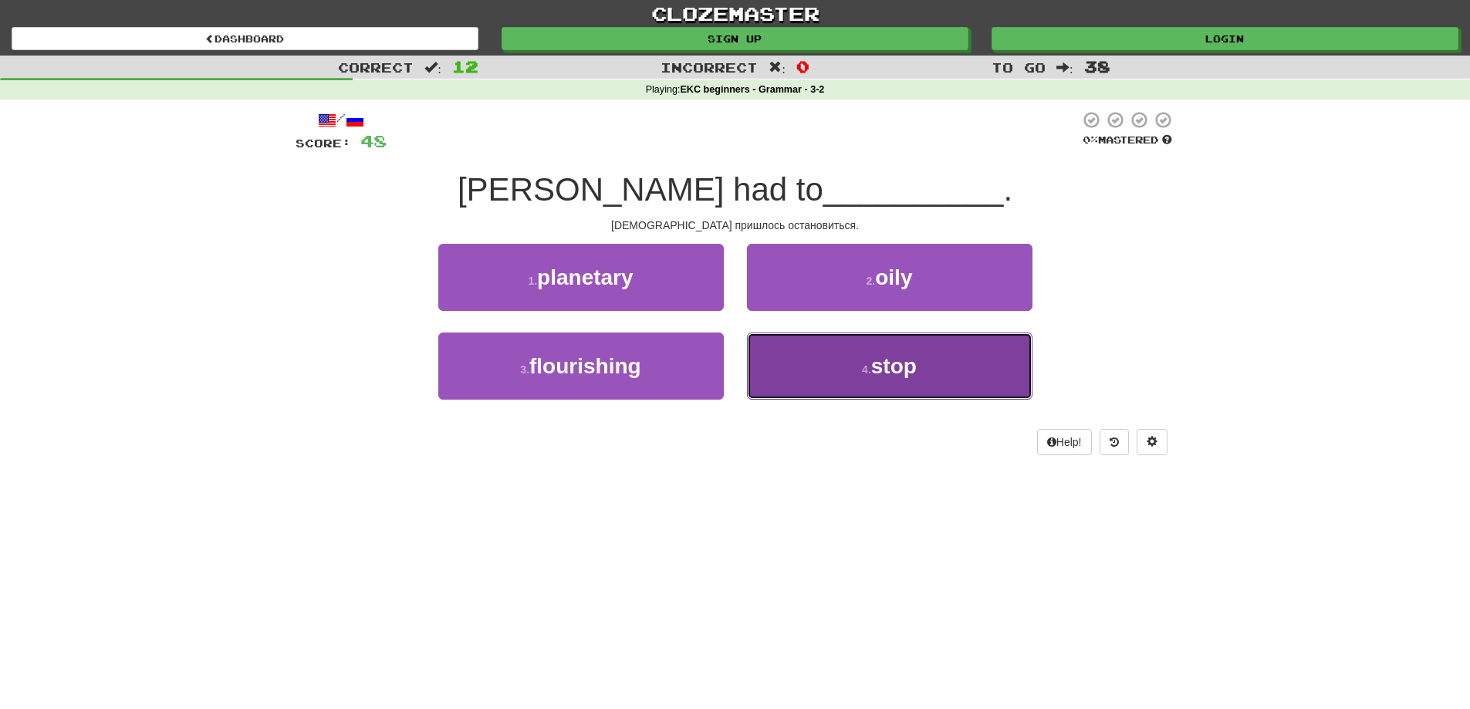
click at [826, 372] on button "4 . stop" at bounding box center [889, 366] width 285 height 67
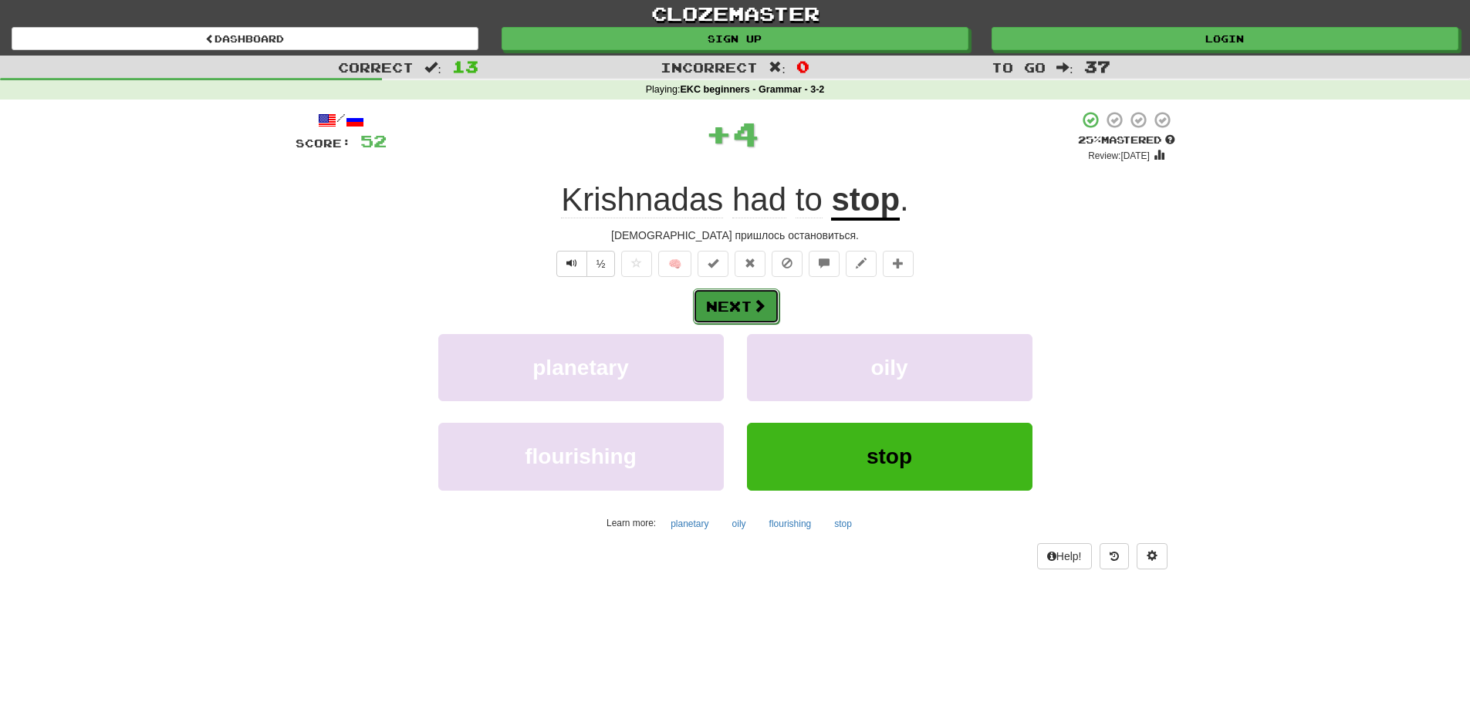
click at [733, 299] on button "Next" at bounding box center [736, 306] width 86 height 35
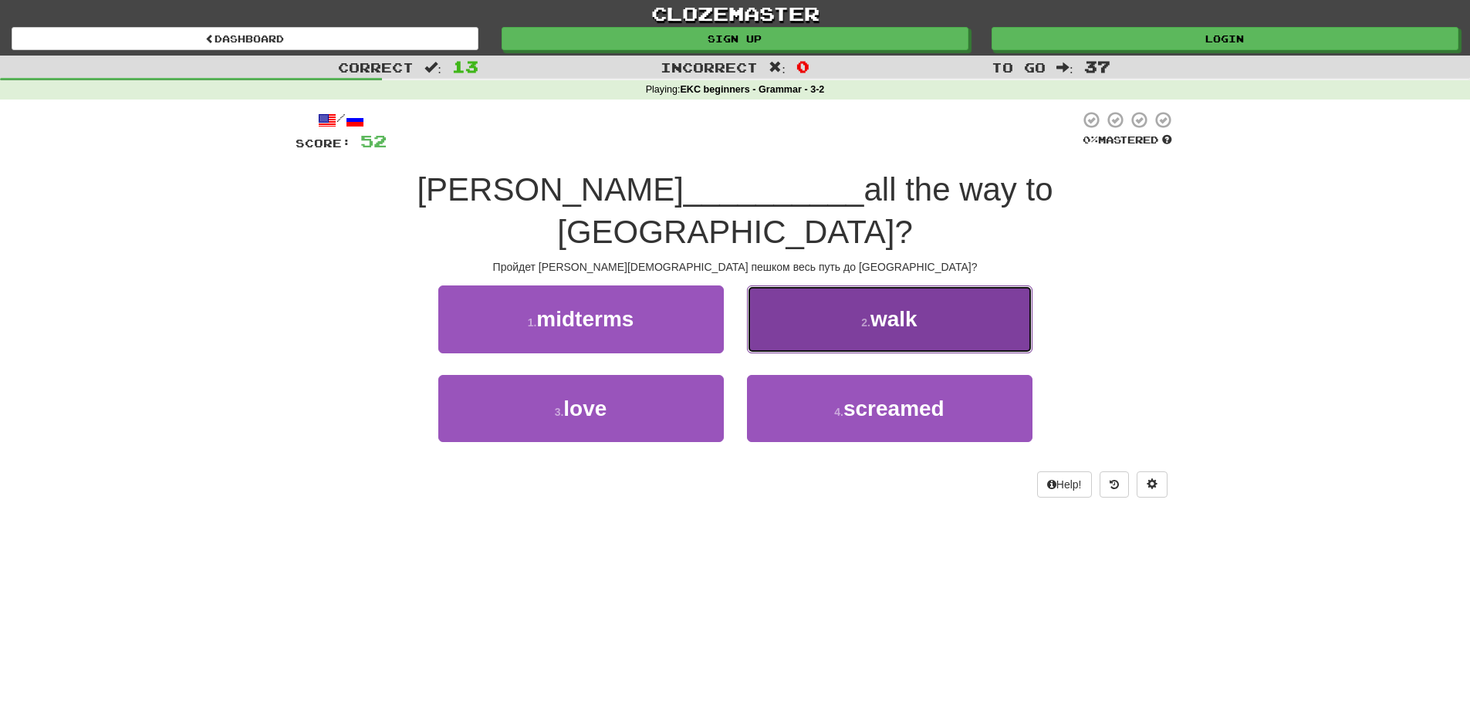
click at [821, 285] on button "2 . walk" at bounding box center [889, 318] width 285 height 67
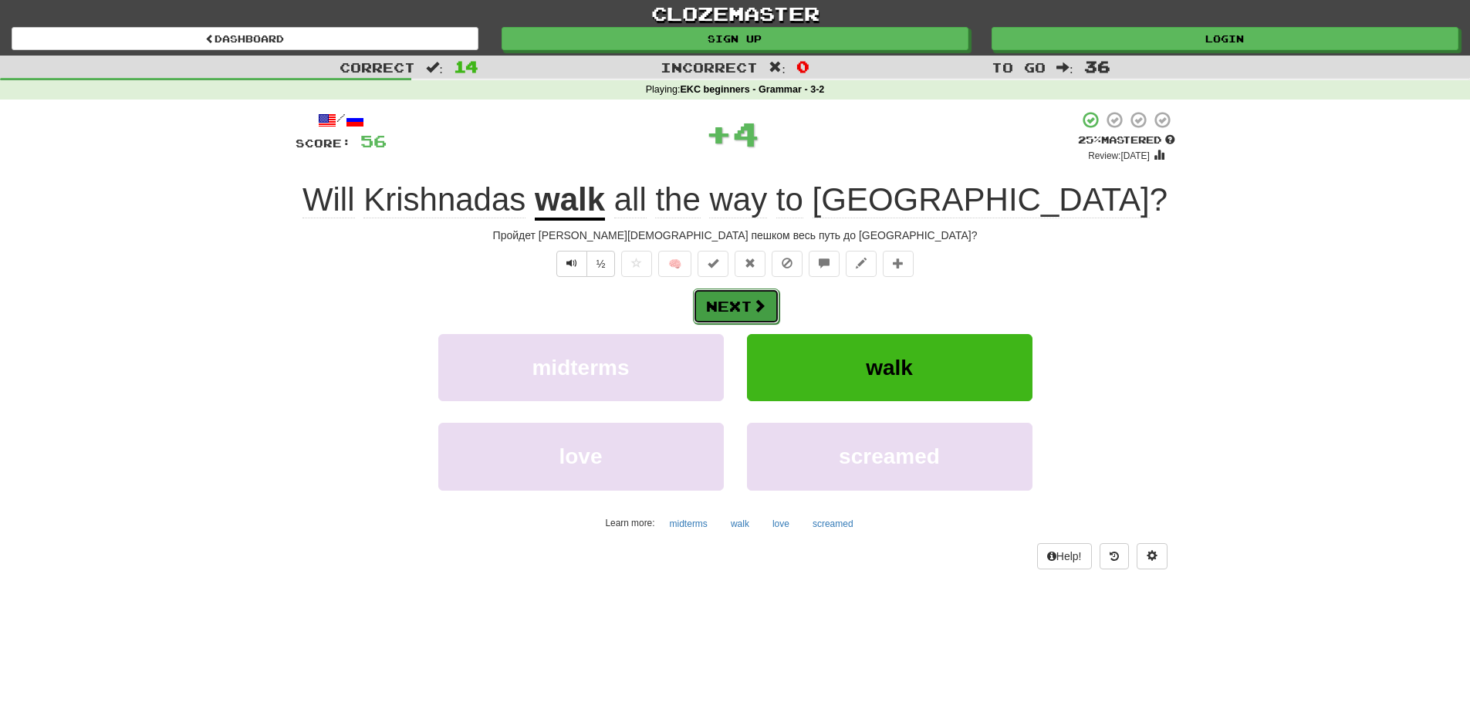
click at [728, 312] on button "Next" at bounding box center [736, 306] width 86 height 35
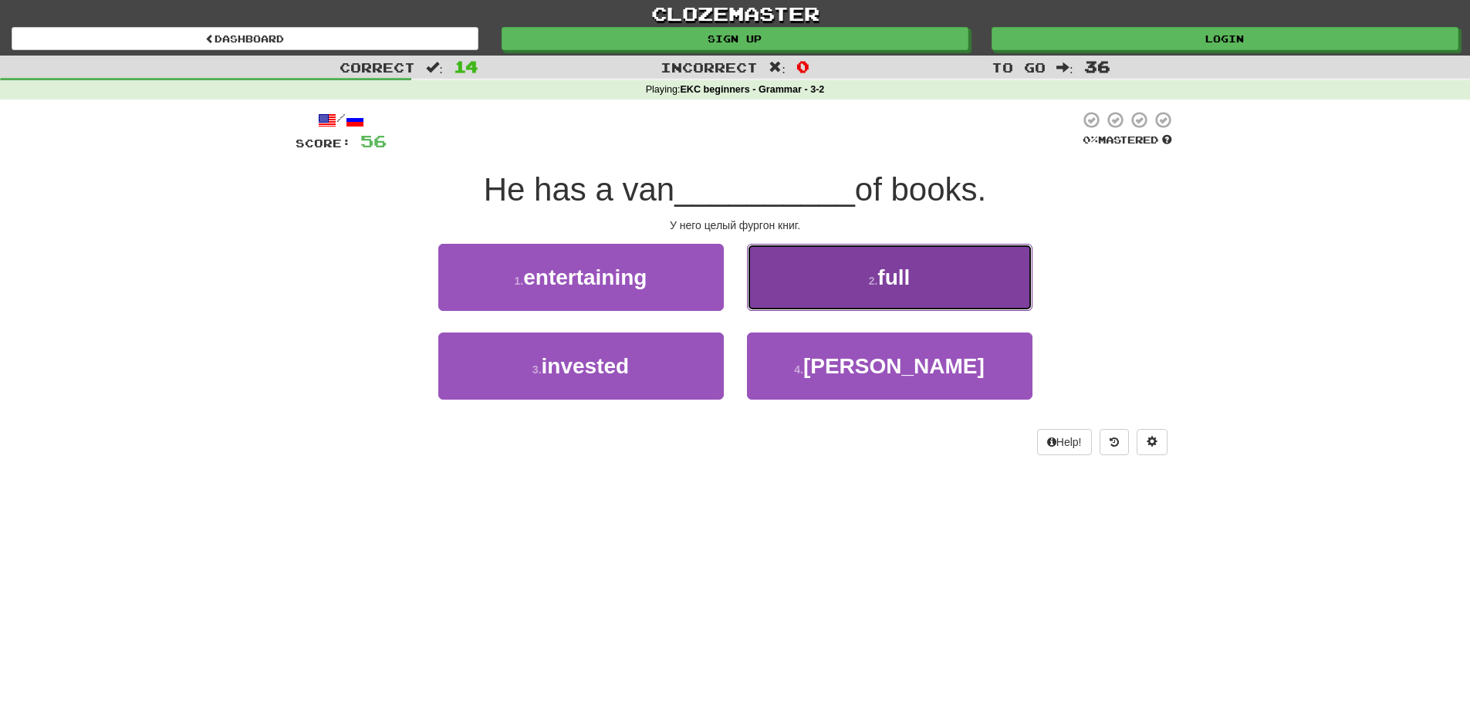
click at [833, 289] on button "2 . full" at bounding box center [889, 277] width 285 height 67
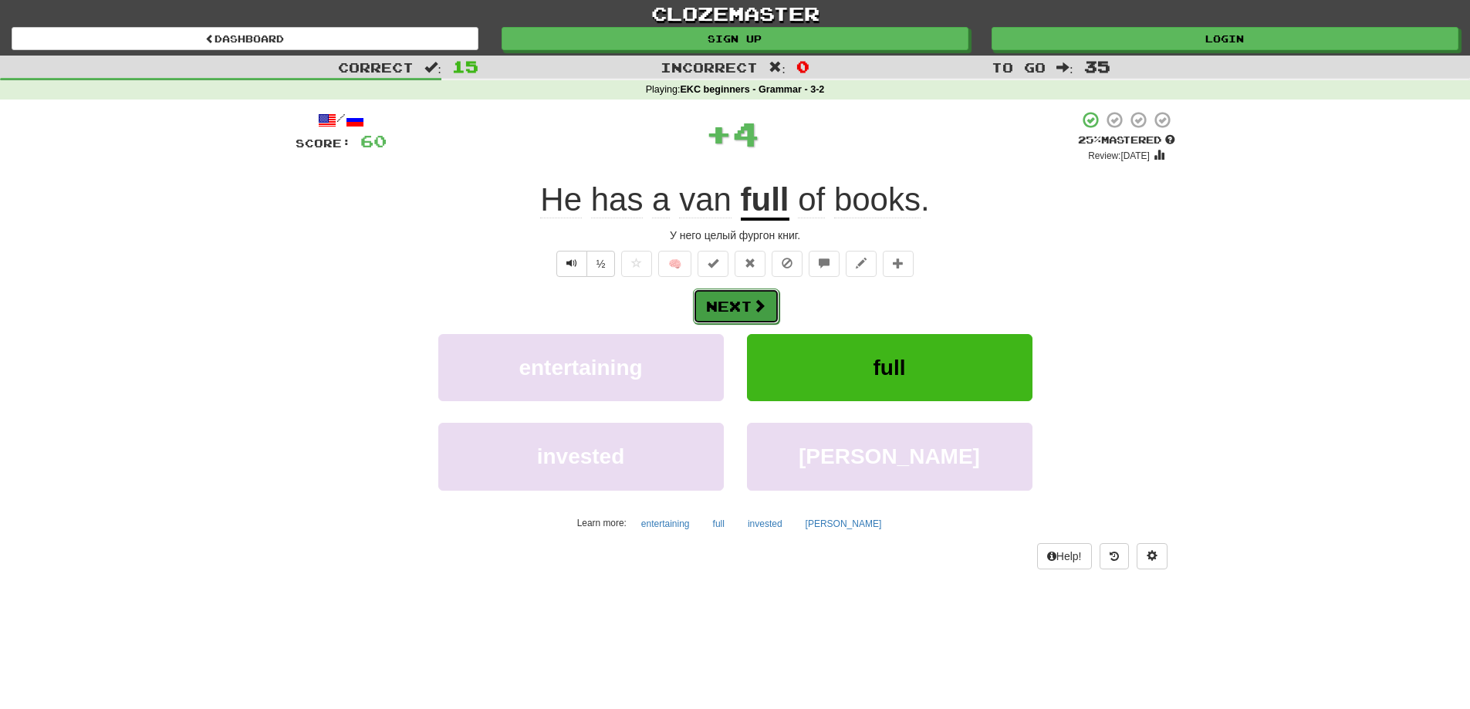
click at [732, 312] on button "Next" at bounding box center [736, 306] width 86 height 35
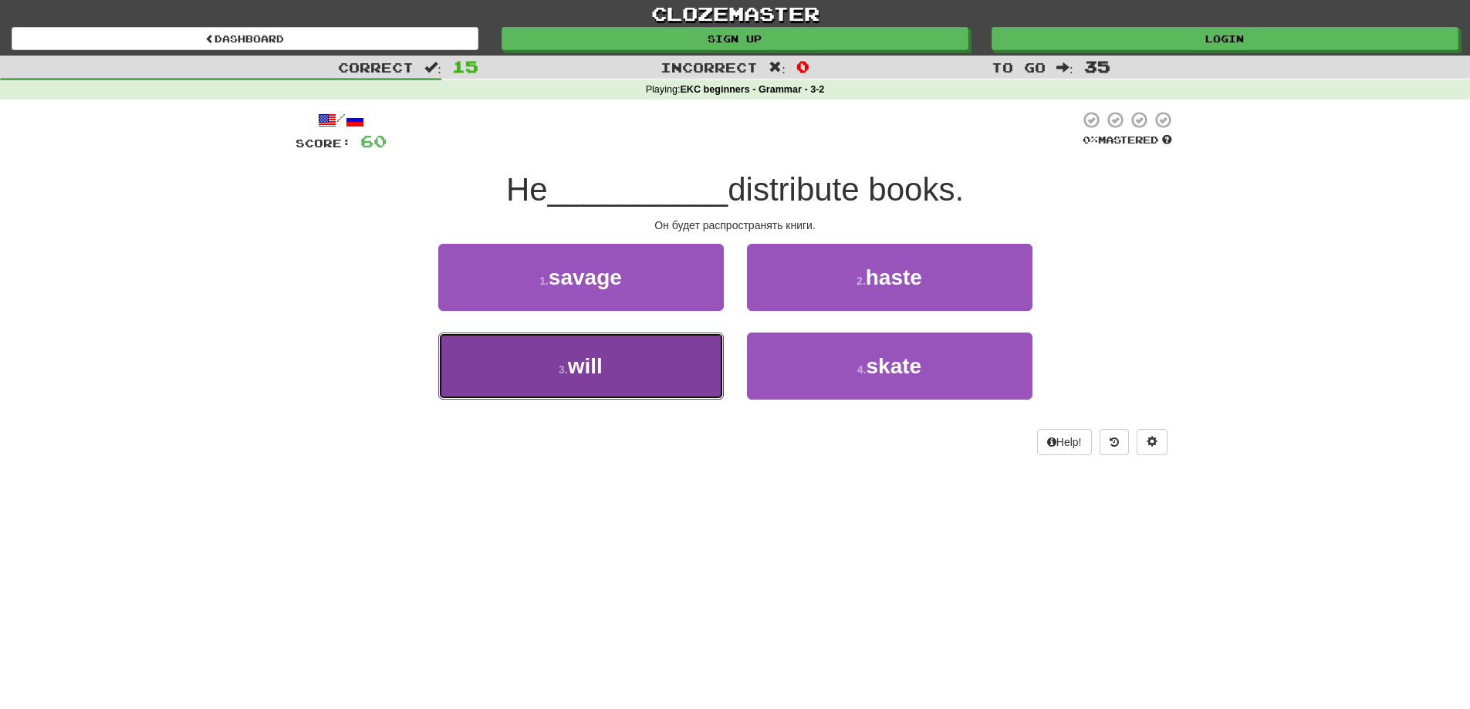
click at [633, 370] on button "3 . will" at bounding box center [580, 366] width 285 height 67
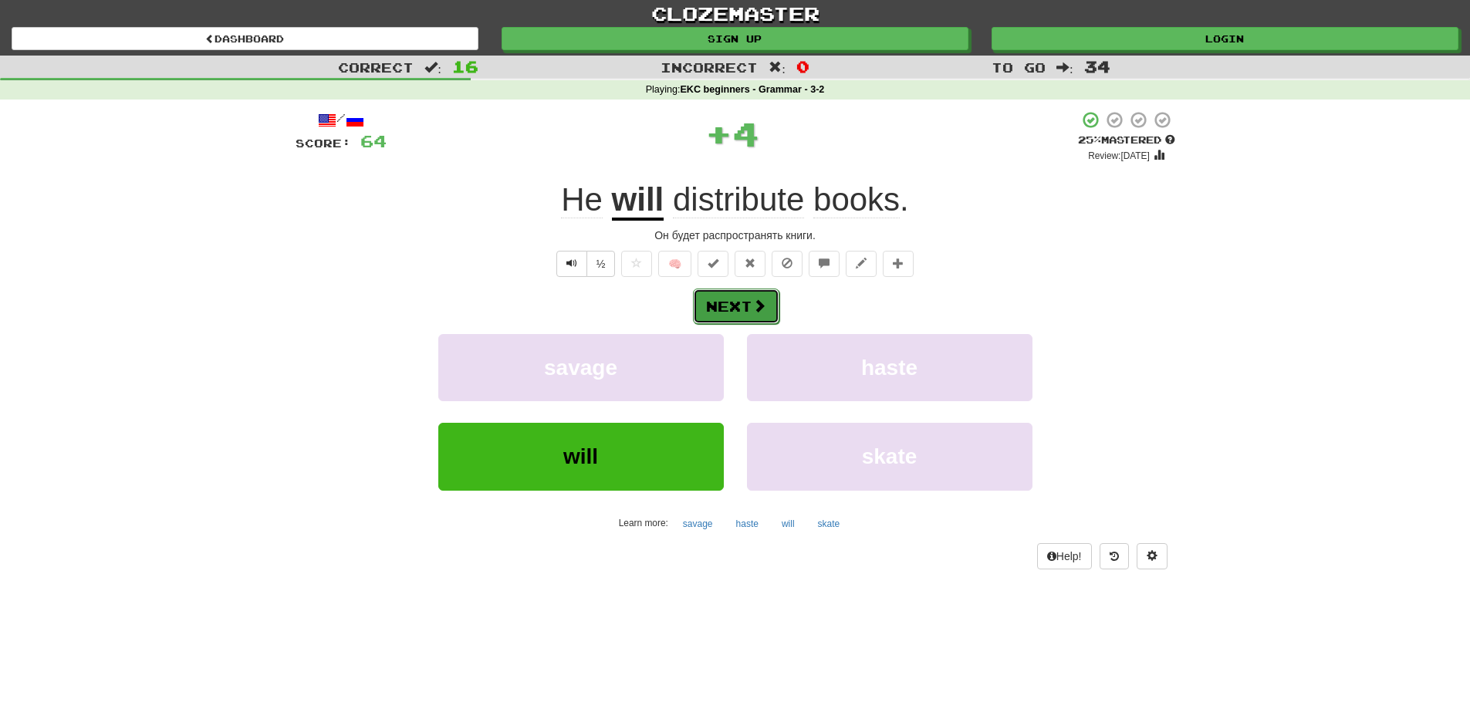
click at [723, 303] on button "Next" at bounding box center [736, 306] width 86 height 35
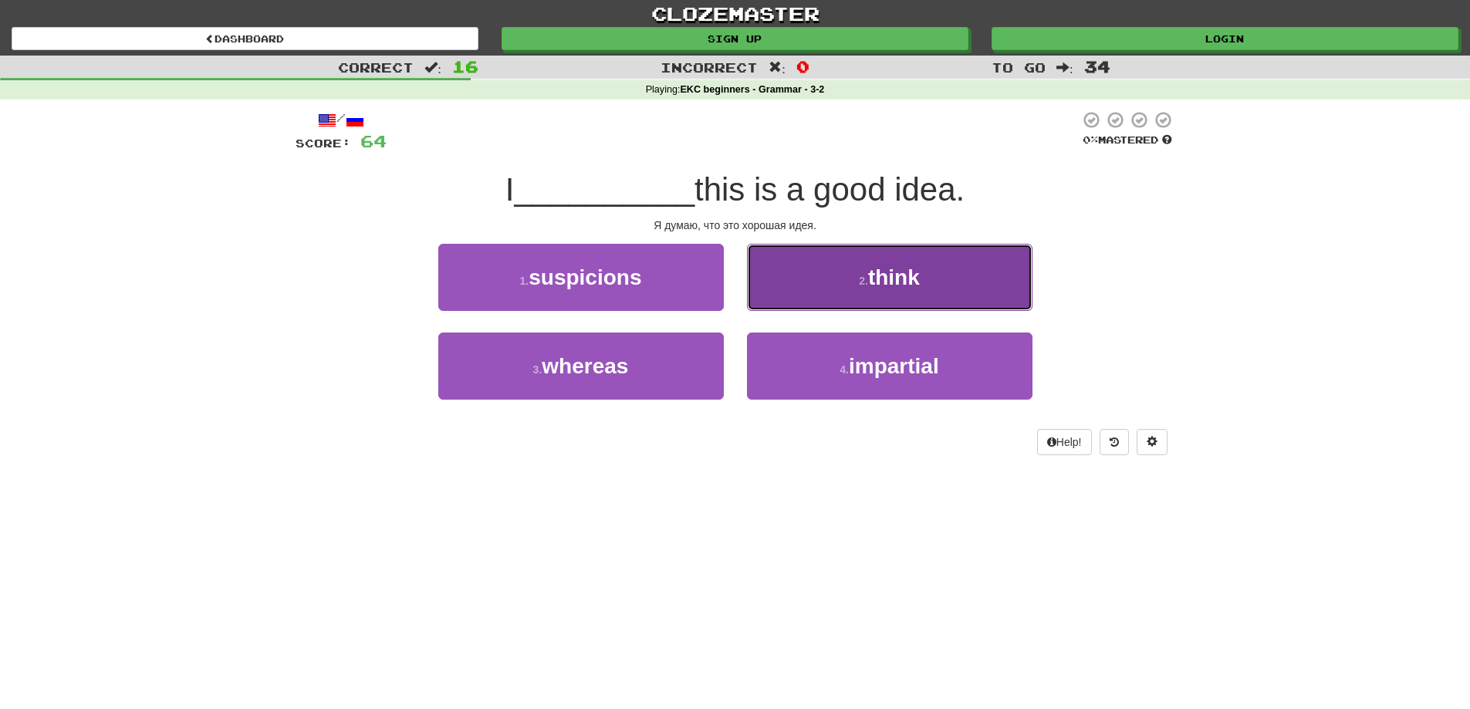
click at [810, 301] on button "2 . think" at bounding box center [889, 277] width 285 height 67
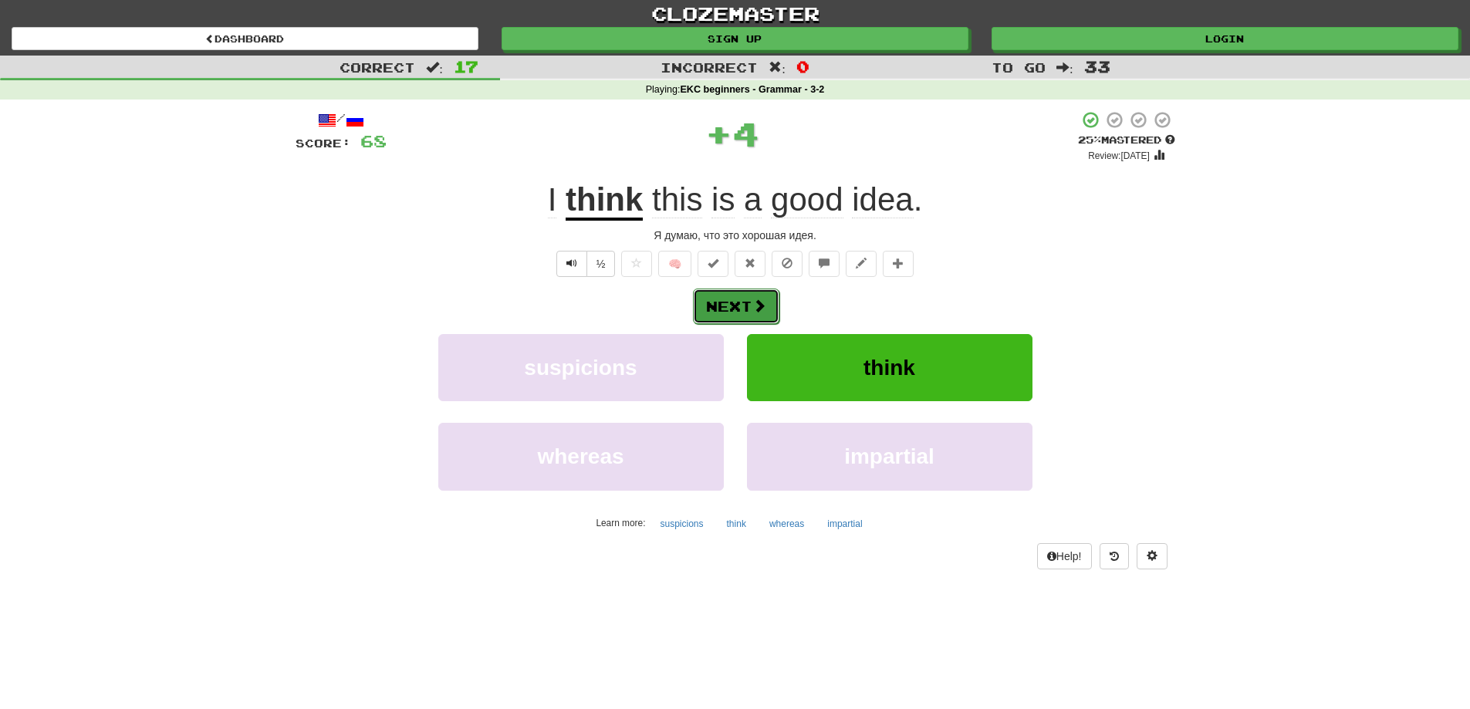
click at [740, 316] on button "Next" at bounding box center [736, 306] width 86 height 35
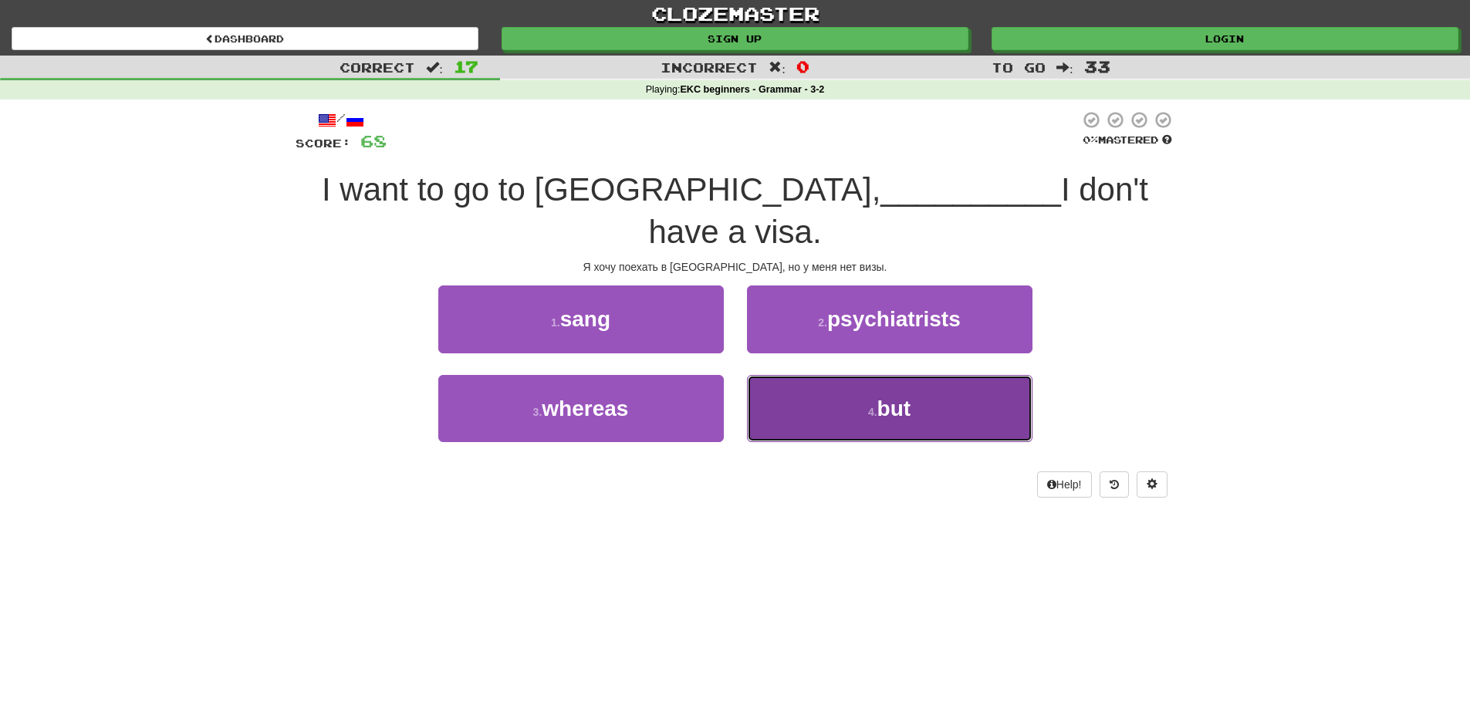
click at [891, 383] on button "4 . but" at bounding box center [889, 408] width 285 height 67
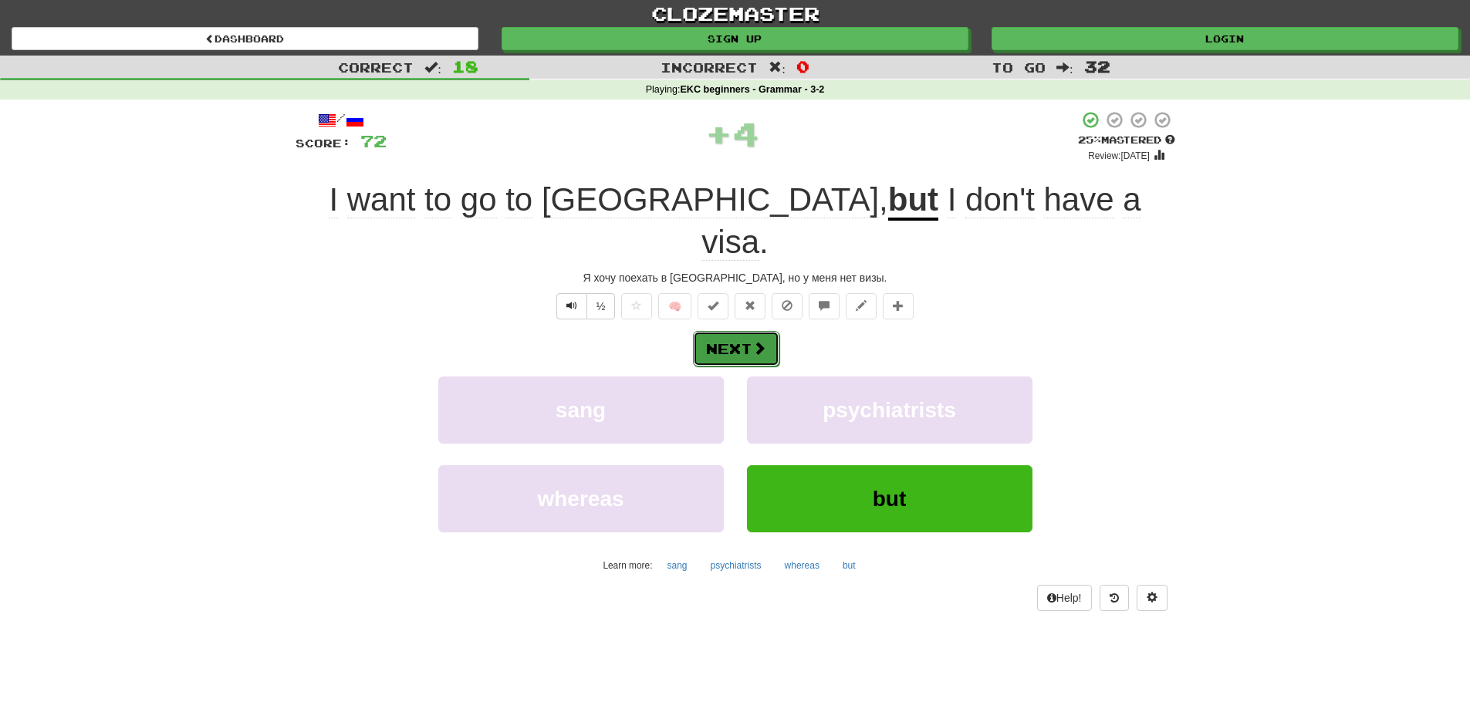
click at [731, 331] on button "Next" at bounding box center [736, 348] width 86 height 35
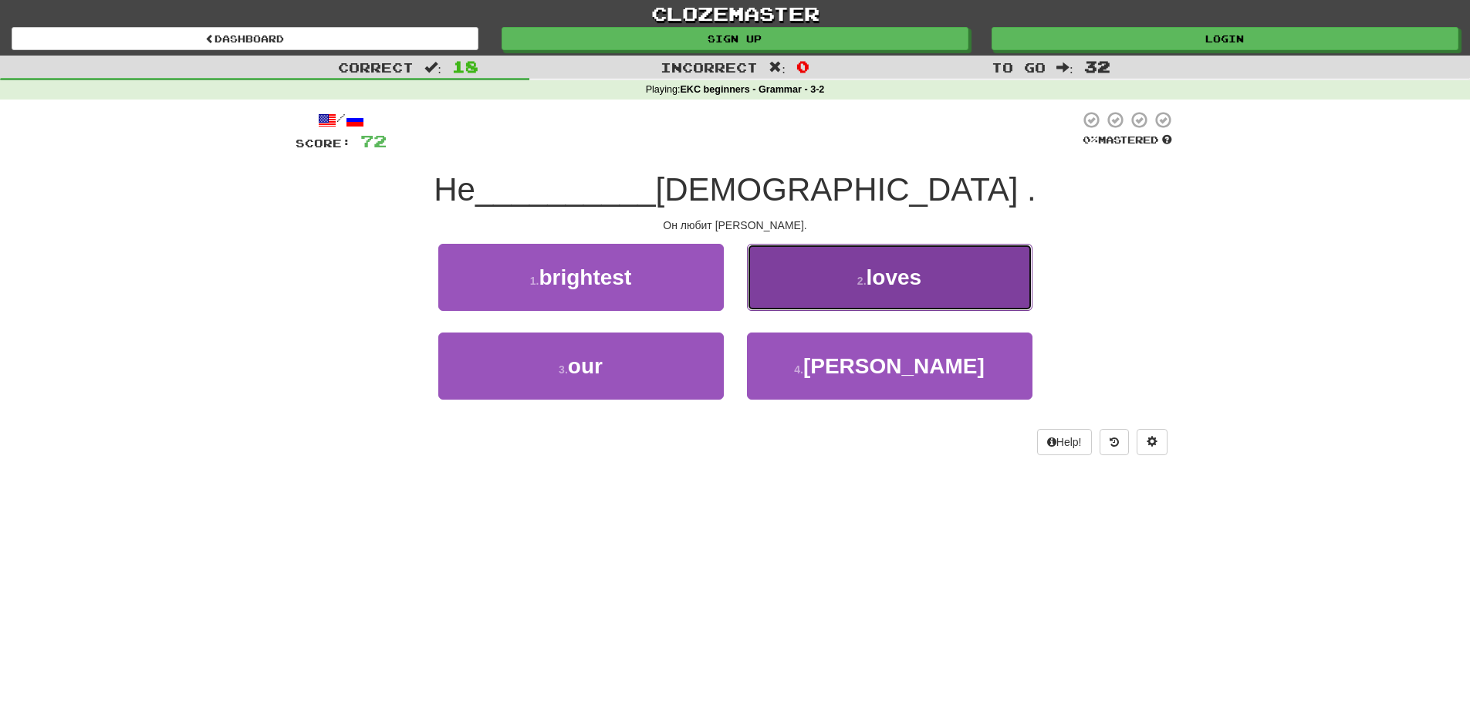
click at [797, 296] on button "2 . loves" at bounding box center [889, 277] width 285 height 67
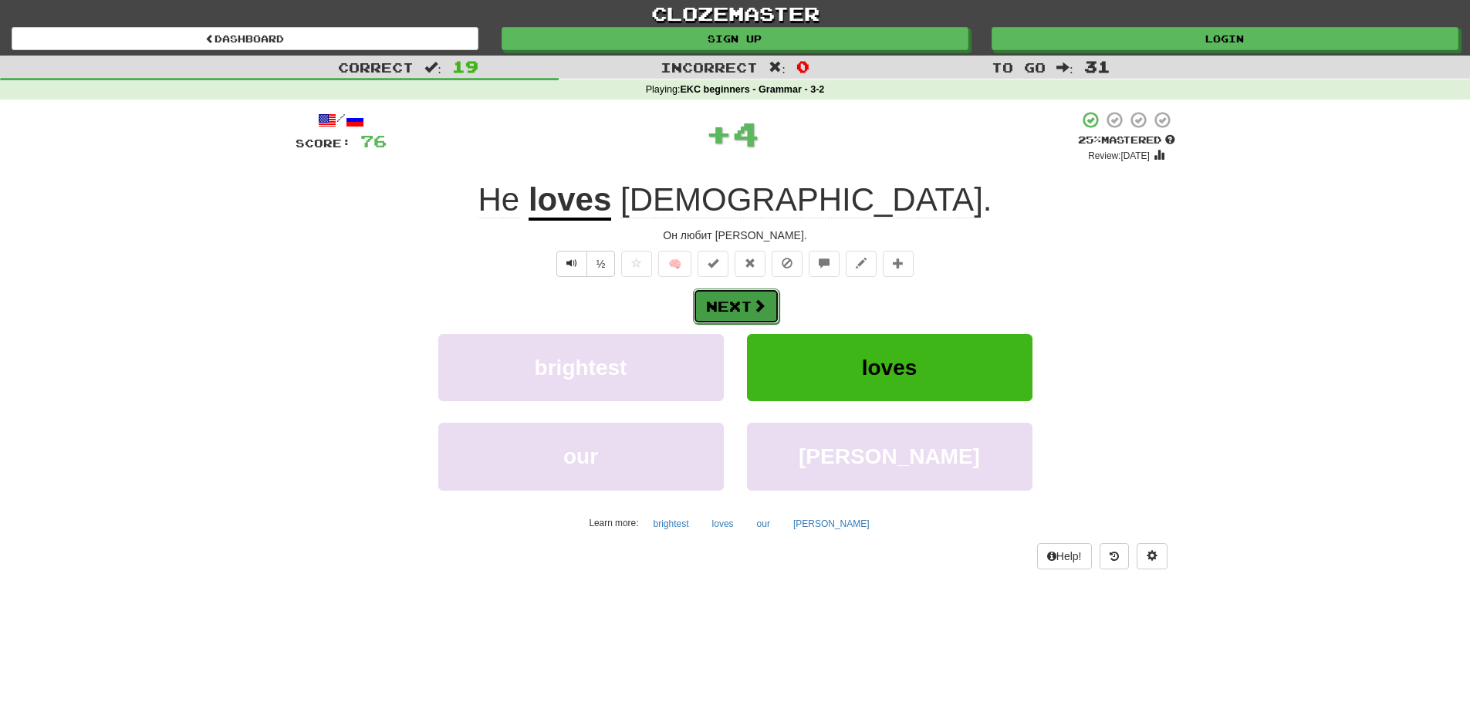
click at [731, 311] on button "Next" at bounding box center [736, 306] width 86 height 35
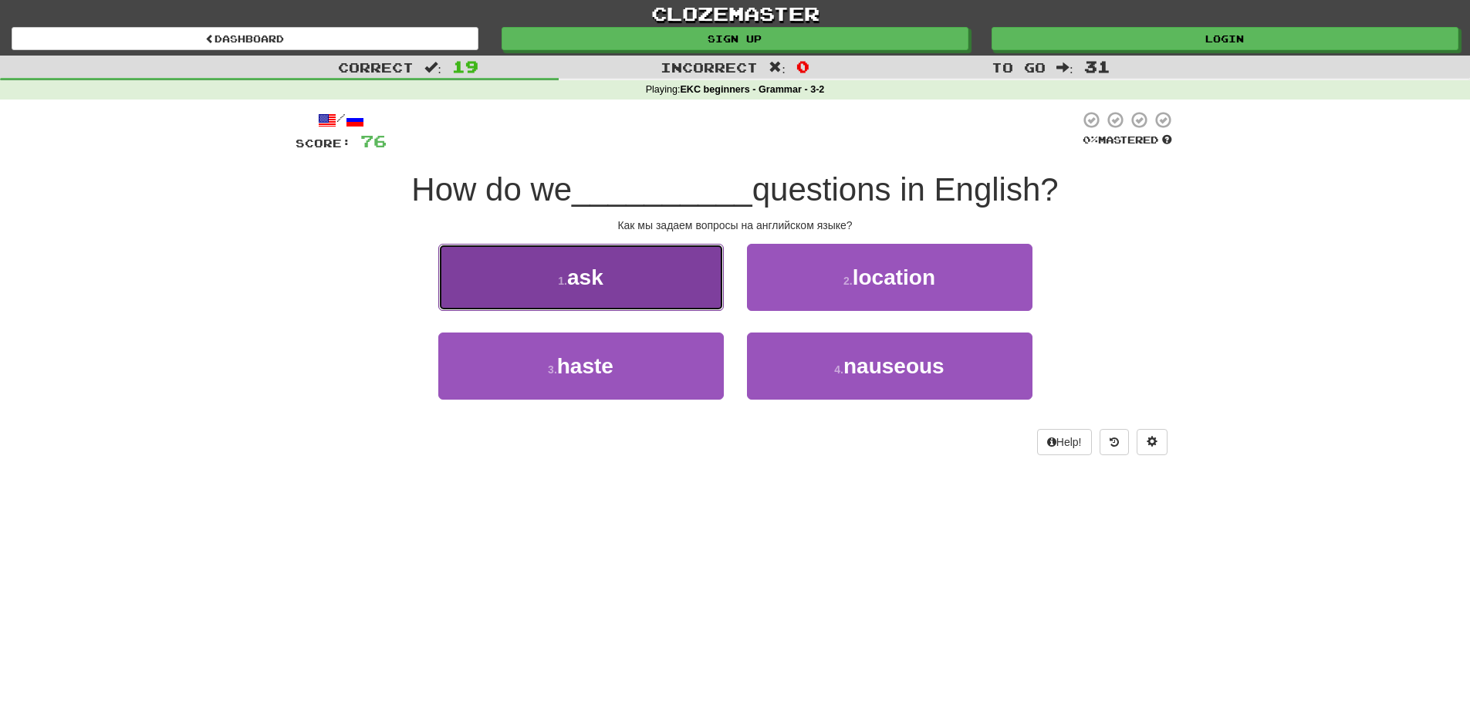
click at [599, 302] on button "1 . ask" at bounding box center [580, 277] width 285 height 67
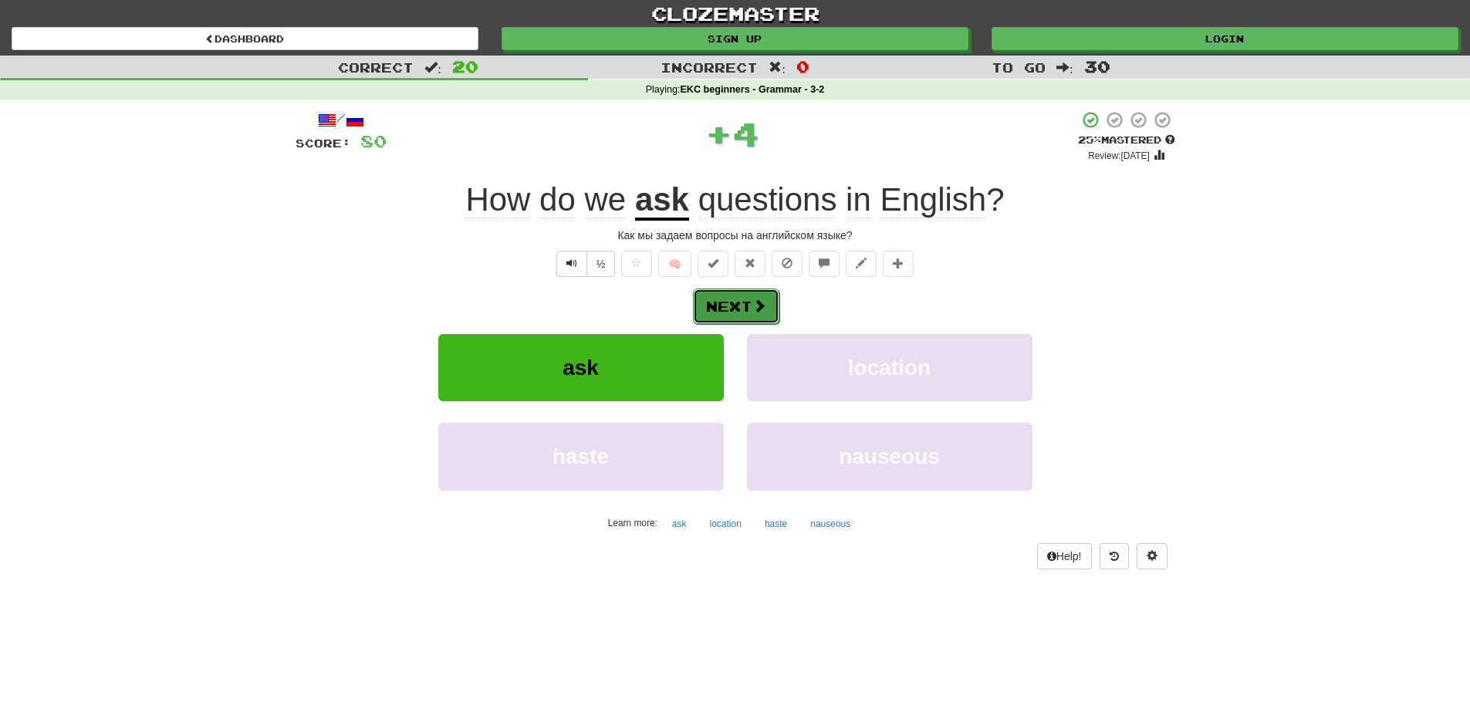
click at [745, 309] on button "Next" at bounding box center [736, 306] width 86 height 35
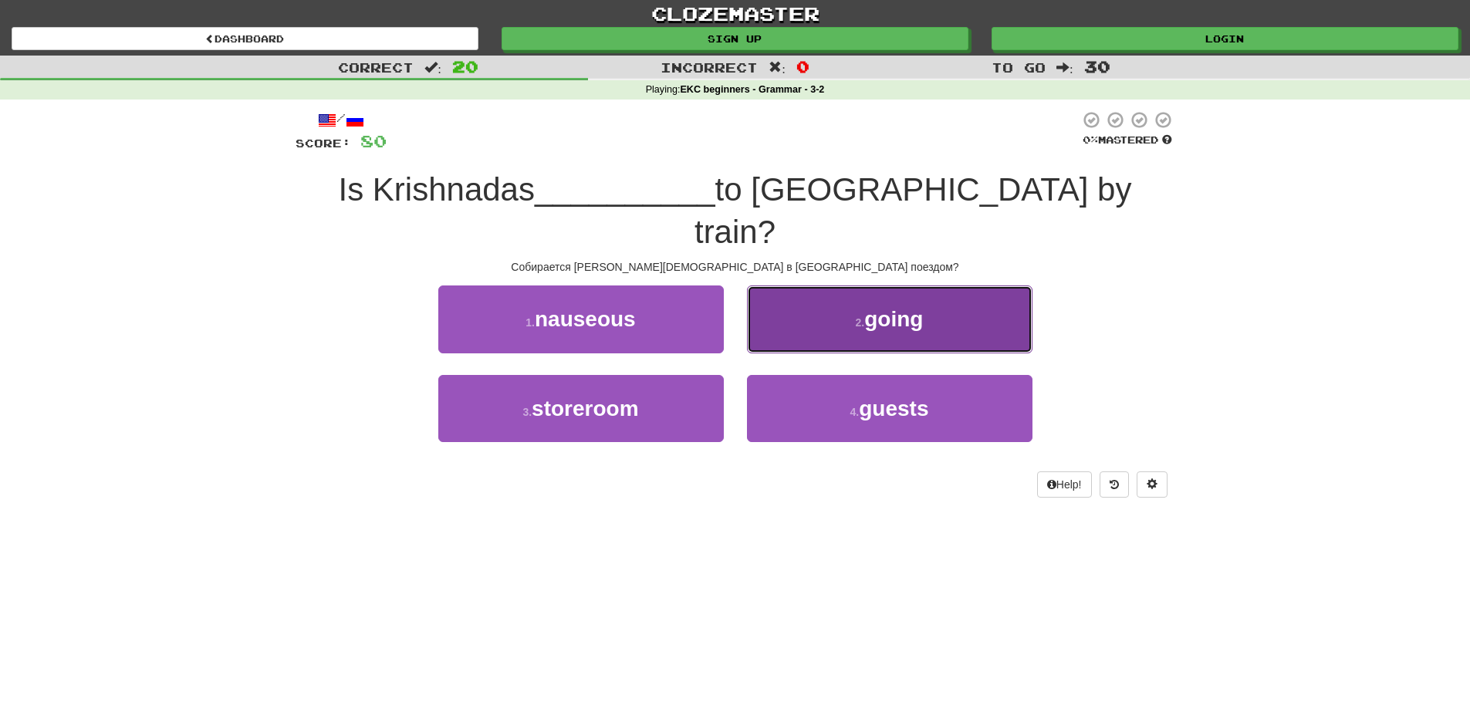
click at [852, 292] on button "2 . going" at bounding box center [889, 318] width 285 height 67
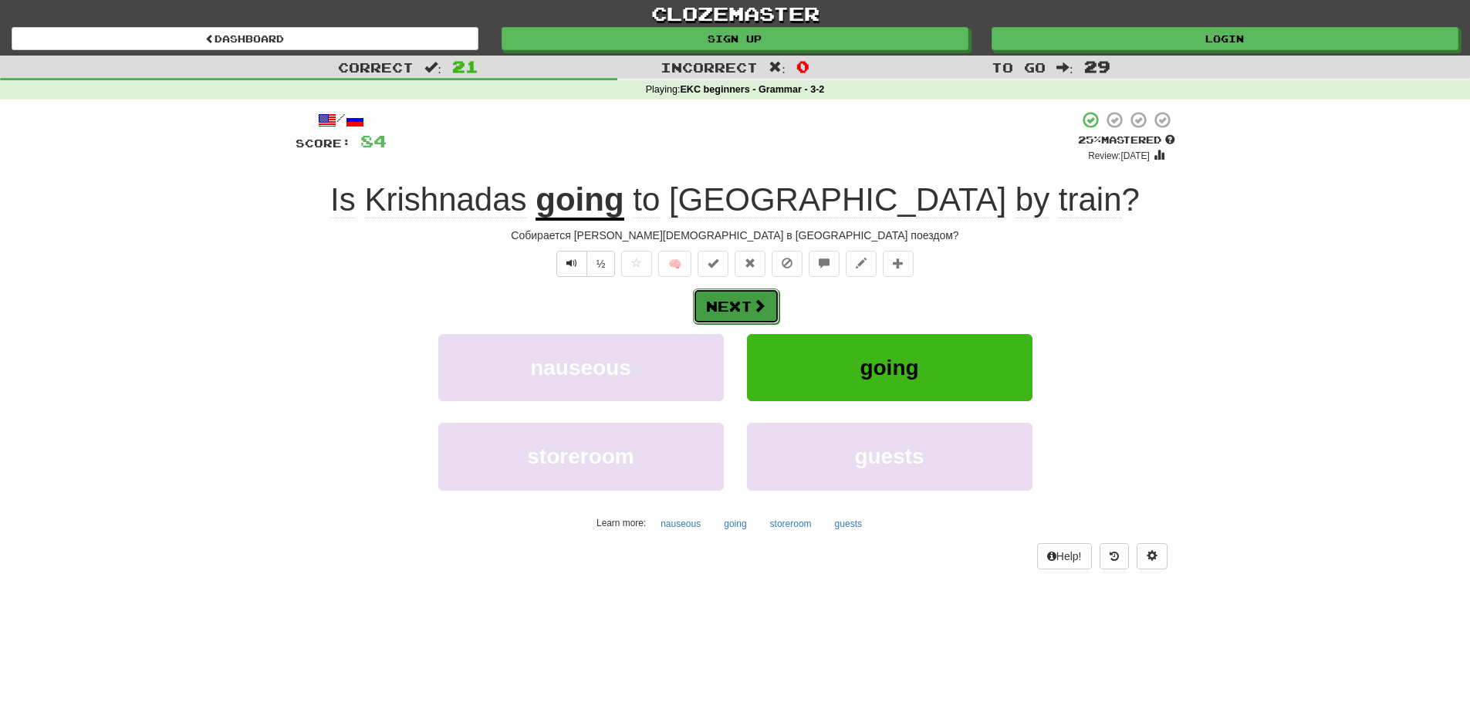
click at [735, 312] on button "Next" at bounding box center [736, 306] width 86 height 35
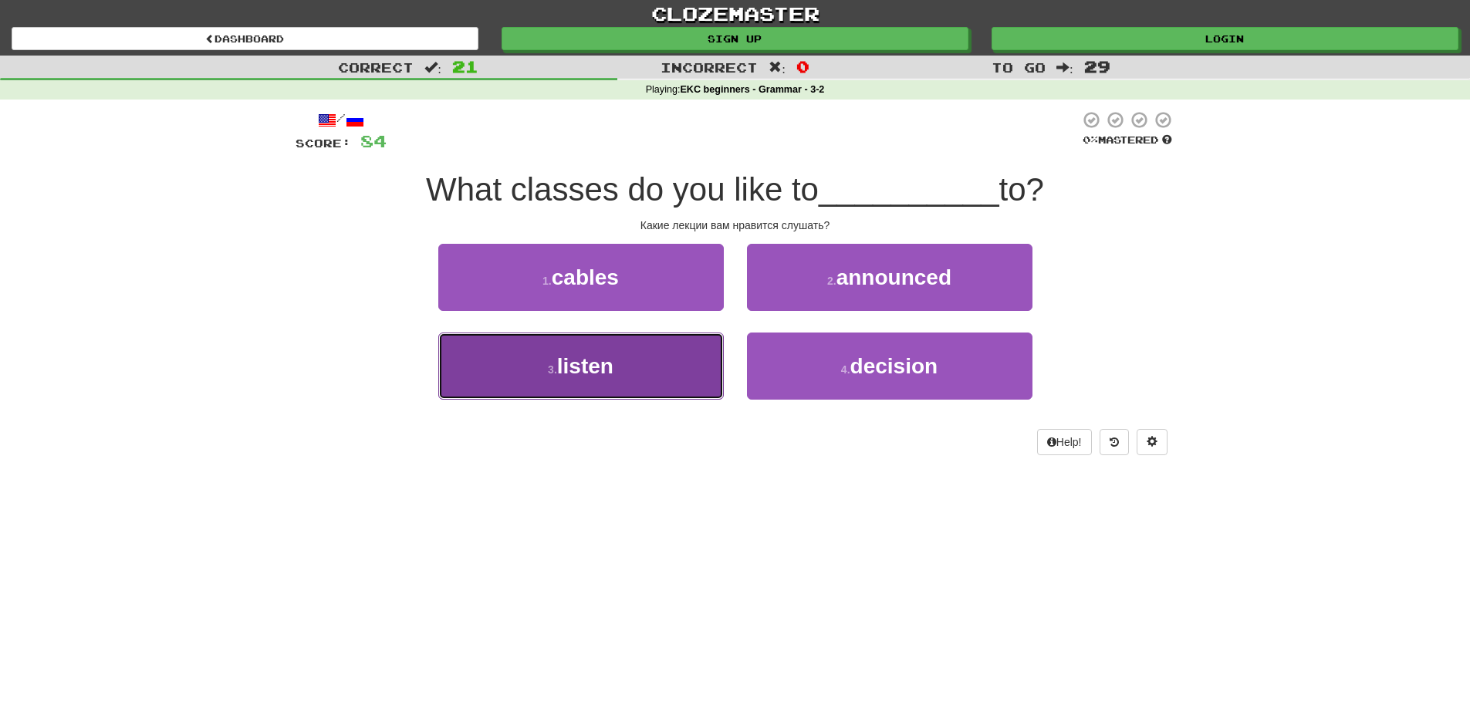
click at [677, 376] on button "3 . listen" at bounding box center [580, 366] width 285 height 67
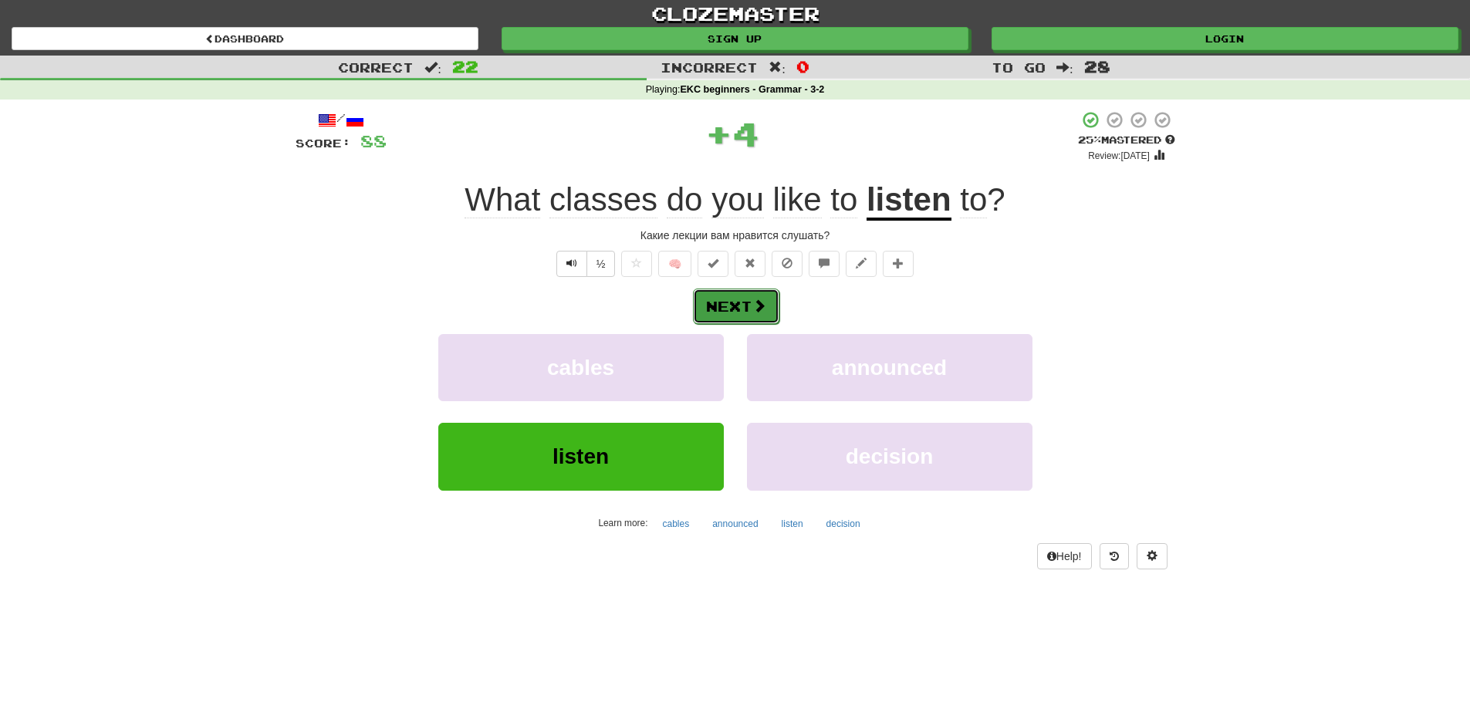
click at [725, 310] on button "Next" at bounding box center [736, 306] width 86 height 35
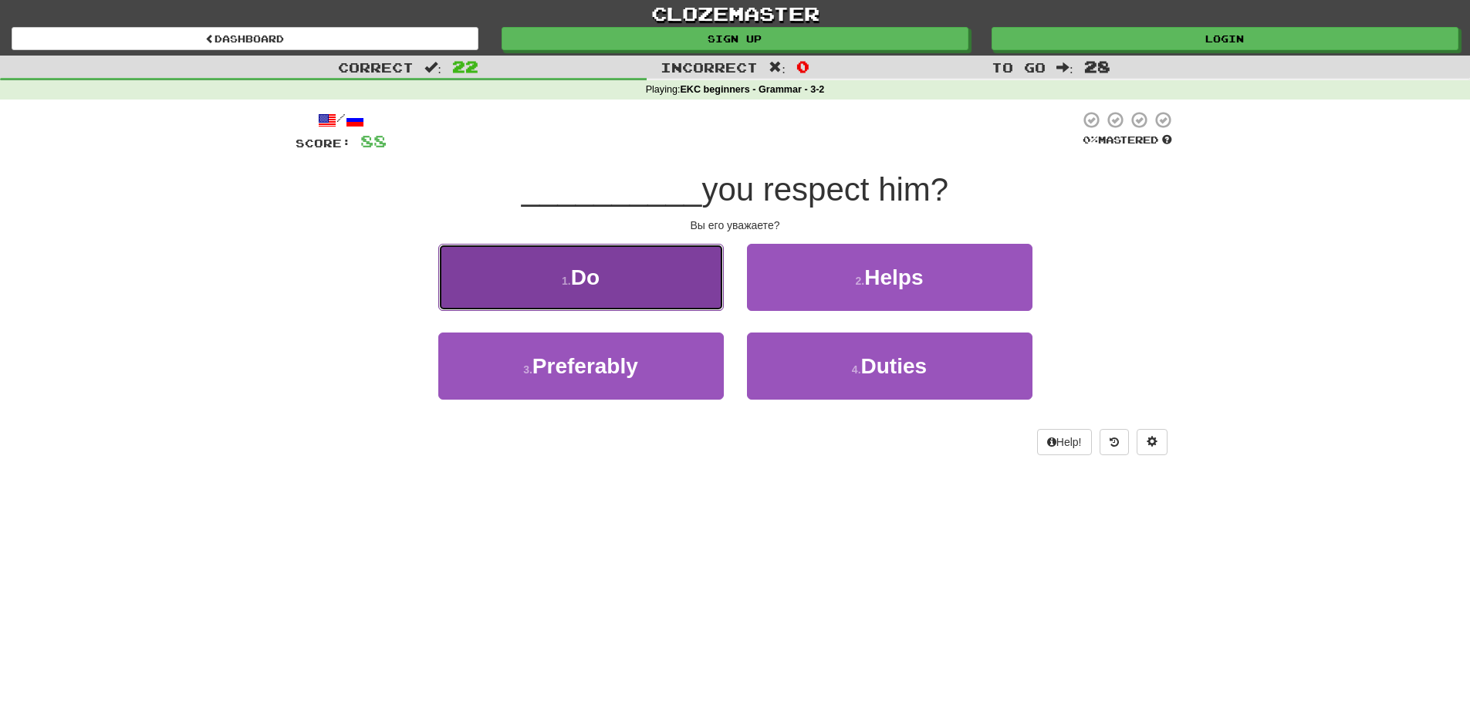
click at [601, 288] on button "1 . Do" at bounding box center [580, 277] width 285 height 67
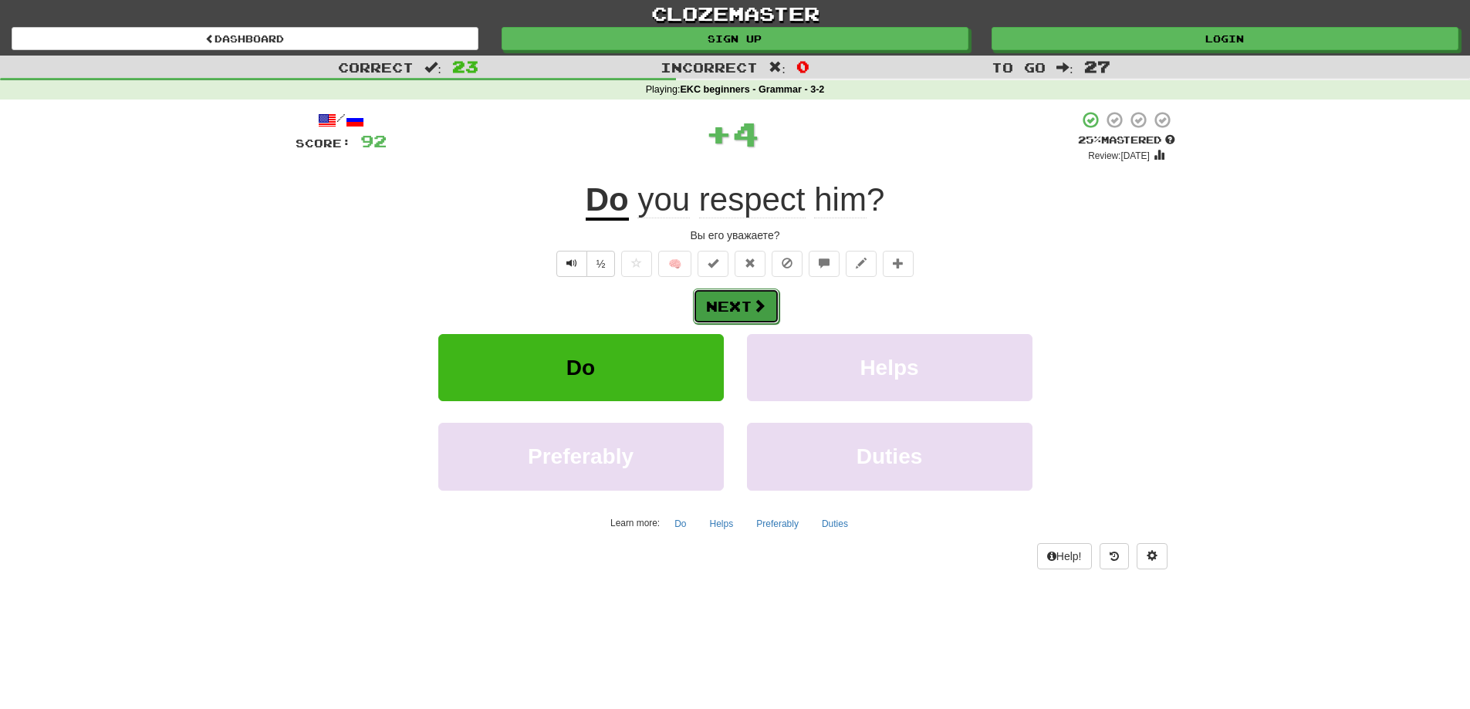
click at [745, 307] on button "Next" at bounding box center [736, 306] width 86 height 35
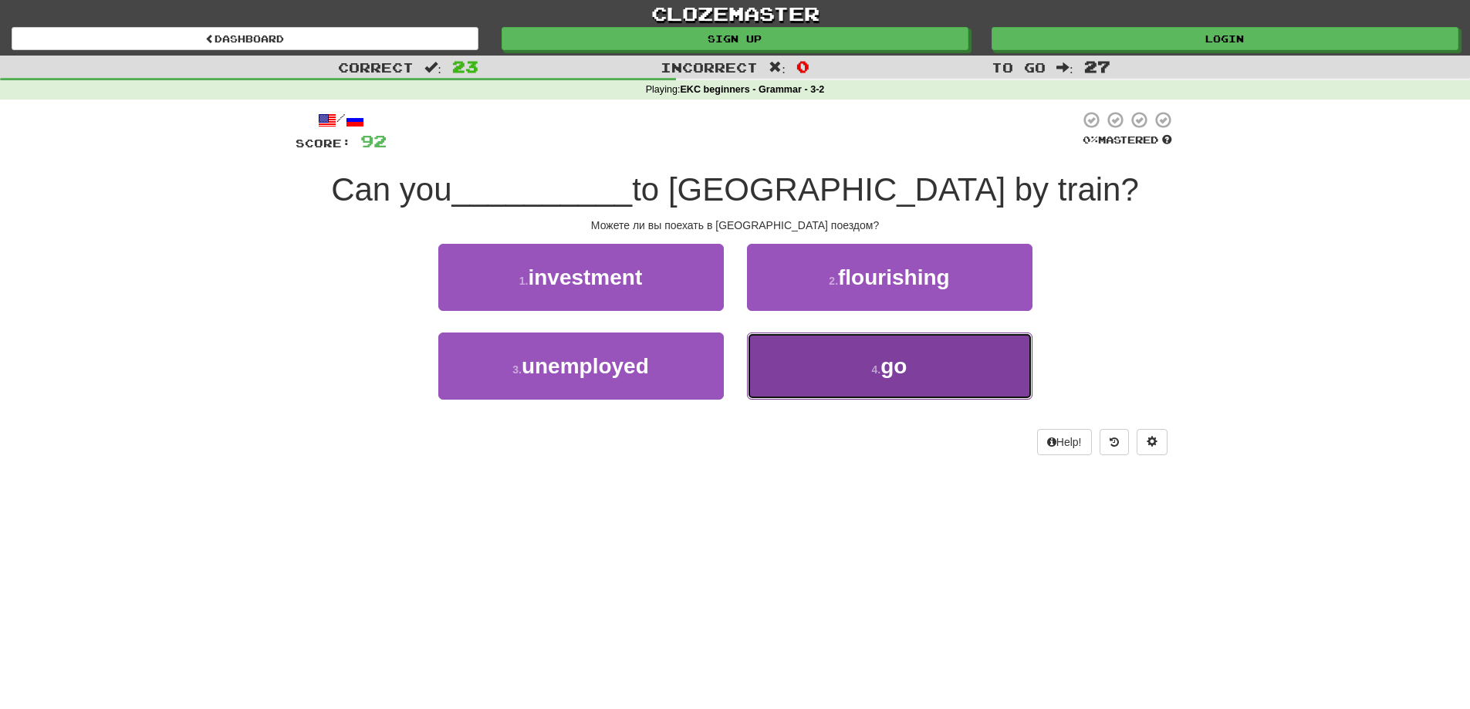
click at [799, 351] on button "4 . go" at bounding box center [889, 366] width 285 height 67
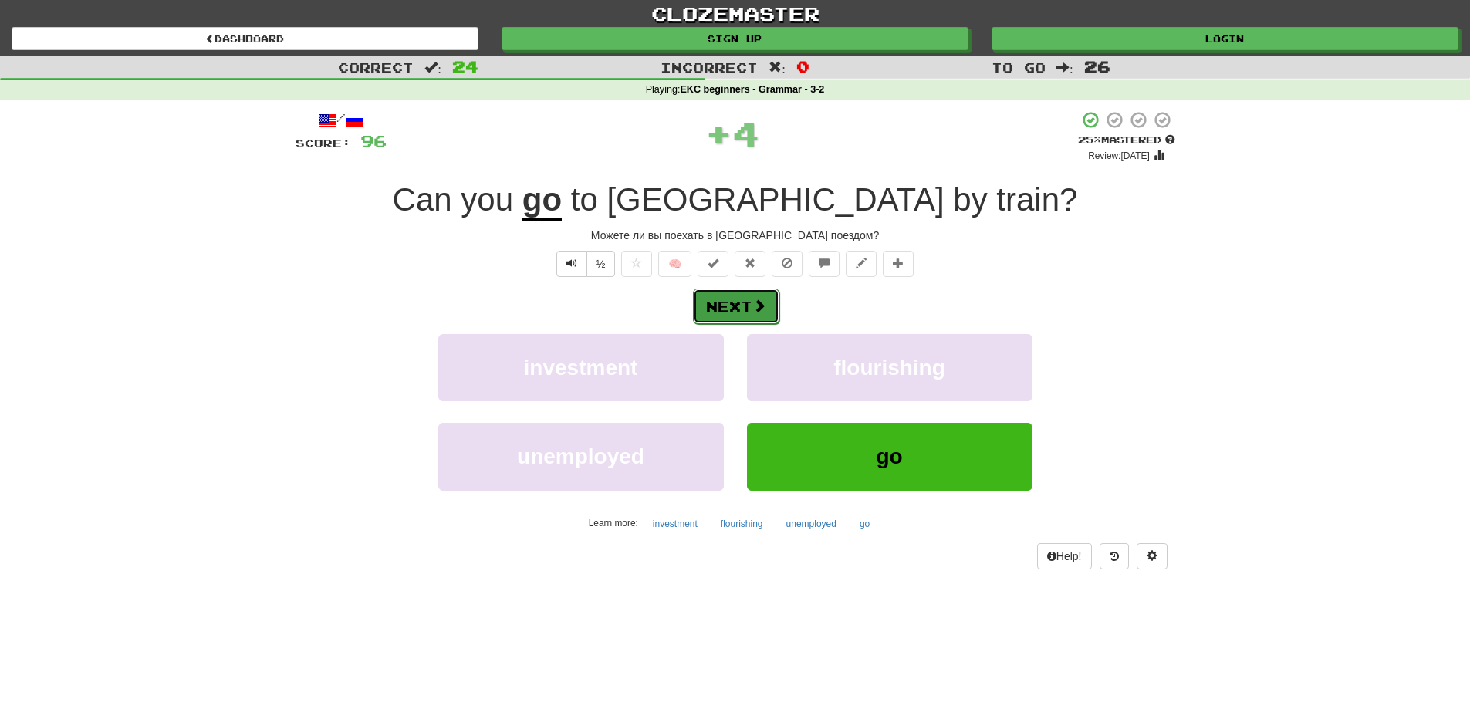
click at [722, 307] on button "Next" at bounding box center [736, 306] width 86 height 35
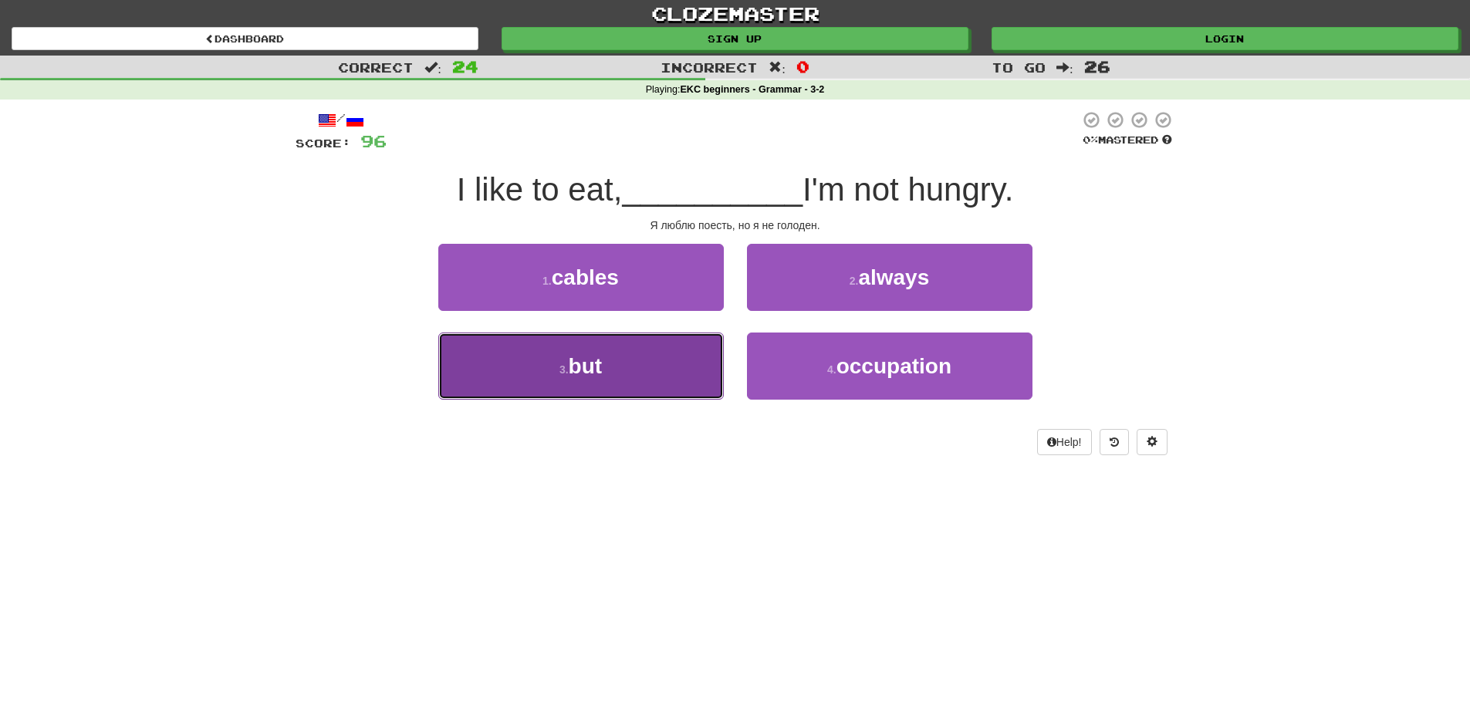
click at [656, 346] on button "3 . but" at bounding box center [580, 366] width 285 height 67
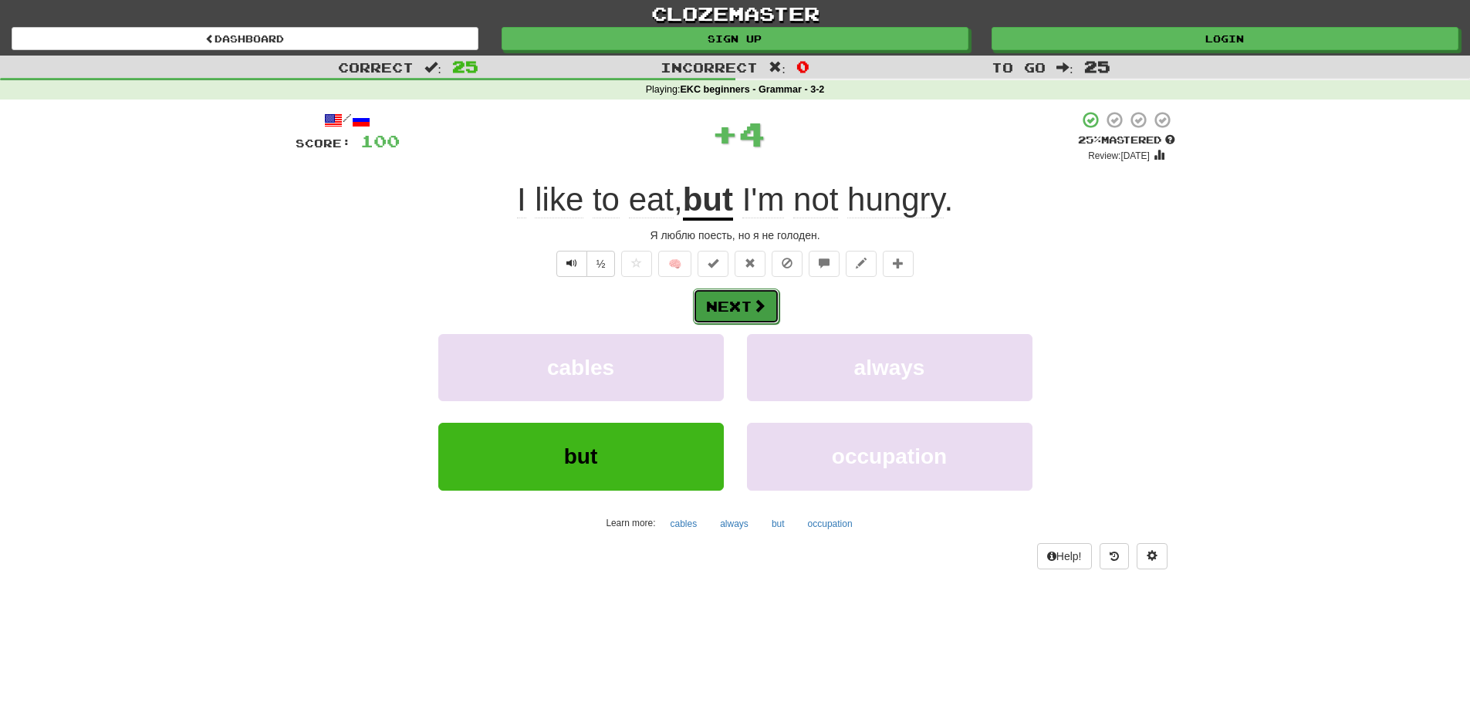
click at [731, 307] on button "Next" at bounding box center [736, 306] width 86 height 35
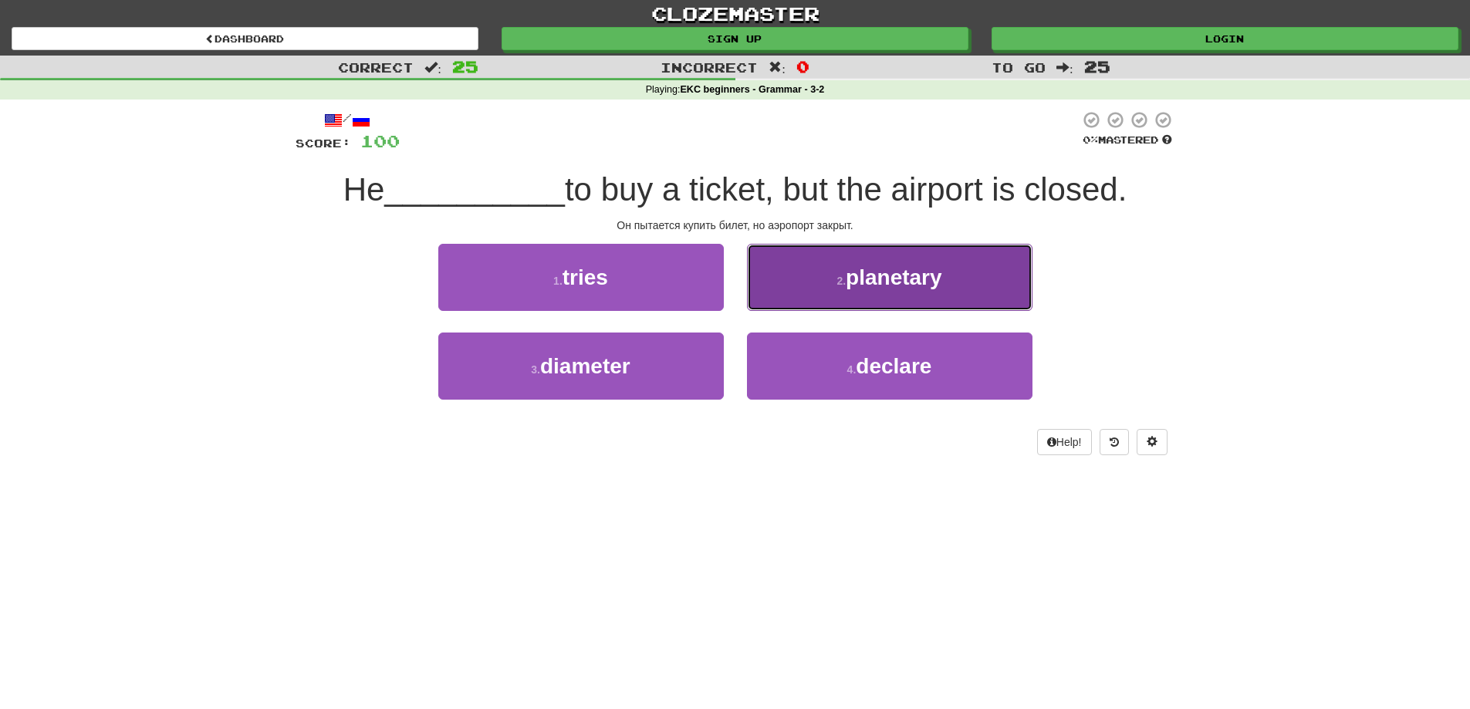
click at [895, 282] on span "planetary" at bounding box center [894, 277] width 96 height 24
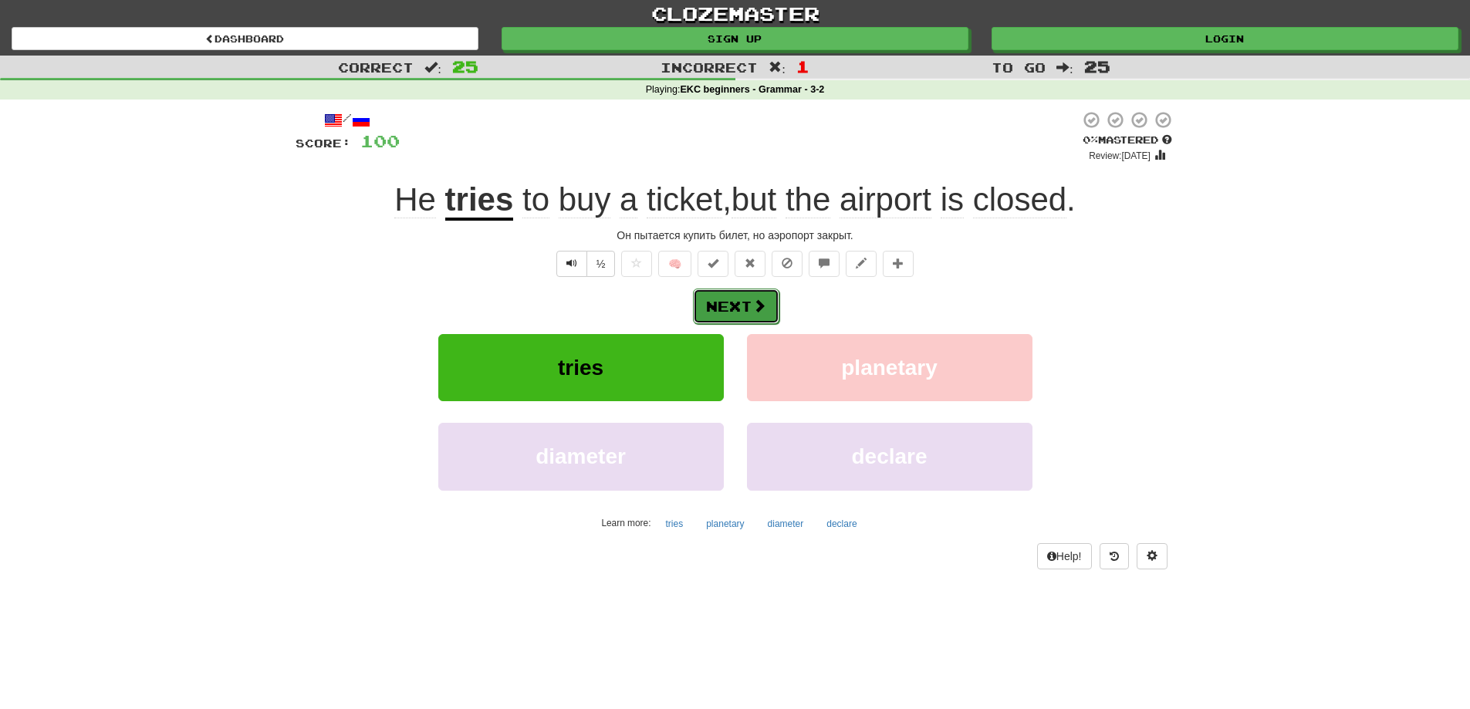
click at [731, 309] on button "Next" at bounding box center [736, 306] width 86 height 35
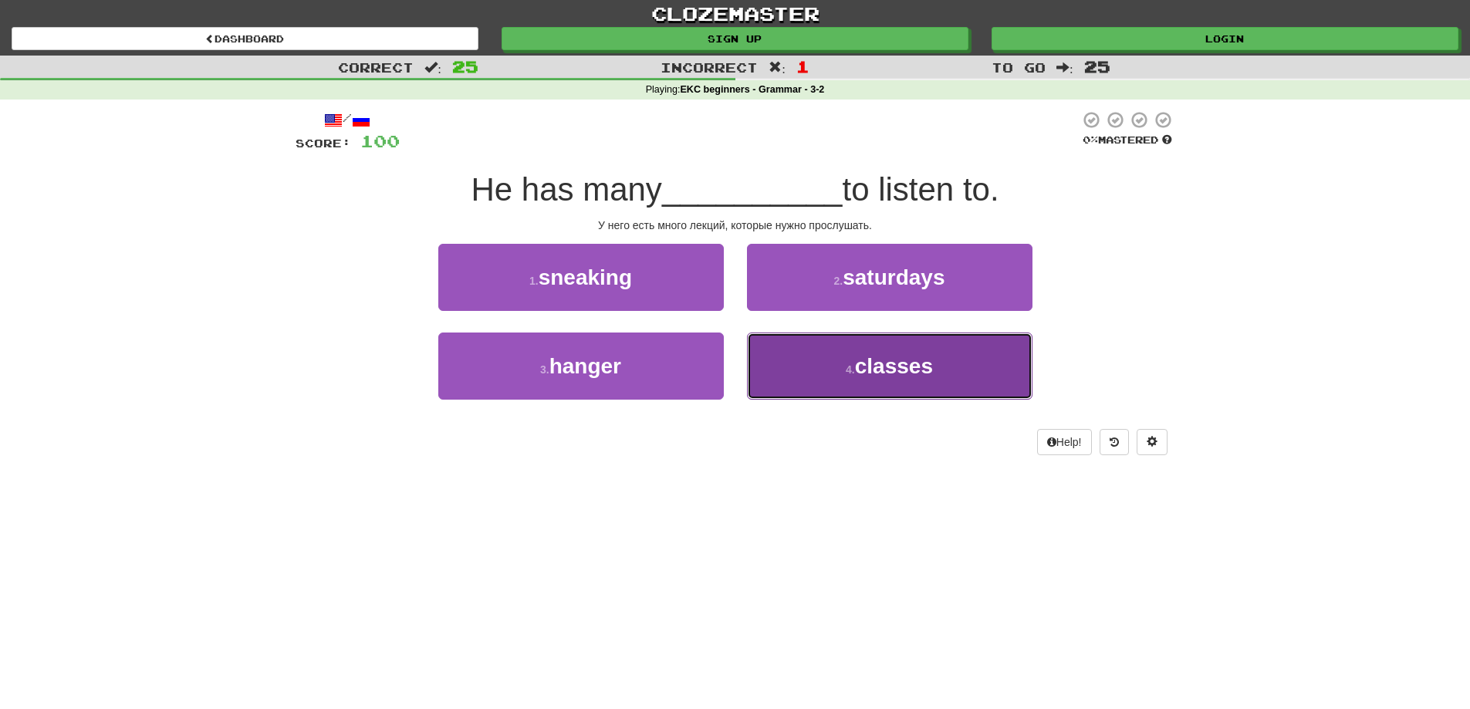
click at [822, 359] on button "4 . classes" at bounding box center [889, 366] width 285 height 67
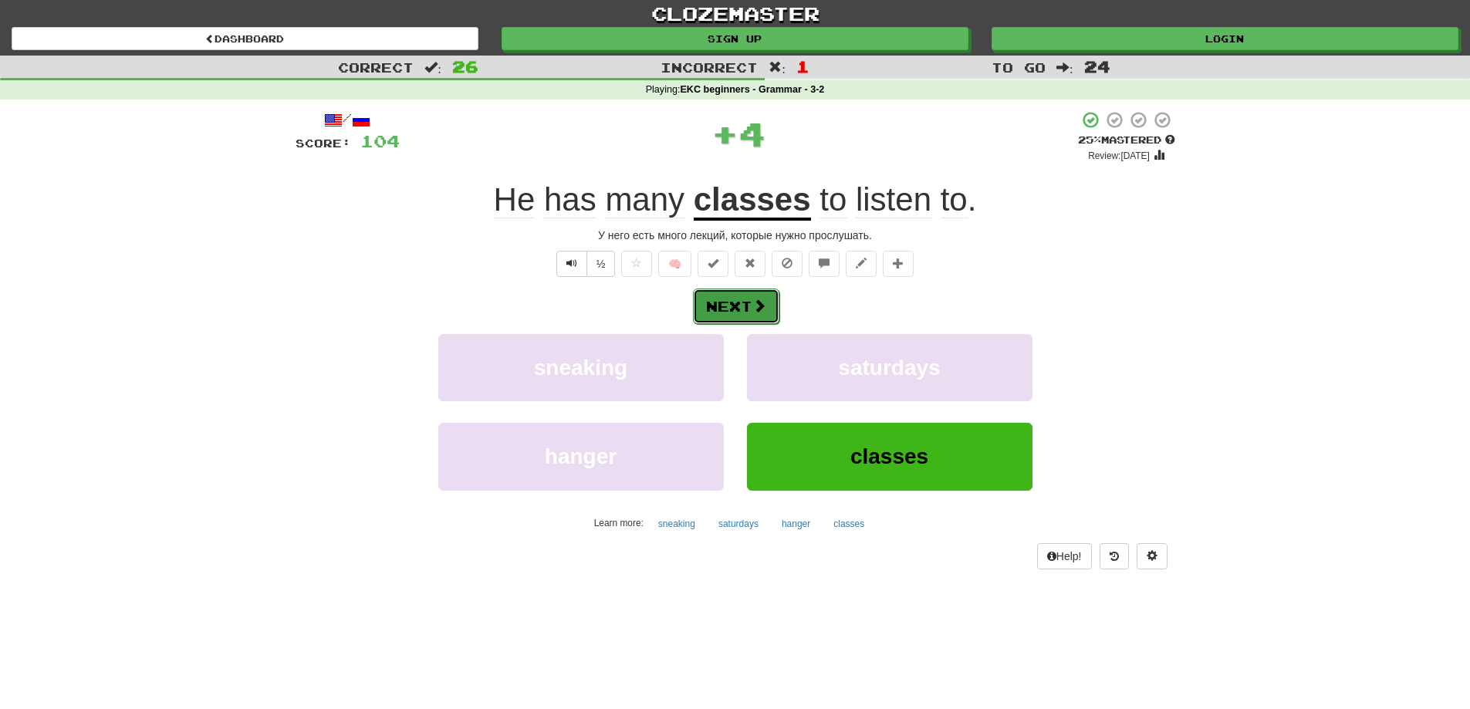
click at [748, 303] on button "Next" at bounding box center [736, 306] width 86 height 35
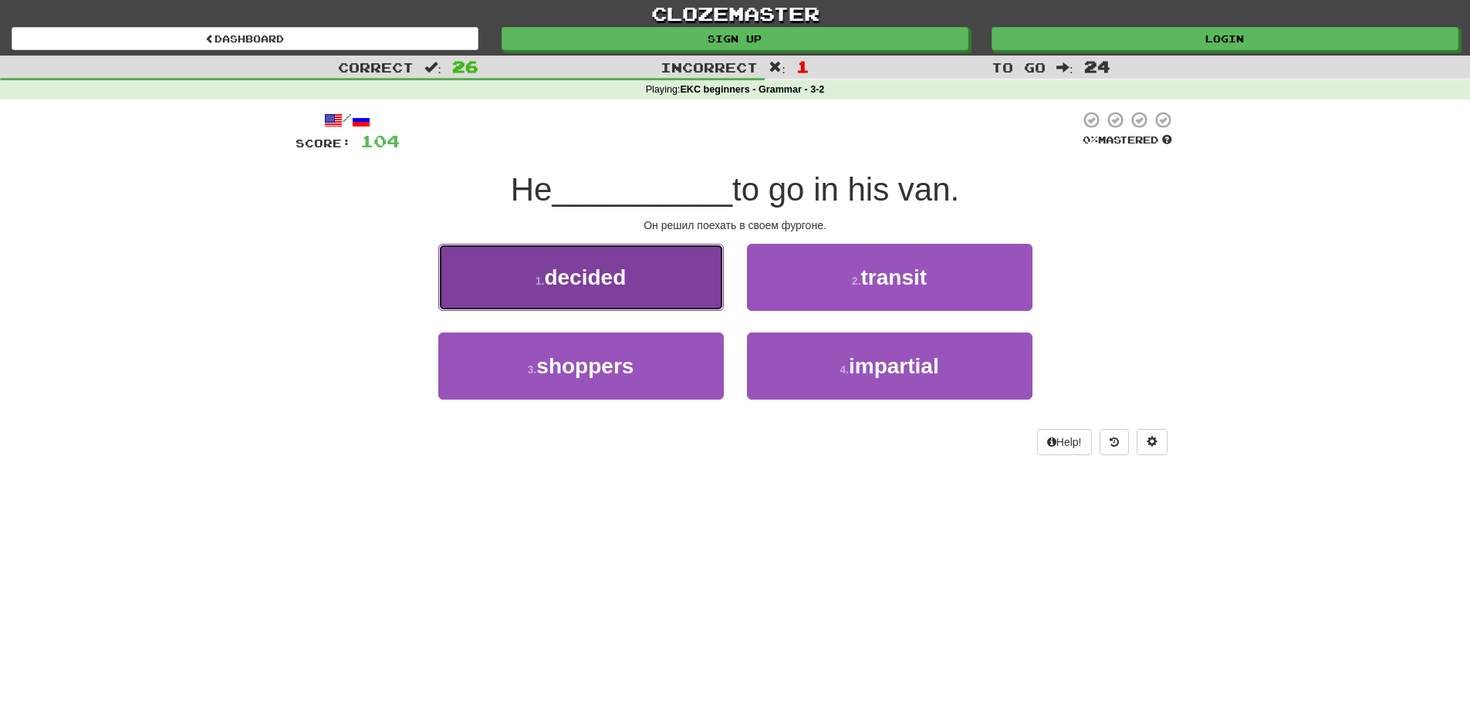
click at [649, 292] on button "1 . decided" at bounding box center [580, 277] width 285 height 67
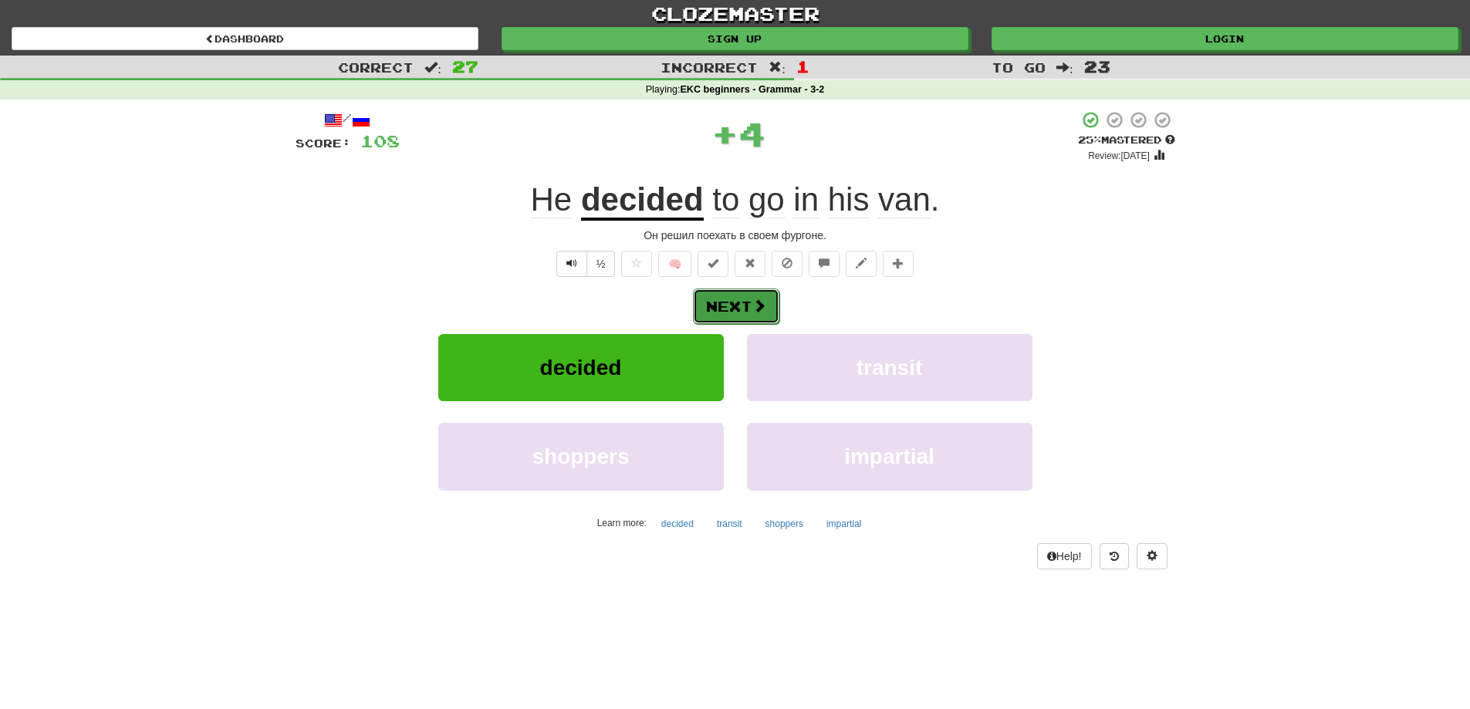
click at [738, 304] on button "Next" at bounding box center [736, 306] width 86 height 35
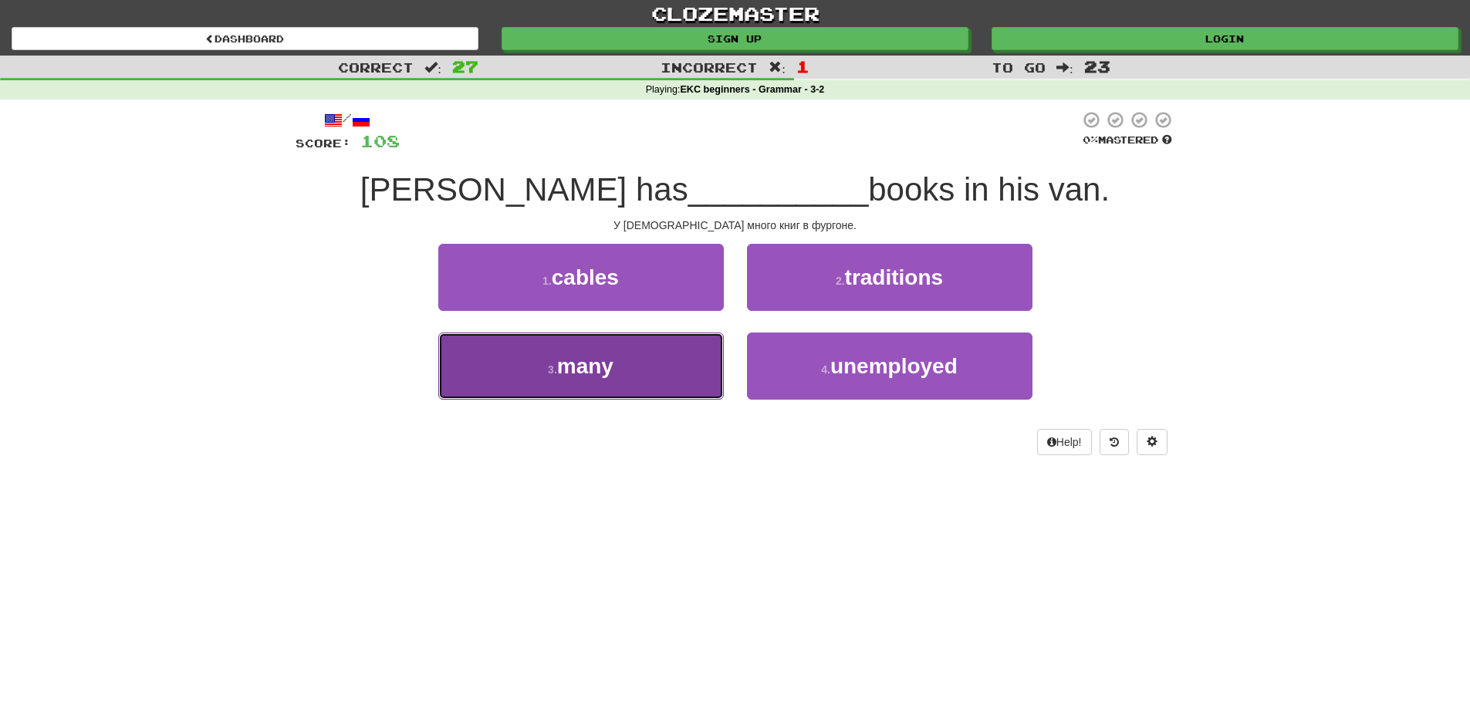
click at [657, 353] on button "3 . many" at bounding box center [580, 366] width 285 height 67
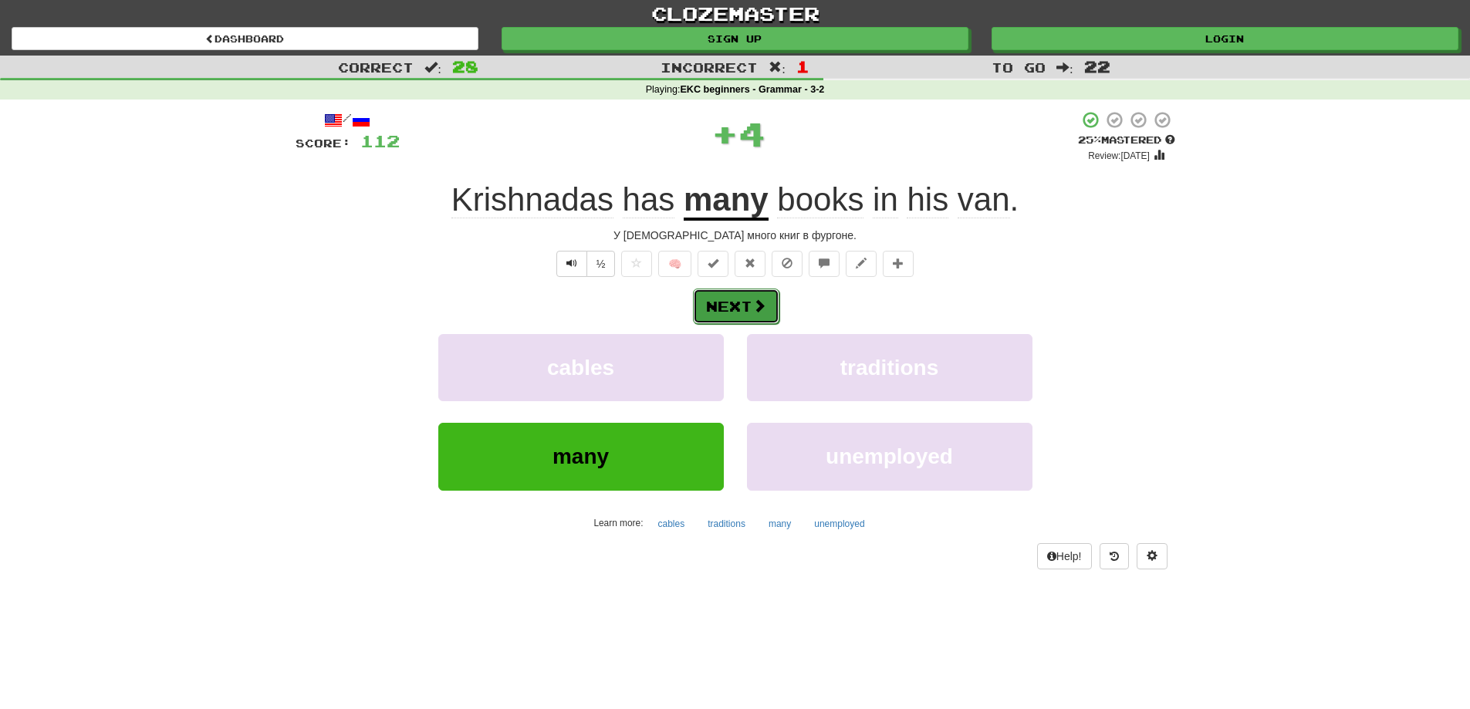
click at [758, 304] on span at bounding box center [759, 306] width 14 height 14
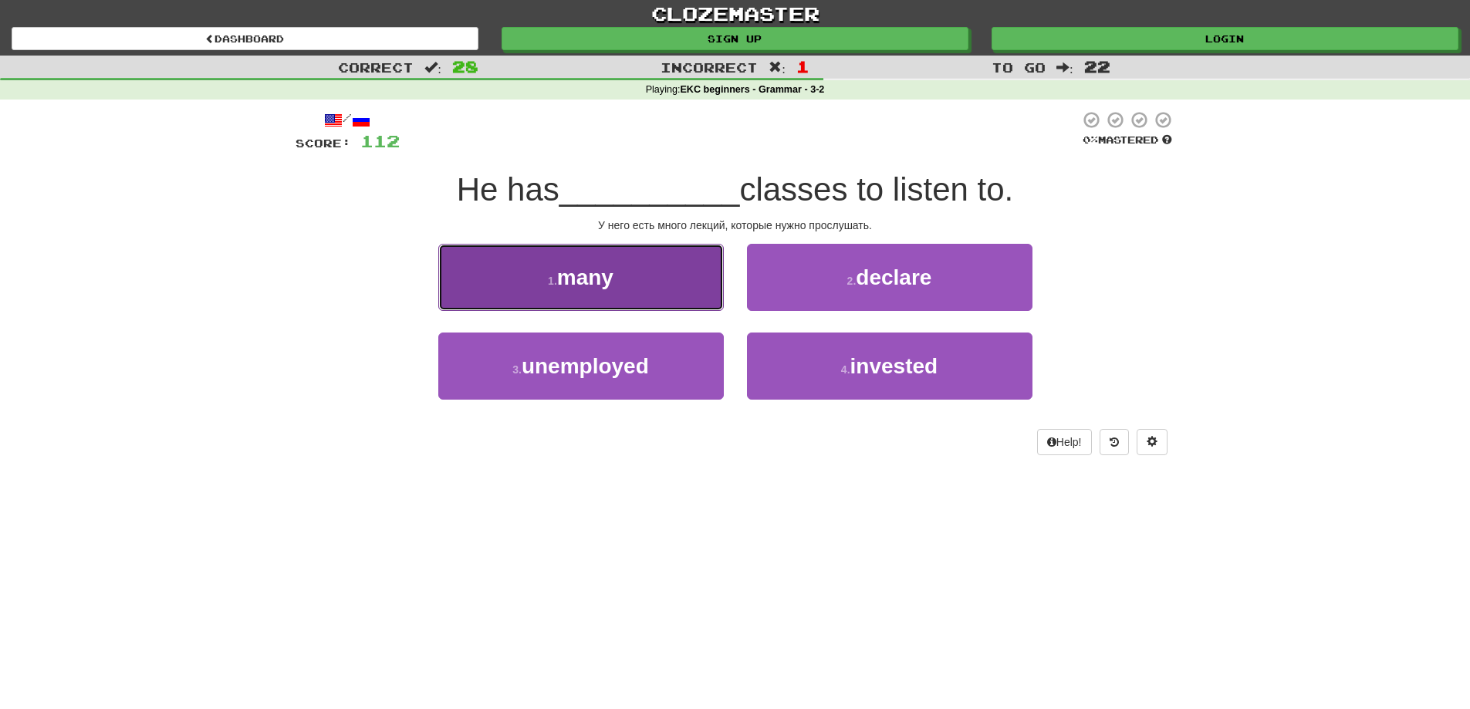
click at [588, 275] on span "many" at bounding box center [585, 277] width 56 height 24
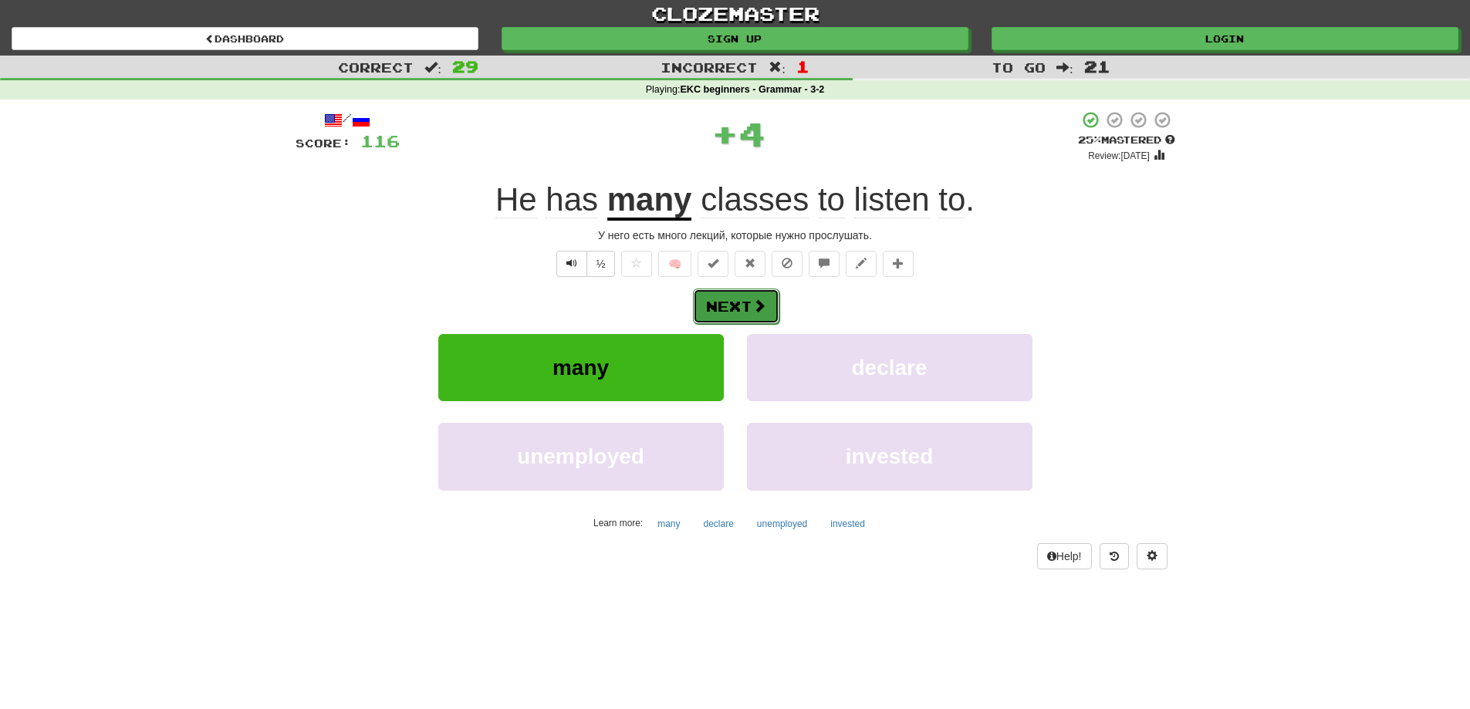
click at [724, 295] on button "Next" at bounding box center [736, 306] width 86 height 35
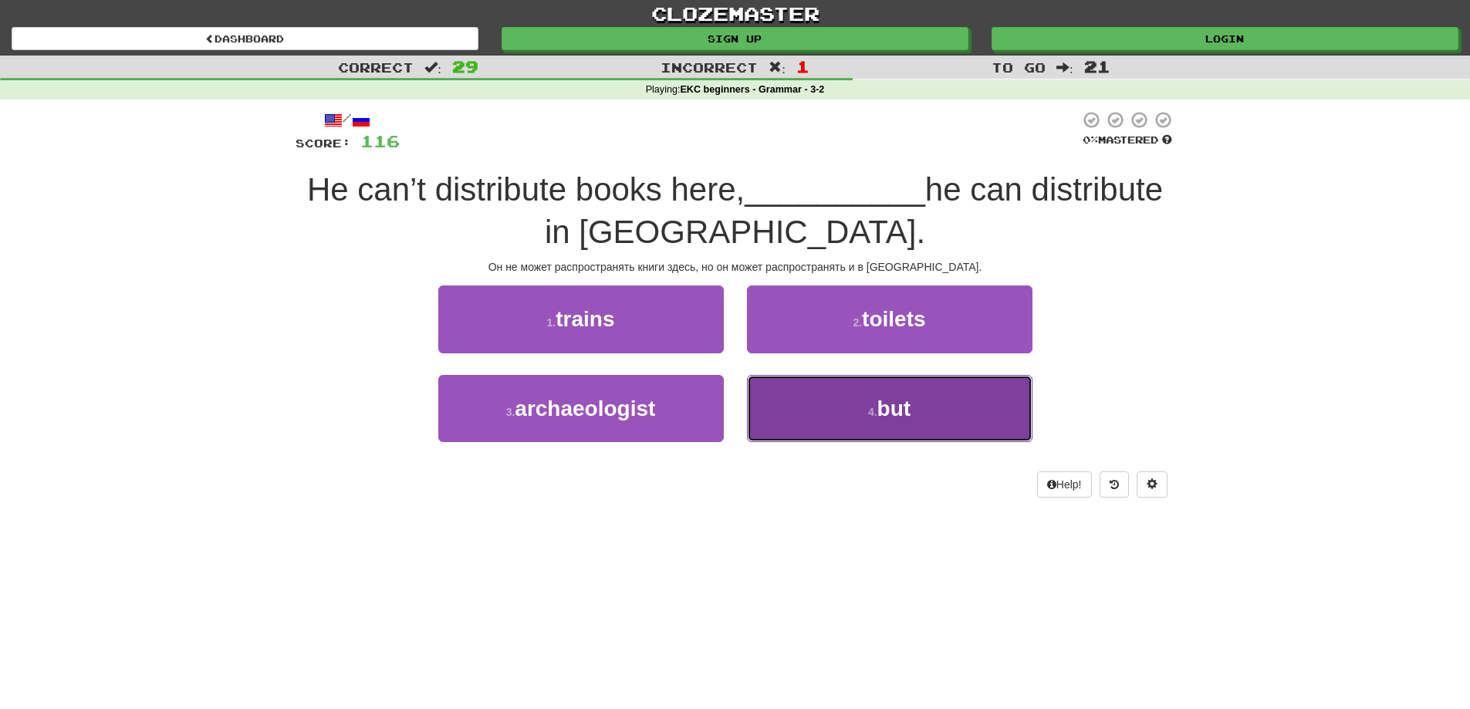
click at [809, 395] on button "4 . but" at bounding box center [889, 408] width 285 height 67
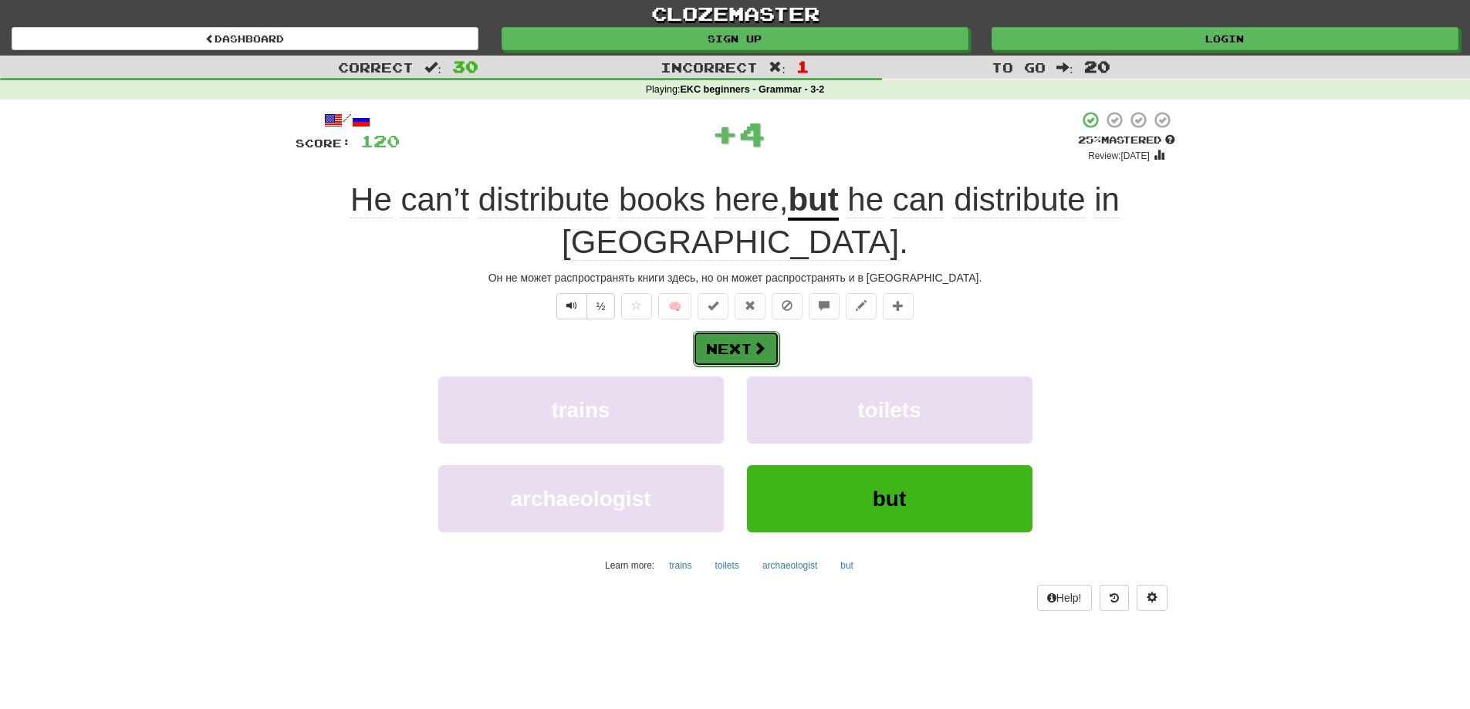
click at [738, 331] on button "Next" at bounding box center [736, 348] width 86 height 35
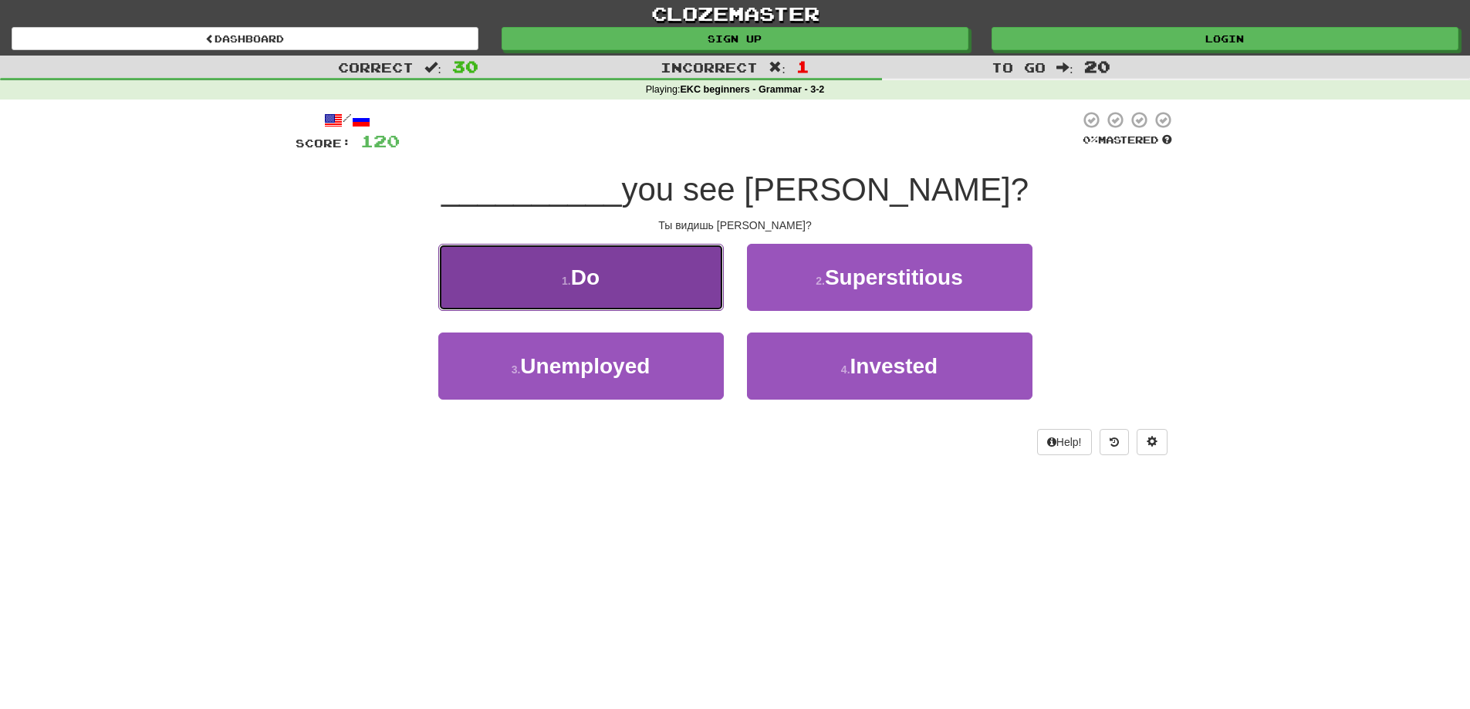
click at [668, 285] on button "1 . Do" at bounding box center [580, 277] width 285 height 67
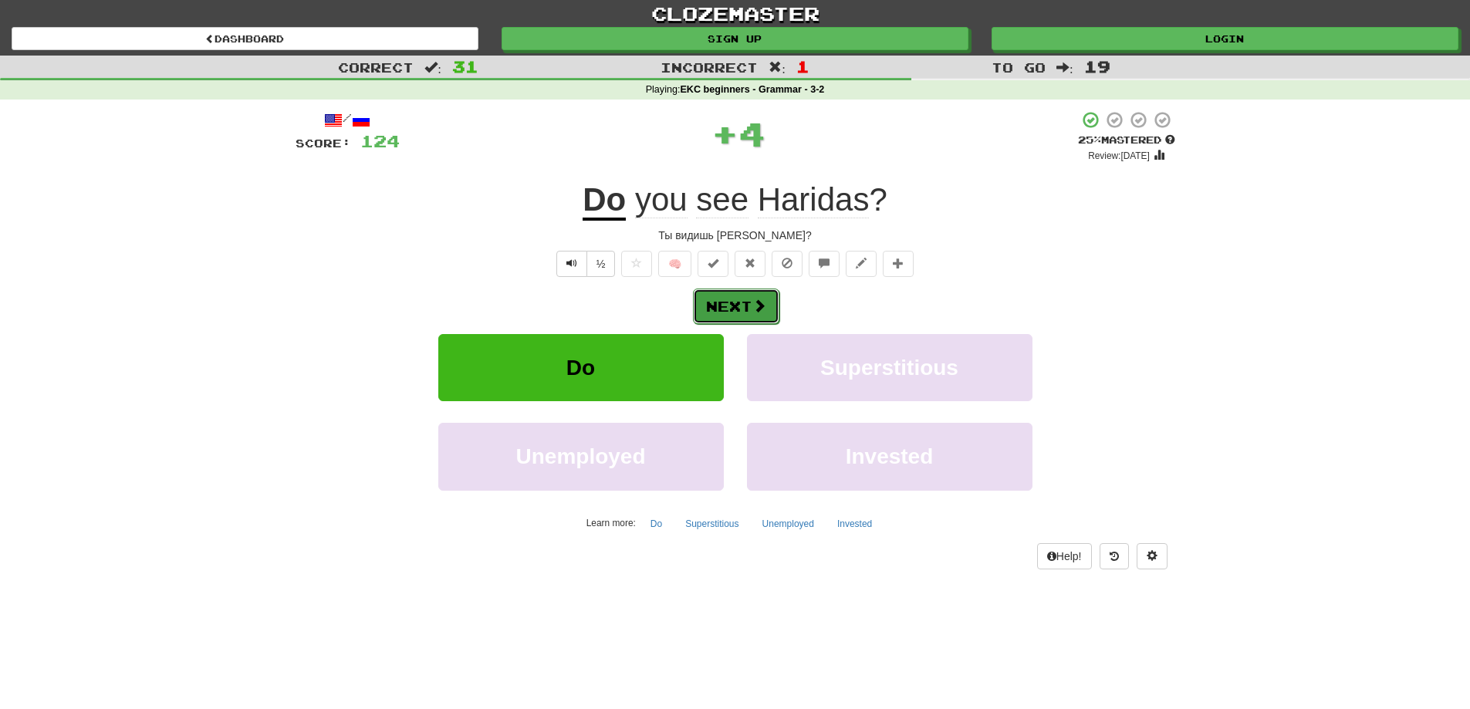
click at [729, 302] on button "Next" at bounding box center [736, 306] width 86 height 35
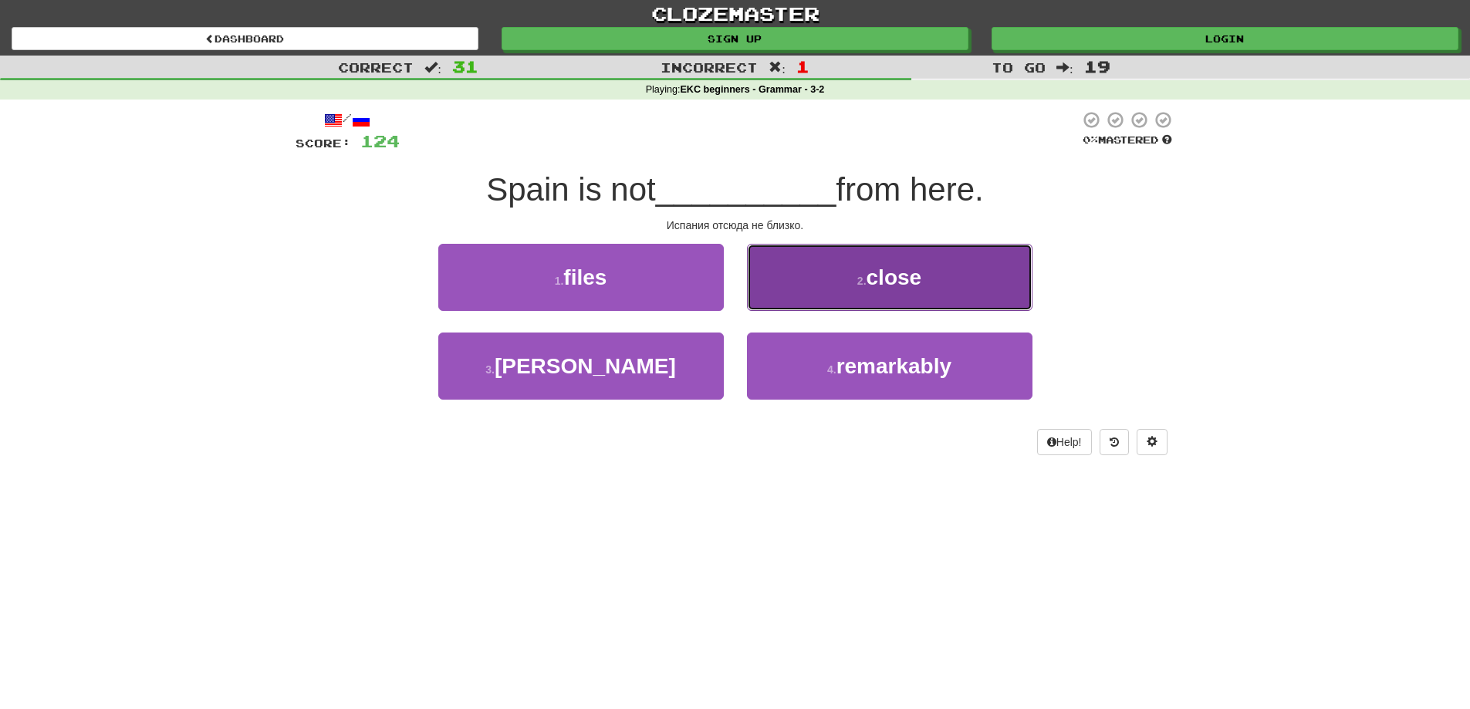
click at [920, 285] on span "close" at bounding box center [894, 277] width 56 height 24
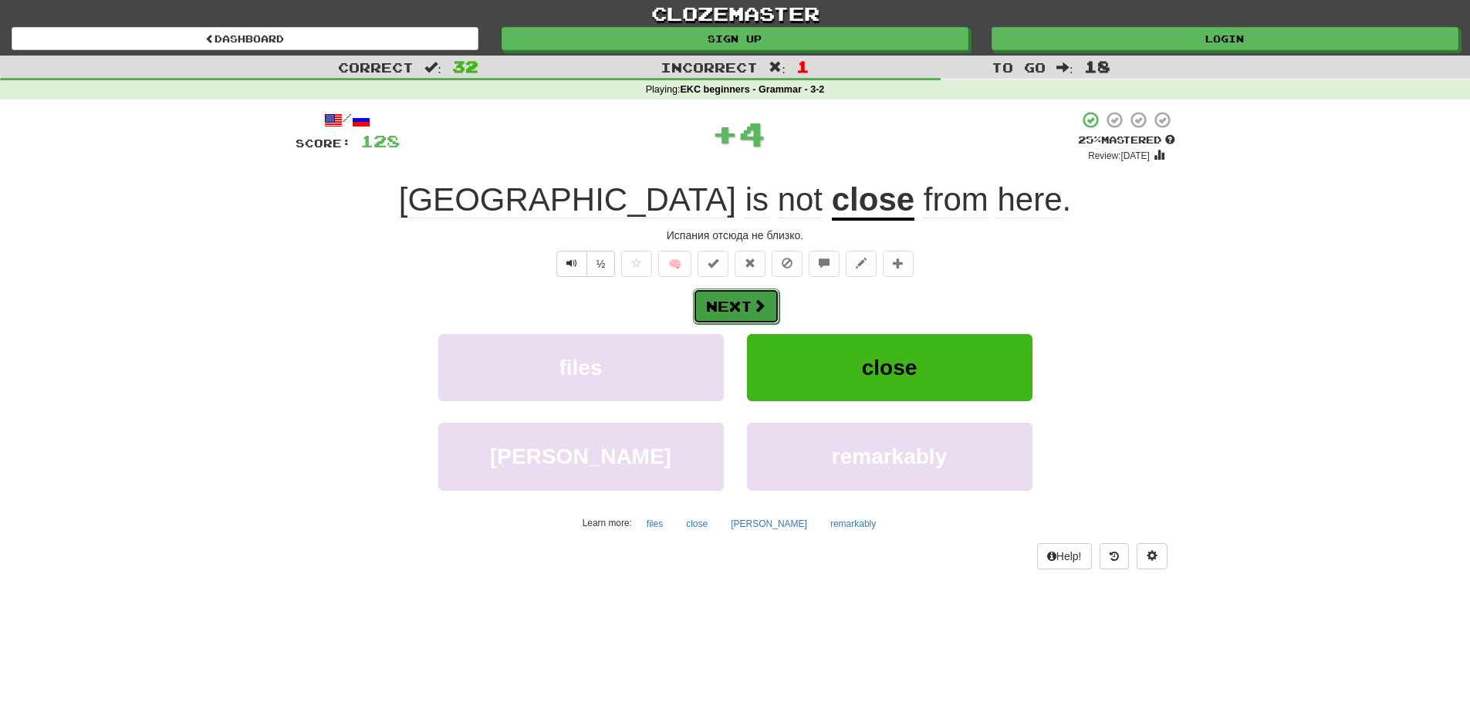
click at [733, 302] on button "Next" at bounding box center [736, 306] width 86 height 35
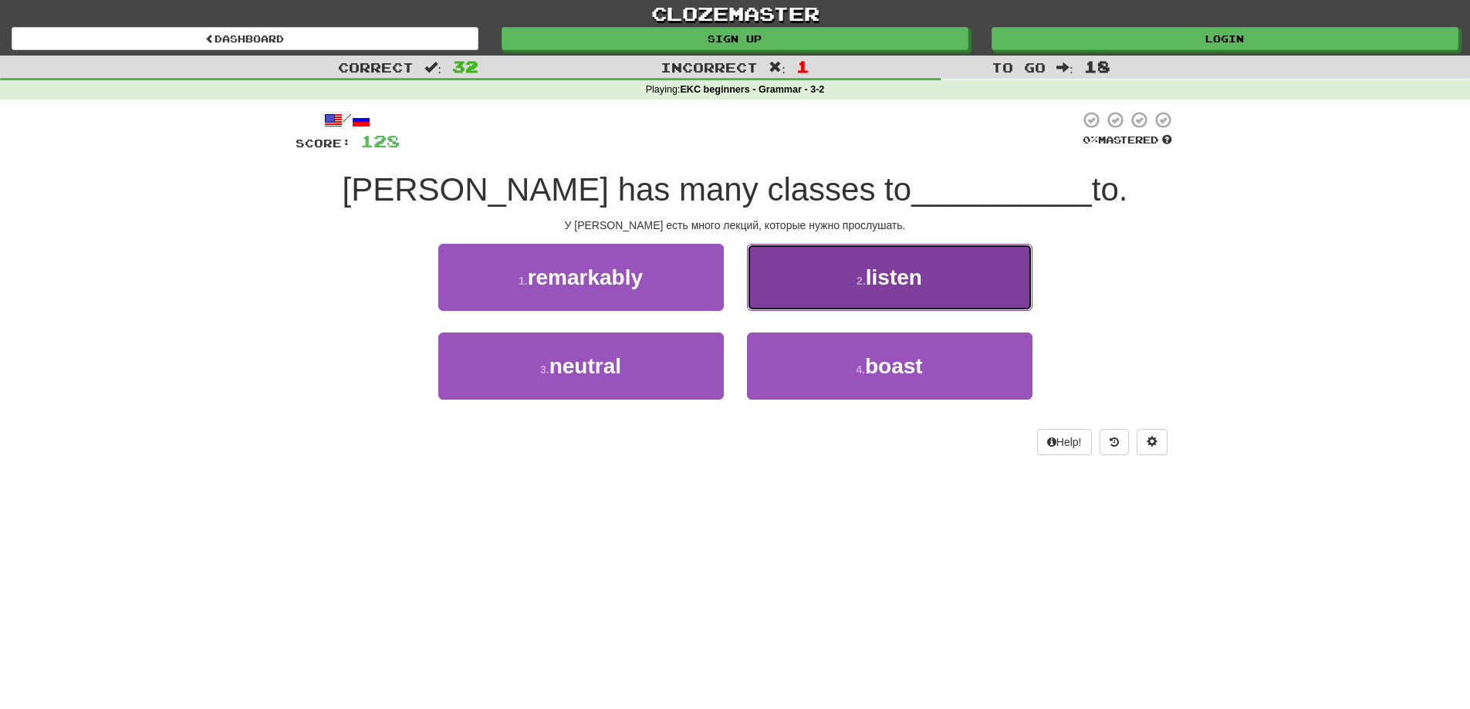
click at [817, 294] on button "2 . listen" at bounding box center [889, 277] width 285 height 67
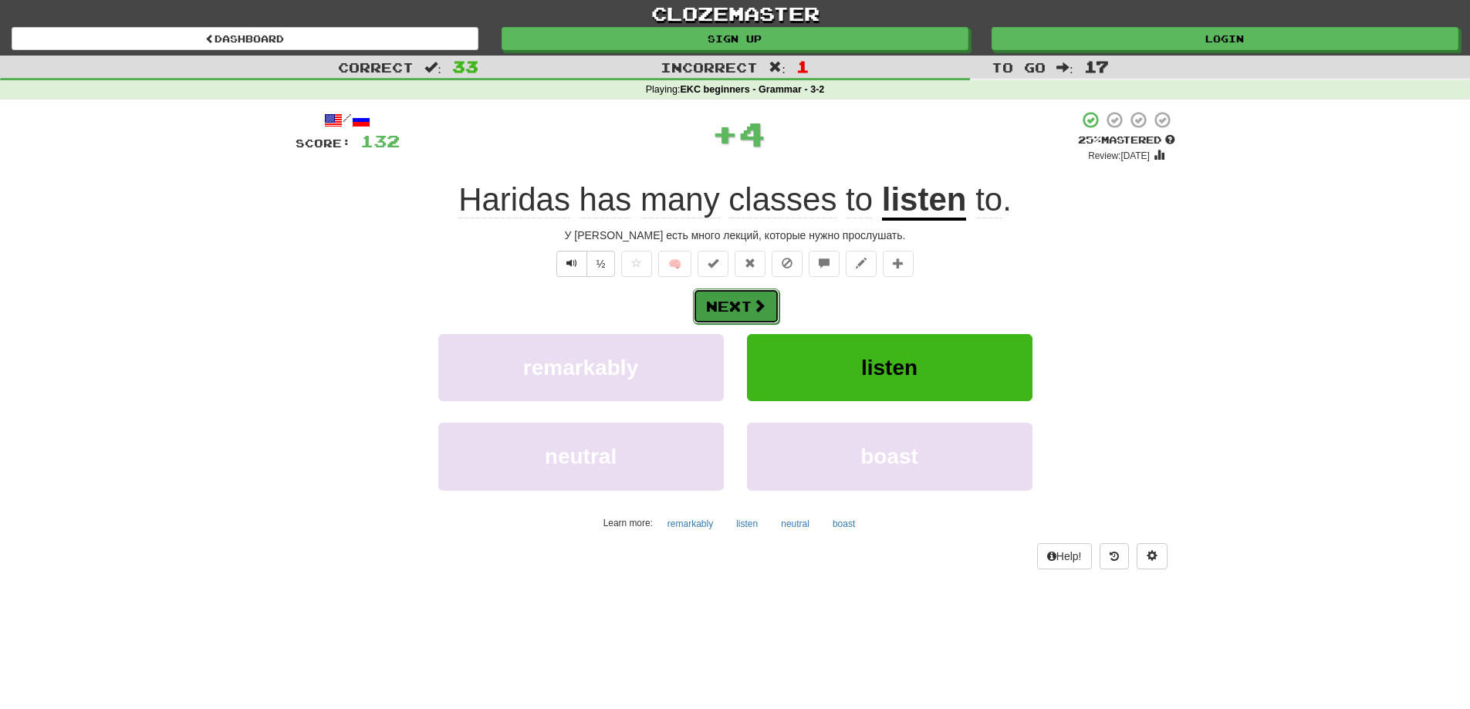
click at [717, 304] on button "Next" at bounding box center [736, 306] width 86 height 35
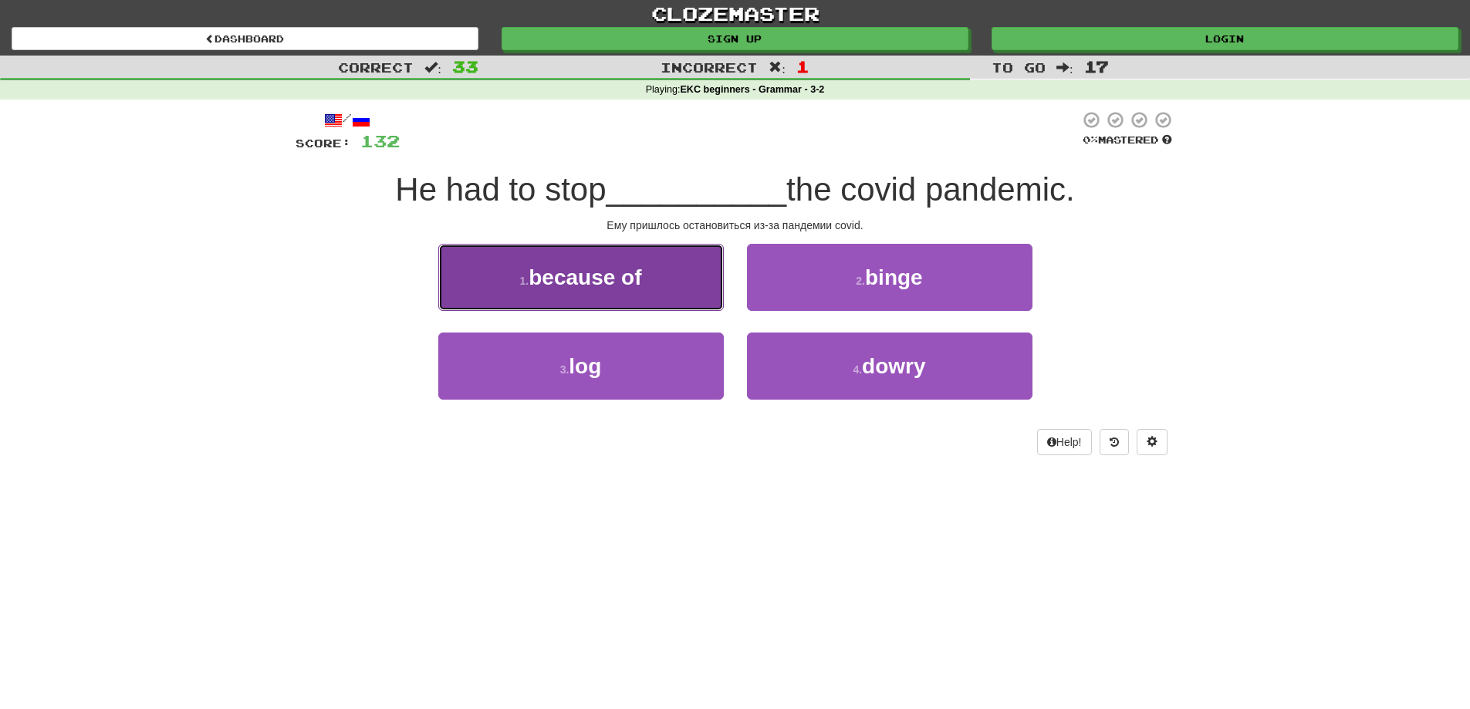
click at [559, 275] on span "because of" at bounding box center [584, 277] width 113 height 24
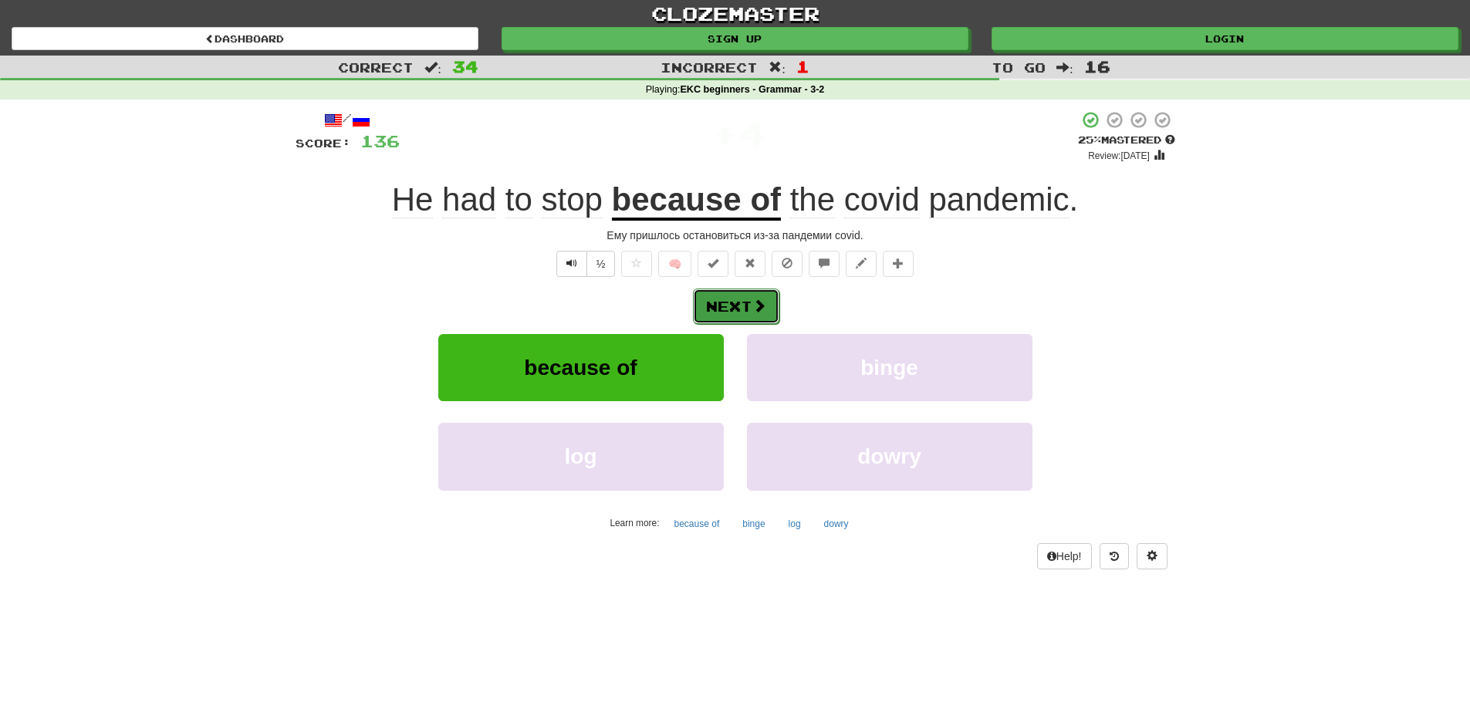
click at [731, 303] on button "Next" at bounding box center [736, 306] width 86 height 35
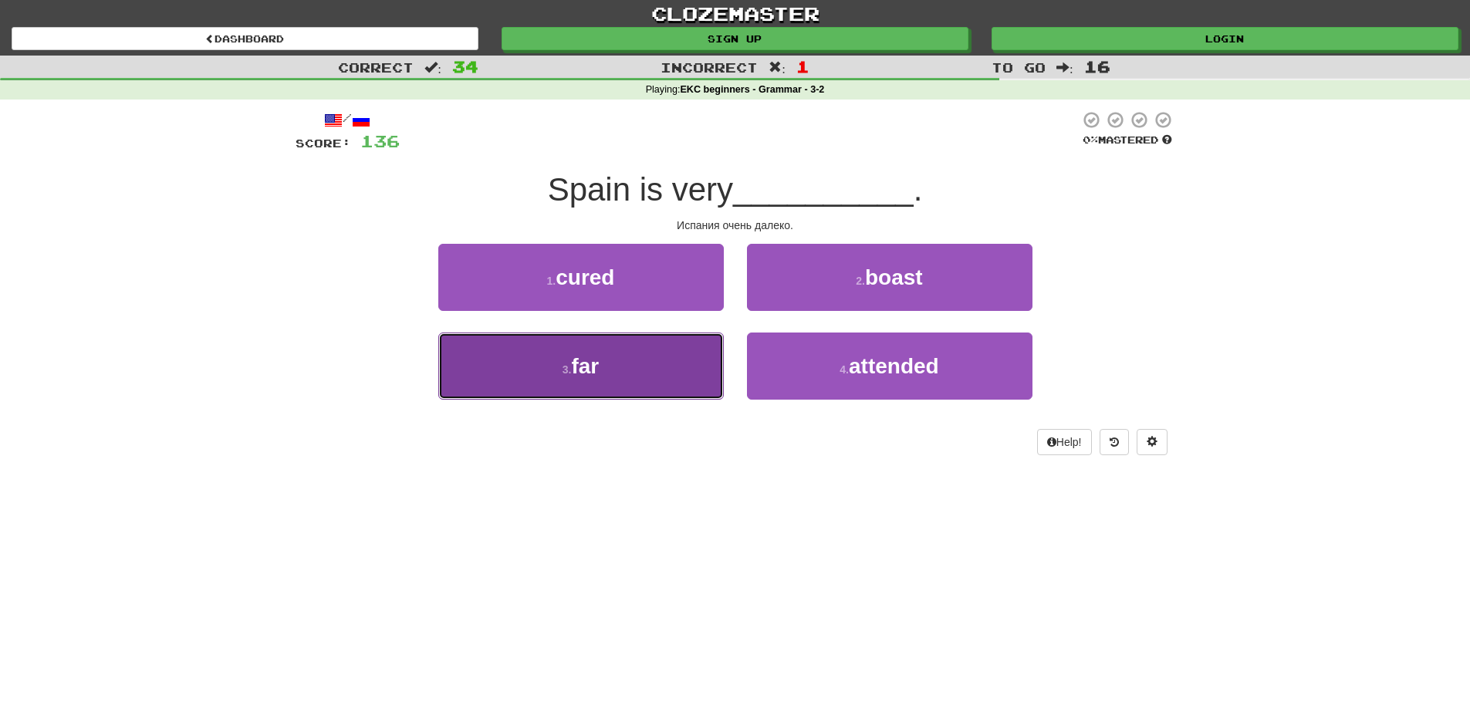
click at [604, 368] on button "3 . far" at bounding box center [580, 366] width 285 height 67
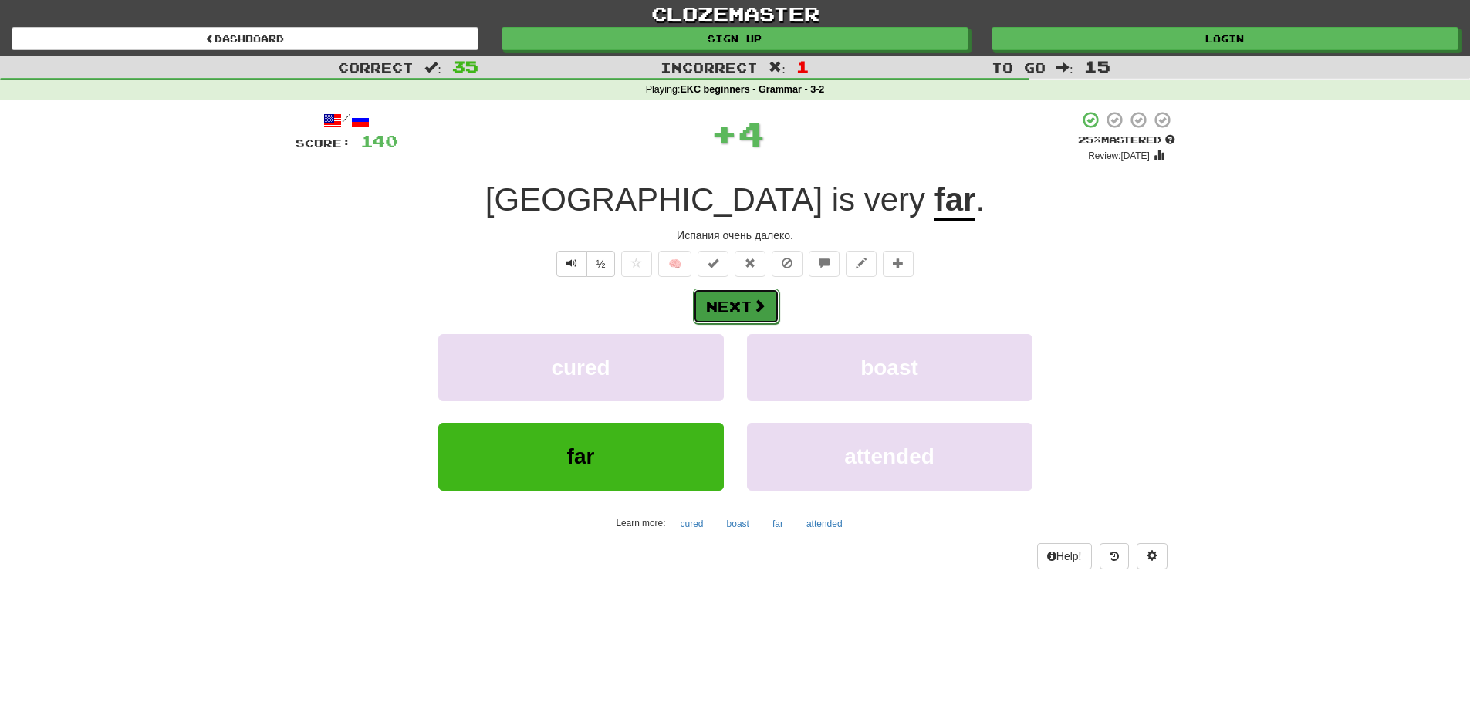
click at [732, 298] on button "Next" at bounding box center [736, 306] width 86 height 35
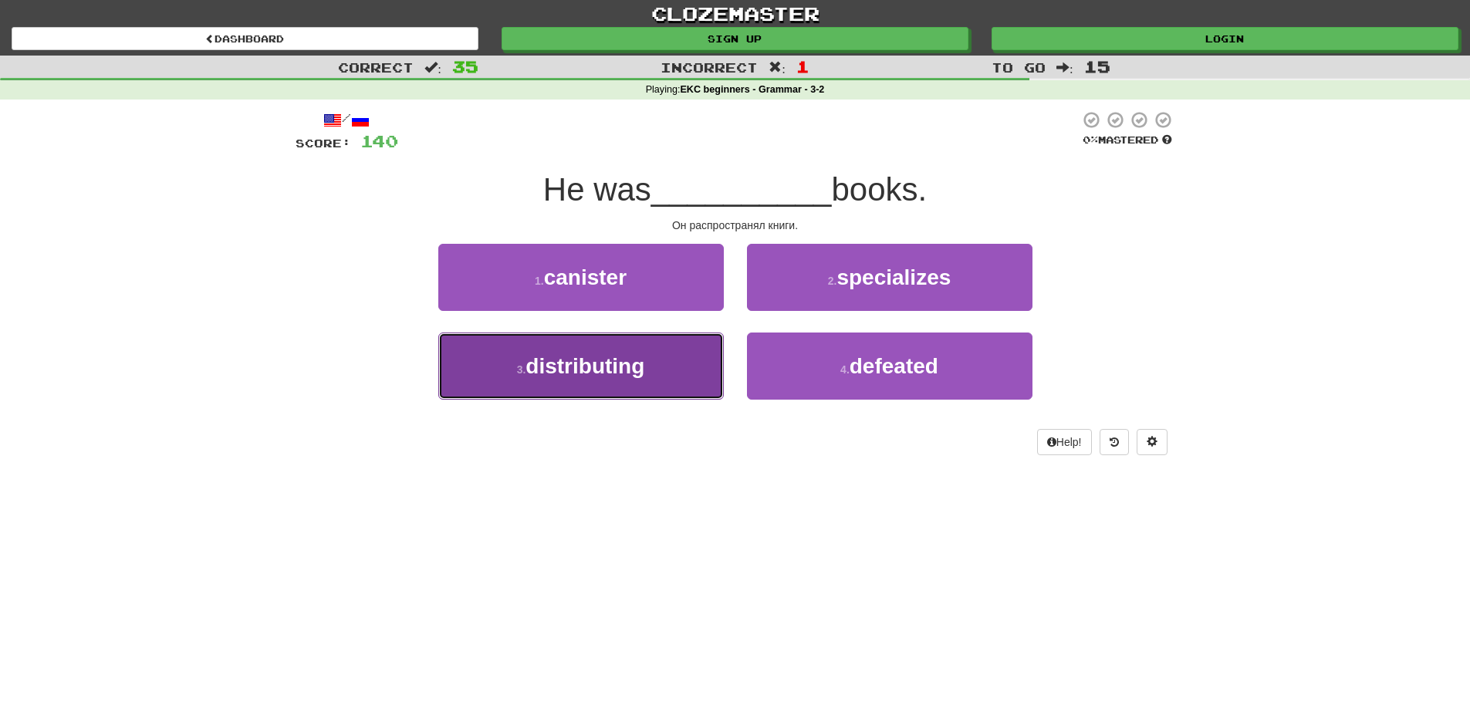
click at [599, 370] on span "distributing" at bounding box center [584, 366] width 119 height 24
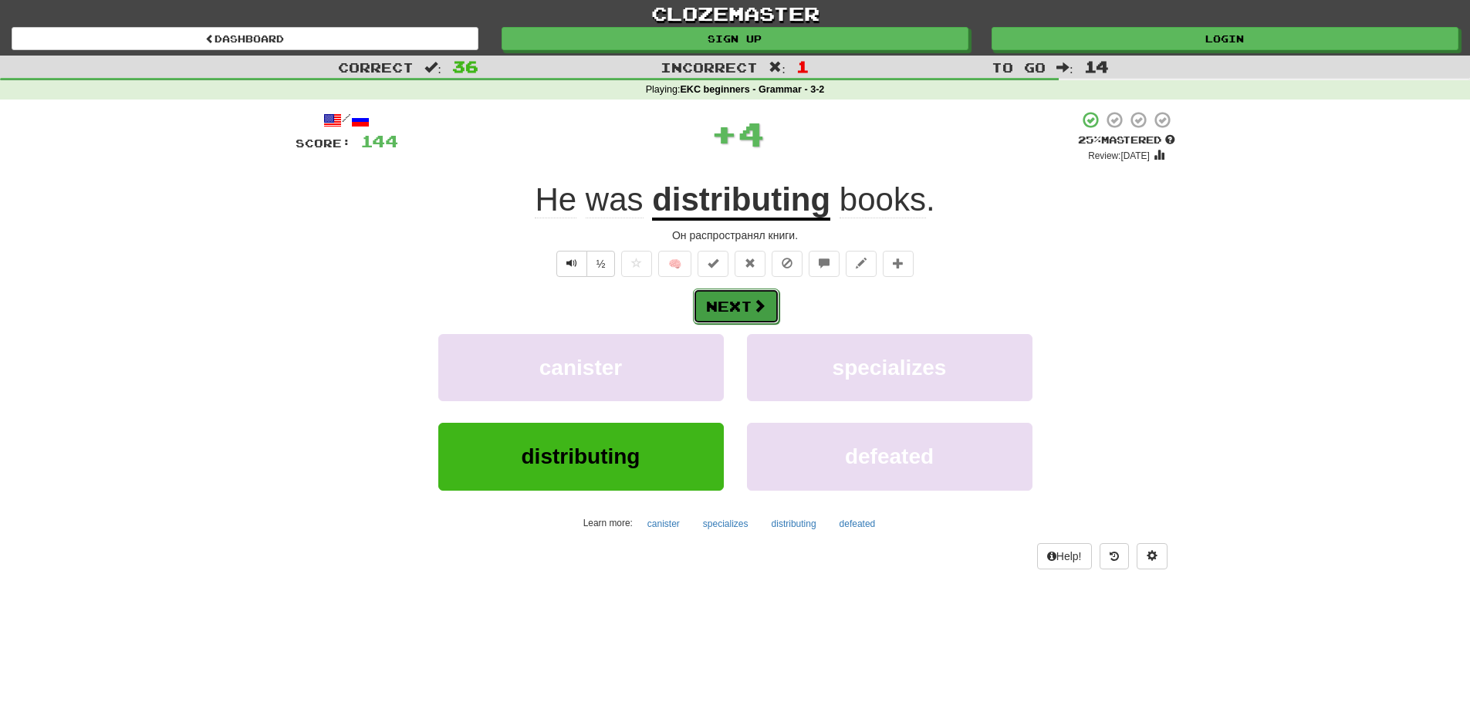
click at [748, 306] on button "Next" at bounding box center [736, 306] width 86 height 35
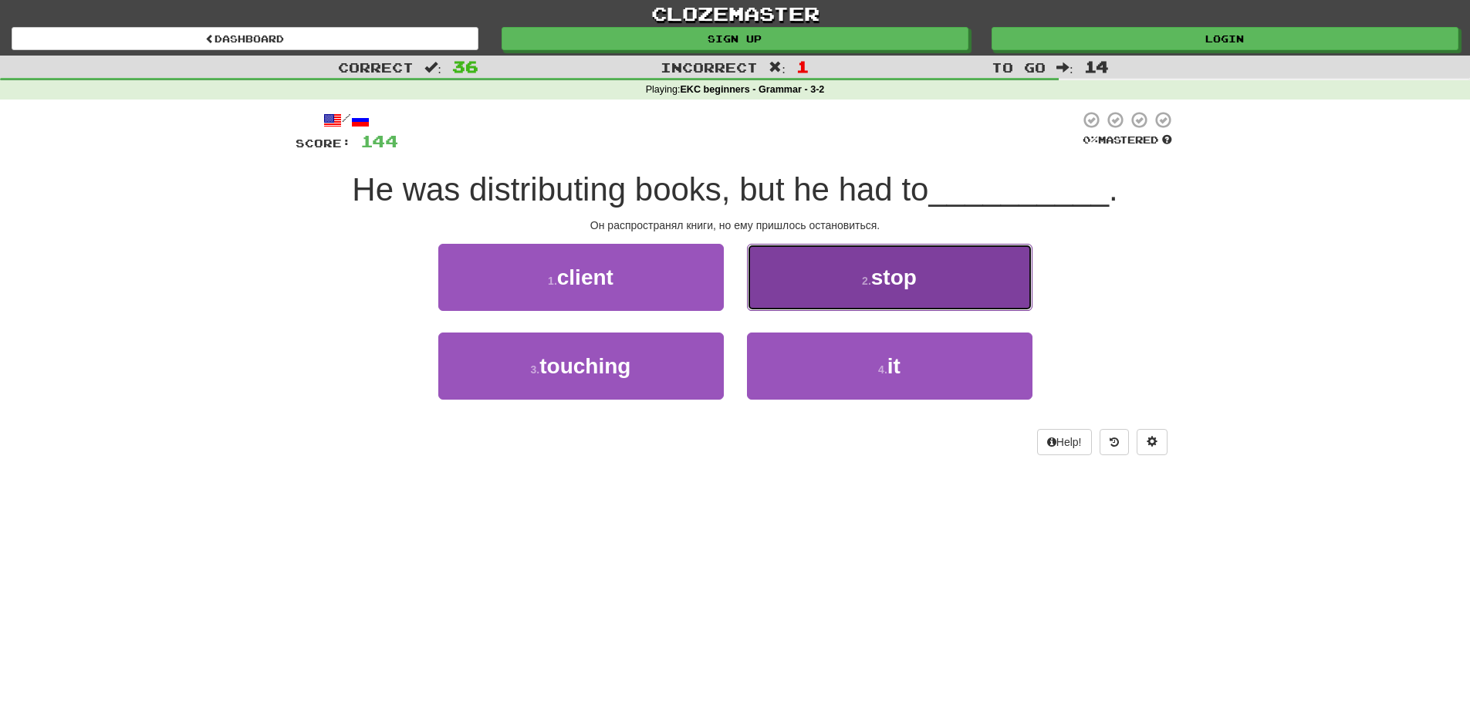
click at [858, 285] on button "2 . stop" at bounding box center [889, 277] width 285 height 67
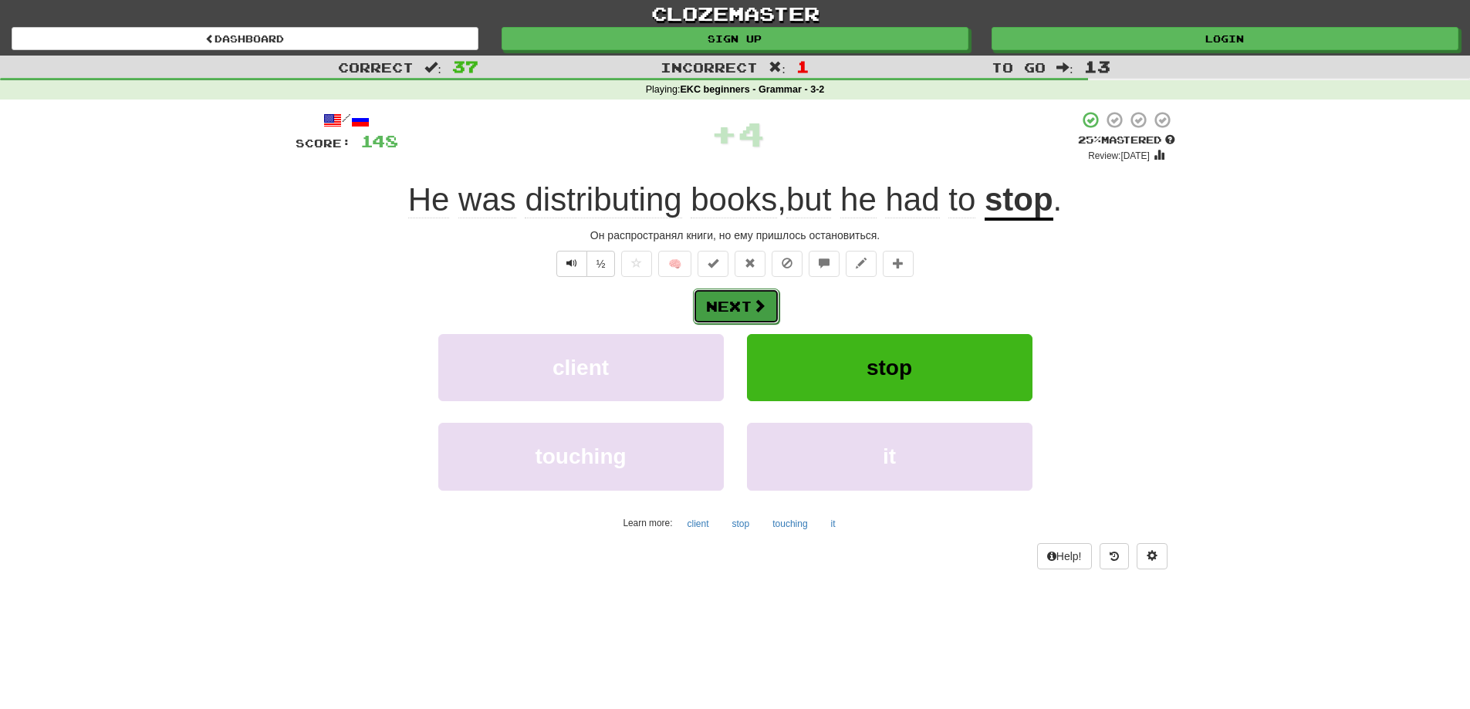
click at [726, 299] on button "Next" at bounding box center [736, 306] width 86 height 35
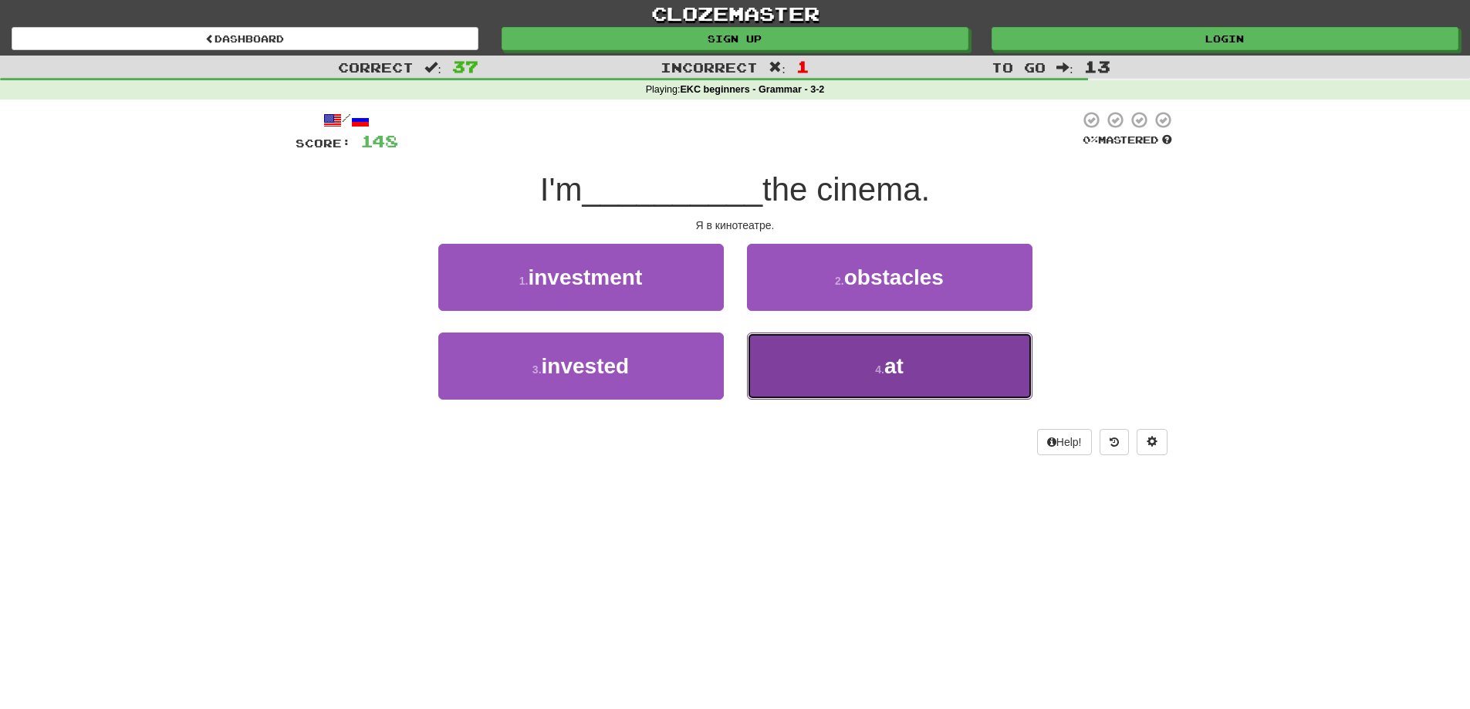
click at [843, 373] on button "4 . at" at bounding box center [889, 366] width 285 height 67
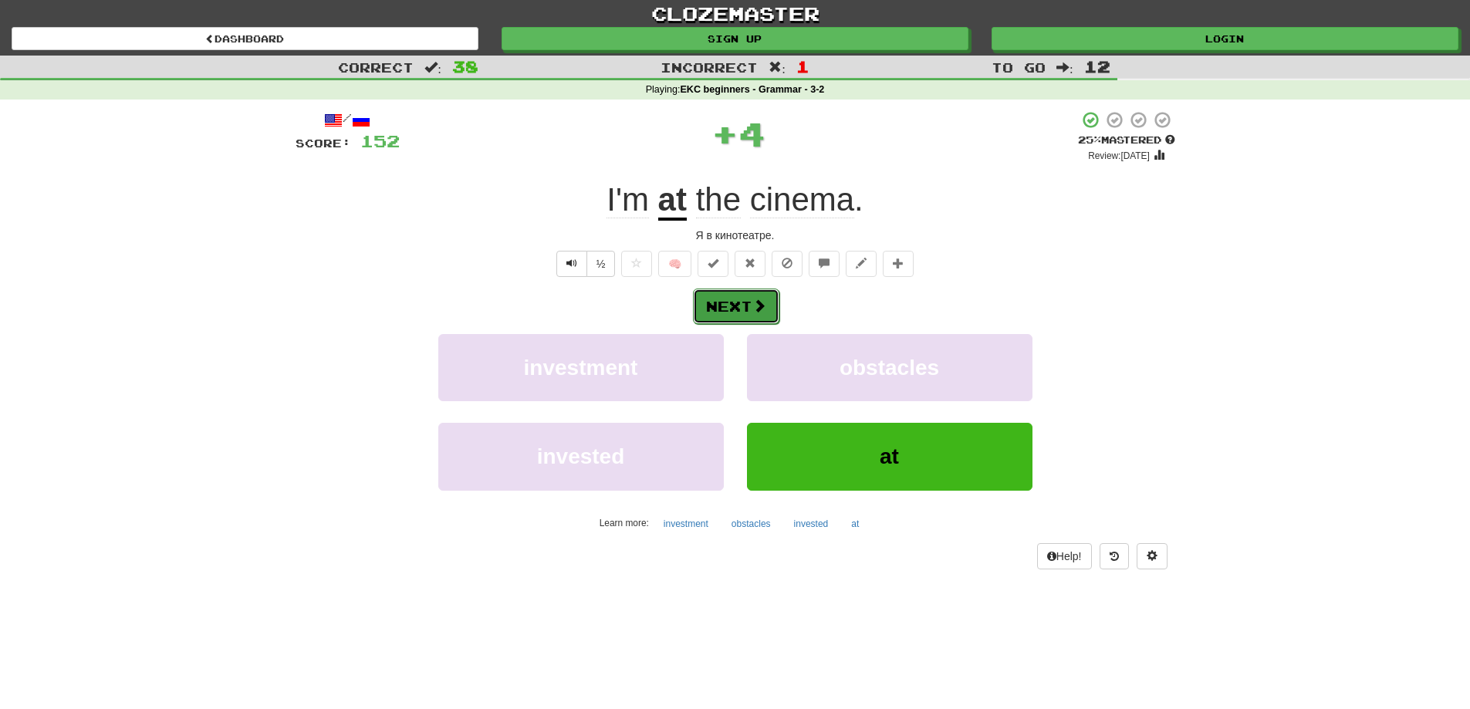
click at [741, 301] on button "Next" at bounding box center [736, 306] width 86 height 35
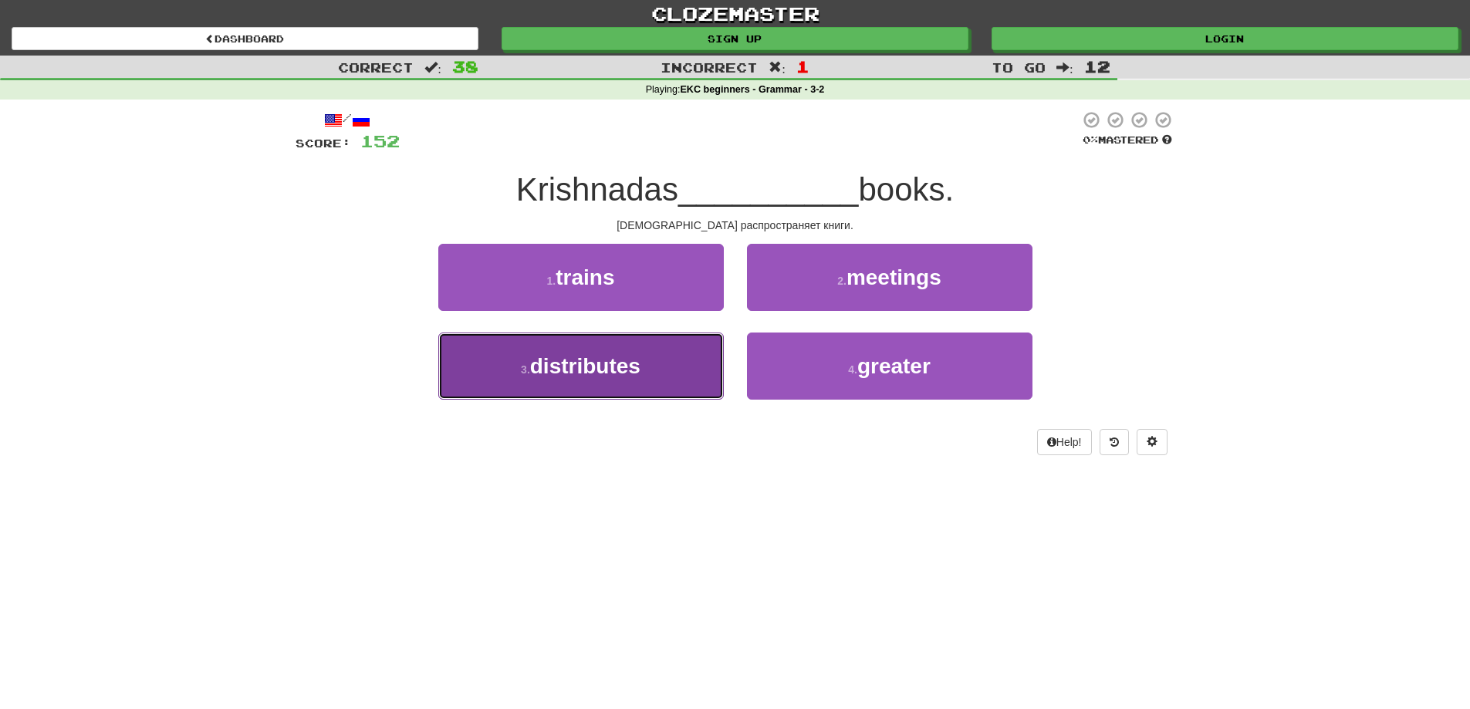
click at [647, 363] on button "3 . distributes" at bounding box center [580, 366] width 285 height 67
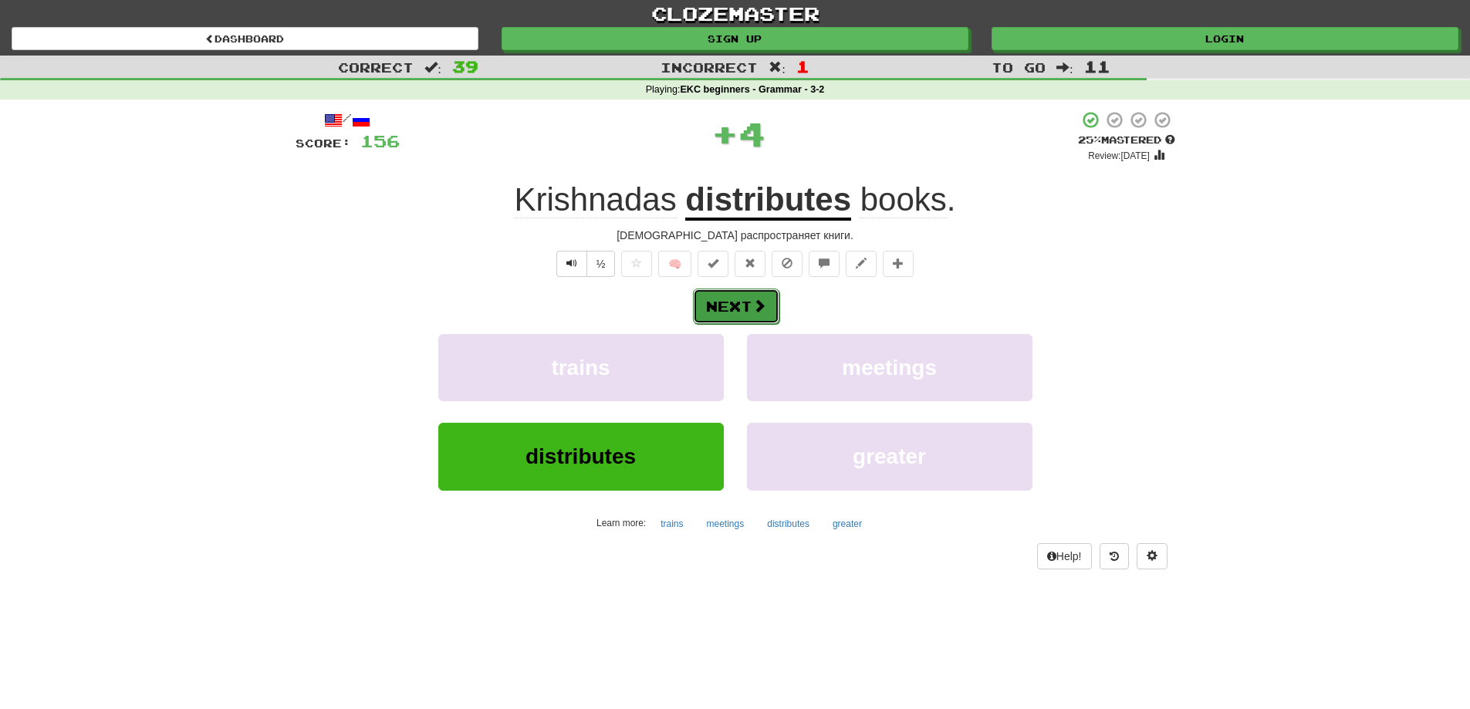
click at [749, 313] on button "Next" at bounding box center [736, 306] width 86 height 35
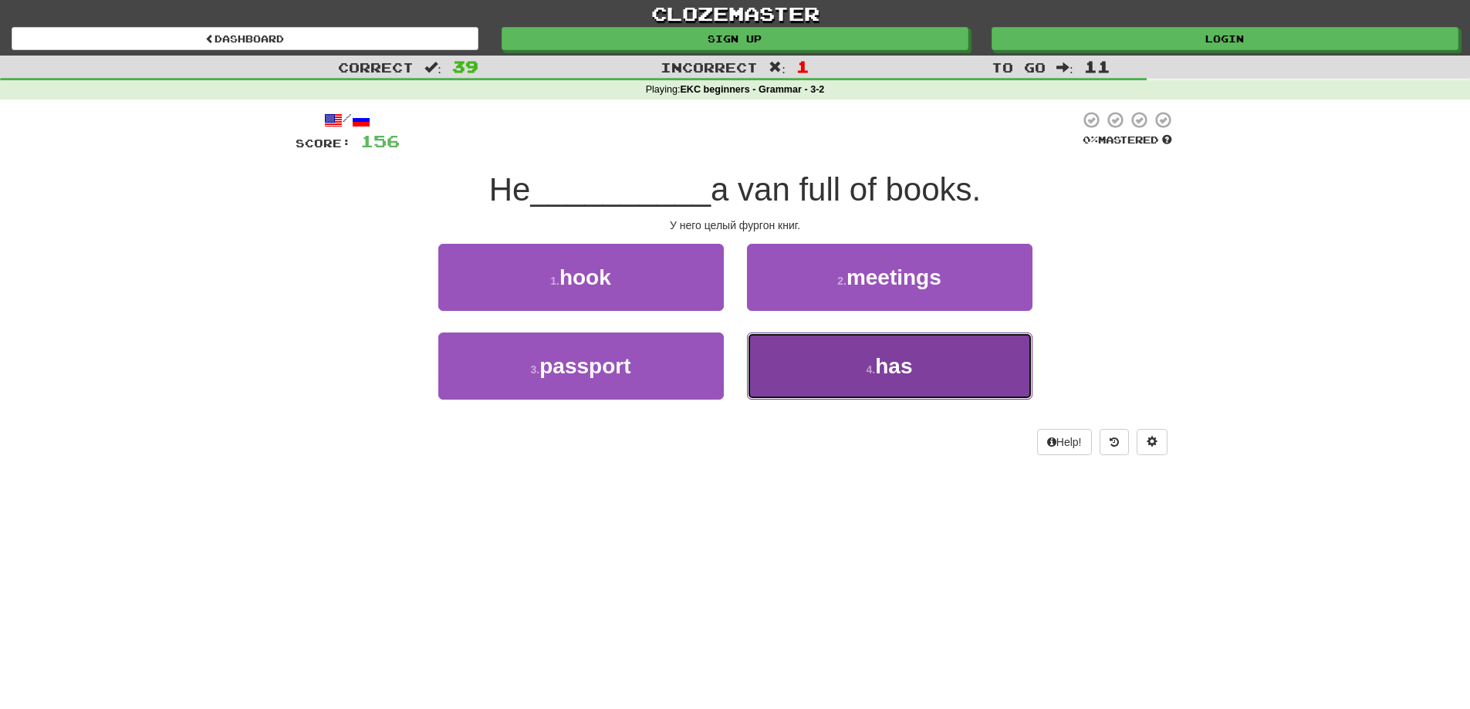
click at [866, 366] on small "4 ." at bounding box center [870, 369] width 9 height 12
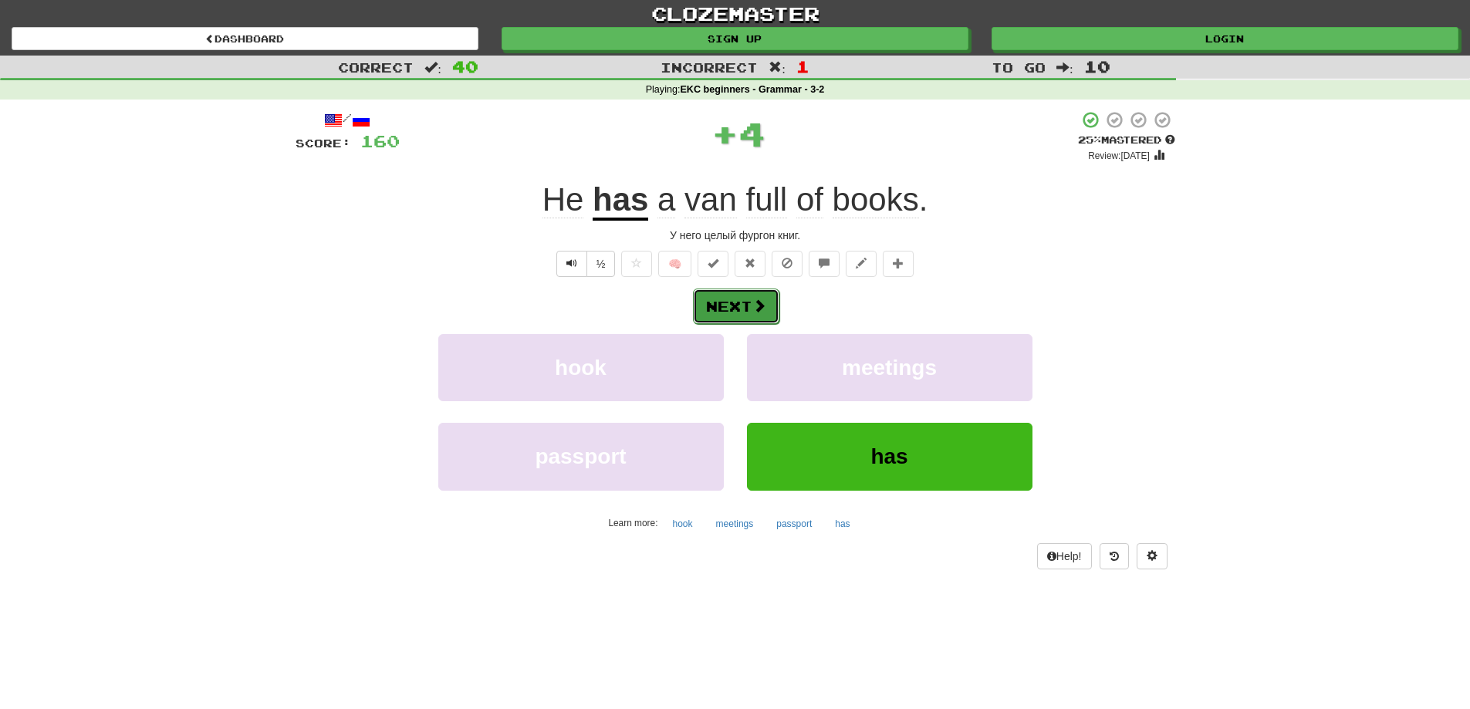
click at [749, 304] on button "Next" at bounding box center [736, 306] width 86 height 35
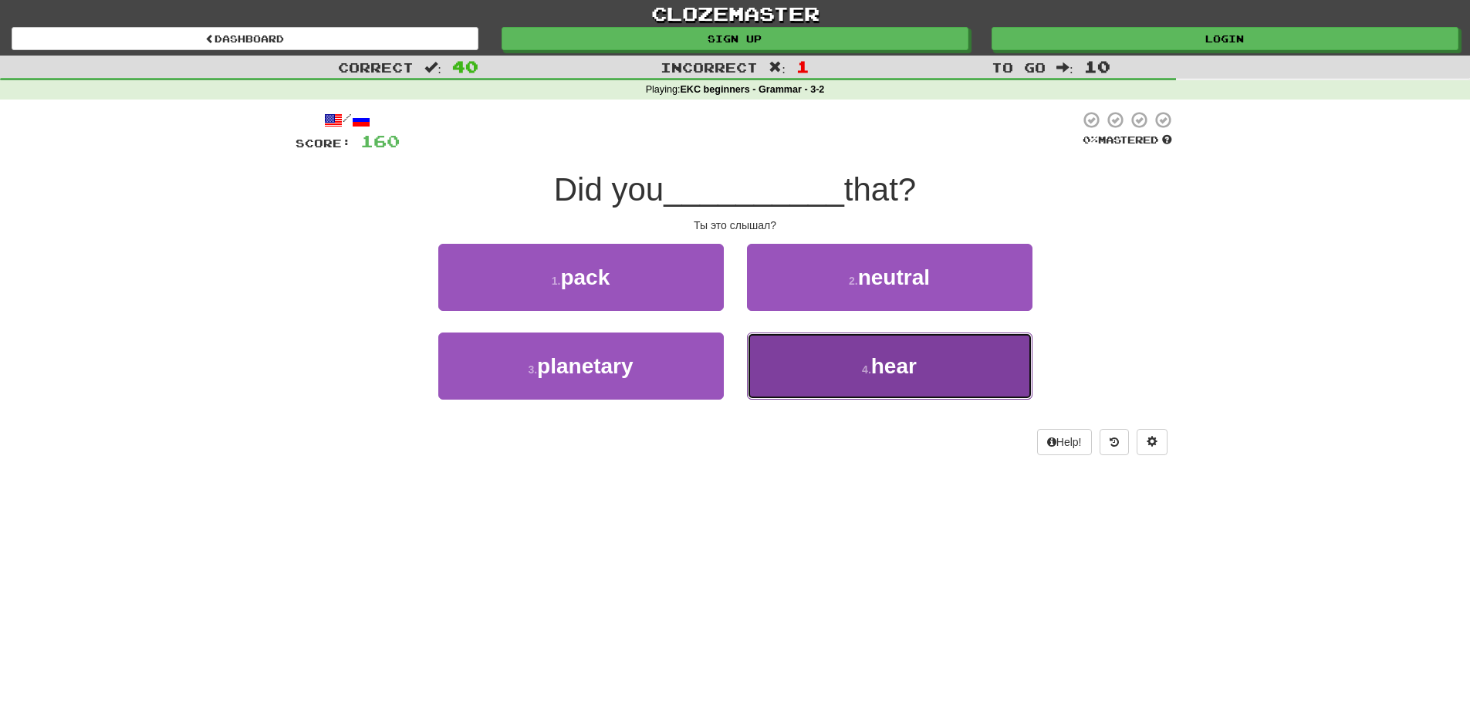
click at [838, 382] on button "4 . hear" at bounding box center [889, 366] width 285 height 67
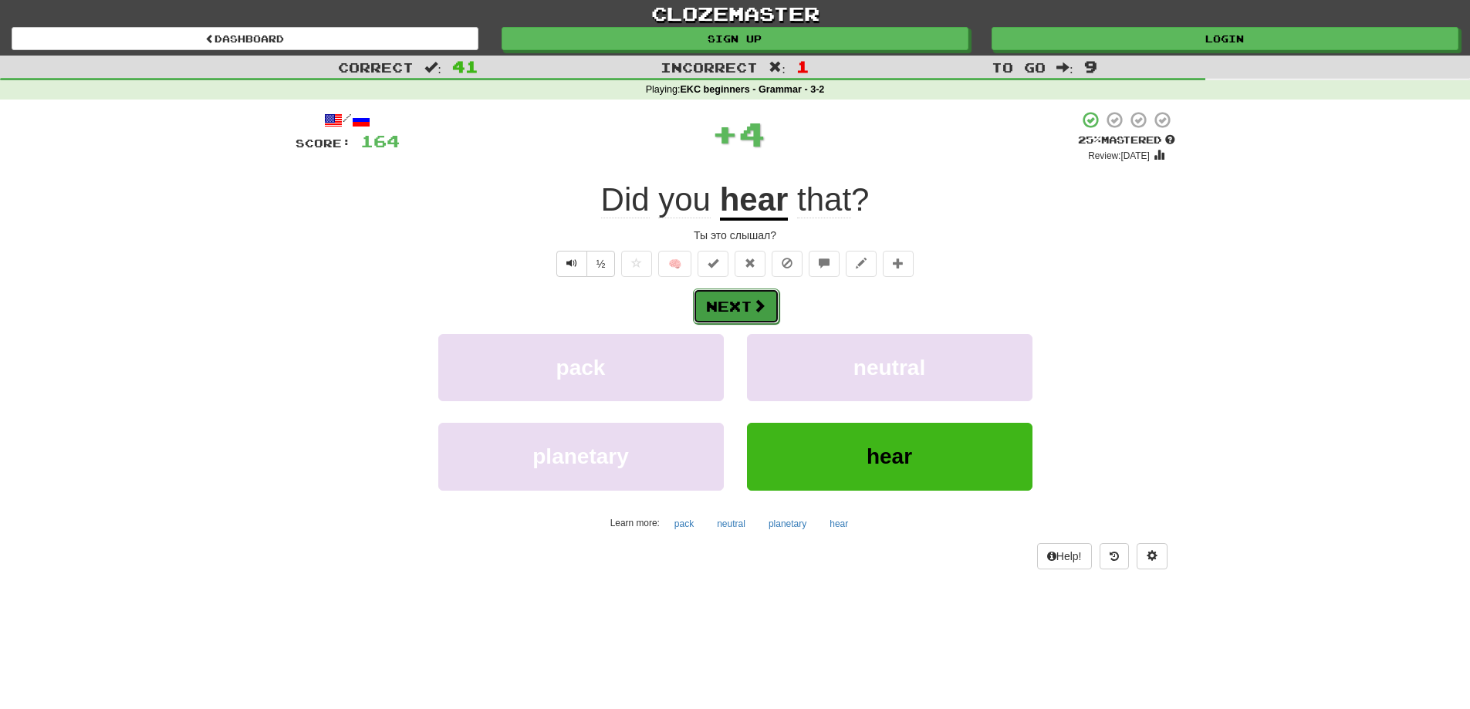
click at [737, 310] on button "Next" at bounding box center [736, 306] width 86 height 35
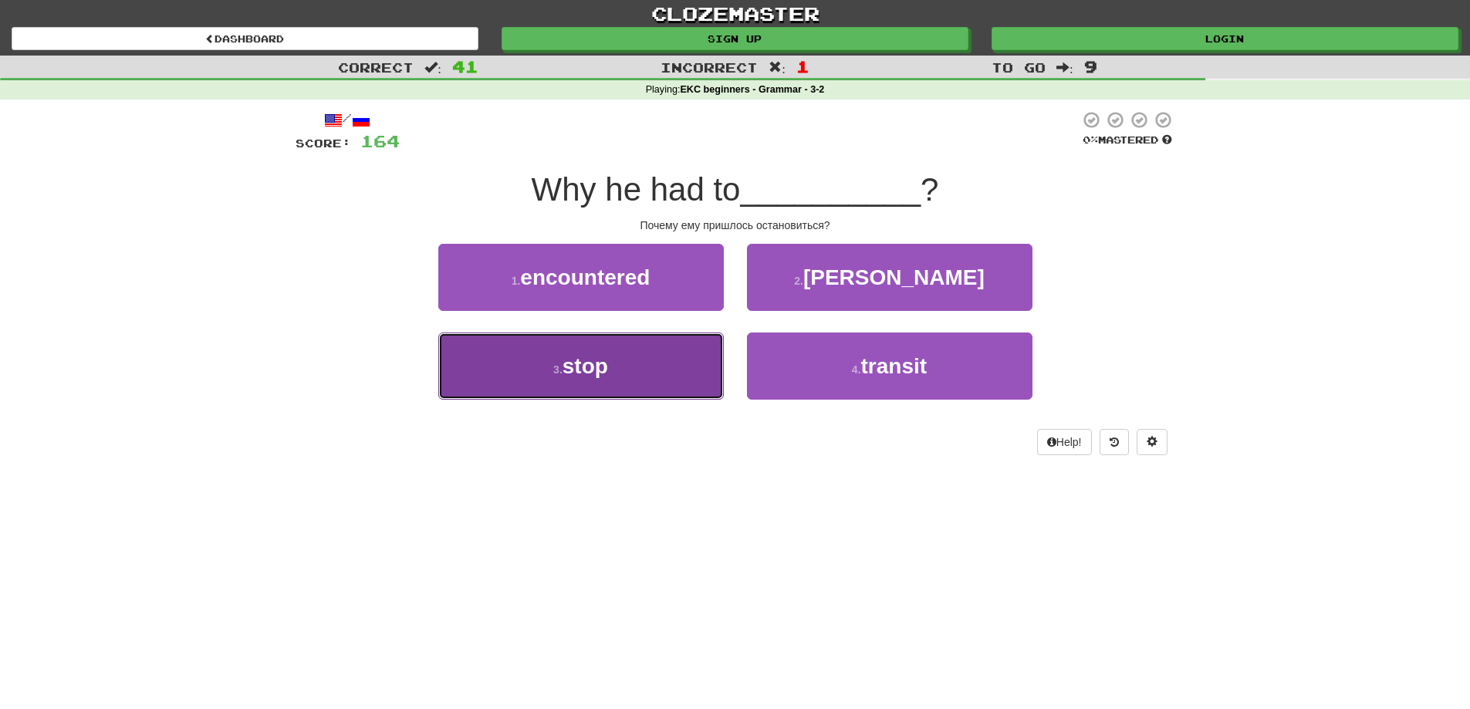
click at [650, 363] on button "3 . stop" at bounding box center [580, 366] width 285 height 67
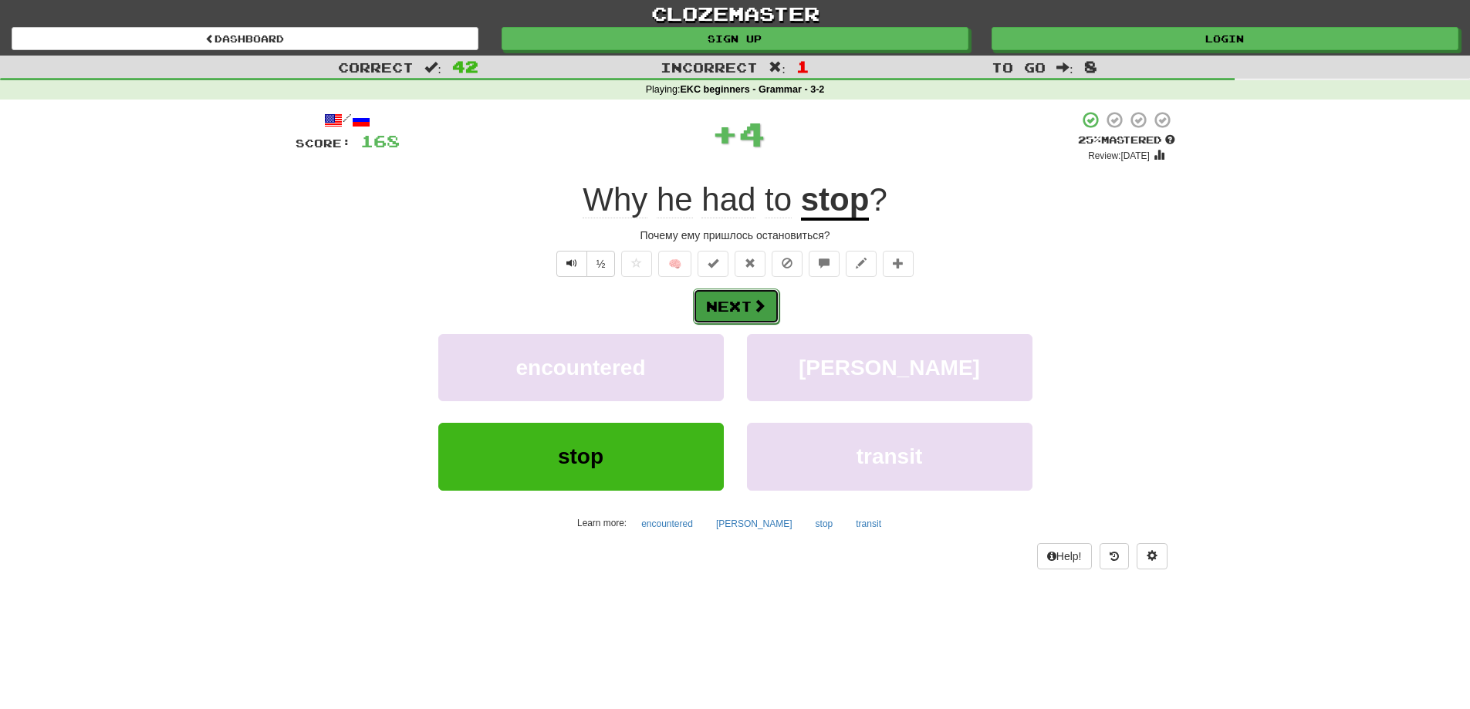
click at [730, 314] on button "Next" at bounding box center [736, 306] width 86 height 35
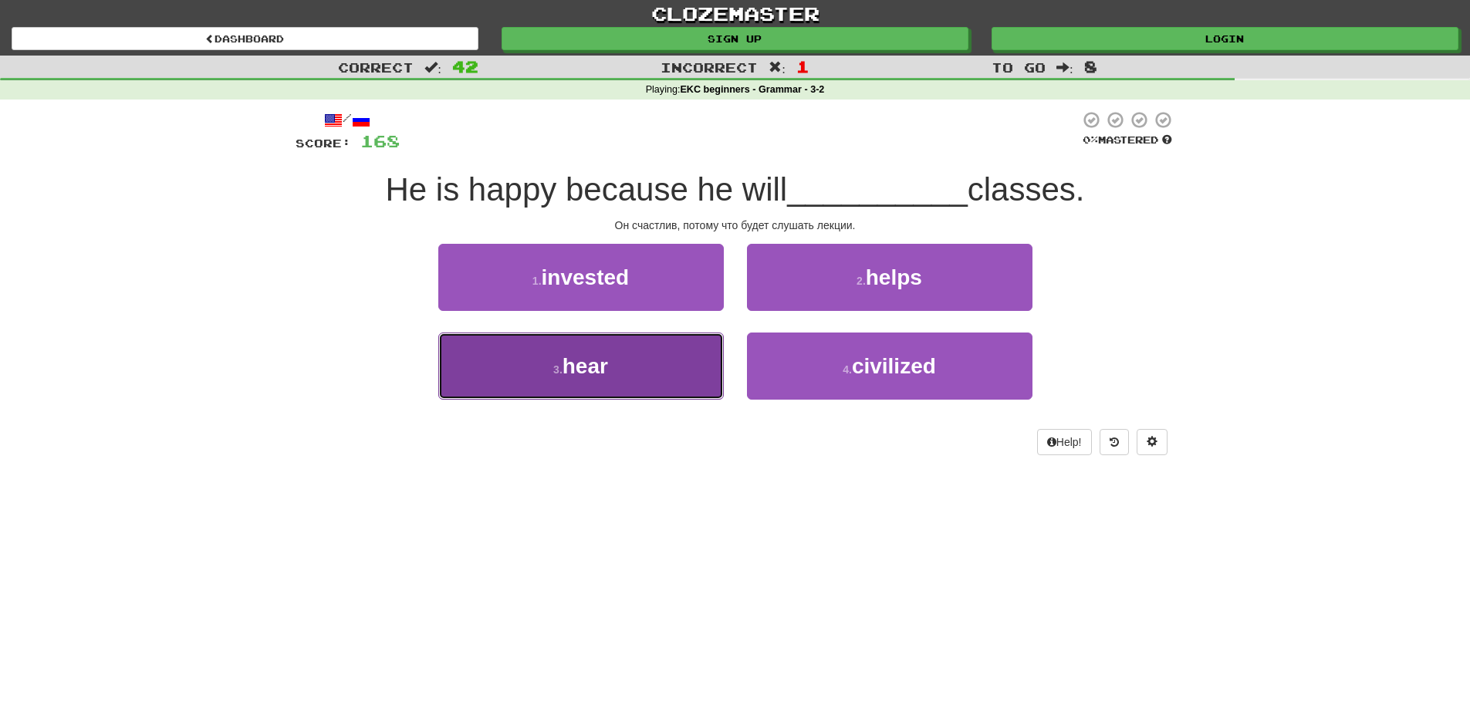
click at [666, 353] on button "3 . hear" at bounding box center [580, 366] width 285 height 67
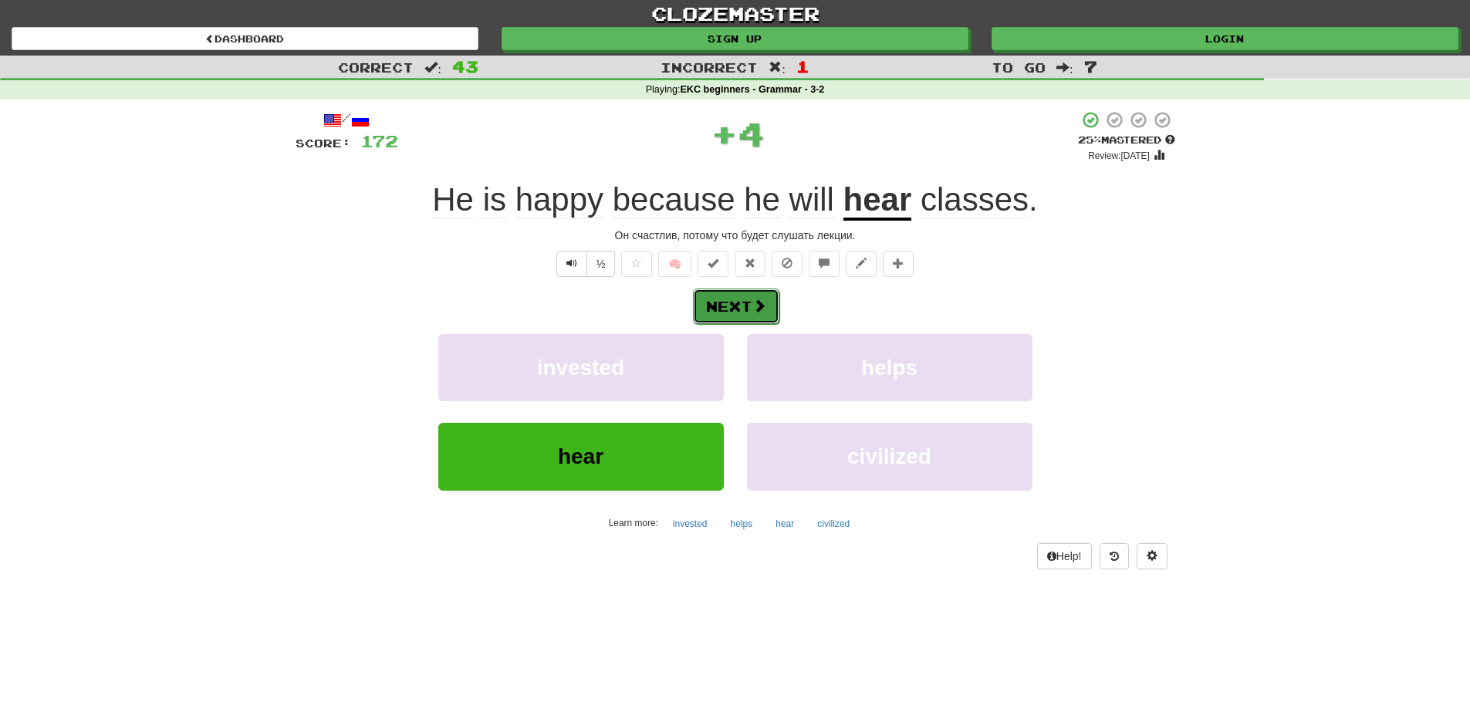
click at [737, 305] on button "Next" at bounding box center [736, 306] width 86 height 35
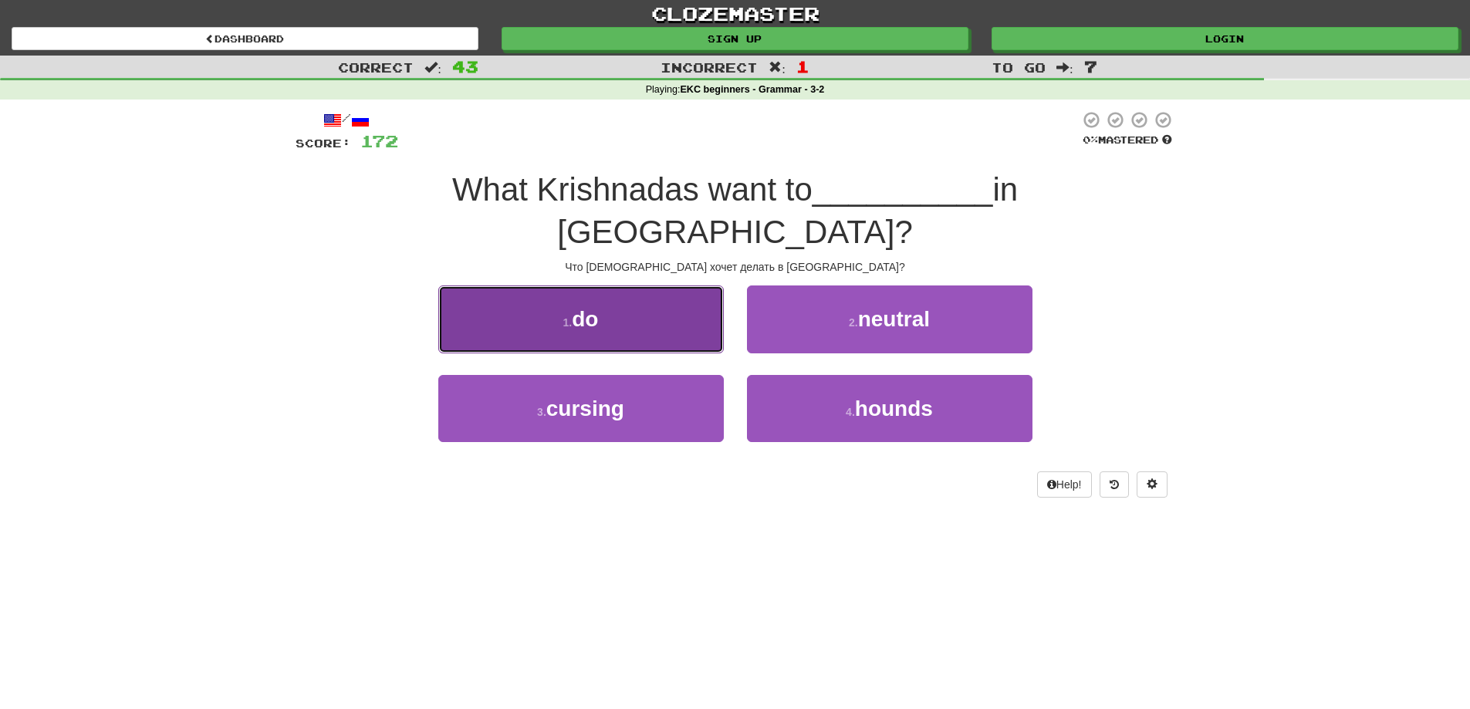
click at [633, 285] on button "1 . do" at bounding box center [580, 318] width 285 height 67
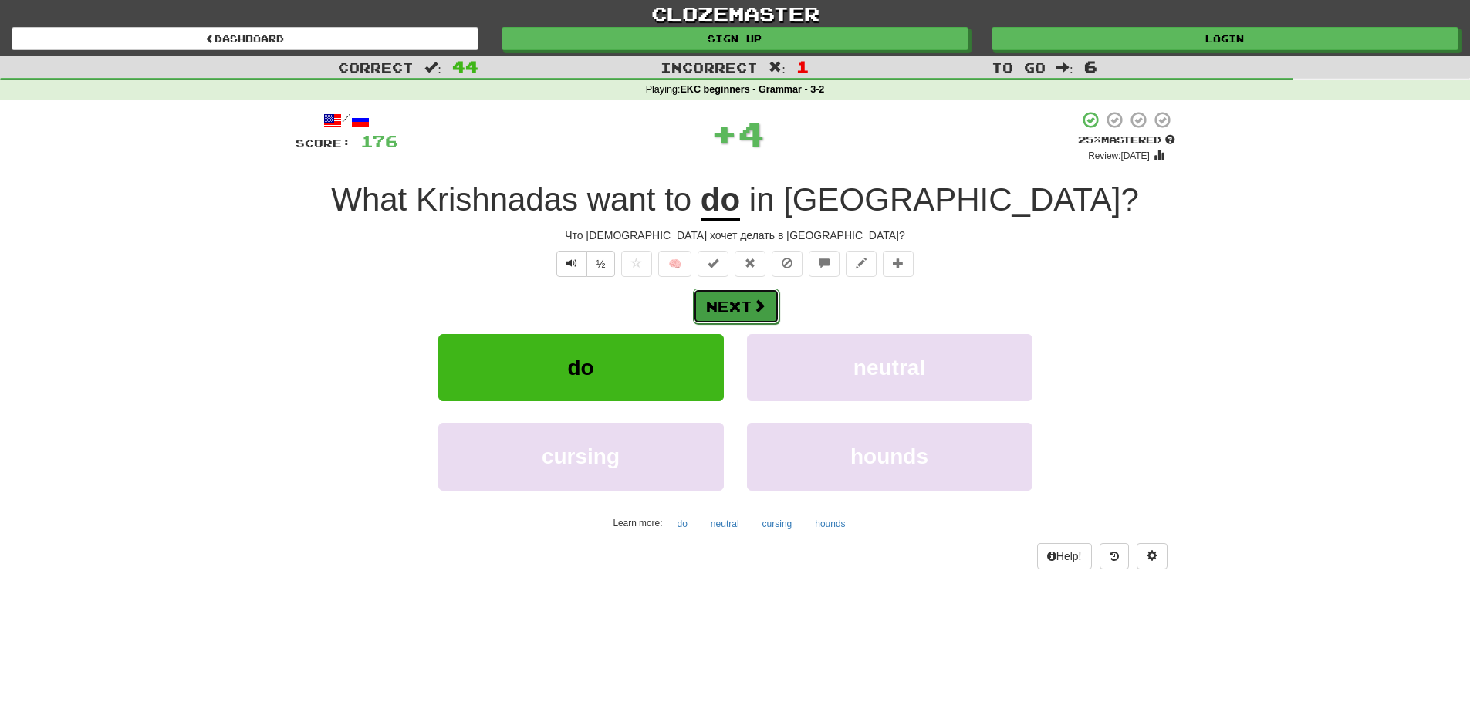
click at [747, 306] on button "Next" at bounding box center [736, 306] width 86 height 35
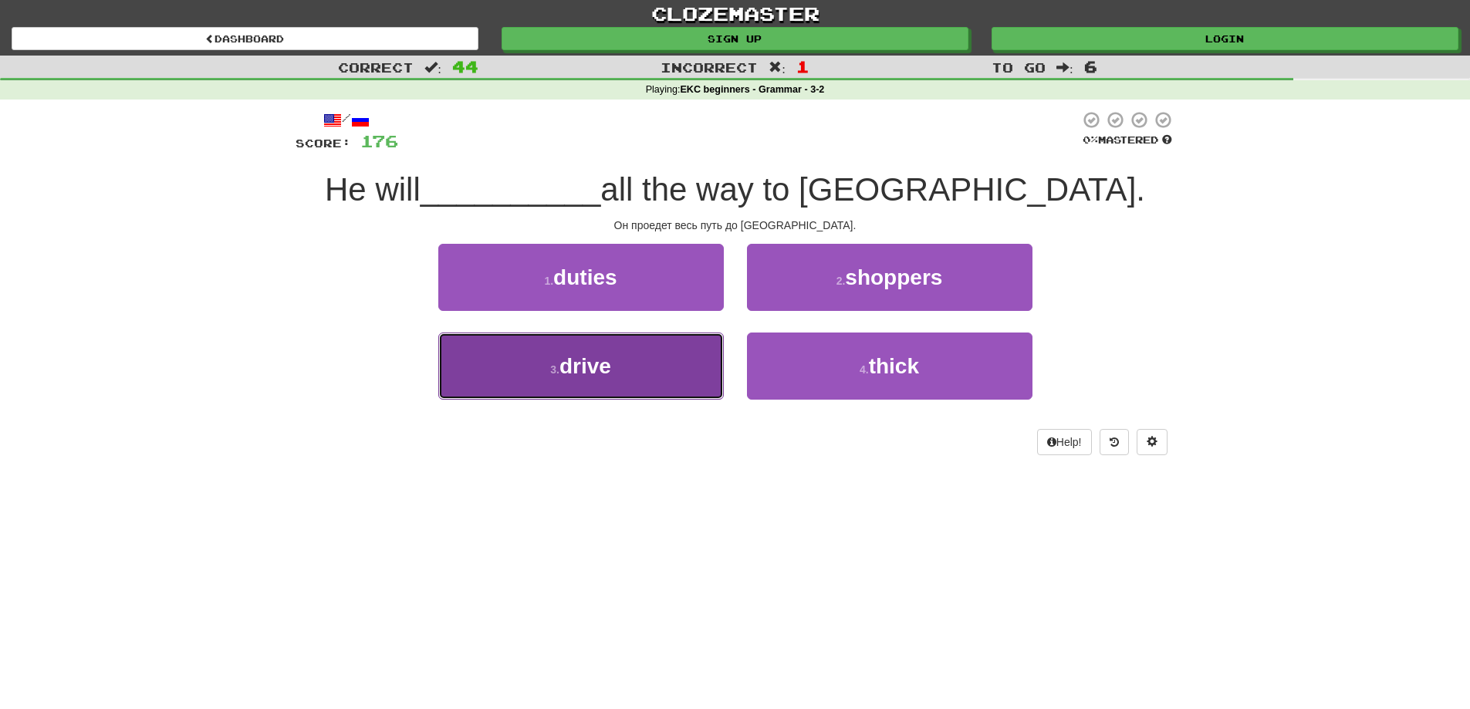
click at [647, 366] on button "3 . drive" at bounding box center [580, 366] width 285 height 67
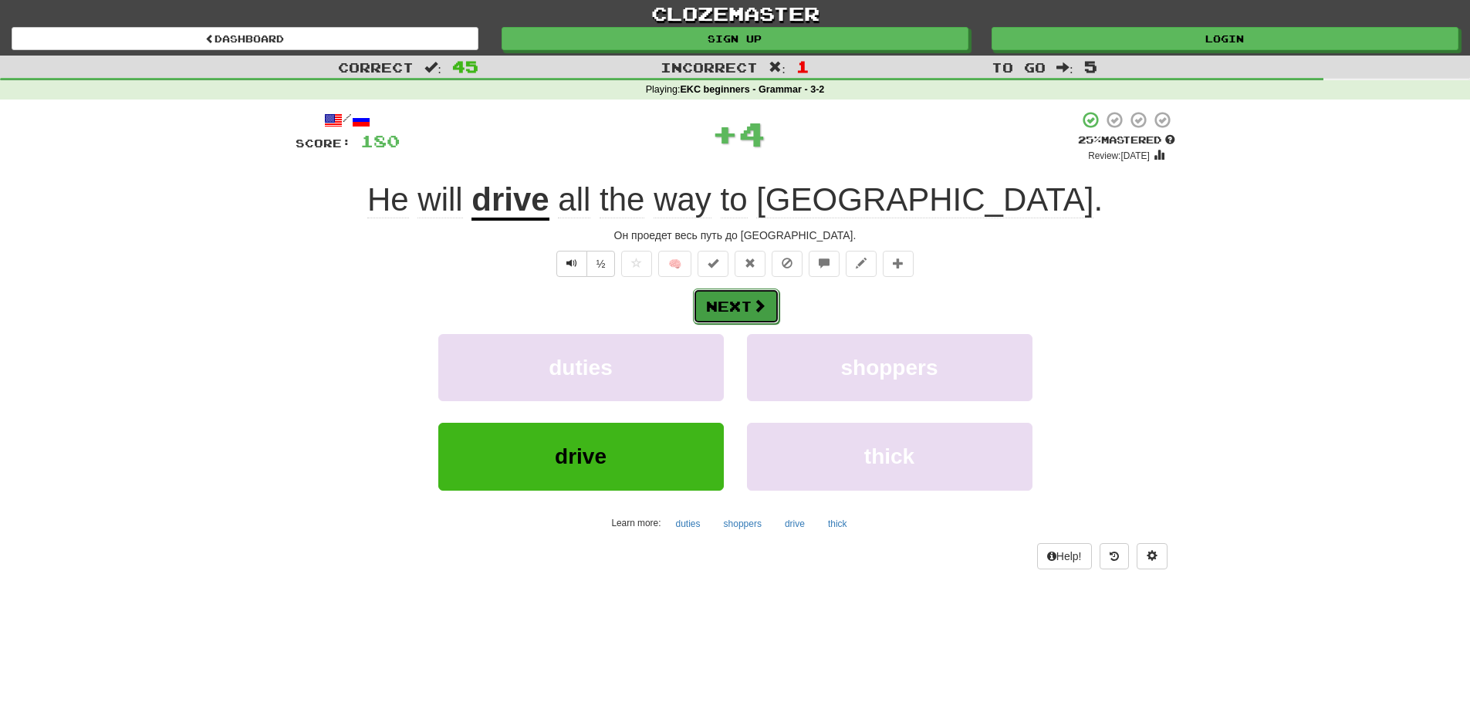
click at [748, 309] on button "Next" at bounding box center [736, 306] width 86 height 35
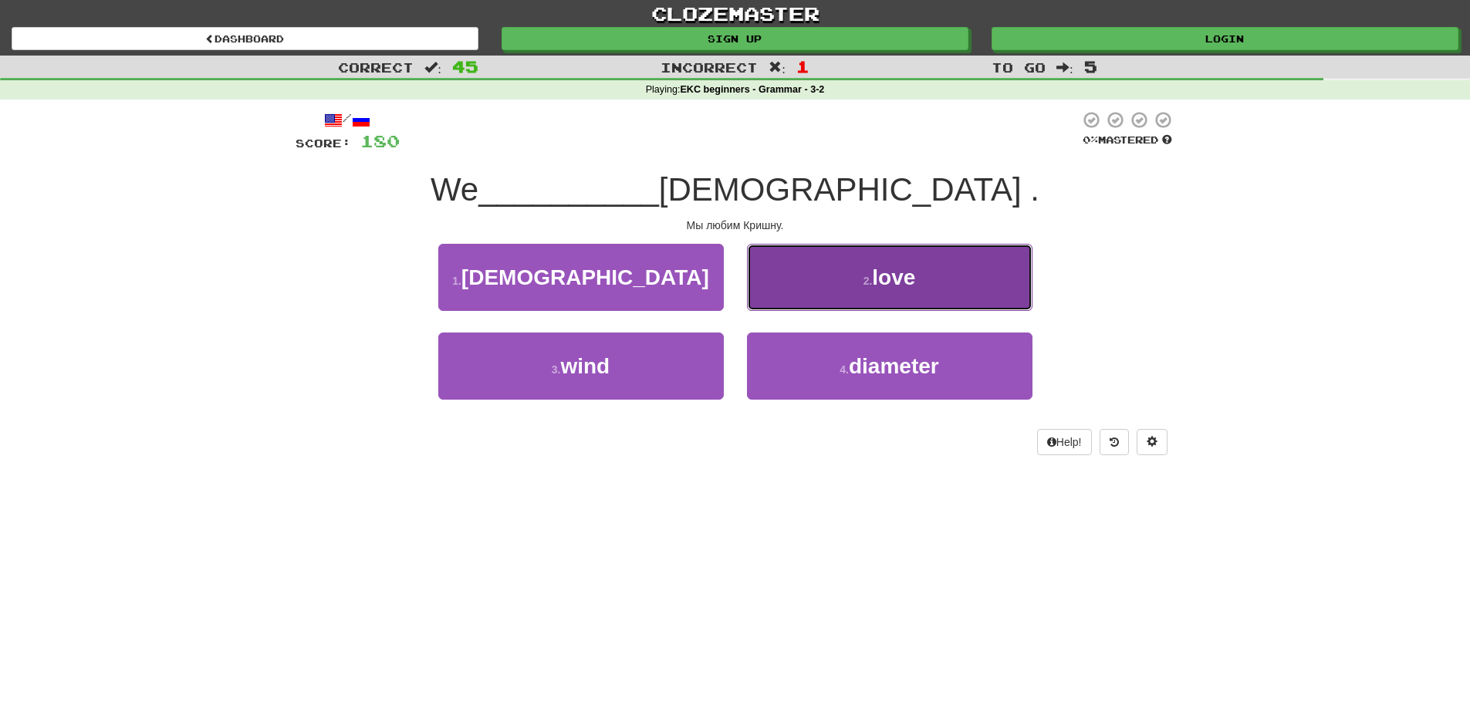
click at [859, 292] on button "2 . love" at bounding box center [889, 277] width 285 height 67
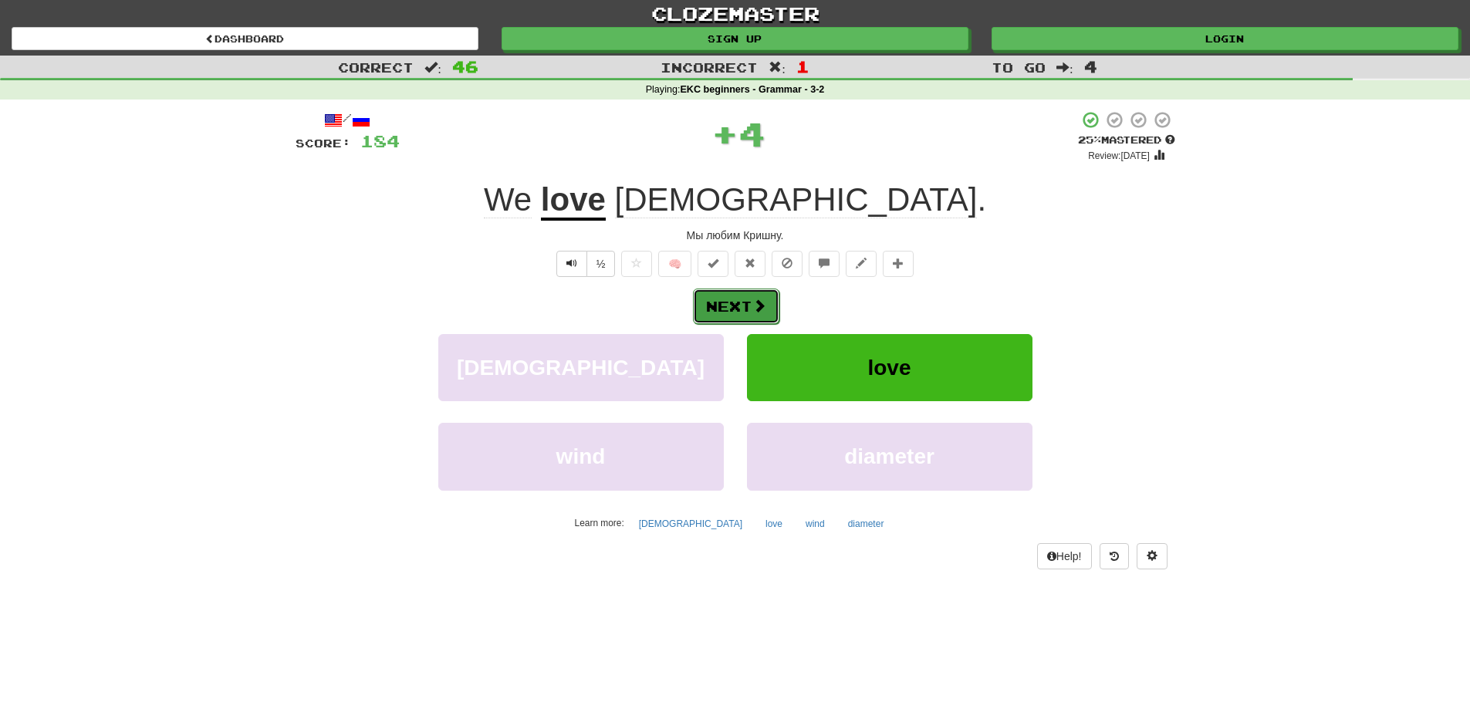
click at [706, 305] on button "Next" at bounding box center [736, 306] width 86 height 35
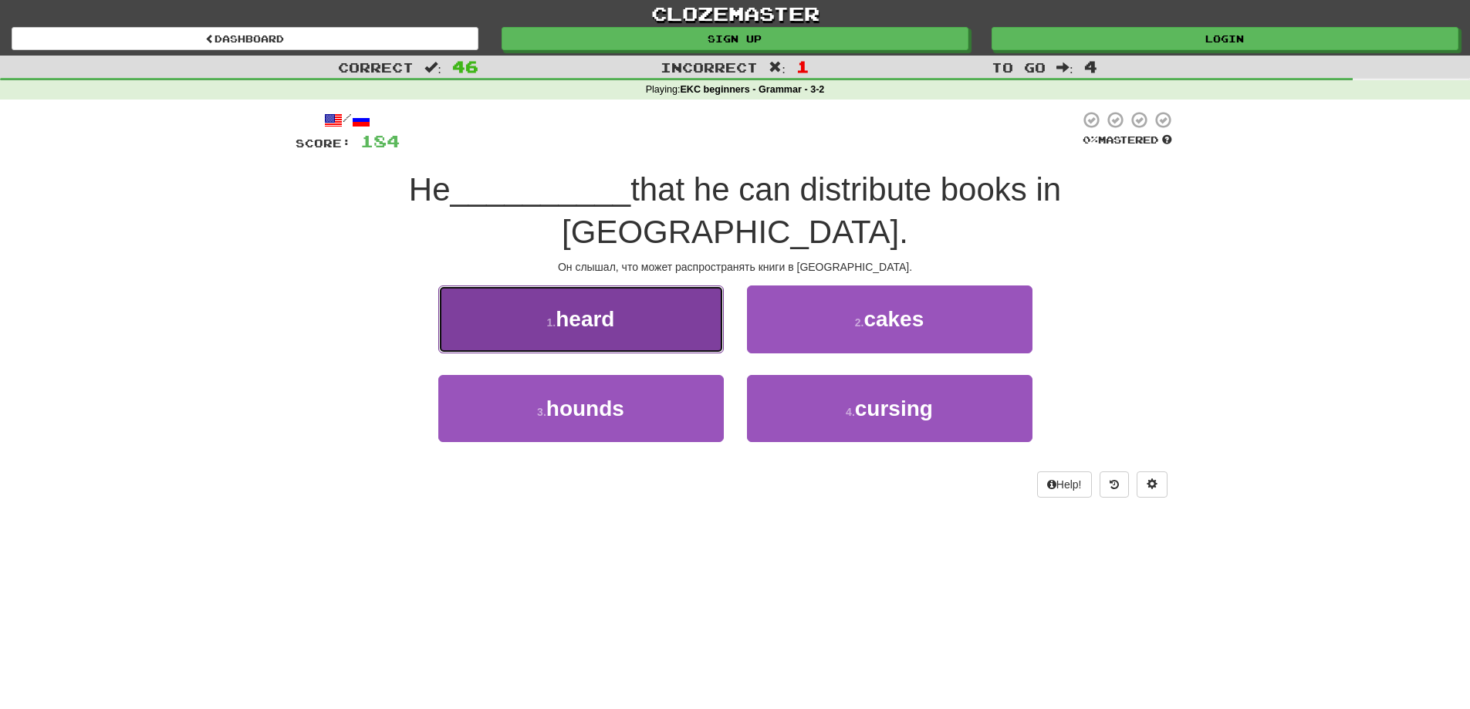
click at [623, 287] on button "1 . heard" at bounding box center [580, 318] width 285 height 67
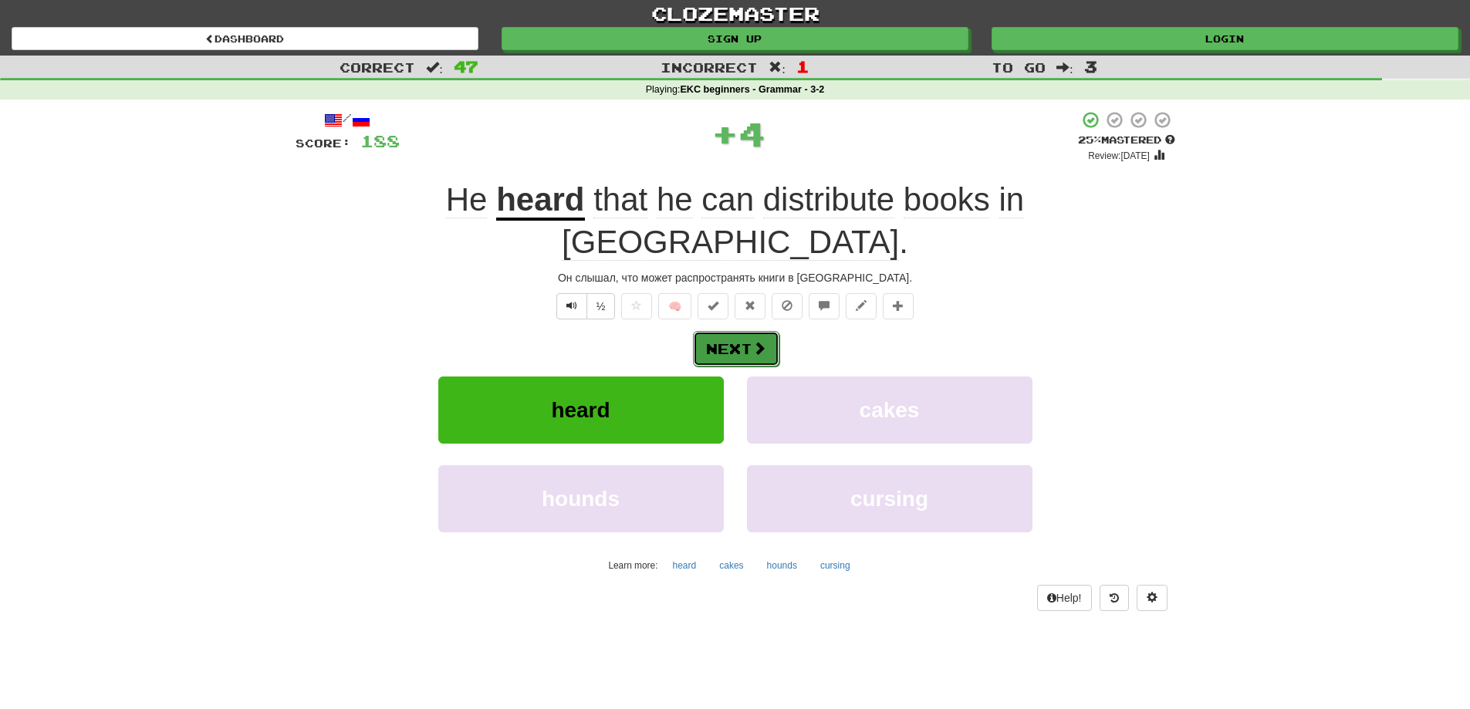
click at [721, 331] on button "Next" at bounding box center [736, 348] width 86 height 35
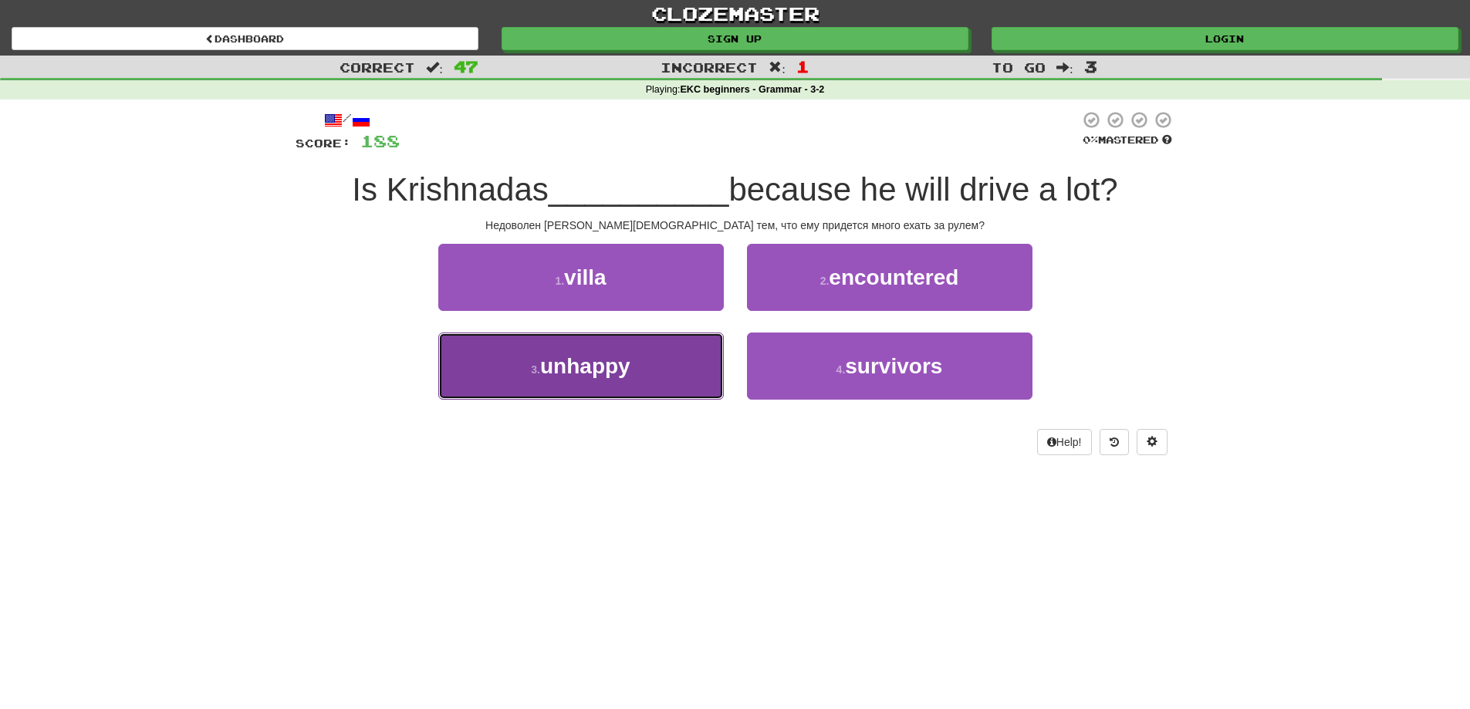
click at [572, 366] on span "unhappy" at bounding box center [585, 366] width 90 height 24
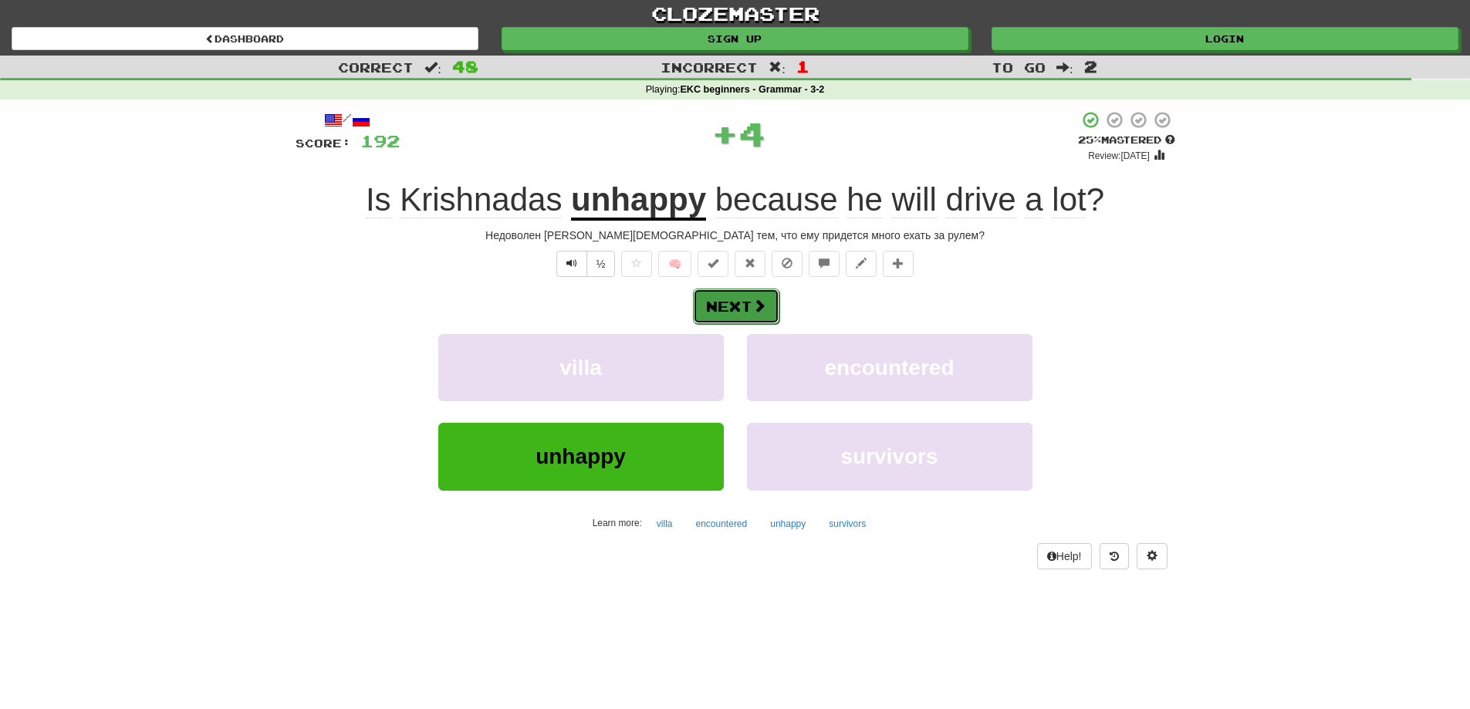
click at [748, 310] on button "Next" at bounding box center [736, 306] width 86 height 35
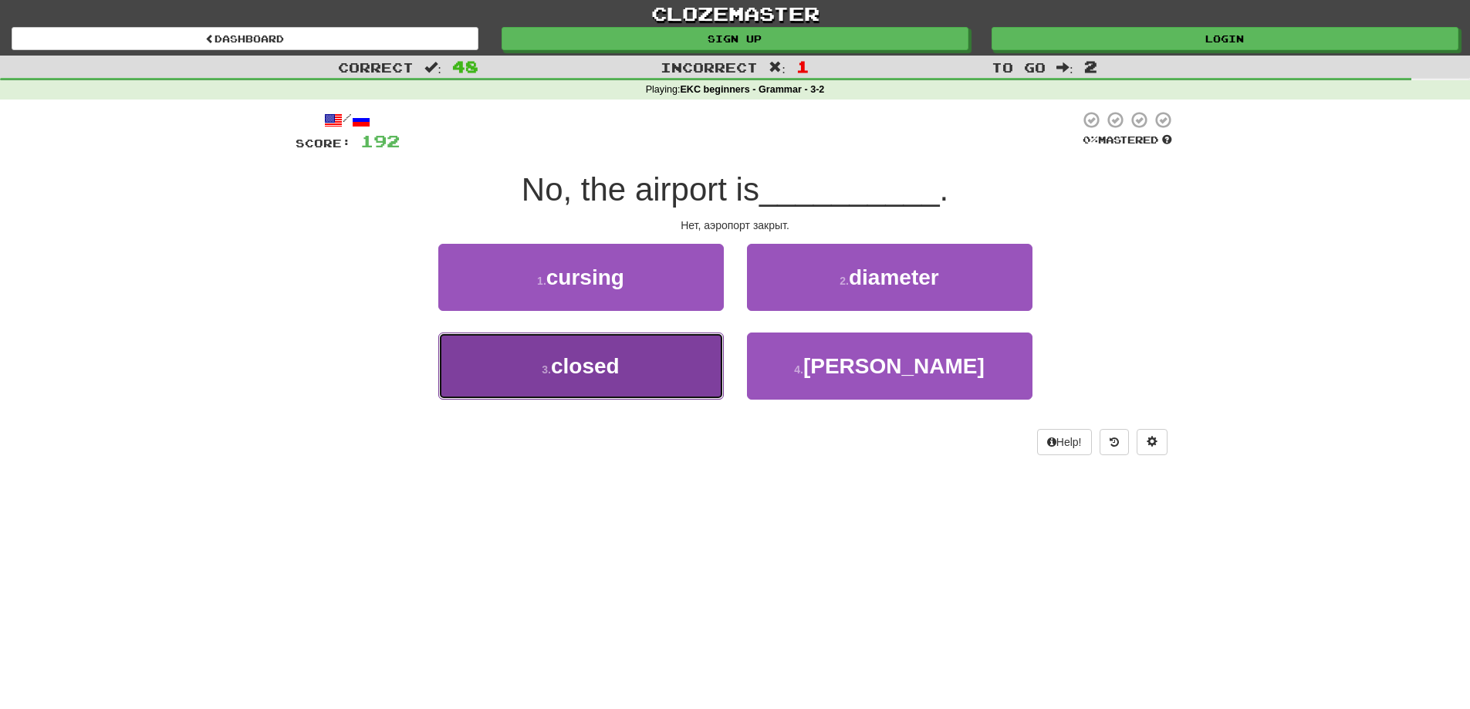
click at [597, 370] on span "closed" at bounding box center [585, 366] width 69 height 24
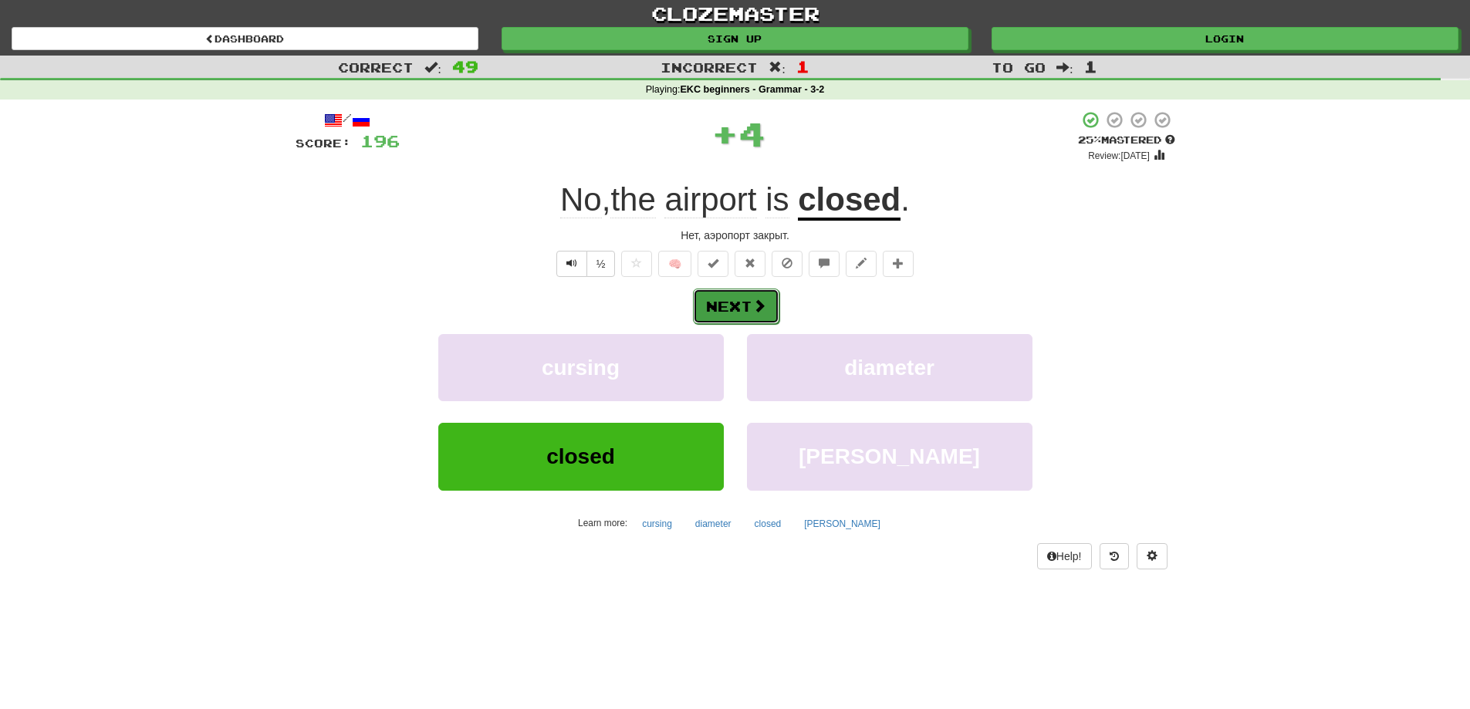
click at [731, 307] on button "Next" at bounding box center [736, 306] width 86 height 35
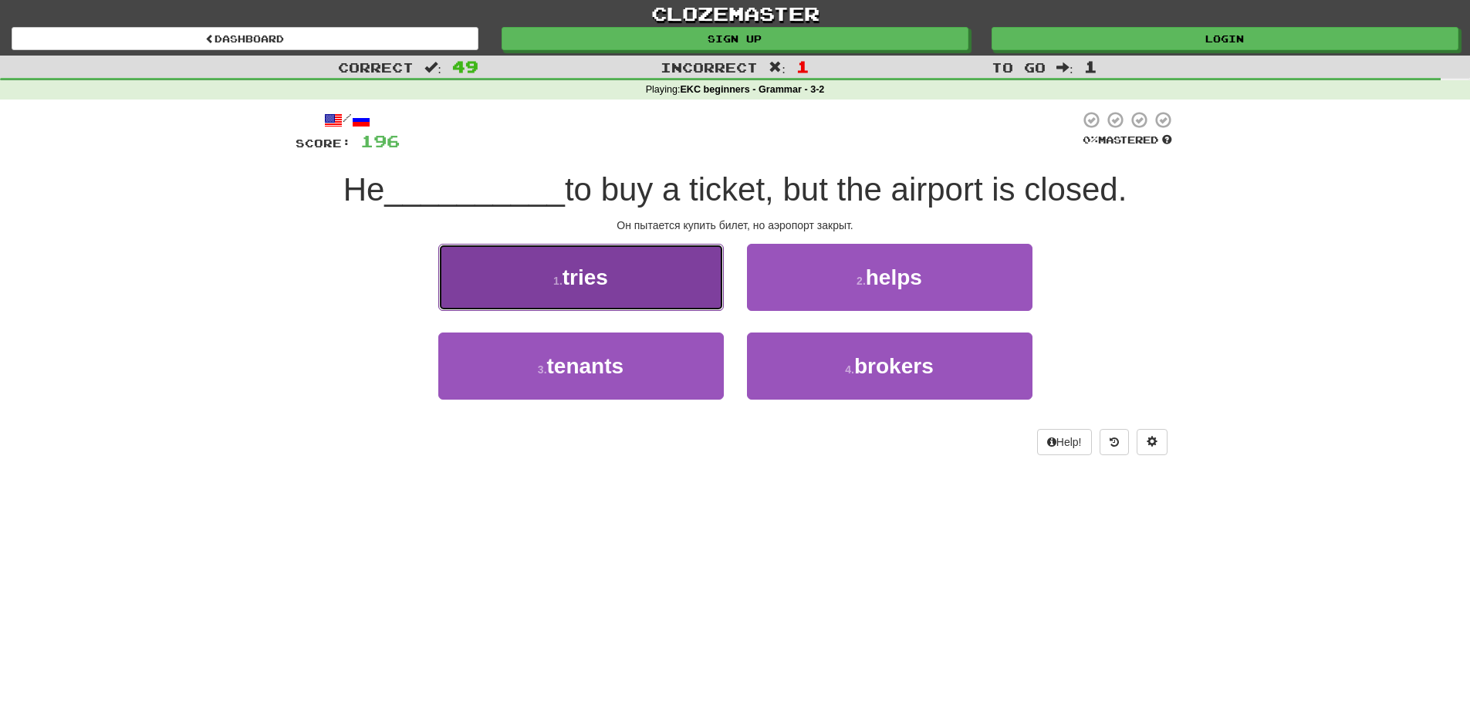
click at [609, 283] on button "1 . tries" at bounding box center [580, 277] width 285 height 67
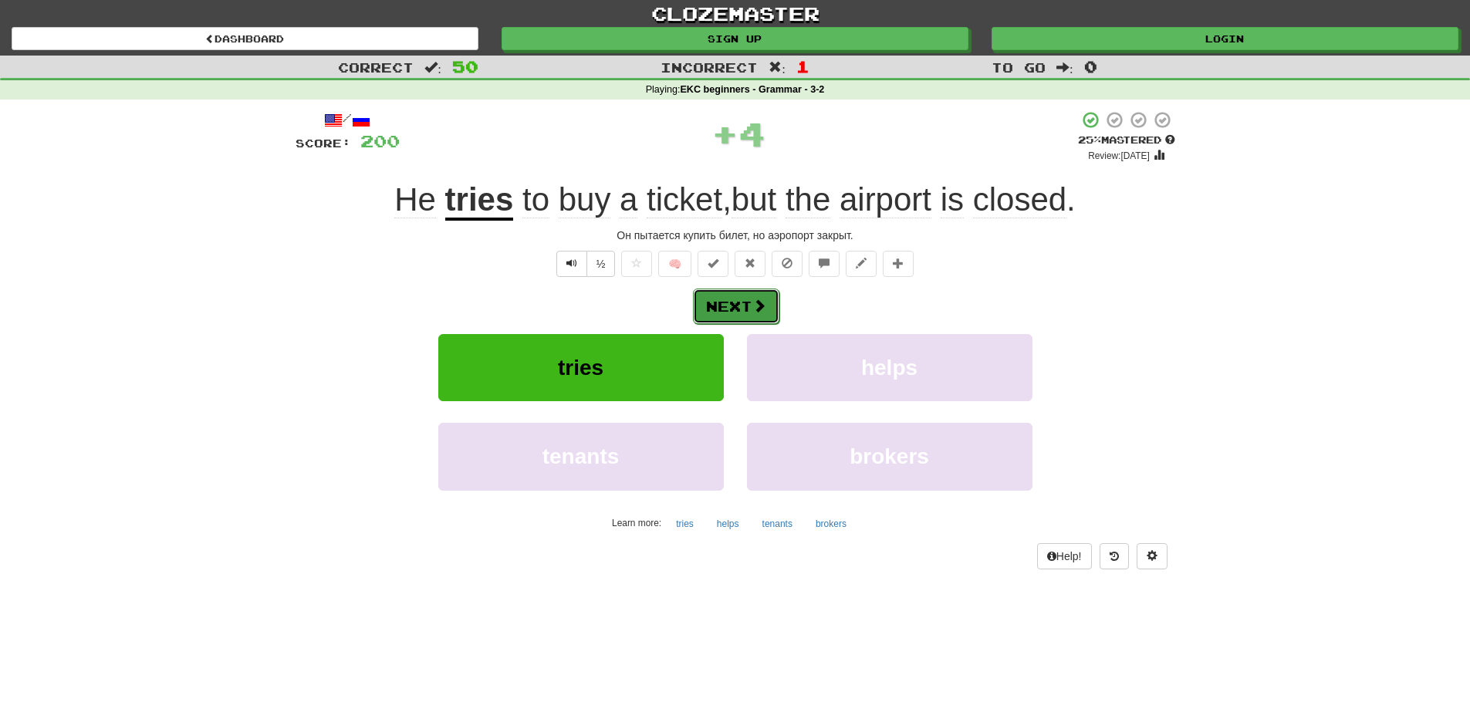
click at [733, 302] on button "Next" at bounding box center [736, 306] width 86 height 35
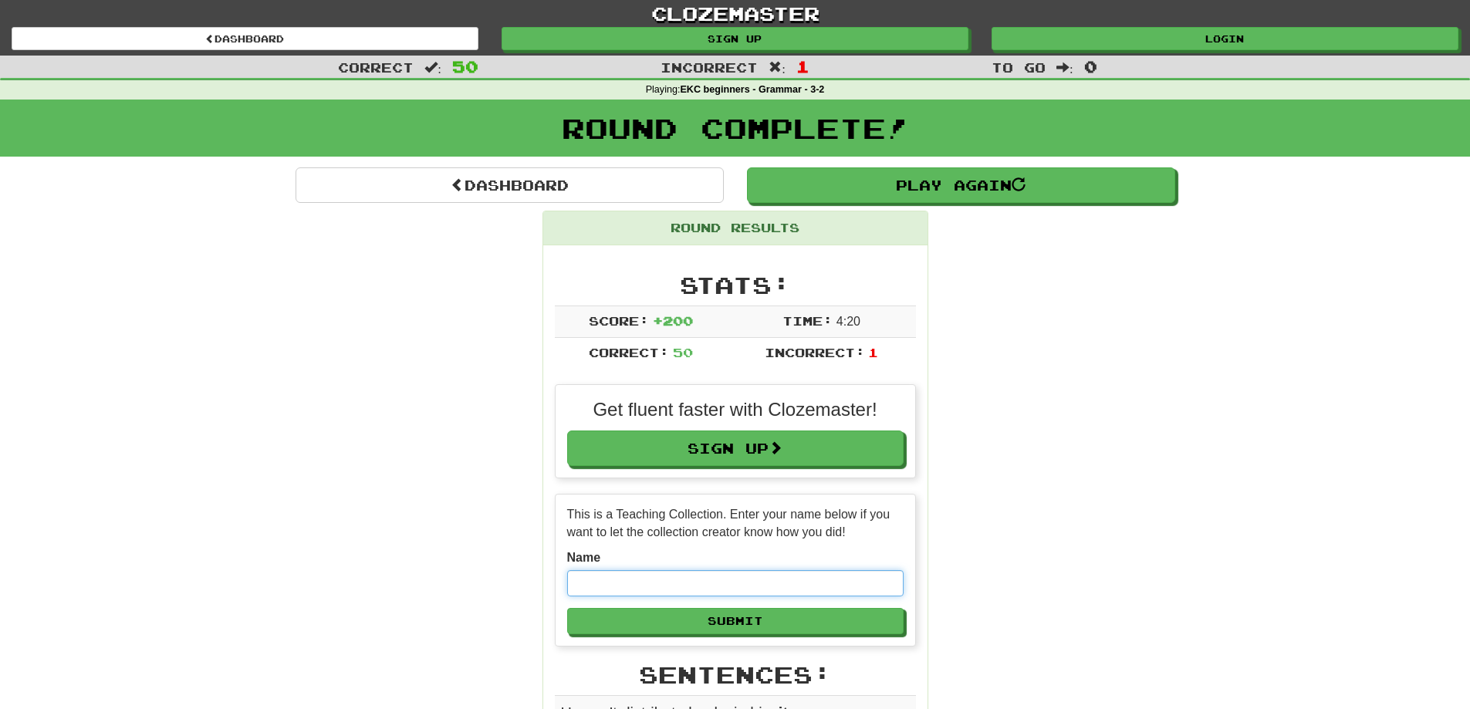
click at [623, 585] on input "text" at bounding box center [735, 583] width 336 height 26
type input "*****"
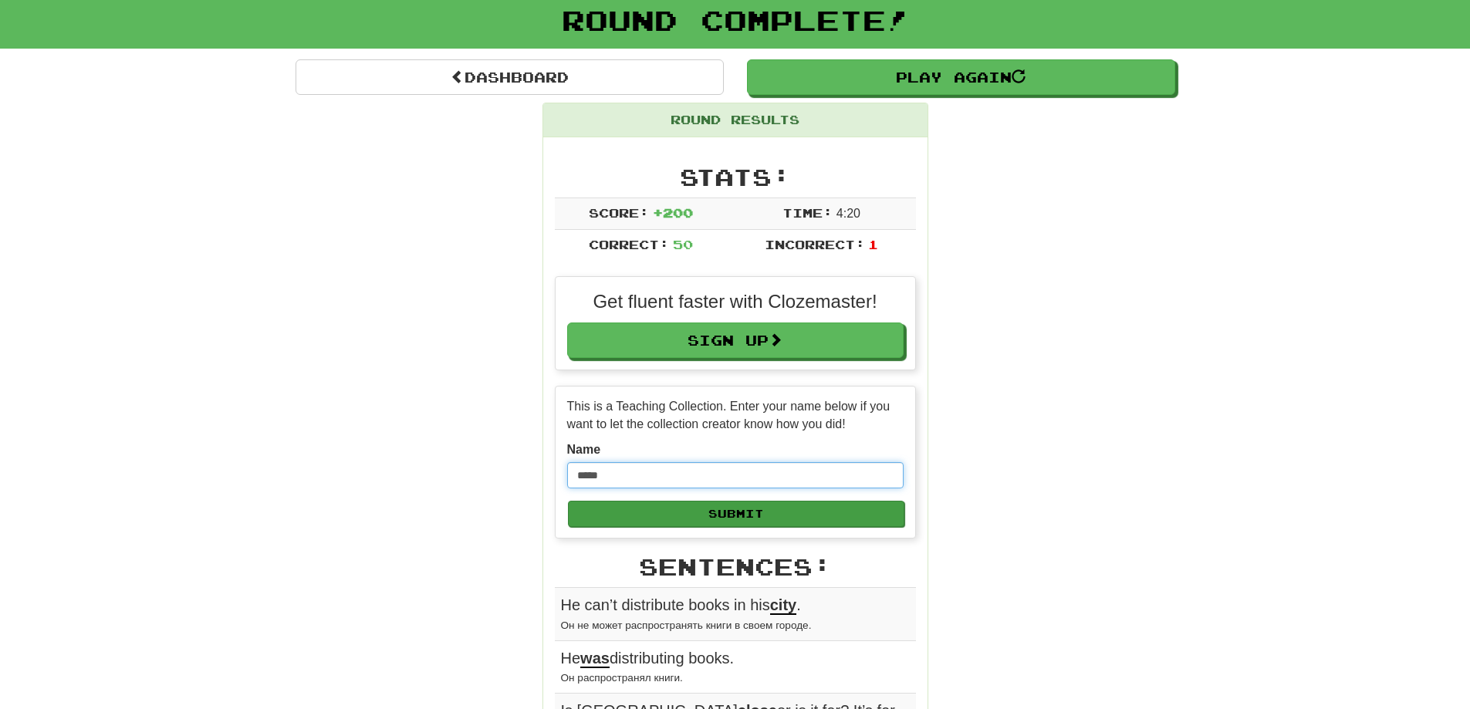
scroll to position [154, 0]
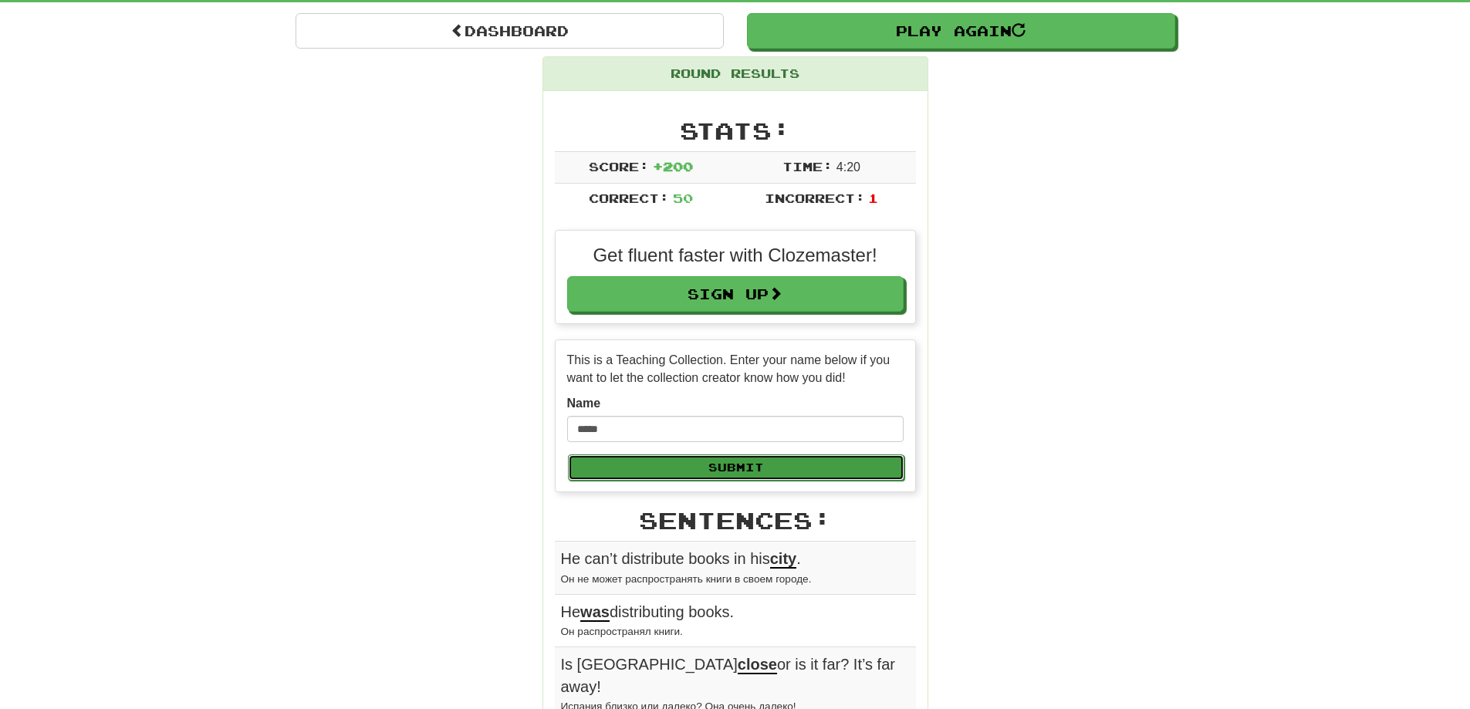
click at [736, 468] on button "Submit" at bounding box center [736, 467] width 336 height 26
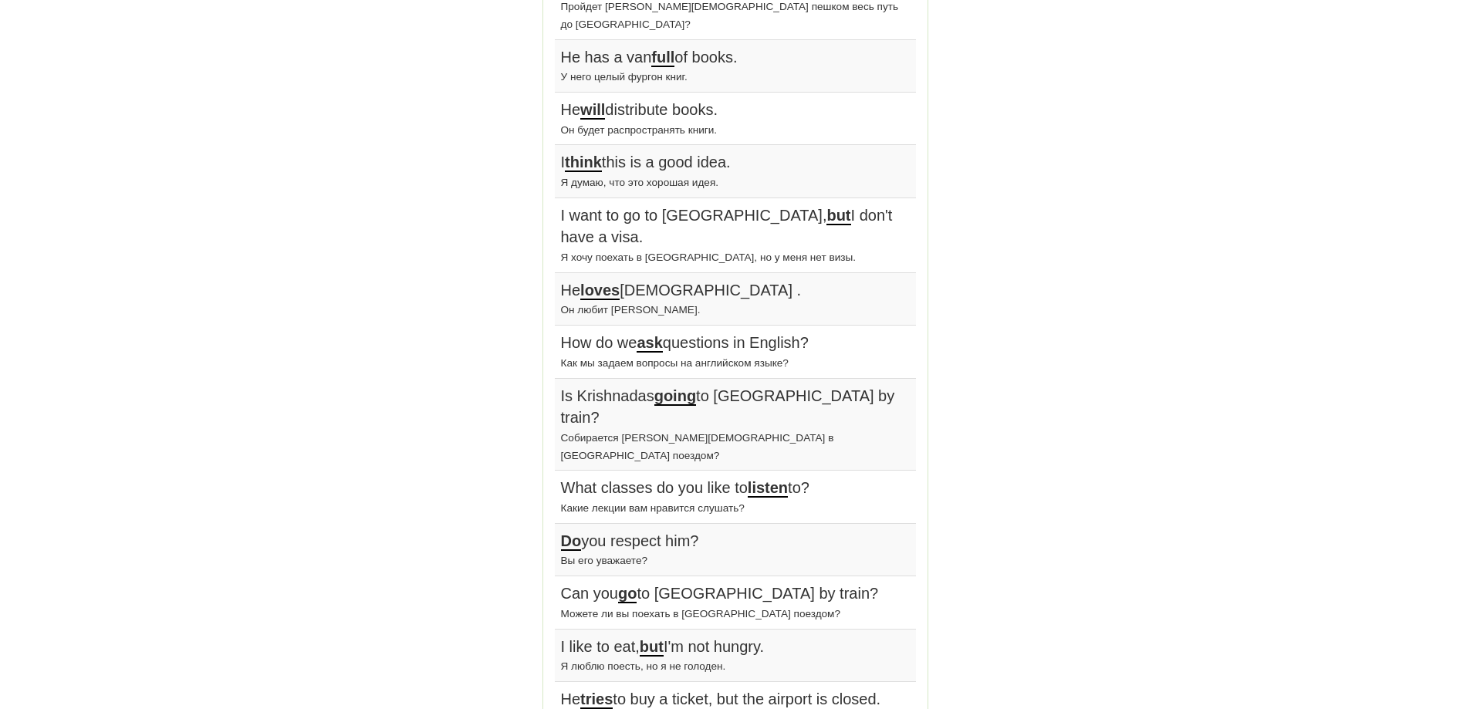
scroll to position [1466, 0]
